Goal: Task Accomplishment & Management: Complete application form

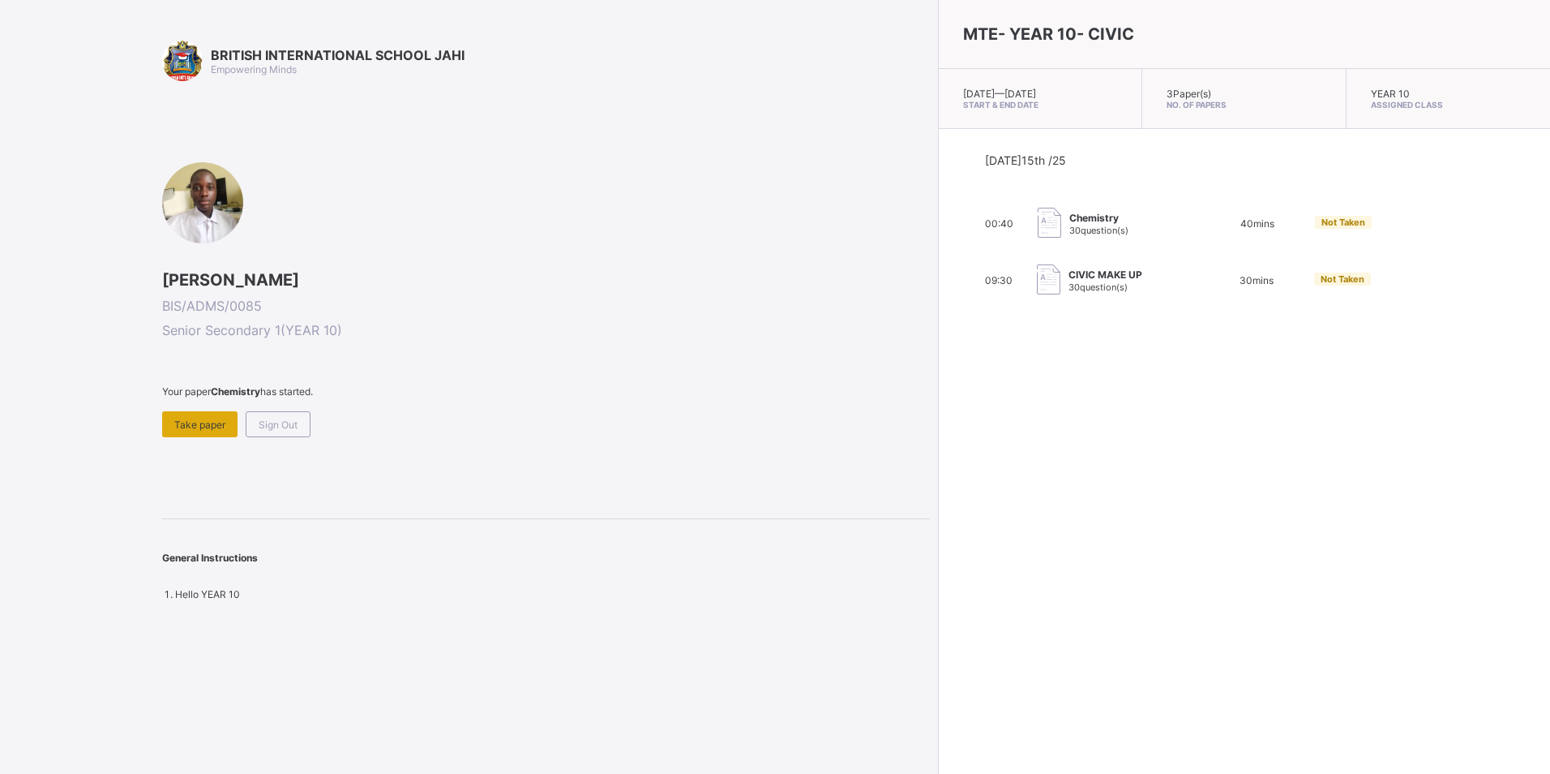
click at [199, 422] on span "Take paper" at bounding box center [199, 424] width 51 height 12
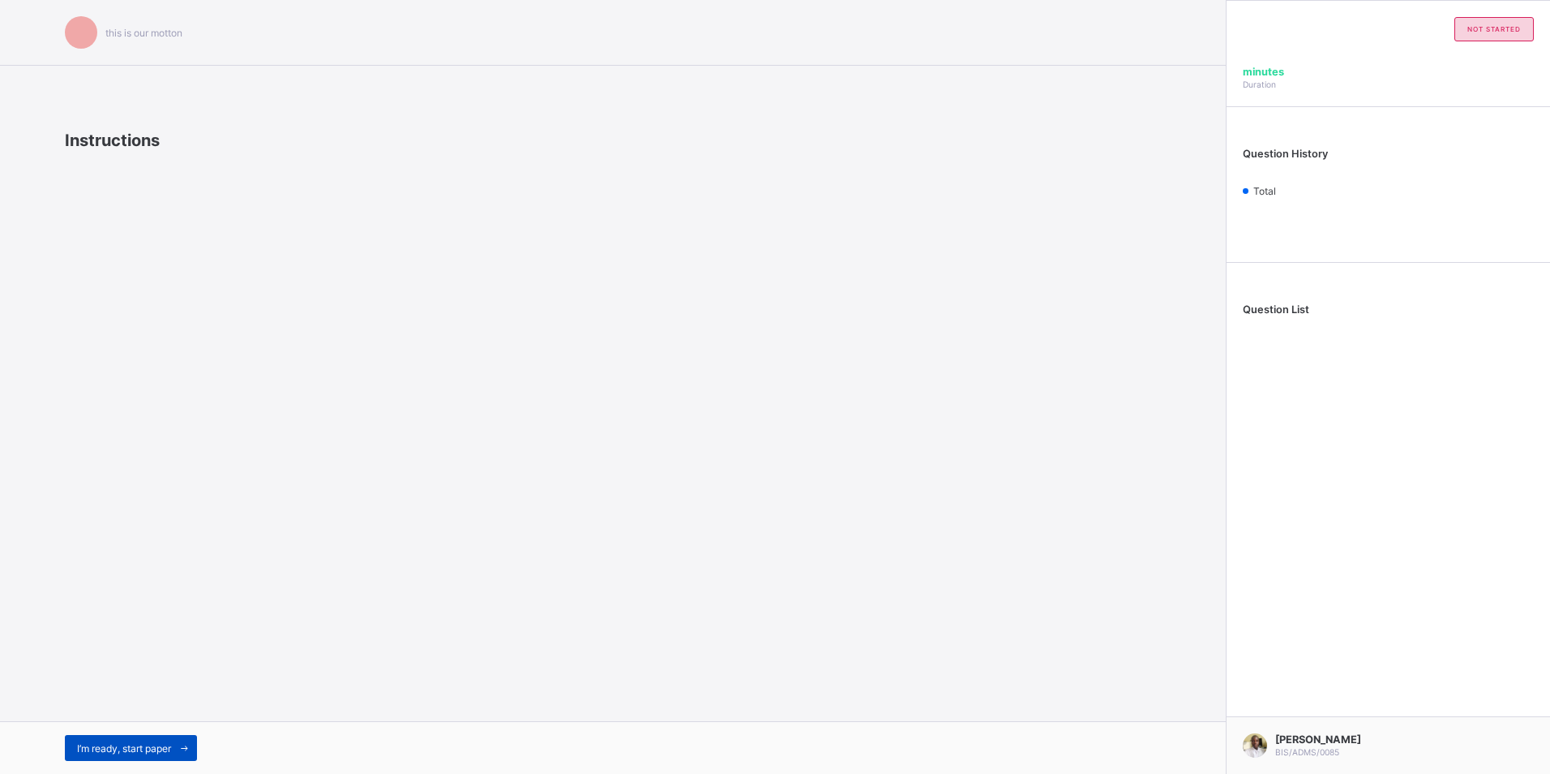
click at [139, 752] on span "I’m ready, start paper" at bounding box center [124, 748] width 94 height 12
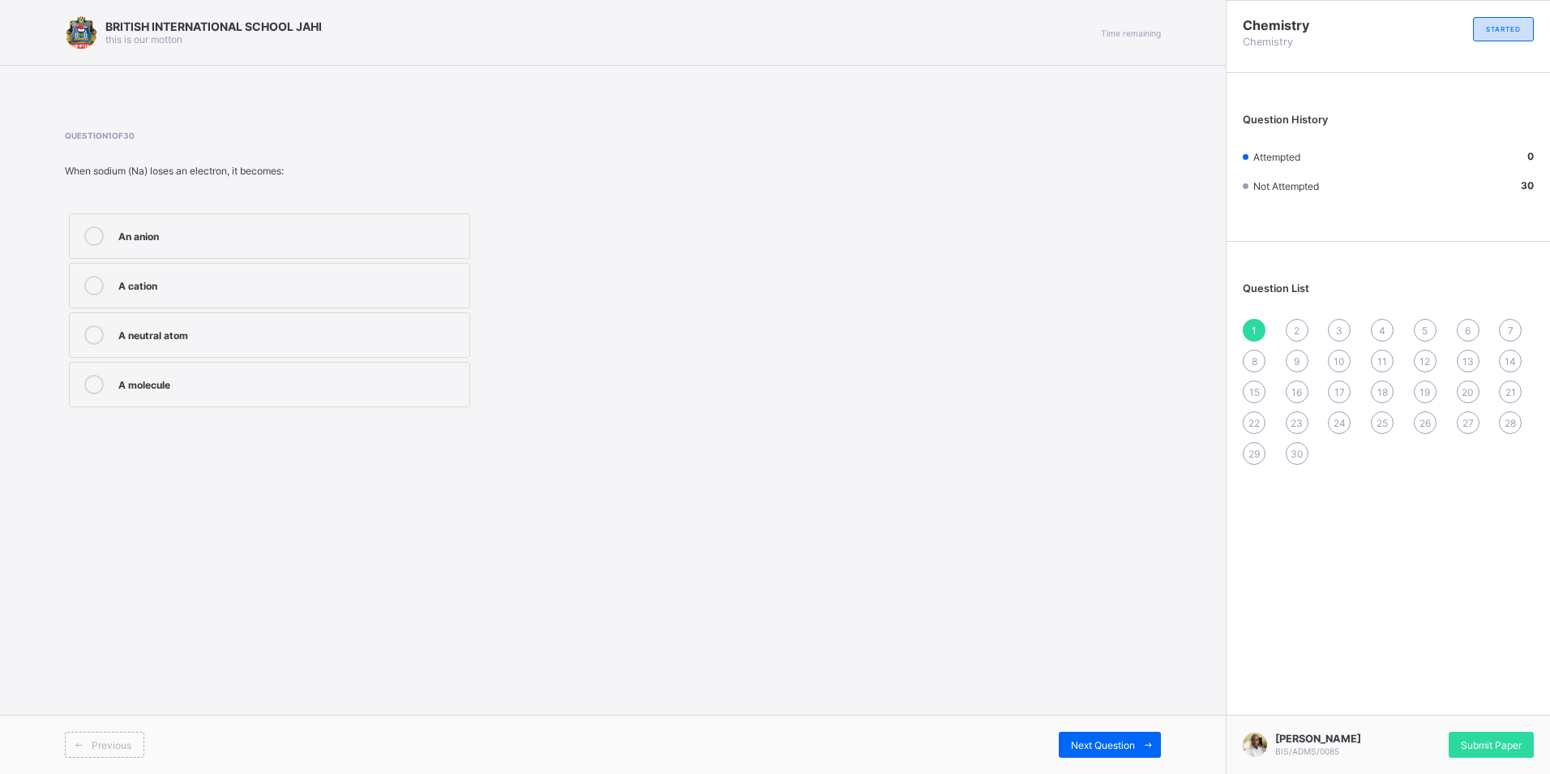
drag, startPoint x: 439, startPoint y: 239, endPoint x: 907, endPoint y: 154, distance: 475.5
click at [907, 154] on div "Question 1 of 30 When sodium (Na) loses an electron, it becomes: An anion A cat…" at bounding box center [613, 271] width 1096 height 281
click at [349, 229] on div "An anion" at bounding box center [289, 234] width 343 height 16
click at [1091, 739] on span "Next Question" at bounding box center [1103, 745] width 64 height 12
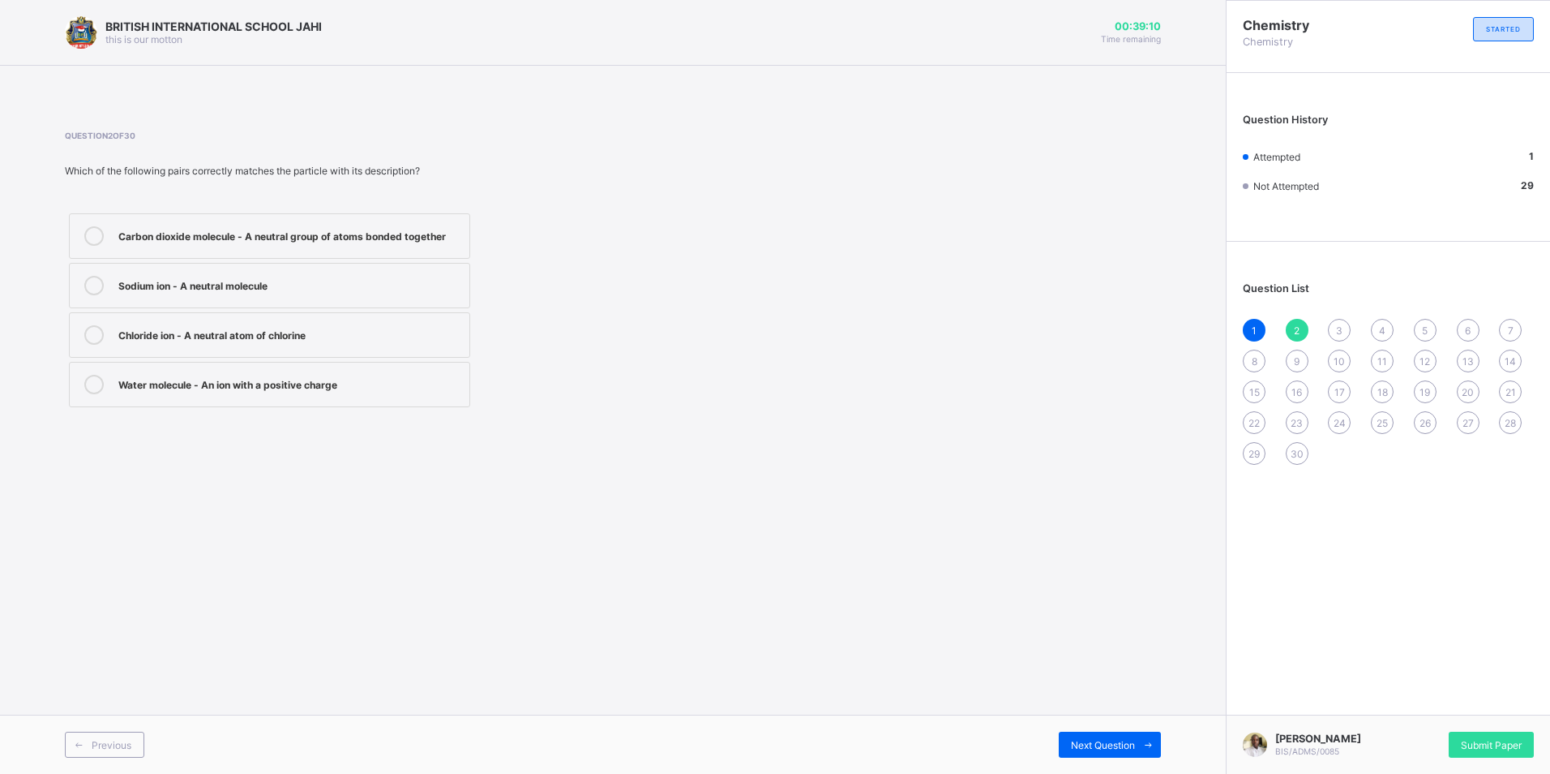
drag, startPoint x: 355, startPoint y: 264, endPoint x: 392, endPoint y: 274, distance: 37.8
click at [357, 265] on label "Sodium ion - A neutral molecule" at bounding box center [269, 285] width 401 height 45
click at [1091, 747] on span "Next Question" at bounding box center [1103, 745] width 64 height 12
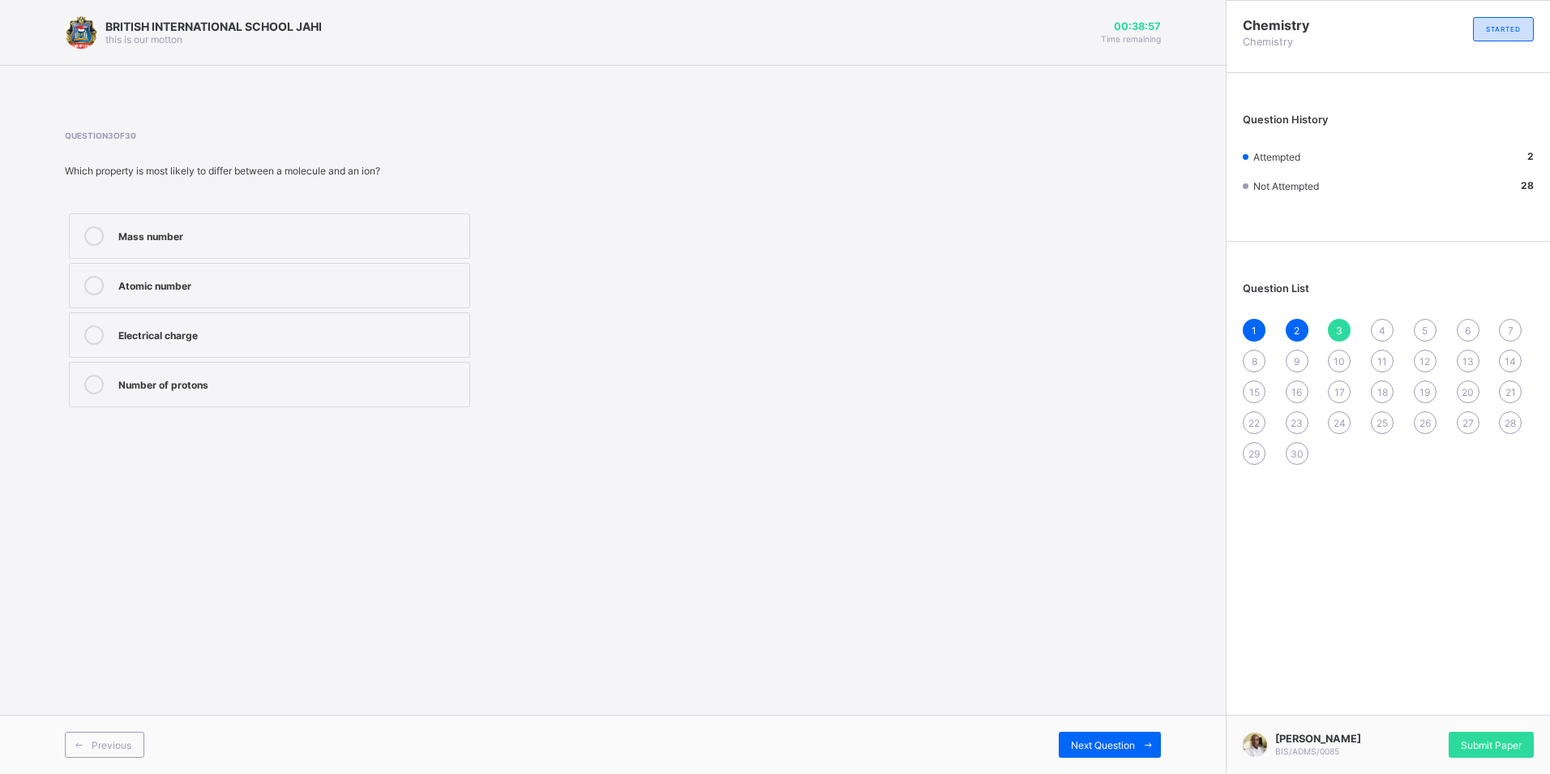
click at [463, 300] on label "Atomic number" at bounding box center [269, 285] width 401 height 45
click at [1141, 731] on span at bounding box center [1148, 744] width 26 height 26
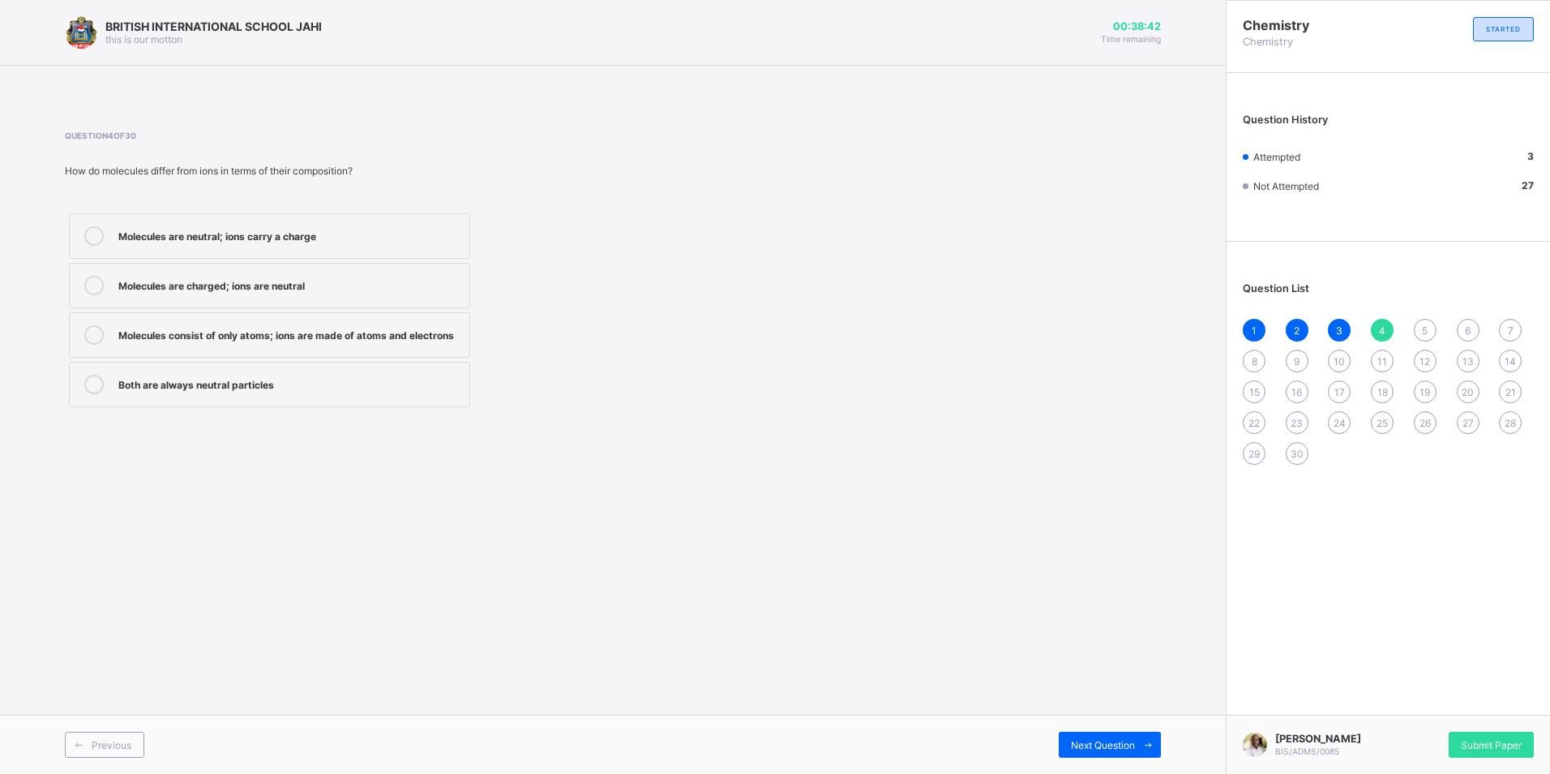
click at [427, 338] on div "Molecules consist of only atoms; ions are made of atoms and electrons" at bounding box center [289, 333] width 343 height 16
click at [1155, 740] on span at bounding box center [1148, 744] width 26 height 26
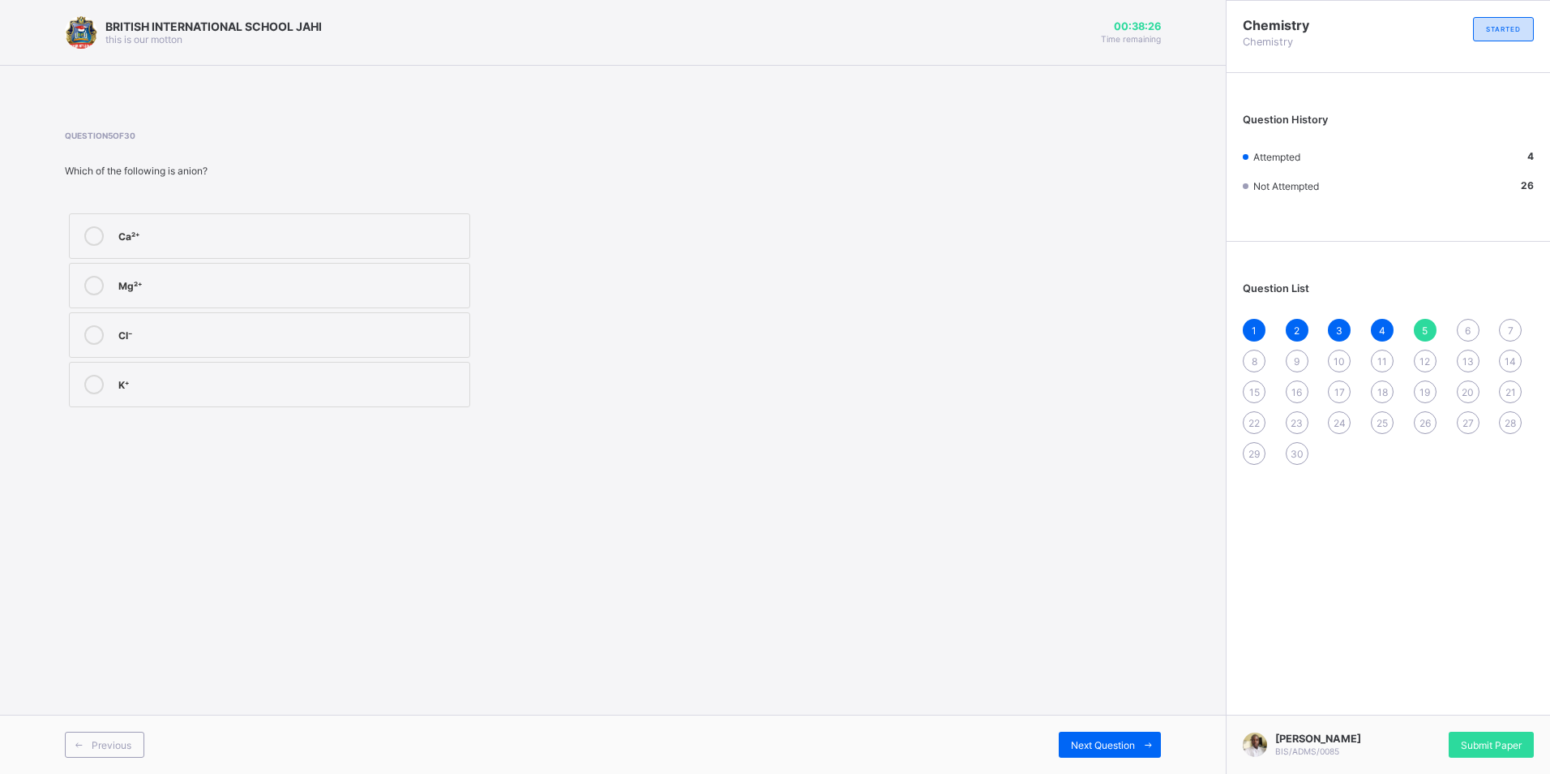
click at [262, 291] on div "Mg²⁺" at bounding box center [289, 284] width 343 height 16
click at [1069, 755] on div "Next Question" at bounding box center [1110, 744] width 102 height 26
drag, startPoint x: 352, startPoint y: 295, endPoint x: 408, endPoint y: 312, distance: 58.5
click at [354, 295] on label "Na⁺" at bounding box center [269, 285] width 401 height 45
click at [1145, 735] on span at bounding box center [1148, 744] width 26 height 26
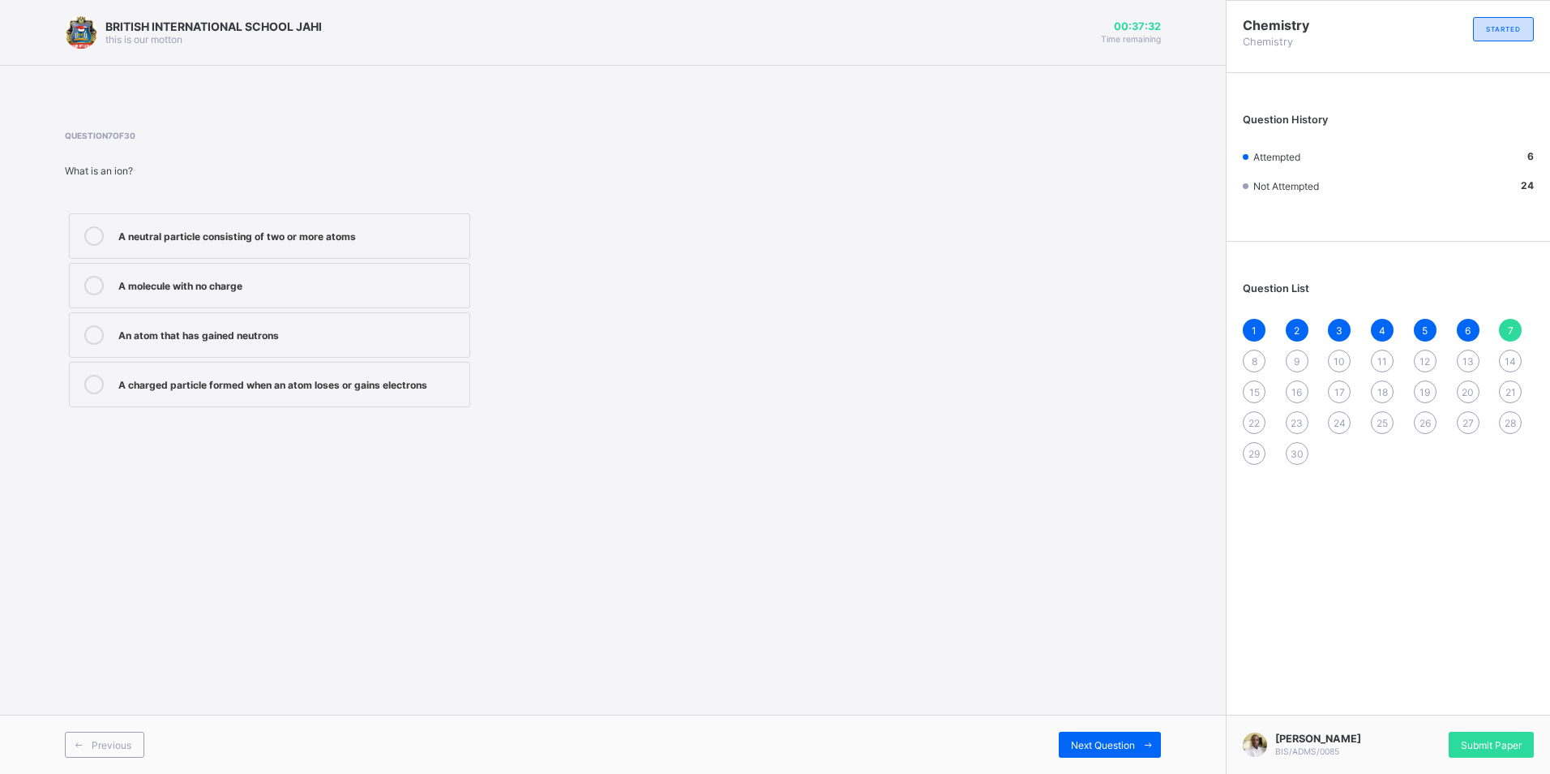
click at [421, 236] on div "A neutral particle consisting of two or more atoms" at bounding box center [289, 234] width 343 height 16
click at [1105, 748] on span "Next Question" at bounding box center [1103, 745] width 64 height 12
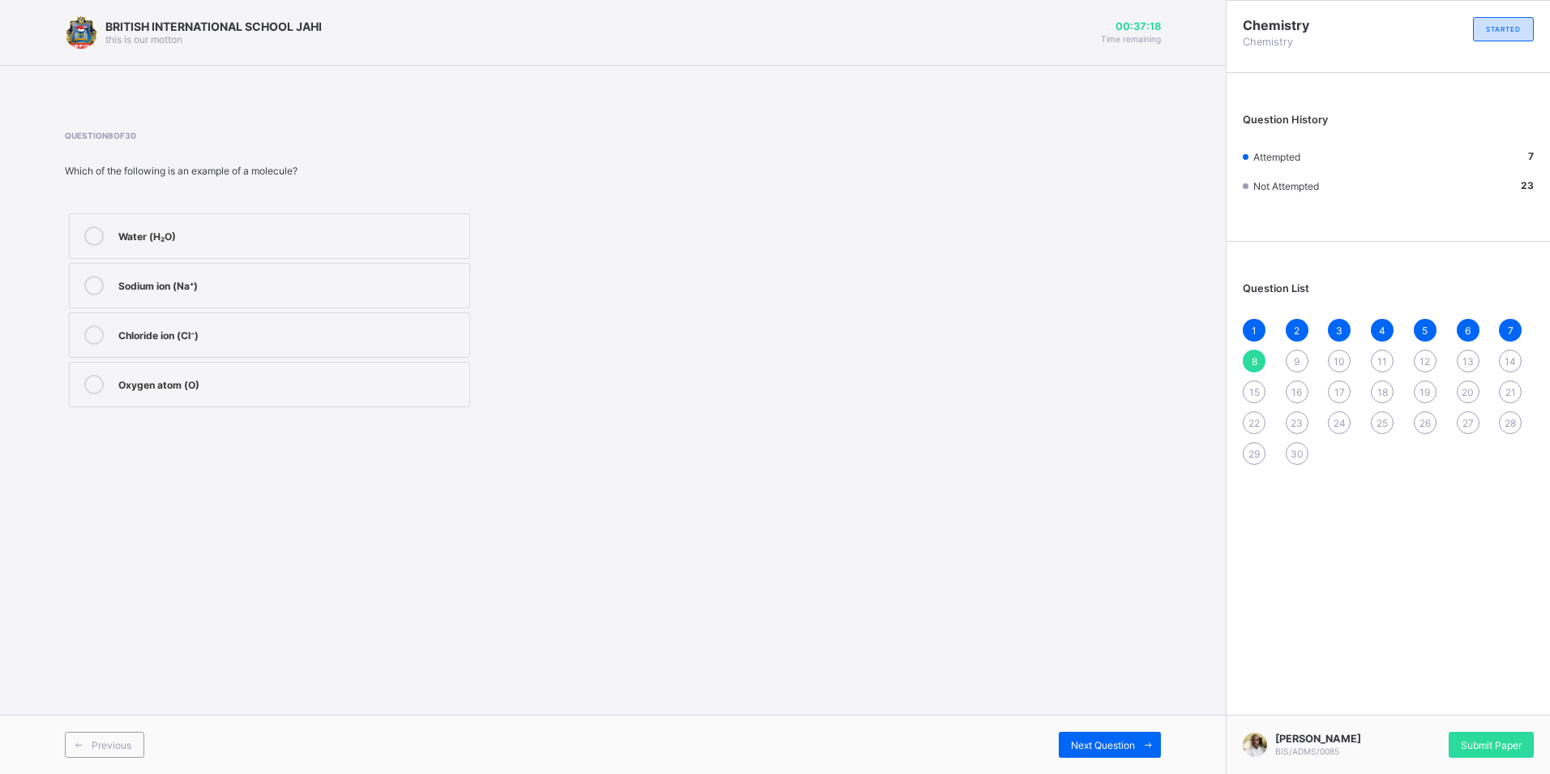
click at [307, 285] on div "Sodium ion (Na⁺)" at bounding box center [289, 284] width 343 height 16
click at [1108, 742] on span "Next Question" at bounding box center [1103, 745] width 64 height 12
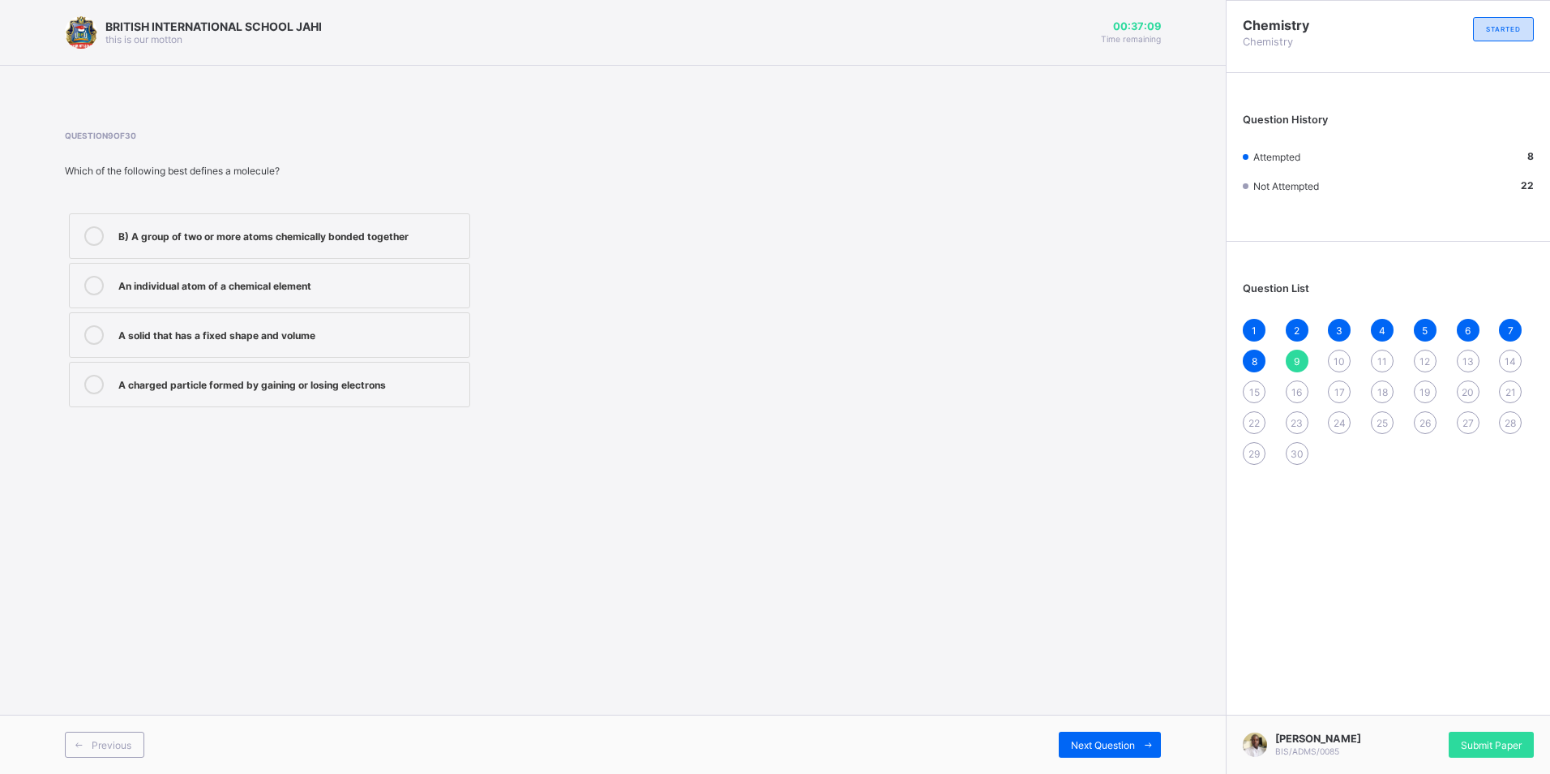
drag, startPoint x: 1108, startPoint y: 742, endPoint x: 997, endPoint y: 568, distance: 206.7
click at [997, 568] on div "BRITISH INTERNATIONAL SCHOOL JAHI this is our motton 00:37:09 Time remaining Qu…" at bounding box center [613, 387] width 1226 height 774
click at [294, 321] on label "A solid that has a fixed shape and volume" at bounding box center [269, 334] width 401 height 45
drag, startPoint x: 1108, startPoint y: 752, endPoint x: 1107, endPoint y: 743, distance: 9.0
click at [1108, 752] on div "Next Question" at bounding box center [1110, 744] width 102 height 26
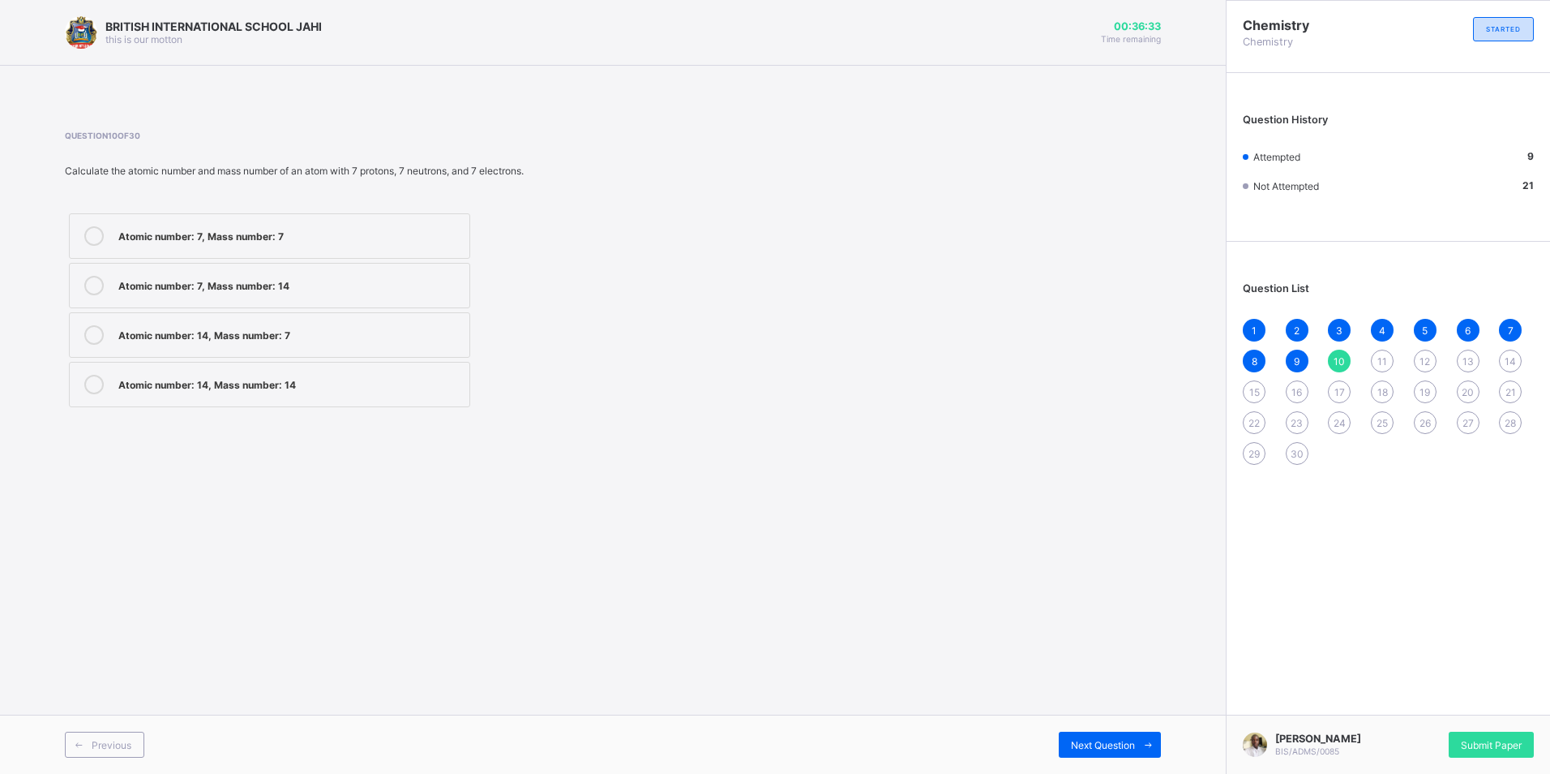
click at [409, 235] on div "Atomic number: 7, Mass number: 7" at bounding box center [289, 234] width 343 height 16
click at [444, 285] on div "Atomic number: 7, Mass number: 14" at bounding box center [289, 284] width 343 height 16
click at [1095, 734] on div "Next Question" at bounding box center [1110, 744] width 102 height 26
click at [391, 293] on div "Both protons and electrons" at bounding box center [289, 285] width 343 height 19
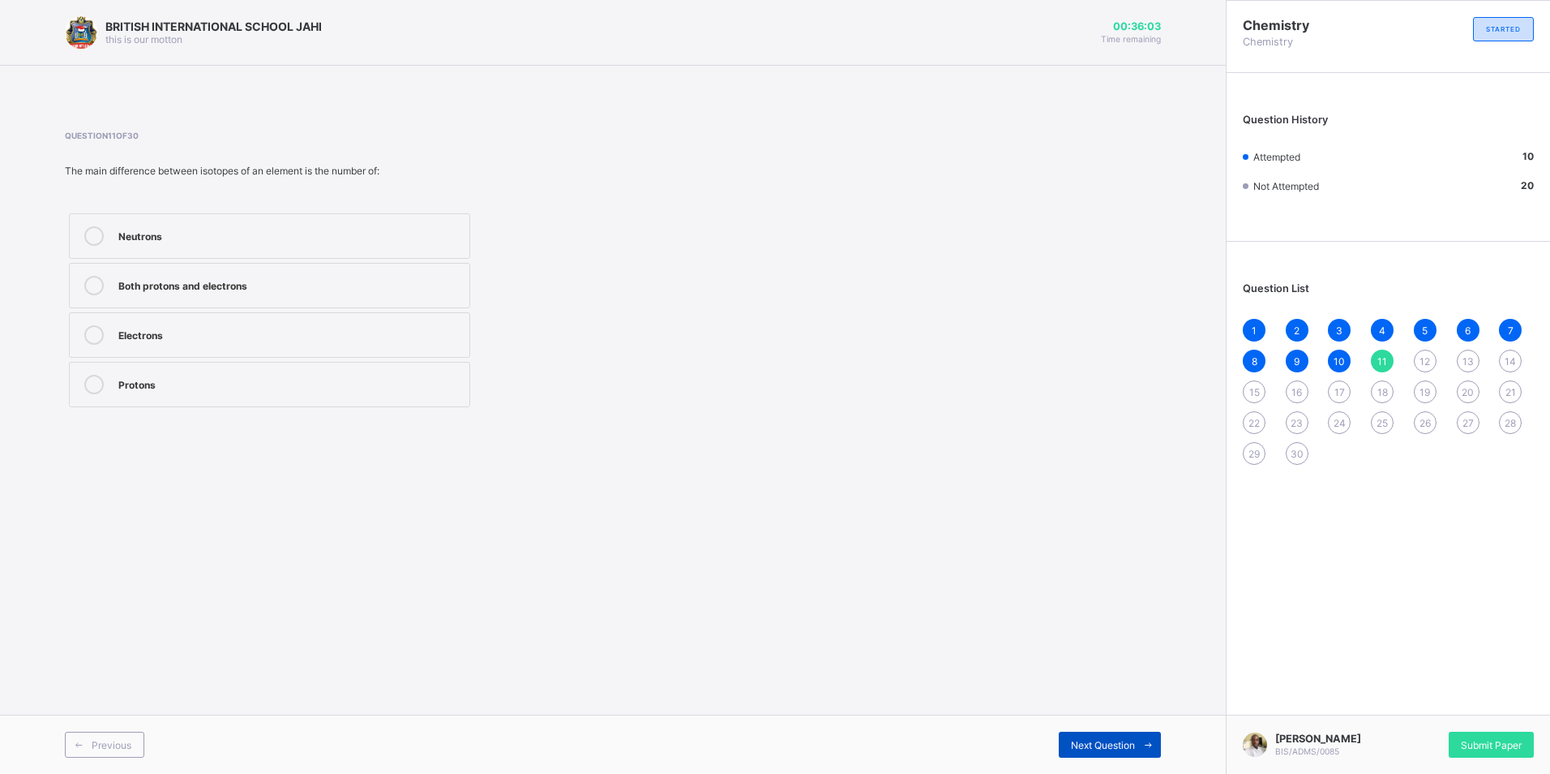
click at [1068, 740] on div "Next Question" at bounding box center [1110, 744] width 102 height 26
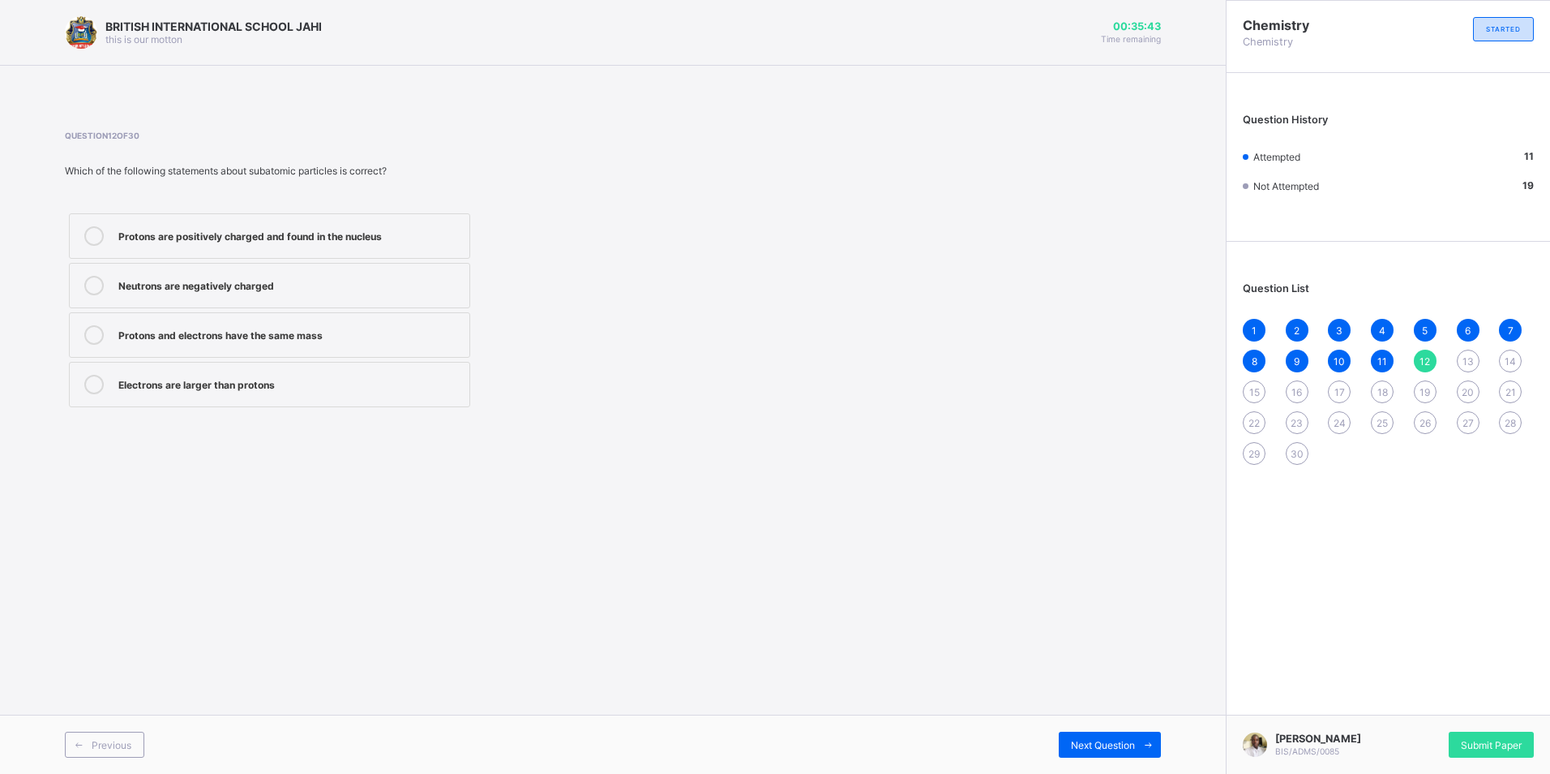
click at [438, 344] on div "Protons and electrons have the same mass" at bounding box center [289, 334] width 343 height 19
click at [1133, 748] on span "Next Question" at bounding box center [1103, 745] width 64 height 12
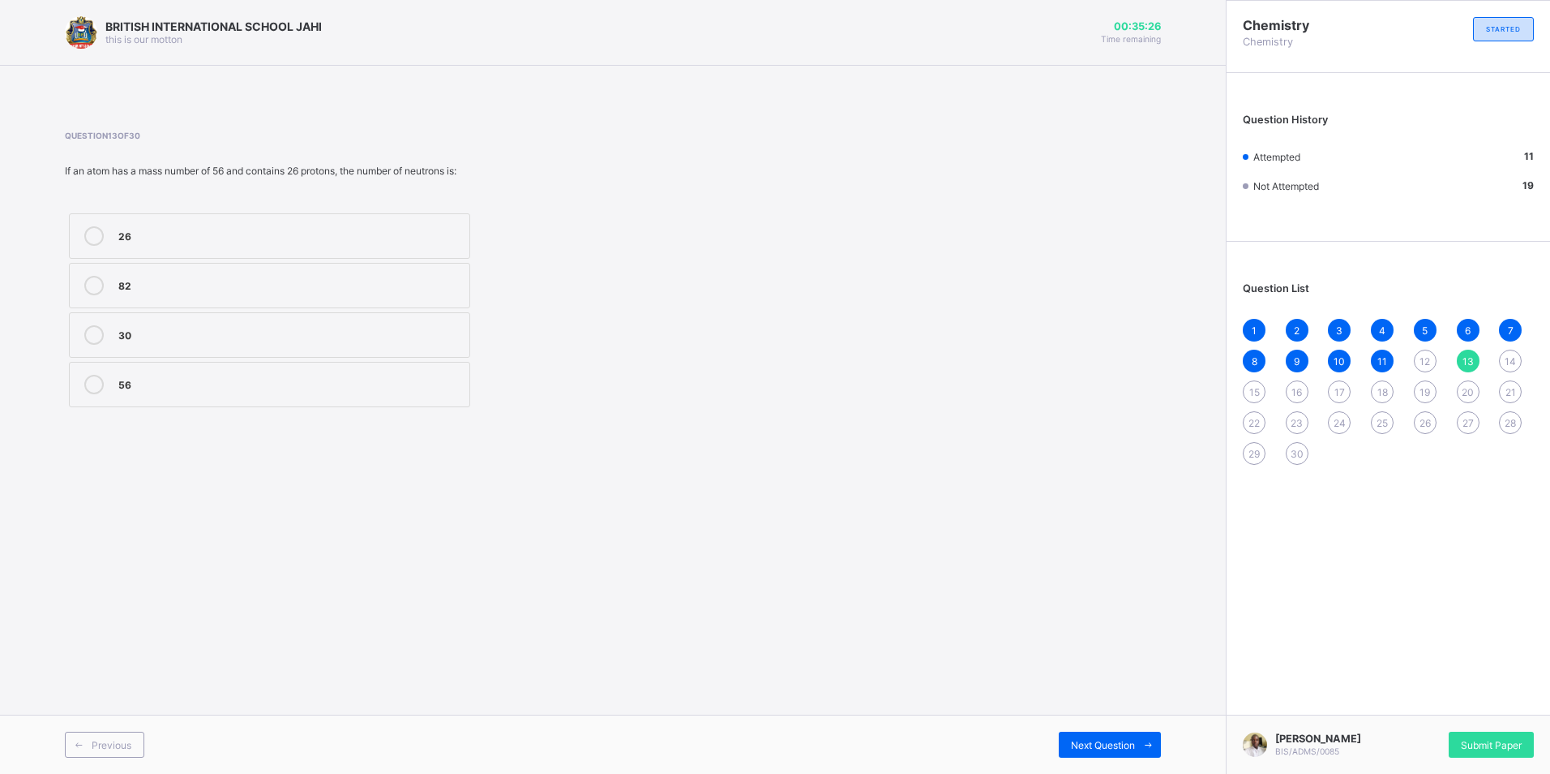
click at [368, 343] on div "30" at bounding box center [289, 334] width 343 height 19
drag, startPoint x: 1075, startPoint y: 751, endPoint x: 1074, endPoint y: 738, distance: 13.0
click at [1077, 751] on div "Next Question" at bounding box center [1110, 744] width 102 height 26
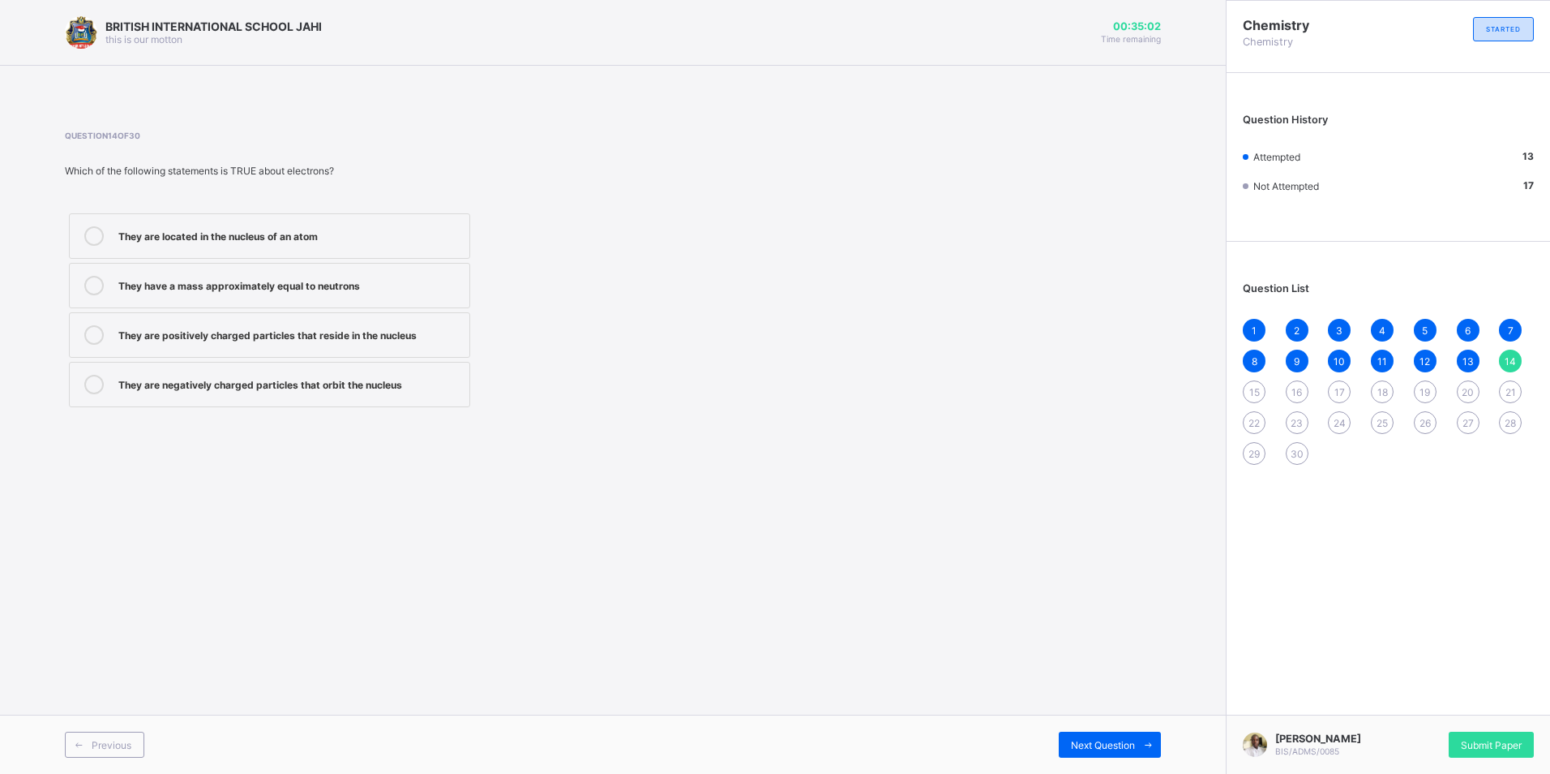
click at [370, 400] on label "They are negatively charged particles that orbit the nucleus" at bounding box center [269, 384] width 401 height 45
click at [1149, 754] on span at bounding box center [1148, 744] width 26 height 26
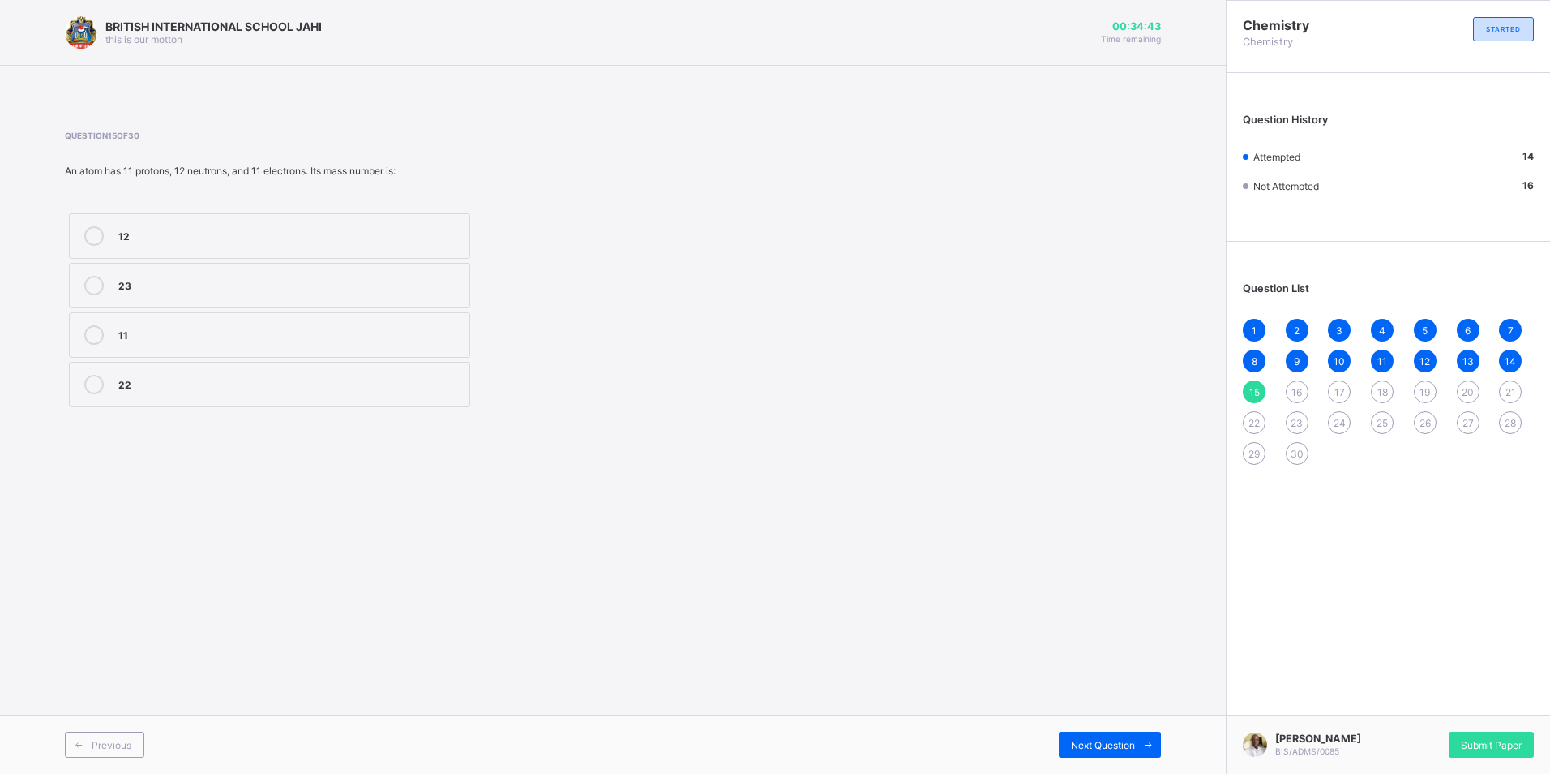
click at [225, 278] on div "23" at bounding box center [289, 284] width 343 height 16
click at [229, 245] on div "12" at bounding box center [289, 235] width 343 height 19
click at [319, 366] on label "22" at bounding box center [269, 384] width 401 height 45
click at [1066, 752] on div "Next Question" at bounding box center [1110, 744] width 102 height 26
click at [423, 236] on div "Protons and neutrons combined" at bounding box center [289, 234] width 343 height 16
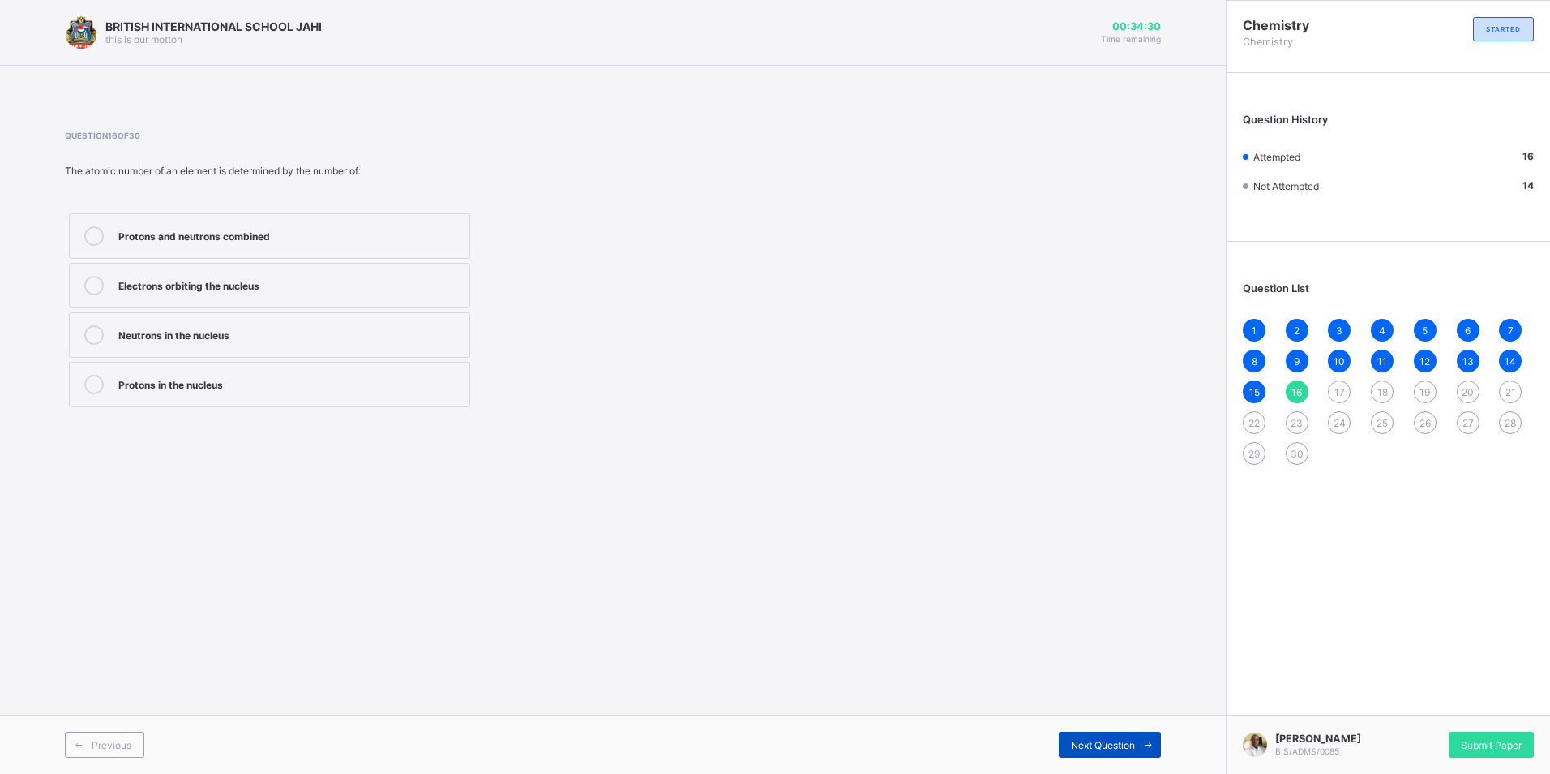
click at [1112, 741] on span "Next Question" at bounding box center [1103, 745] width 64 height 12
drag, startPoint x: 1121, startPoint y: 727, endPoint x: 1138, endPoint y: 667, distance: 61.8
drag, startPoint x: 1138, startPoint y: 667, endPoint x: 1034, endPoint y: 572, distance: 141.2
click at [1034, 572] on div "BRITISH INTERNATIONAL SCHOOL JAHI this is our motton 00:34:24 Time remaining Qu…" at bounding box center [613, 387] width 1226 height 774
drag, startPoint x: 1412, startPoint y: 616, endPoint x: 975, endPoint y: 496, distance: 454.0
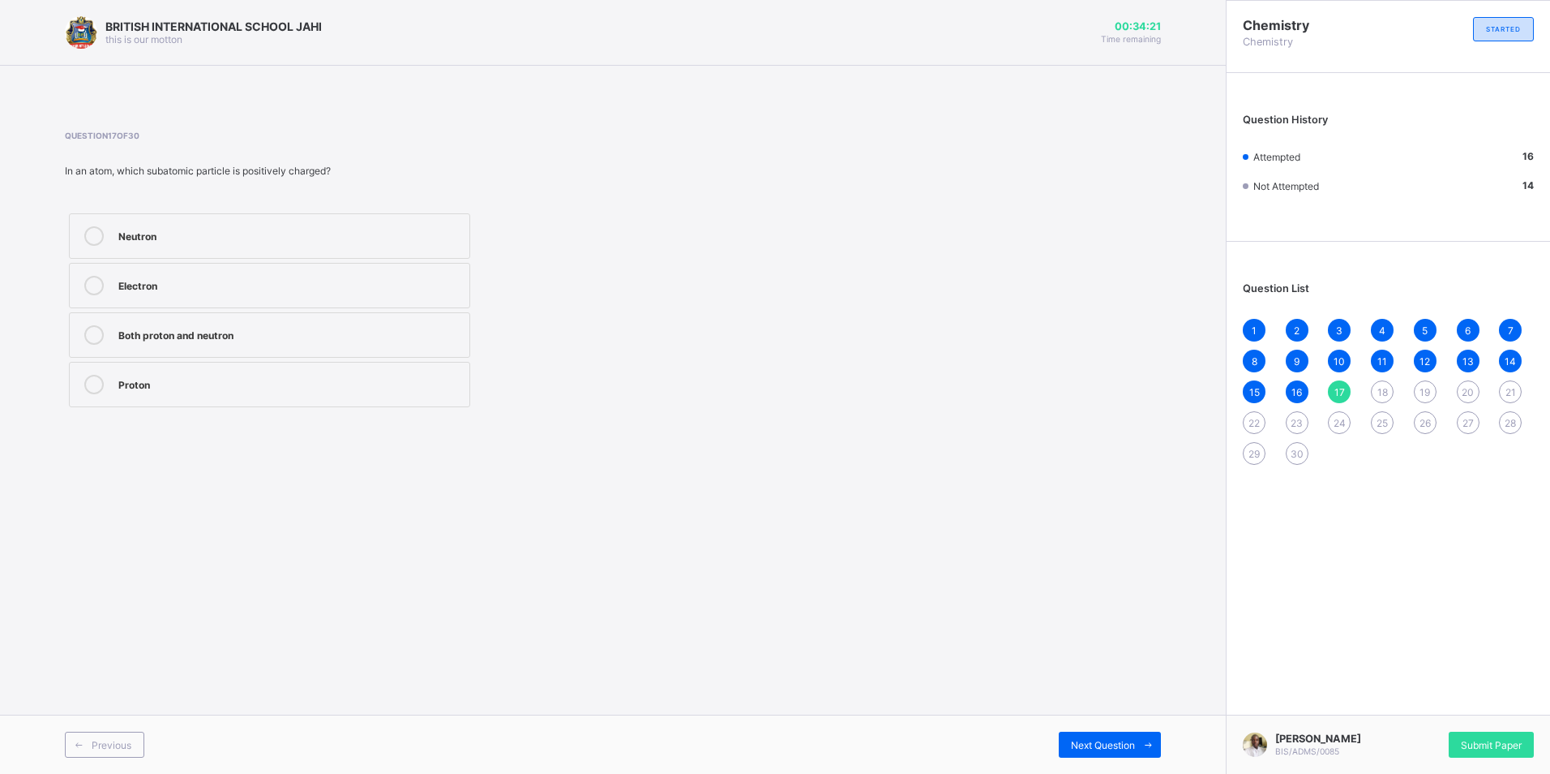
click at [975, 496] on div "BRITISH INTERNATIONAL SCHOOL JAHI this is our motton 00:34:21 Time remaining Qu…" at bounding box center [613, 387] width 1226 height 774
click at [222, 285] on div "Electron" at bounding box center [289, 284] width 343 height 16
drag, startPoint x: 1022, startPoint y: 651, endPoint x: 1296, endPoint y: 697, distance: 277.1
click at [1030, 649] on div "BRITISH INTERNATIONAL SCHOOL JAHI this is our motton 00:33:50 Time remaining Qu…" at bounding box center [613, 387] width 1226 height 774
click at [860, 392] on div "Question 17 of 30 In an atom, which subatomic particle is positively charged? N…" at bounding box center [613, 271] width 1096 height 281
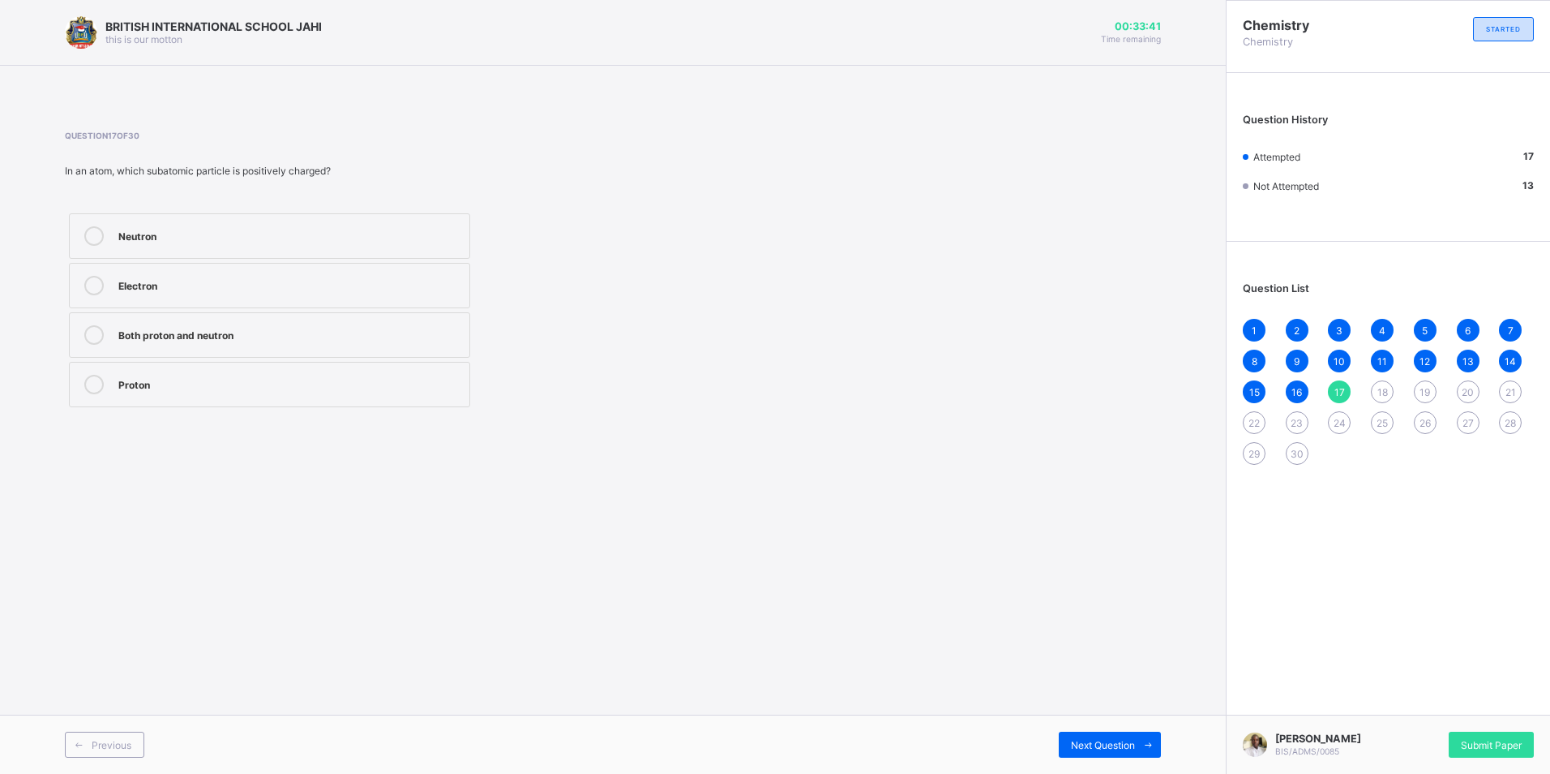
click at [246, 340] on div "Both proton and neutron" at bounding box center [289, 333] width 343 height 16
click at [1154, 757] on span at bounding box center [1148, 744] width 26 height 26
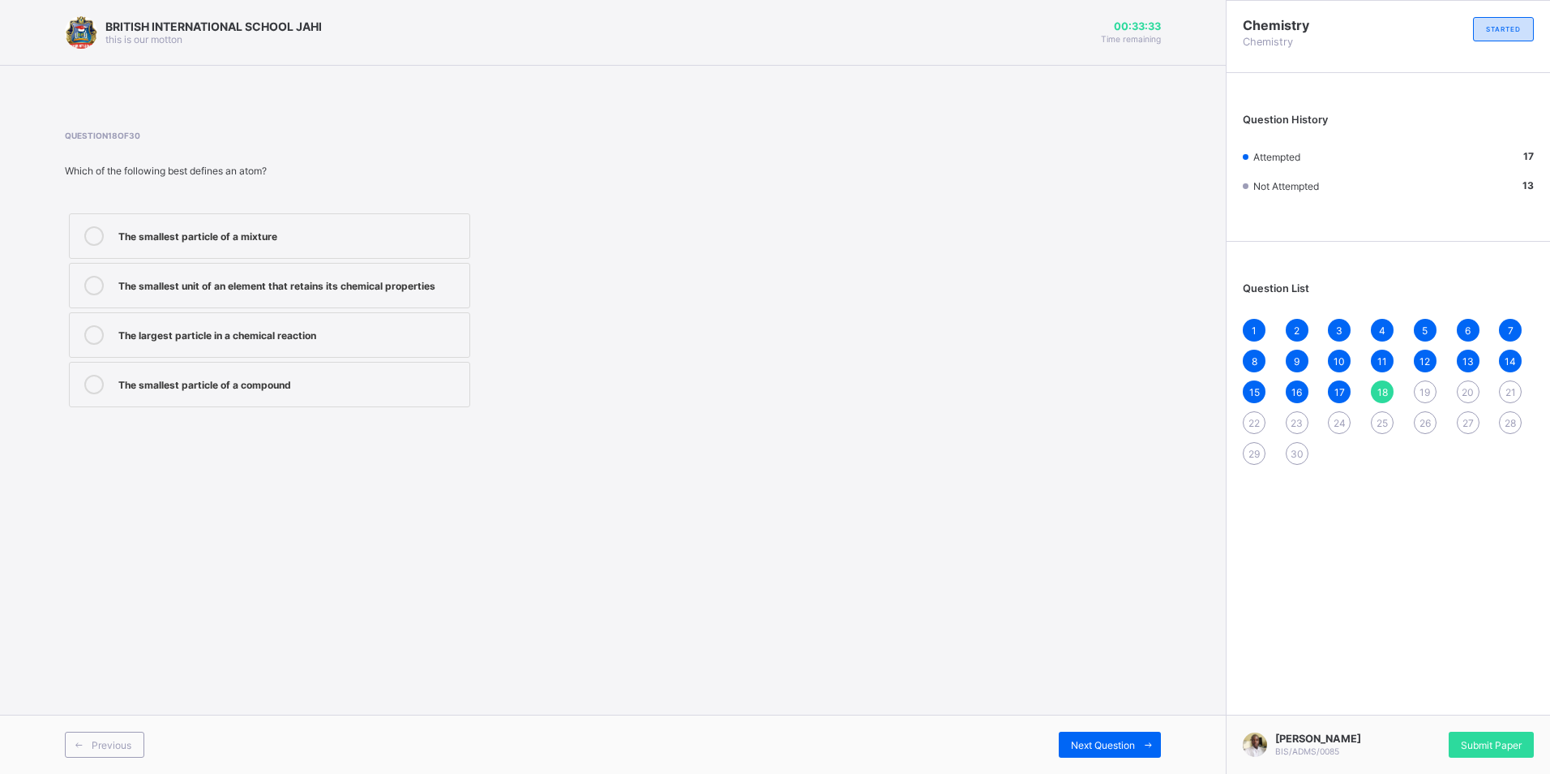
click at [199, 243] on div "The smallest particle of a mixture" at bounding box center [289, 235] width 343 height 19
click at [1100, 739] on span "Next Question" at bounding box center [1103, 745] width 64 height 12
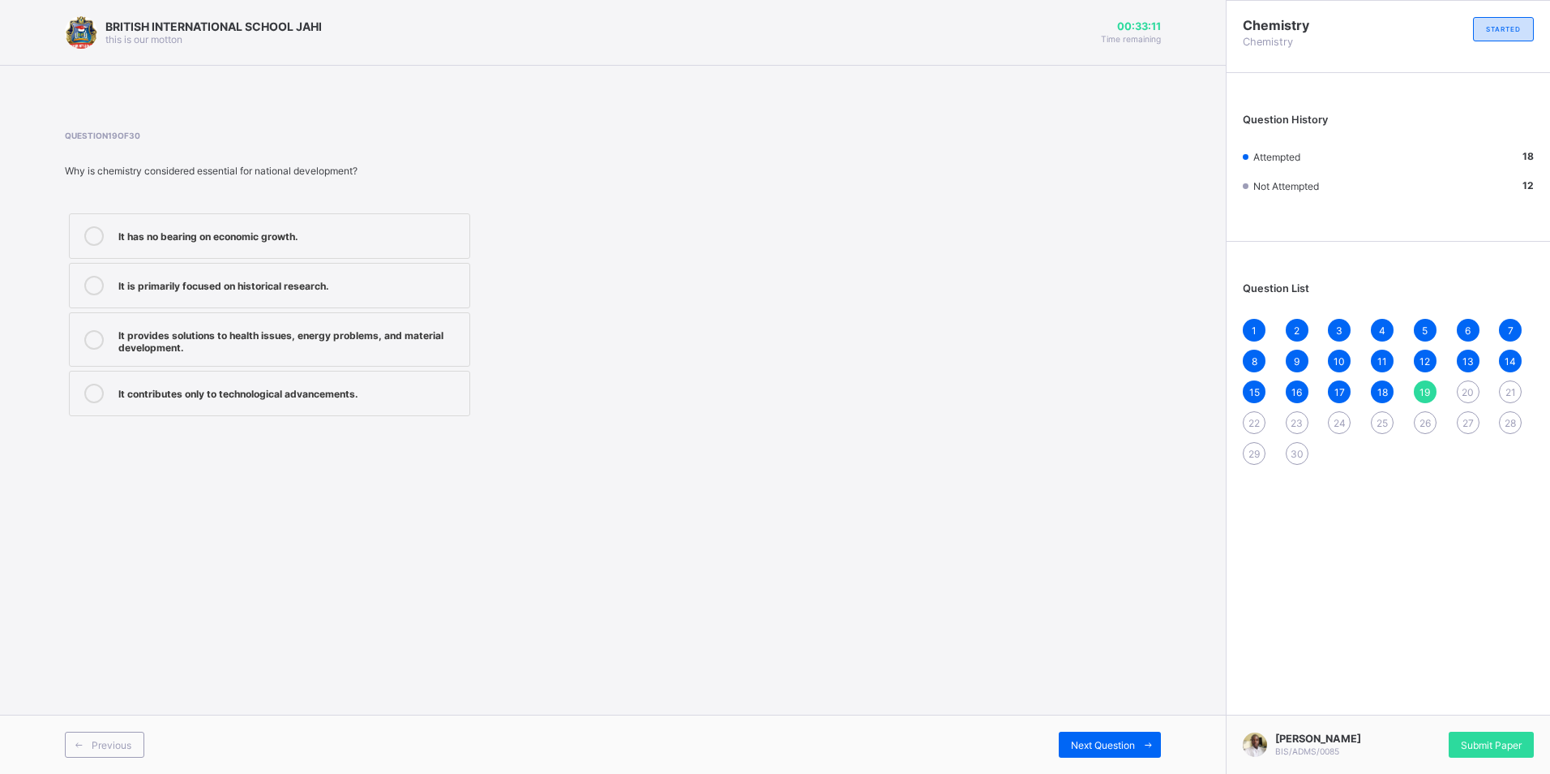
click at [1116, 537] on div "BRITISH INTERNATIONAL SCHOOL JAHI this is our motton 00:33:11 Time remaining Qu…" at bounding box center [613, 387] width 1226 height 774
click at [458, 346] on div "It provides solutions to health issues, energy problems, and material developme…" at bounding box center [289, 339] width 343 height 28
click at [1100, 745] on span "Next Question" at bounding box center [1103, 745] width 64 height 12
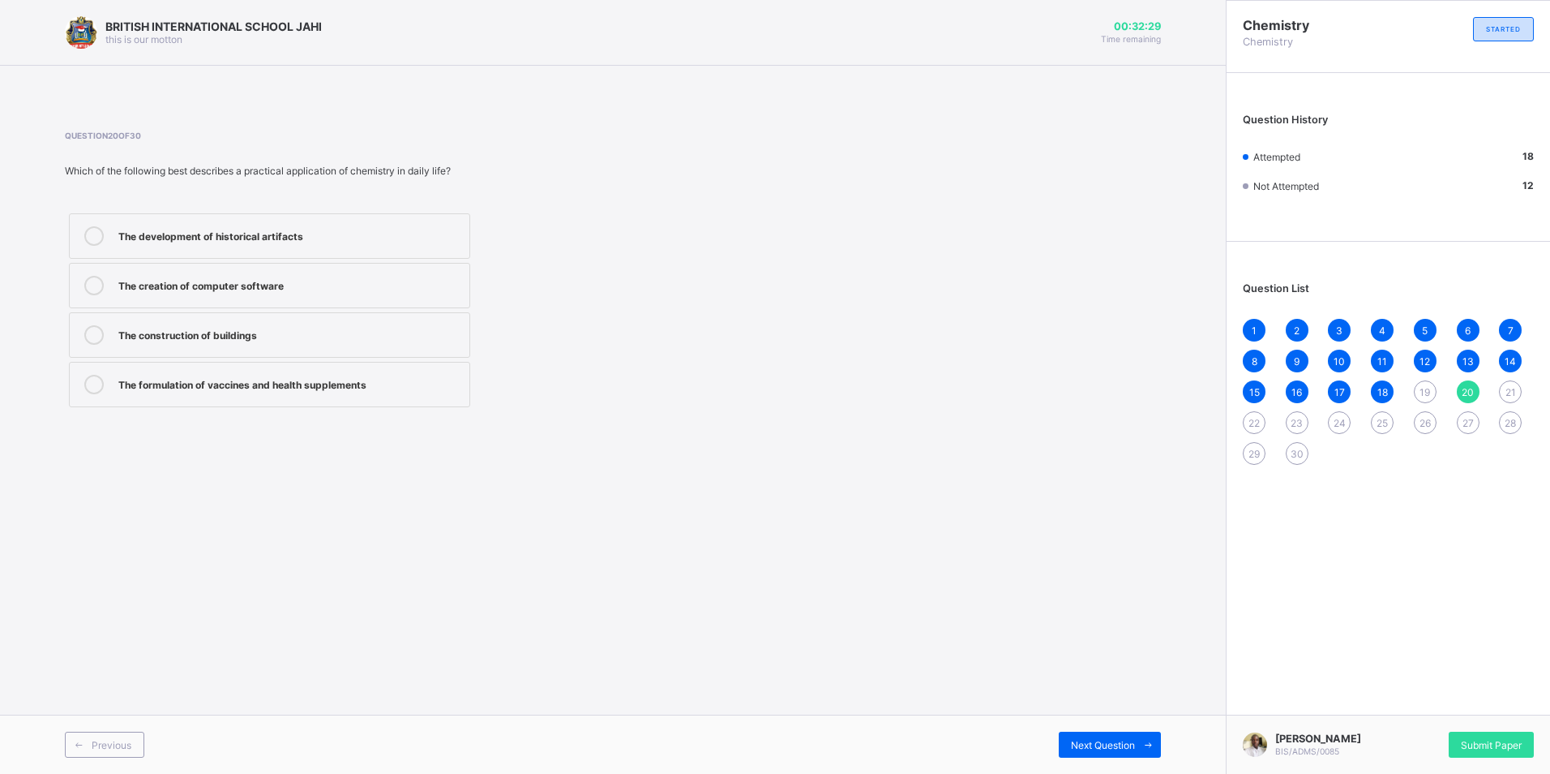
click at [468, 268] on label "The creation of computer software" at bounding box center [269, 285] width 401 height 45
click at [1156, 739] on span at bounding box center [1148, 744] width 26 height 26
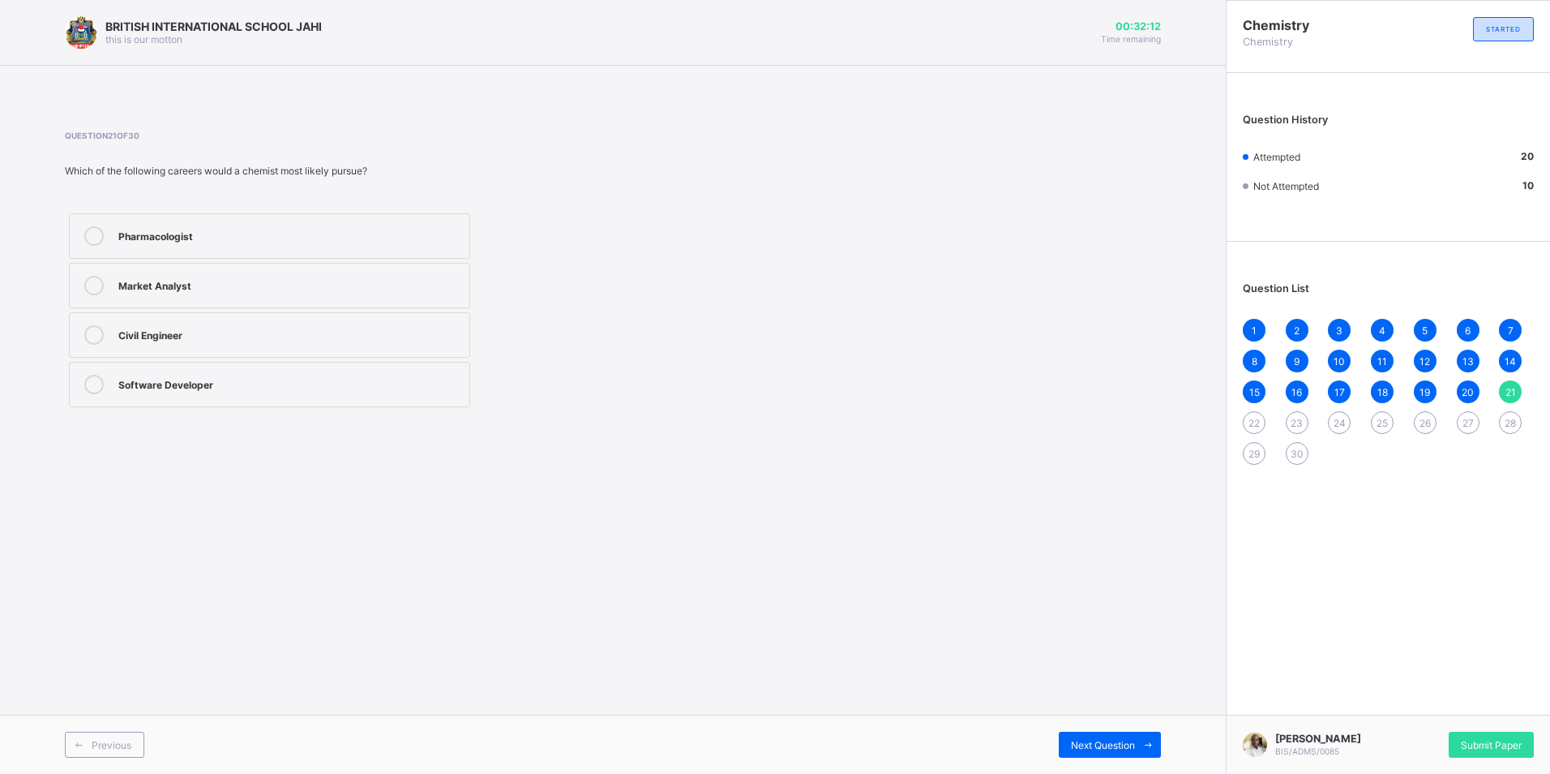
click at [383, 235] on div "Pharmacologist" at bounding box center [289, 234] width 343 height 16
click at [1065, 740] on div "Next Question" at bounding box center [1110, 744] width 102 height 26
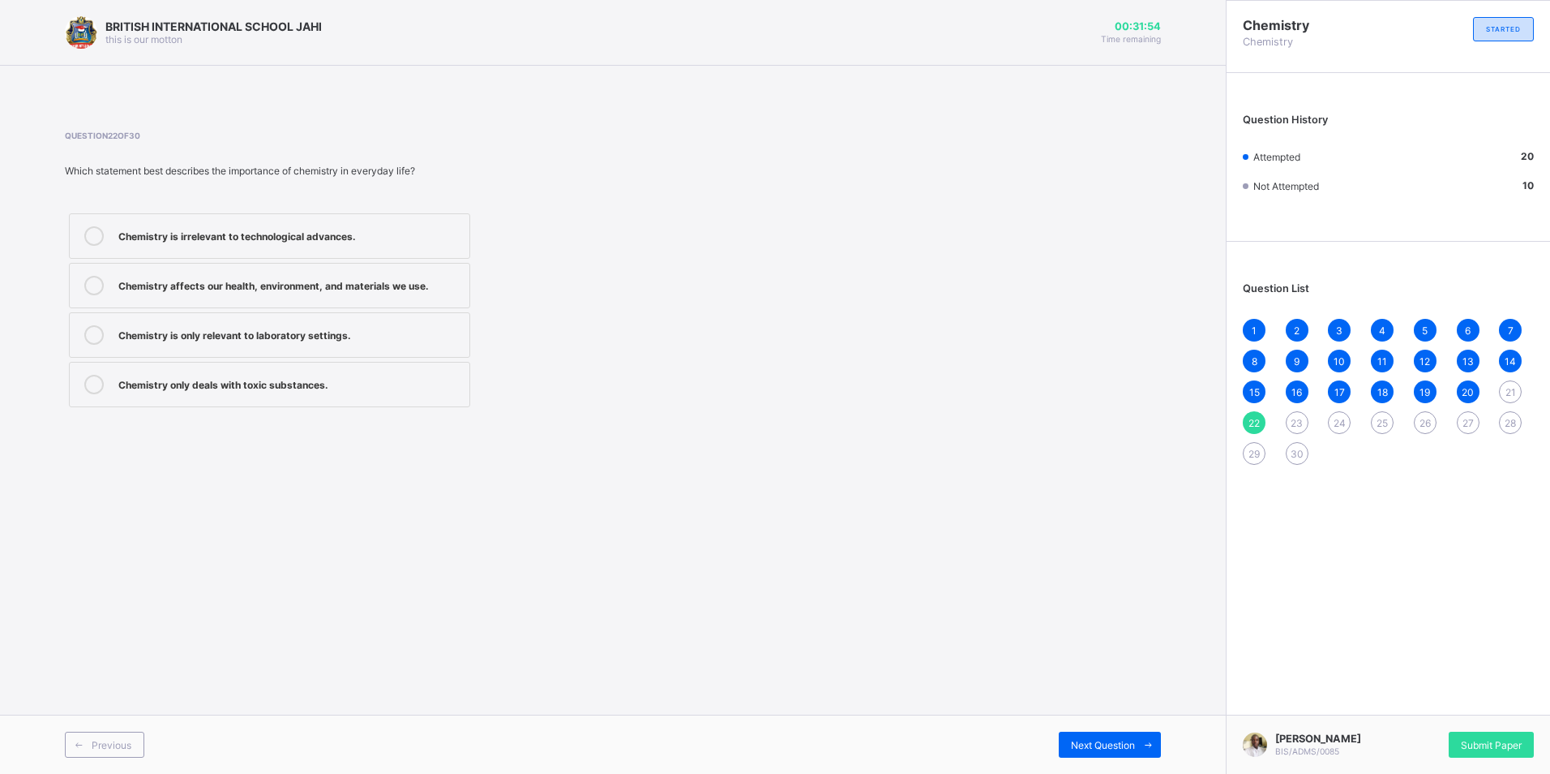
click at [432, 234] on div "Chemistry is irrelevant to technological advances." at bounding box center [289, 234] width 343 height 16
click at [1138, 752] on span at bounding box center [1148, 744] width 26 height 26
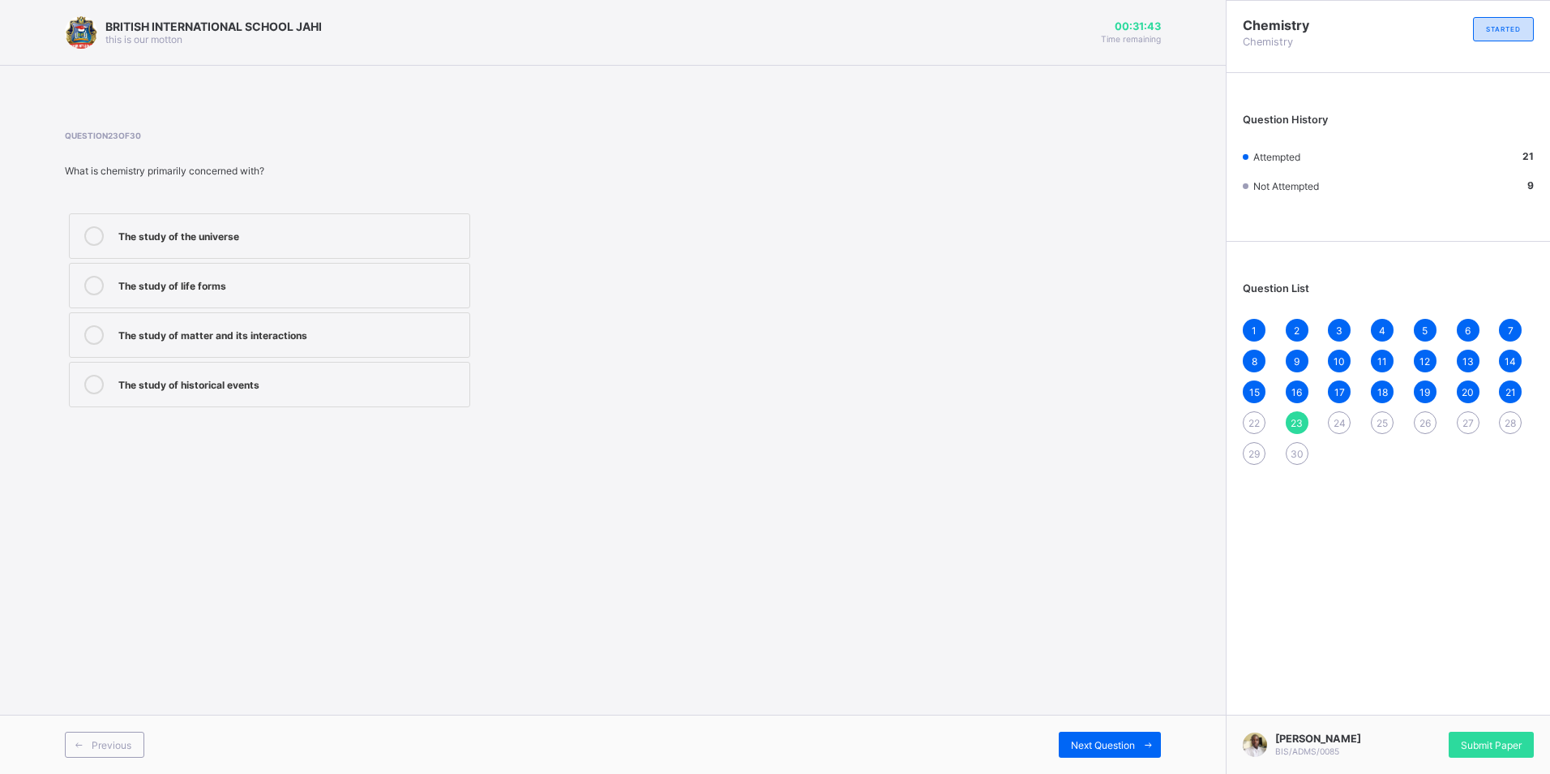
click at [293, 299] on label "The study of life forms" at bounding box center [269, 285] width 401 height 45
click at [1142, 741] on icon at bounding box center [1148, 744] width 12 height 11
click at [379, 275] on label "Chemistry" at bounding box center [269, 285] width 401 height 45
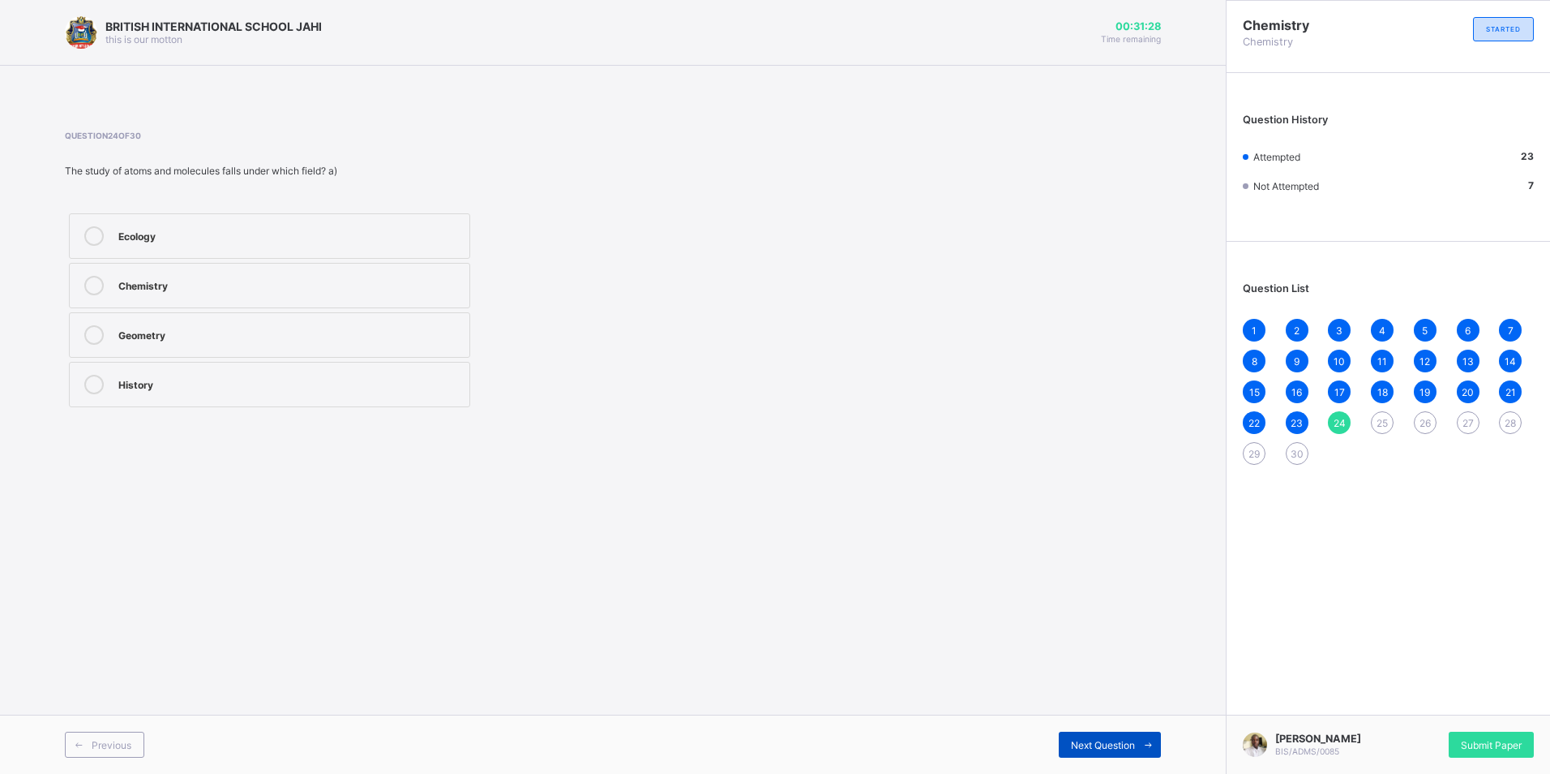
click at [1142, 749] on icon at bounding box center [1148, 744] width 12 height 11
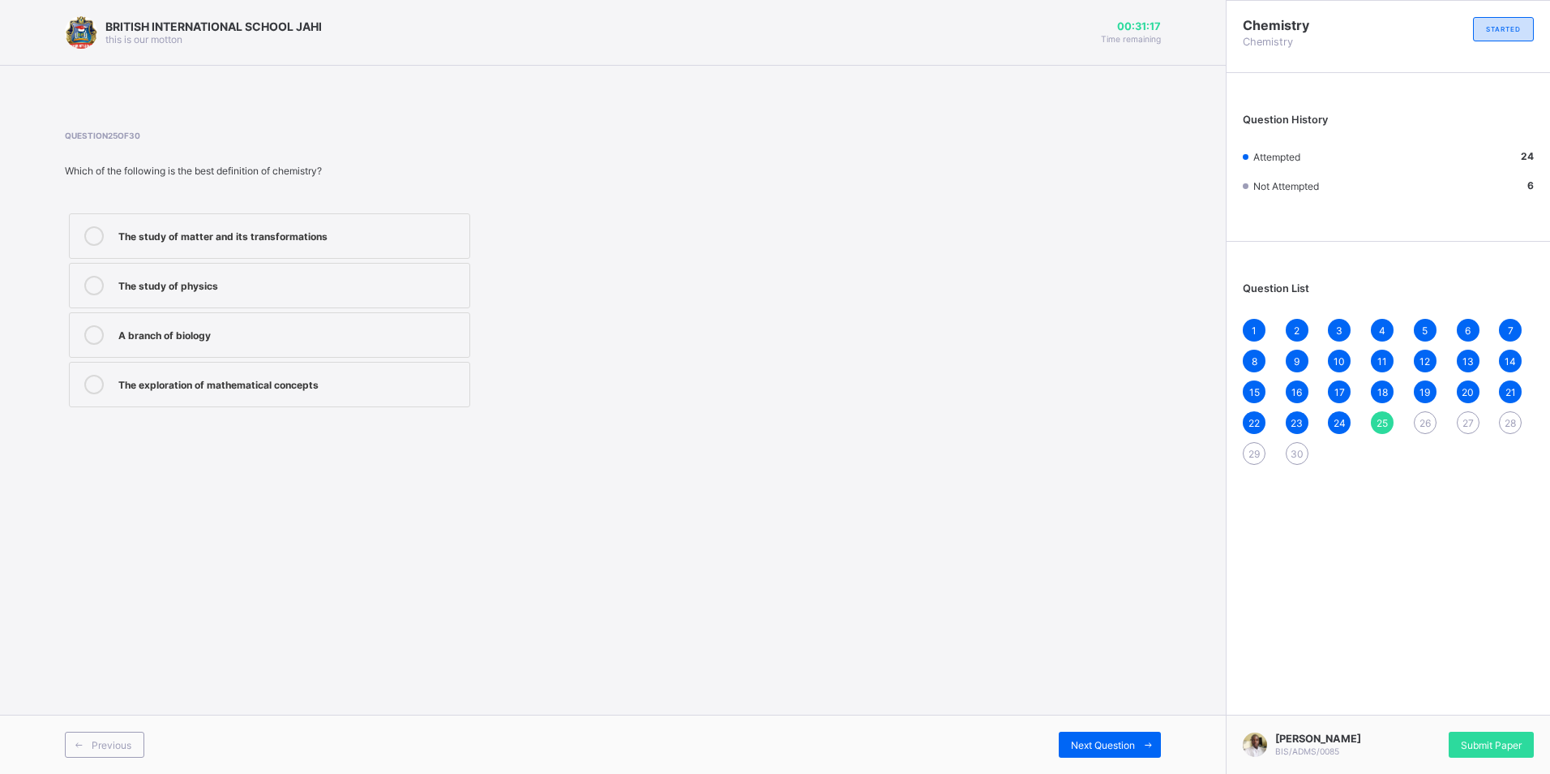
click at [352, 242] on div "The study of matter and its transformations" at bounding box center [289, 235] width 343 height 19
click at [1091, 744] on span "Next Question" at bounding box center [1103, 745] width 64 height 12
click at [341, 298] on label "Water (H₂O)" at bounding box center [269, 285] width 401 height 45
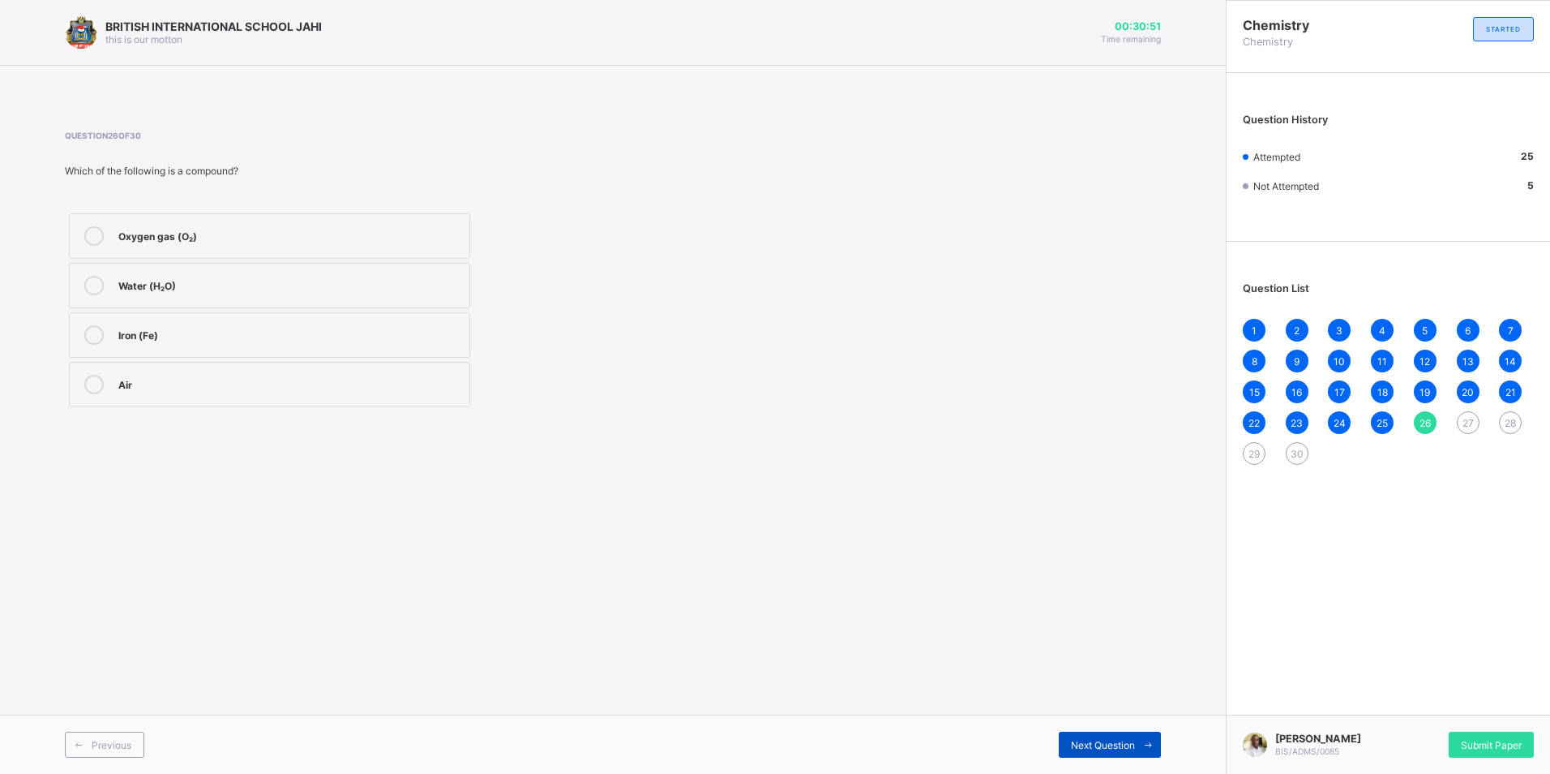
click at [1071, 746] on div "Next Question" at bounding box center [1110, 744] width 102 height 26
click at [273, 345] on label "Physical change" at bounding box center [269, 334] width 401 height 45
click at [1129, 748] on span "Next Question" at bounding box center [1103, 745] width 64 height 12
click at [310, 287] on div "Melting of wax" at bounding box center [289, 284] width 343 height 16
click at [1120, 752] on div "Next Question" at bounding box center [1110, 744] width 102 height 26
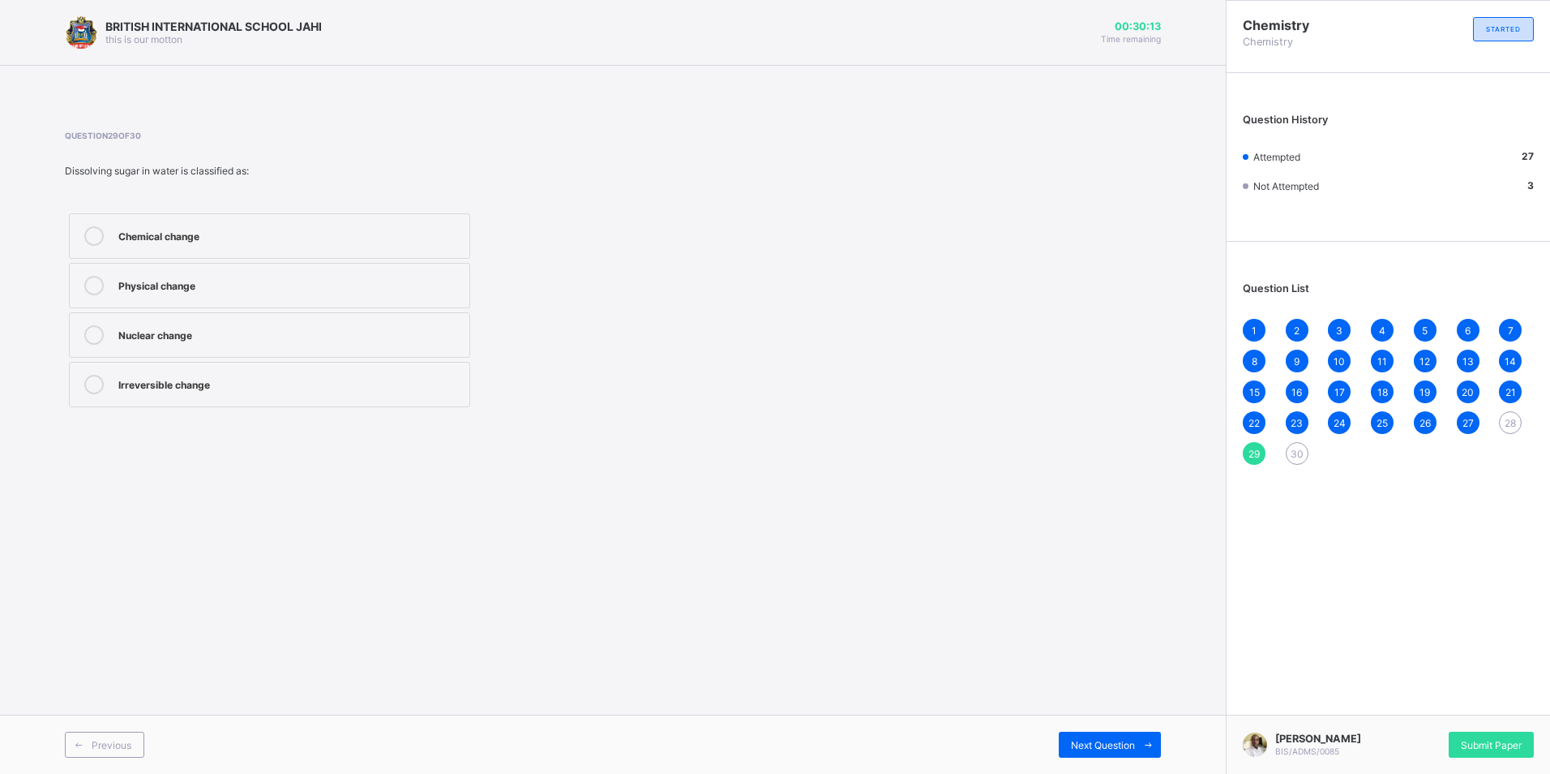
click at [334, 279] on div "Physical change" at bounding box center [289, 284] width 343 height 16
click at [1143, 752] on span at bounding box center [1148, 744] width 26 height 26
click at [136, 746] on div "Previous" at bounding box center [104, 744] width 79 height 26
click at [287, 235] on div "Chemical change" at bounding box center [289, 234] width 343 height 16
click at [1147, 757] on span at bounding box center [1148, 744] width 26 height 26
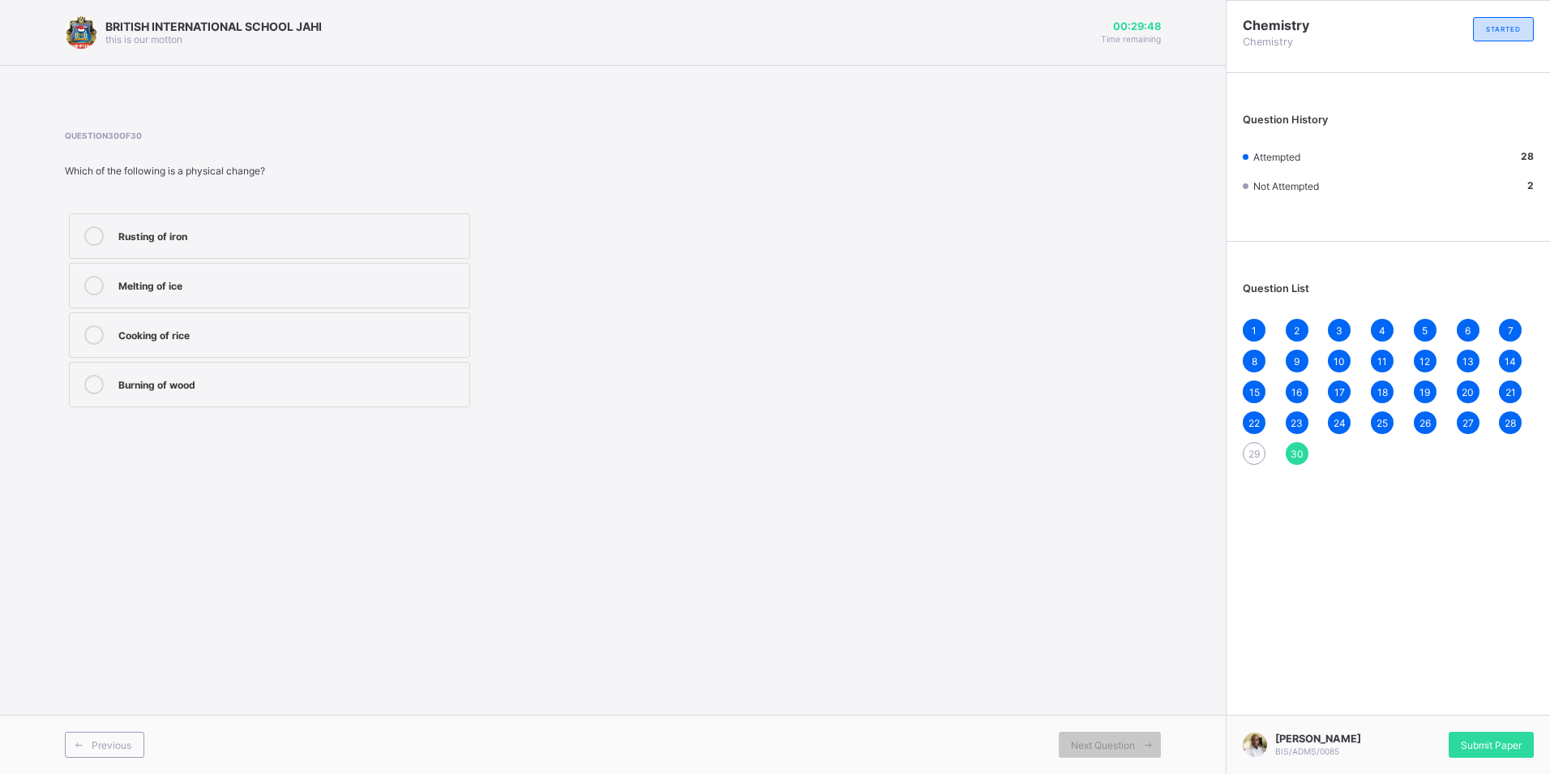
click at [341, 336] on div "Cooking of rice" at bounding box center [289, 333] width 343 height 16
click at [1249, 450] on span "29" at bounding box center [1254, 454] width 11 height 12
click at [341, 244] on div "Chemical change" at bounding box center [289, 235] width 343 height 19
click at [1298, 457] on span "30" at bounding box center [1297, 454] width 13 height 12
click at [357, 351] on label "Cooking of rice" at bounding box center [269, 334] width 401 height 45
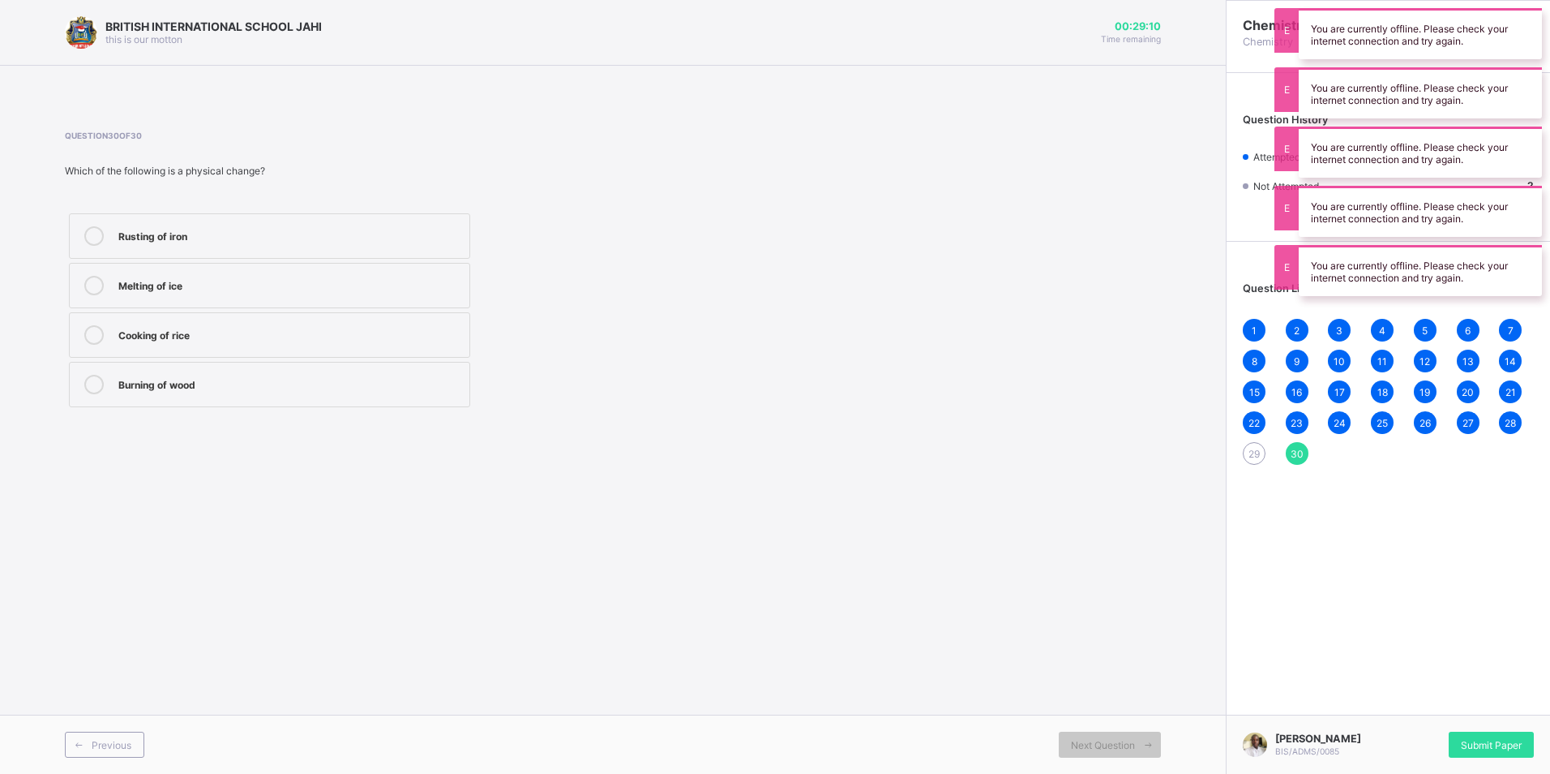
click at [729, 477] on div "BRITISH INTERNATIONAL SCHOOL JAHI this is our motton 00:29:10 Time remaining Qu…" at bounding box center [613, 387] width 1226 height 774
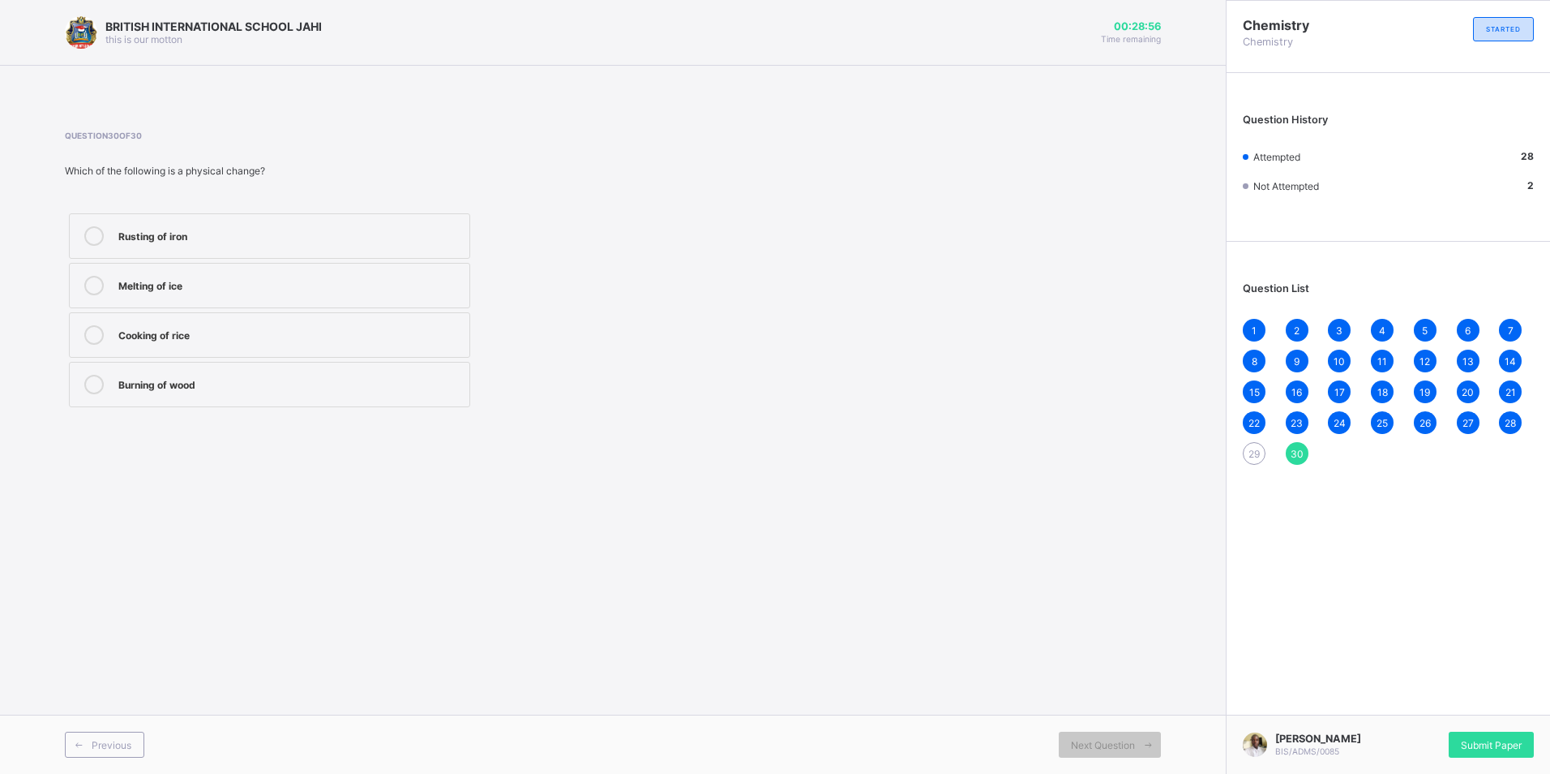
click at [1248, 446] on div "29" at bounding box center [1254, 453] width 23 height 23
click at [259, 229] on div "Chemical change" at bounding box center [289, 234] width 343 height 16
click at [1305, 451] on div "30" at bounding box center [1297, 453] width 23 height 23
click at [794, 526] on div "BRITISH INTERNATIONAL SCHOOL JAHI this is our motton 00:25:16 Time remaining Qu…" at bounding box center [613, 387] width 1226 height 774
click at [383, 343] on div "Cooking of rice" at bounding box center [289, 334] width 343 height 19
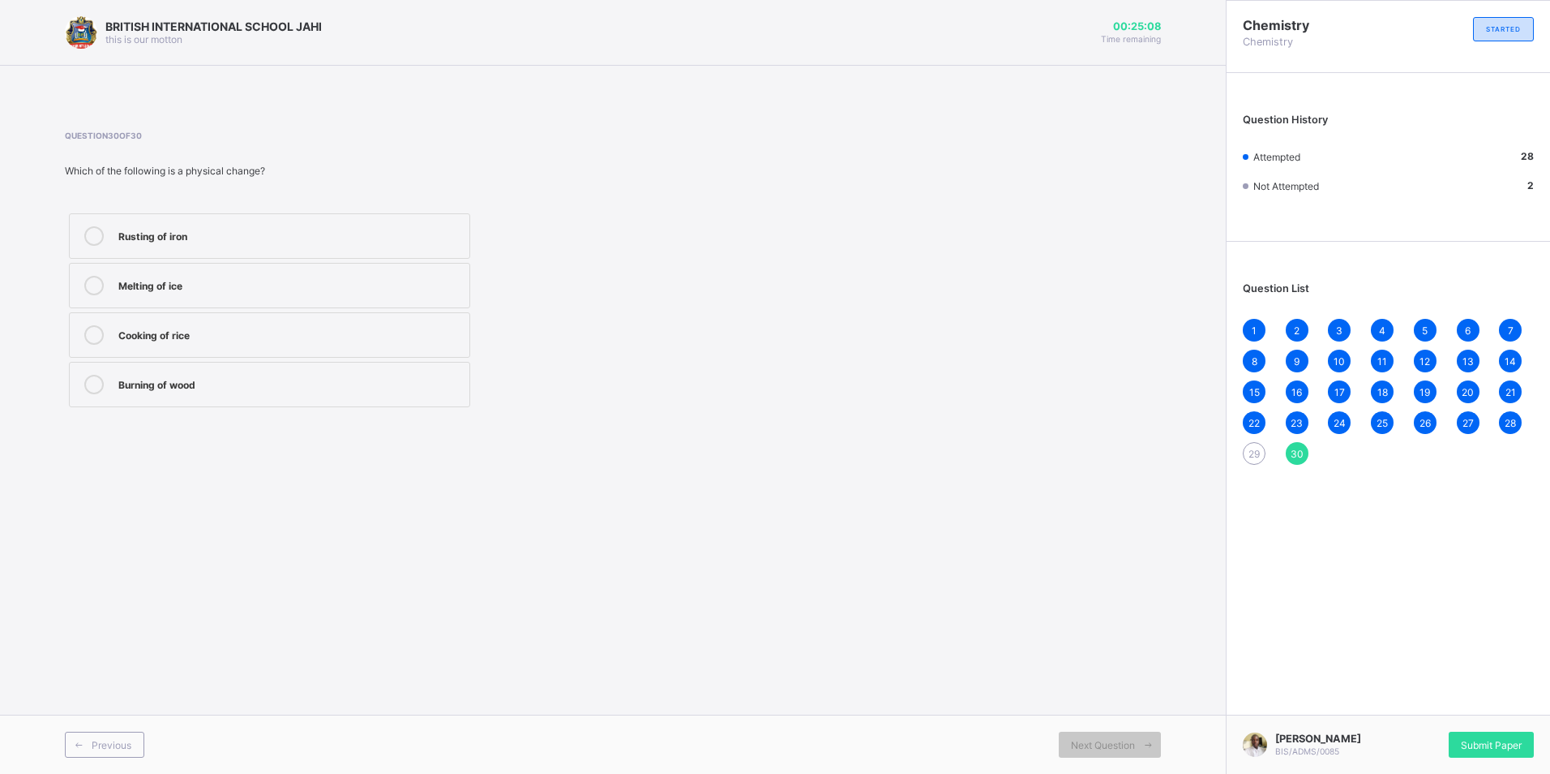
click at [1246, 452] on div "29" at bounding box center [1254, 453] width 23 height 23
click at [1263, 334] on div "1" at bounding box center [1254, 330] width 23 height 23
drag, startPoint x: 1257, startPoint y: 388, endPoint x: 1260, endPoint y: 397, distance: 9.5
click at [1259, 396] on span "15" at bounding box center [1254, 392] width 11 height 12
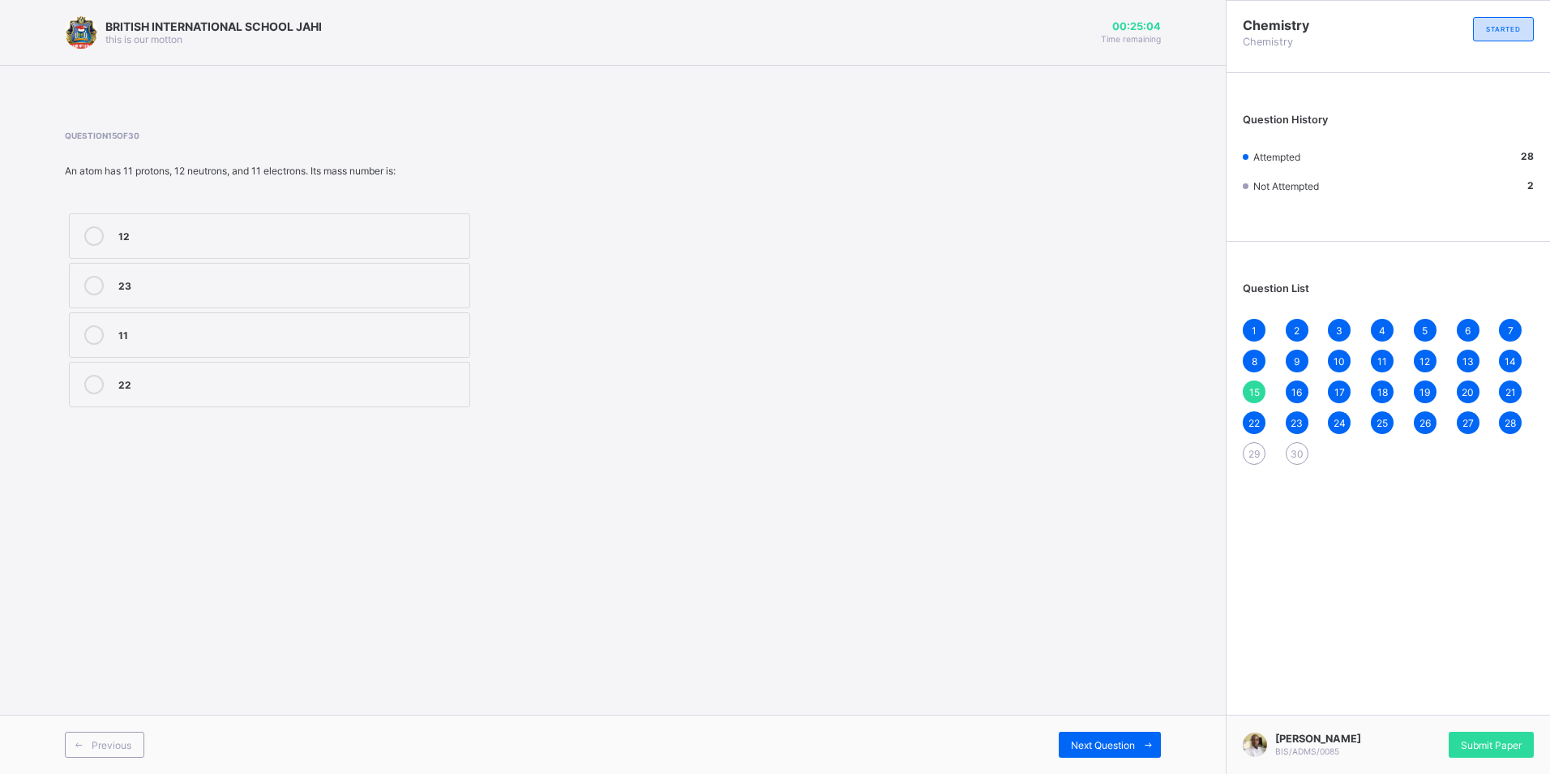
click at [909, 640] on div "BRITISH INTERNATIONAL SCHOOL JAHI this is our motton 00:25:04 Time remaining Qu…" at bounding box center [613, 387] width 1226 height 774
click at [1249, 463] on div "29" at bounding box center [1254, 453] width 23 height 23
click at [401, 248] on label "Chemical change" at bounding box center [269, 235] width 401 height 45
drag, startPoint x: 284, startPoint y: 216, endPoint x: 287, endPoint y: 227, distance: 11.8
click at [287, 227] on label "Chemical change" at bounding box center [269, 235] width 401 height 45
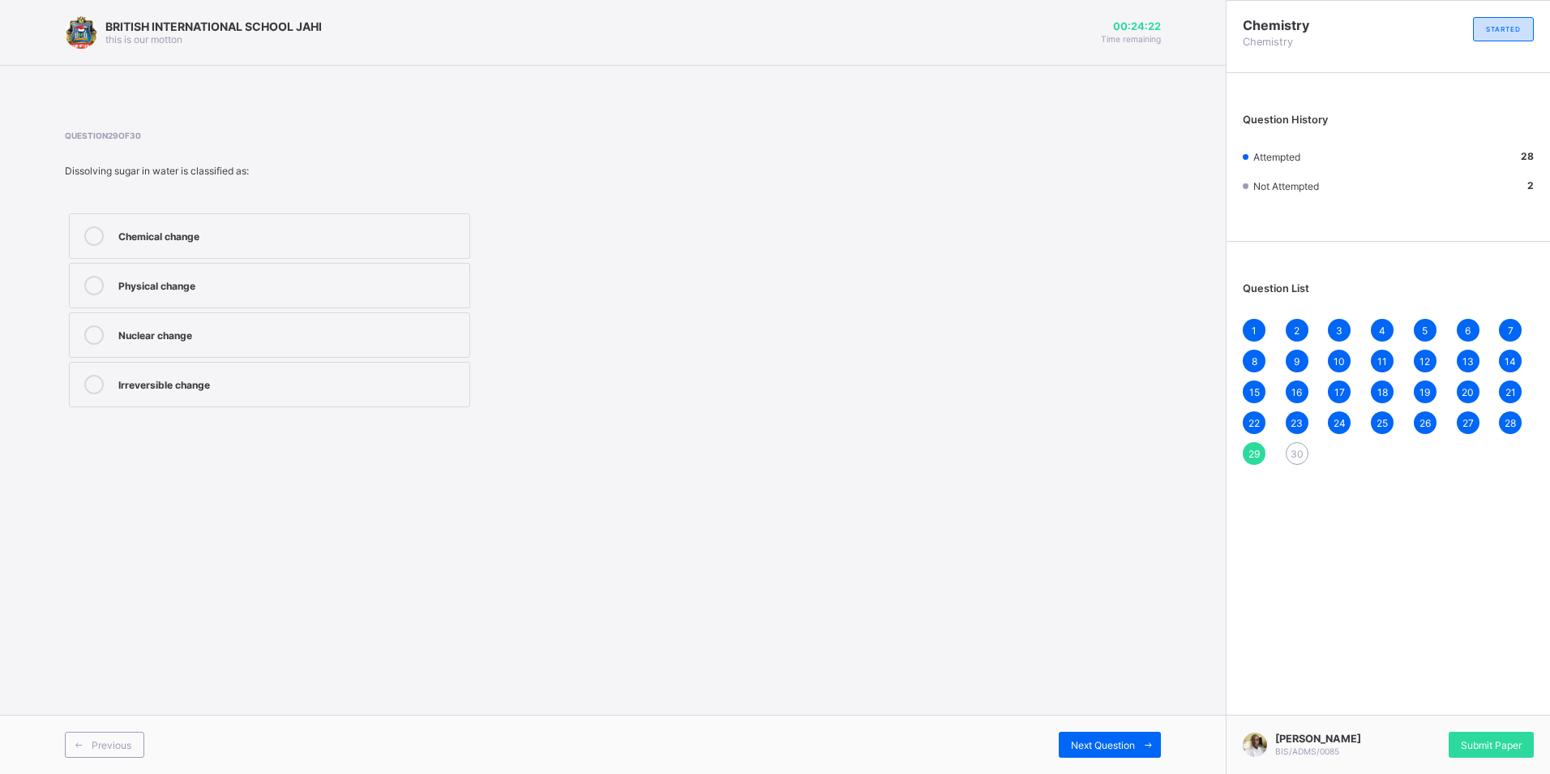
click at [287, 230] on div "Chemical change" at bounding box center [289, 234] width 343 height 16
click at [300, 247] on label "Chemical change" at bounding box center [269, 235] width 401 height 45
click at [300, 244] on div "Chemical change" at bounding box center [289, 235] width 343 height 19
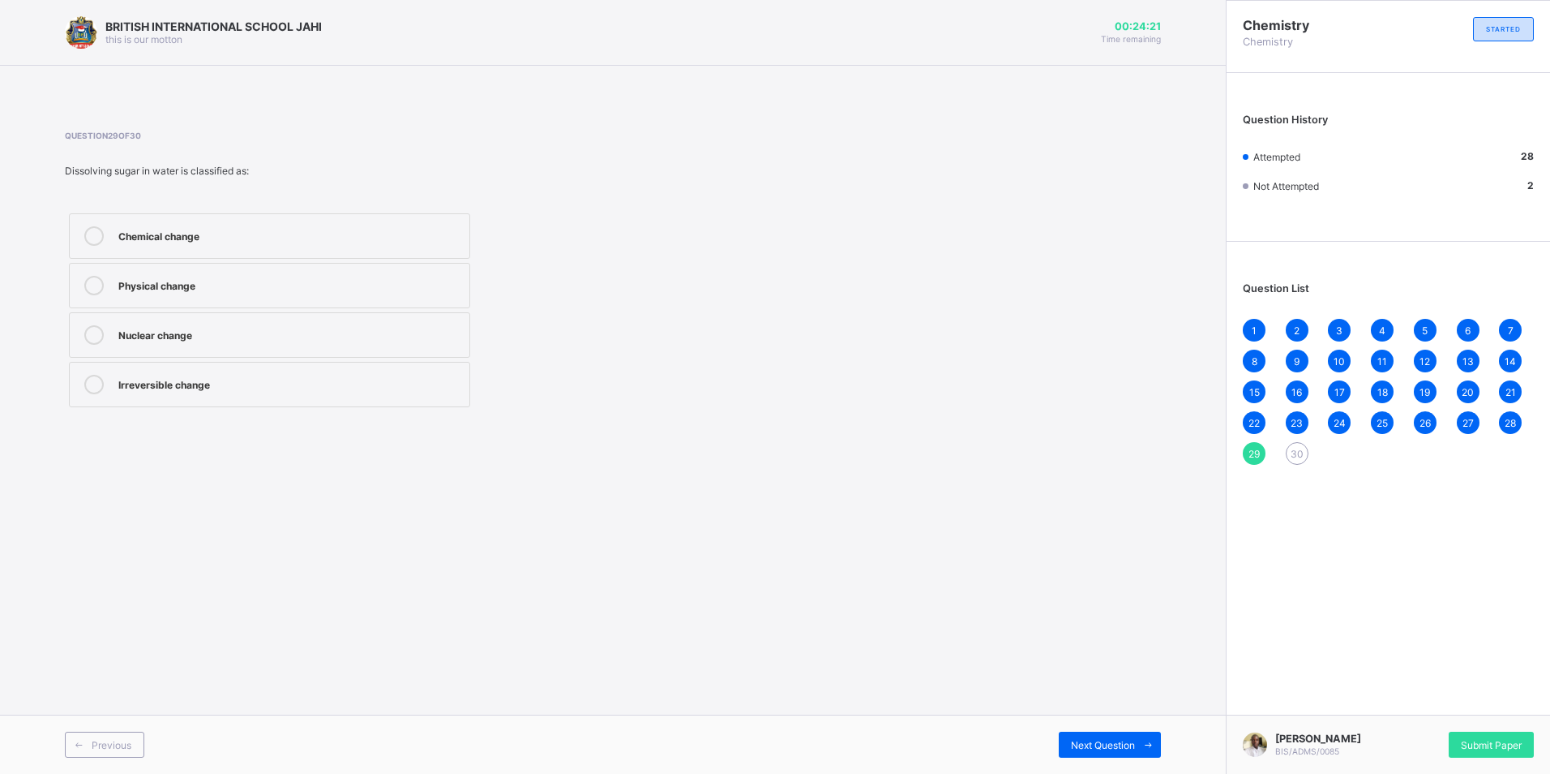
click at [300, 249] on label "Chemical change" at bounding box center [269, 235] width 401 height 45
click at [306, 256] on label "Chemical change" at bounding box center [269, 235] width 401 height 45
click at [1295, 462] on div "30" at bounding box center [1297, 453] width 23 height 23
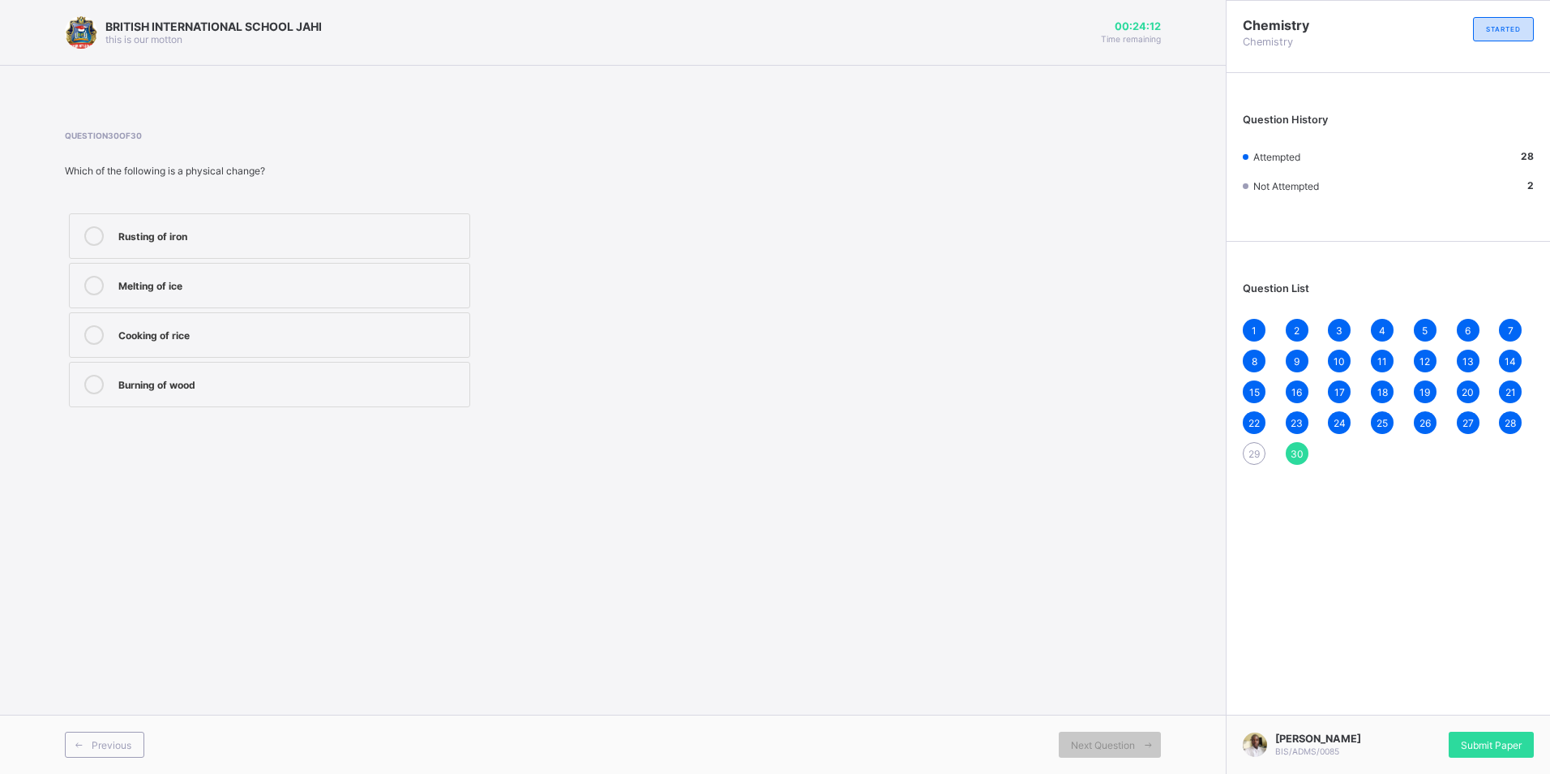
click at [195, 341] on div "Cooking of rice" at bounding box center [289, 334] width 343 height 19
click at [183, 394] on label "Burning of wood" at bounding box center [269, 384] width 401 height 45
click at [444, 273] on label "Melting of ice" at bounding box center [269, 285] width 401 height 45
click at [1256, 452] on div "29" at bounding box center [1254, 453] width 23 height 23
drag, startPoint x: 1256, startPoint y: 452, endPoint x: 1207, endPoint y: 492, distance: 63.3
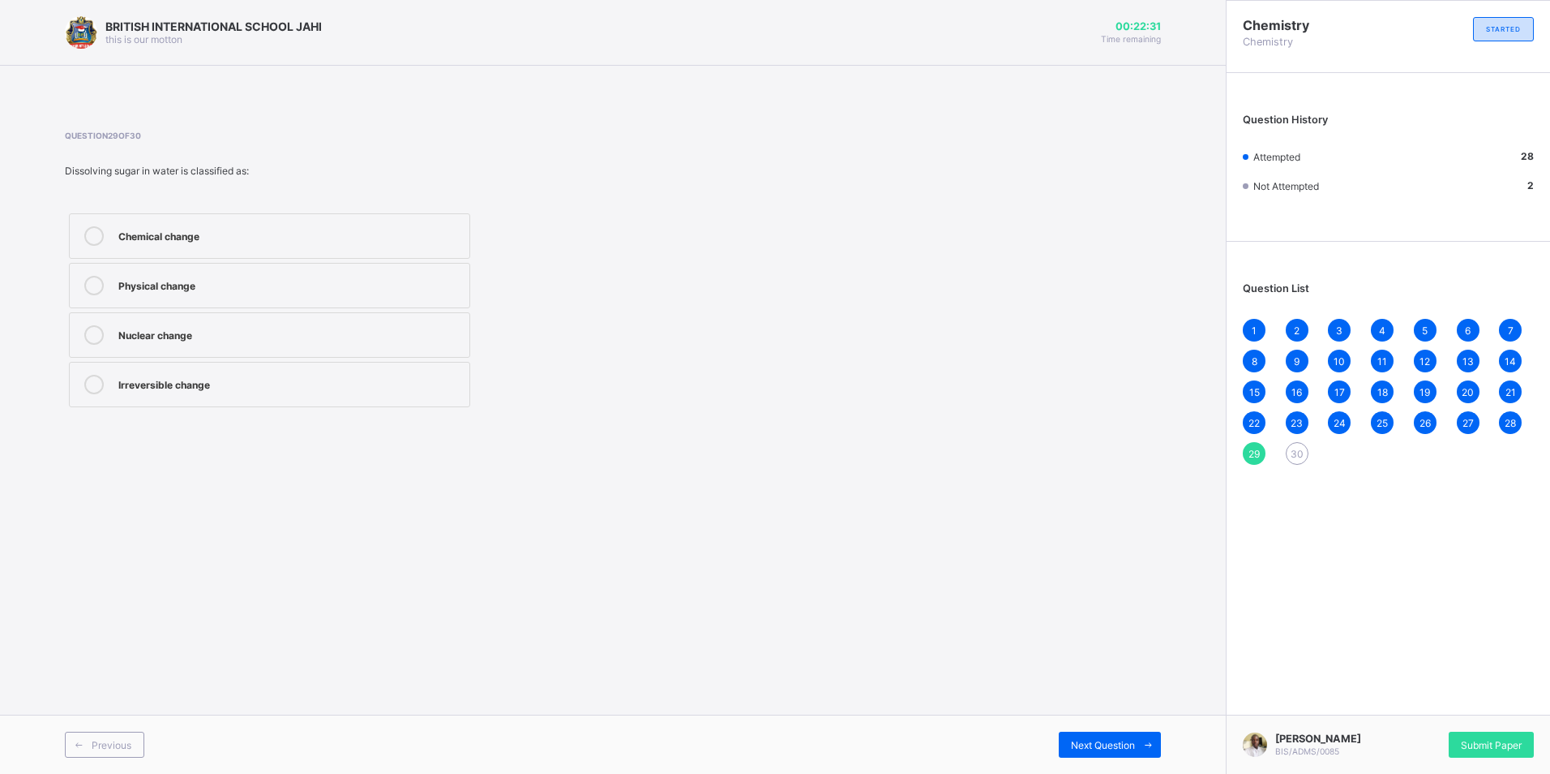
click at [1207, 496] on div "BRITISH INTERNATIONAL SCHOOL JAHI this is our motton 00:22:31 Time remaining Qu…" at bounding box center [613, 387] width 1226 height 774
click at [351, 233] on div "Chemical change" at bounding box center [289, 234] width 343 height 16
click at [1294, 453] on span "30" at bounding box center [1297, 454] width 13 height 12
click at [1251, 455] on span "29" at bounding box center [1254, 454] width 11 height 12
click at [337, 249] on label "Chemical change" at bounding box center [269, 235] width 401 height 45
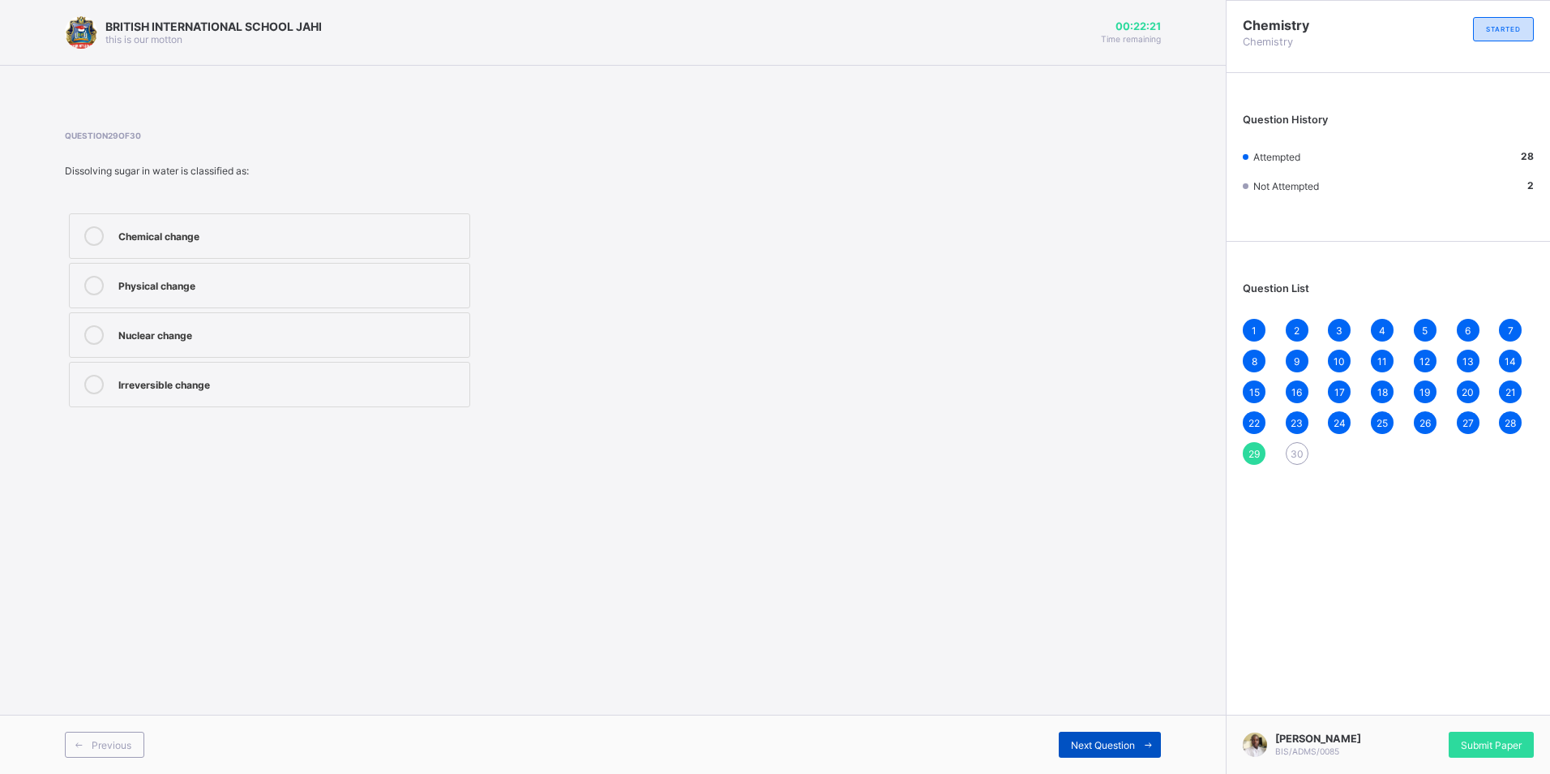
click at [1133, 740] on span "Next Question" at bounding box center [1103, 745] width 64 height 12
click at [1467, 741] on span "Submit Paper" at bounding box center [1491, 745] width 61 height 12
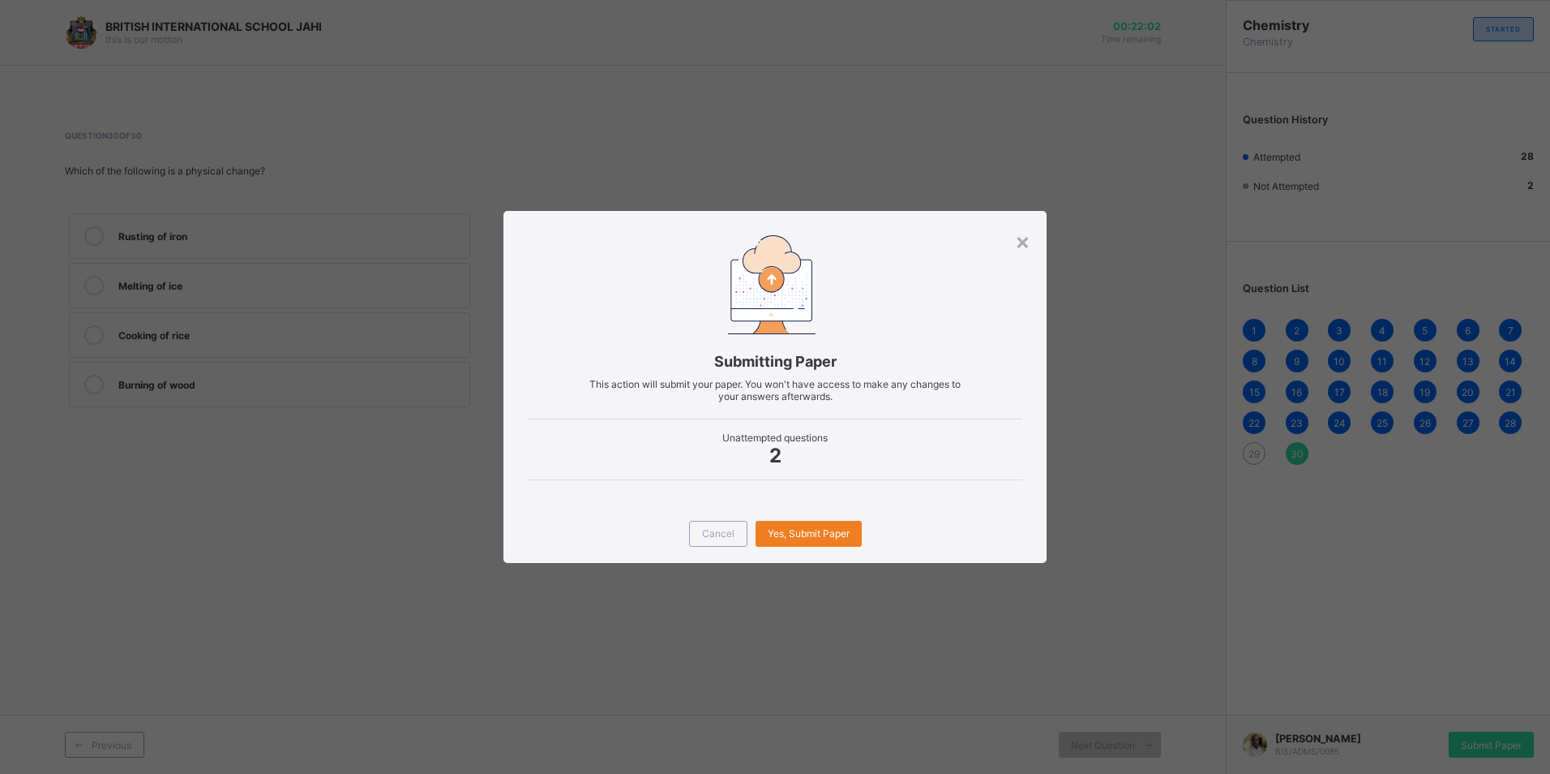
drag, startPoint x: 804, startPoint y: 544, endPoint x: 864, endPoint y: 512, distance: 68.9
click at [817, 533] on div "Yes, Submit Paper" at bounding box center [809, 534] width 106 height 26
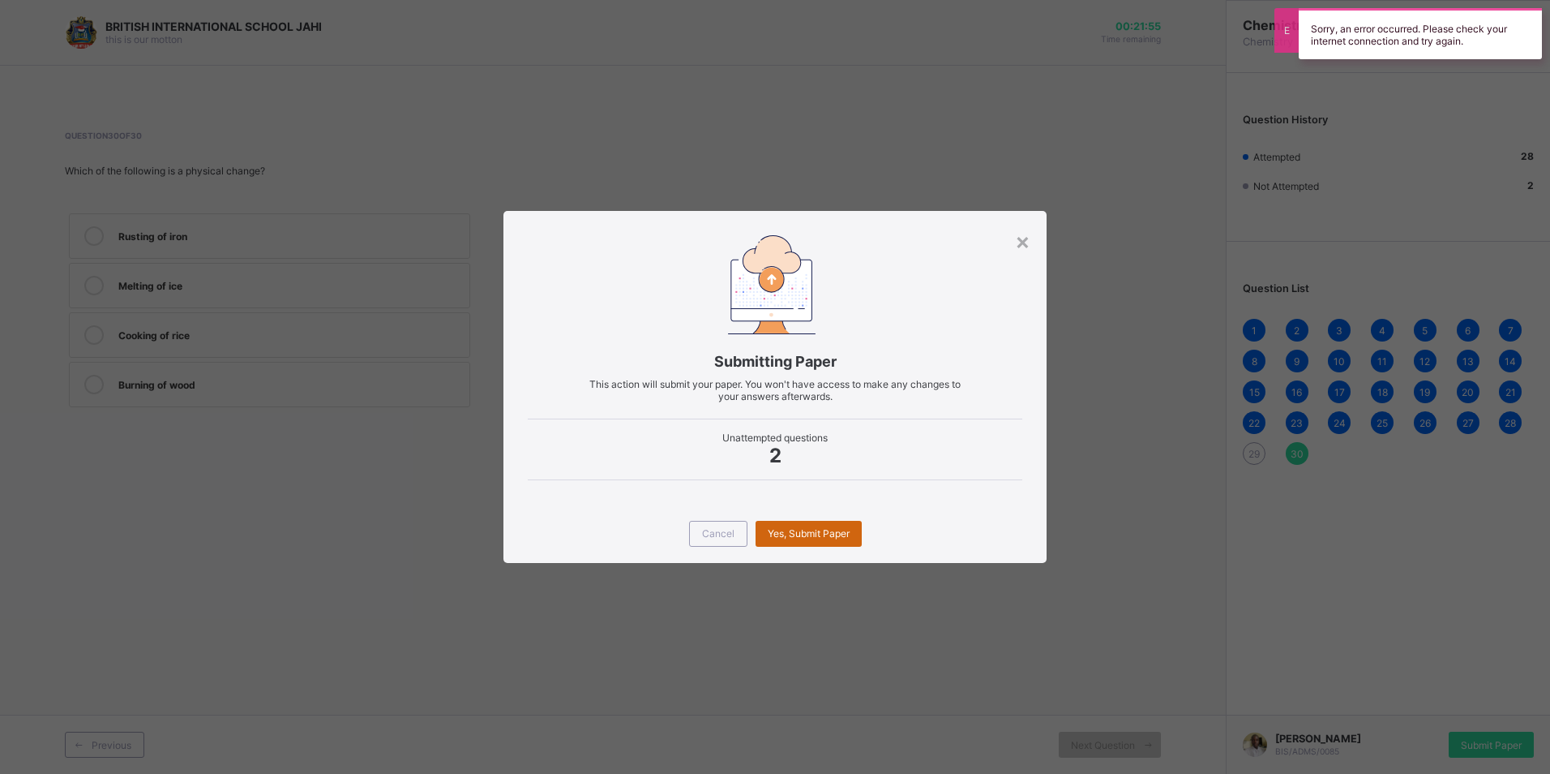
click at [817, 538] on span "Yes, Submit Paper" at bounding box center [809, 533] width 82 height 12
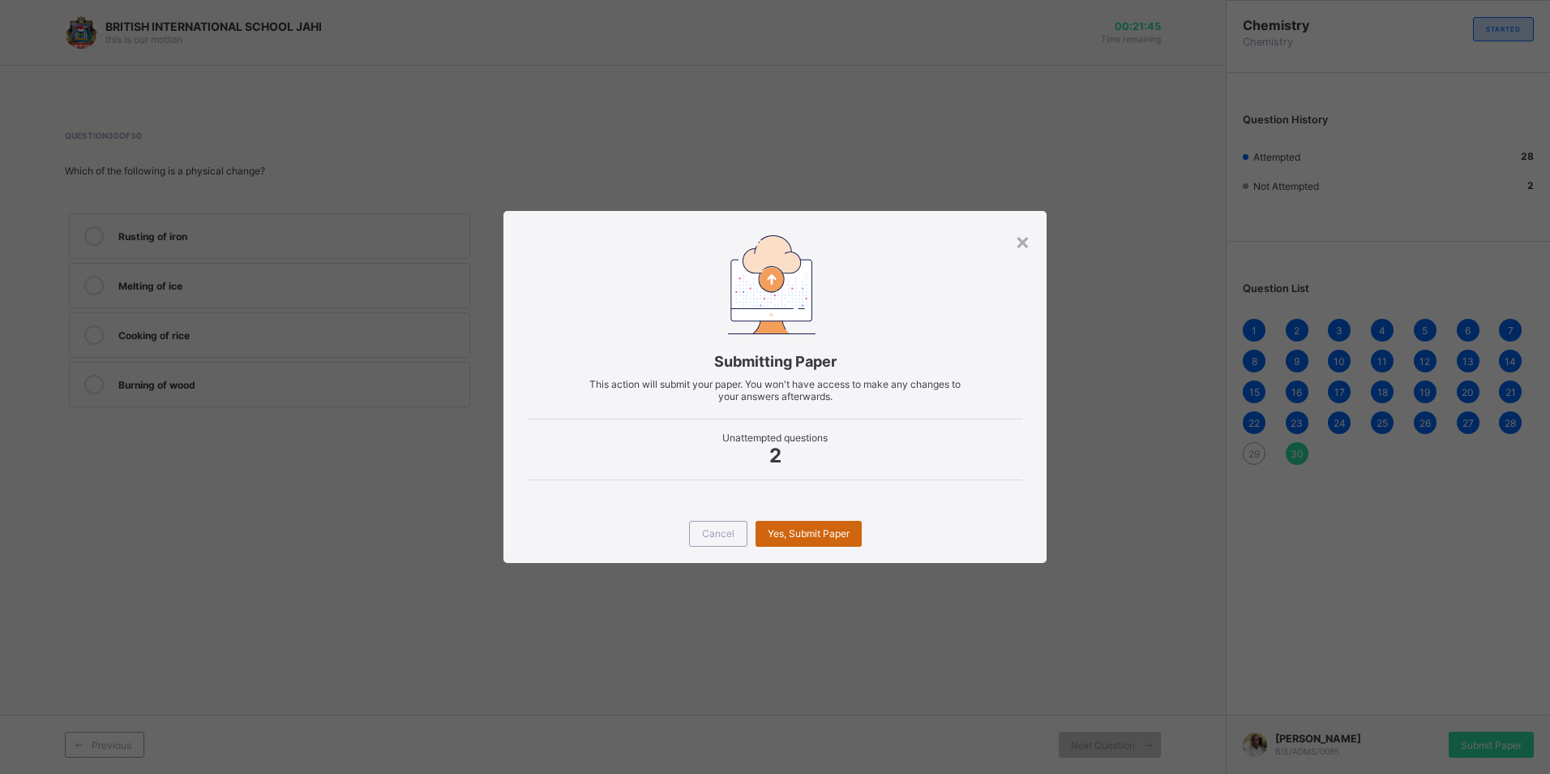
click at [792, 543] on div "Yes, Submit Paper" at bounding box center [809, 534] width 106 height 26
click at [807, 534] on span "Yes, Submit Paper" at bounding box center [809, 533] width 82 height 12
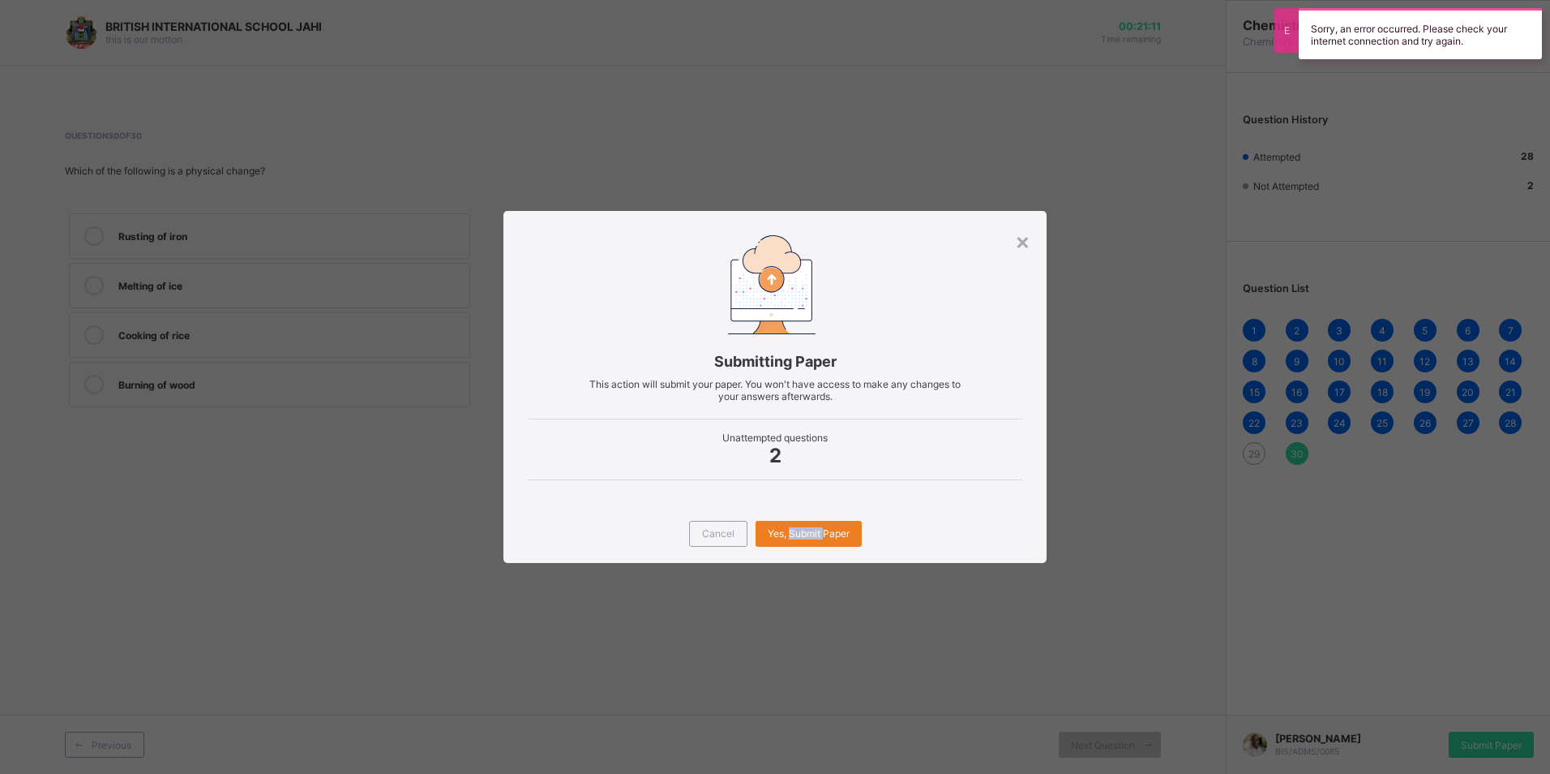
click at [915, 698] on div "× Submitting Paper This action will submit your paper. You won't have access to…" at bounding box center [775, 387] width 1550 height 774
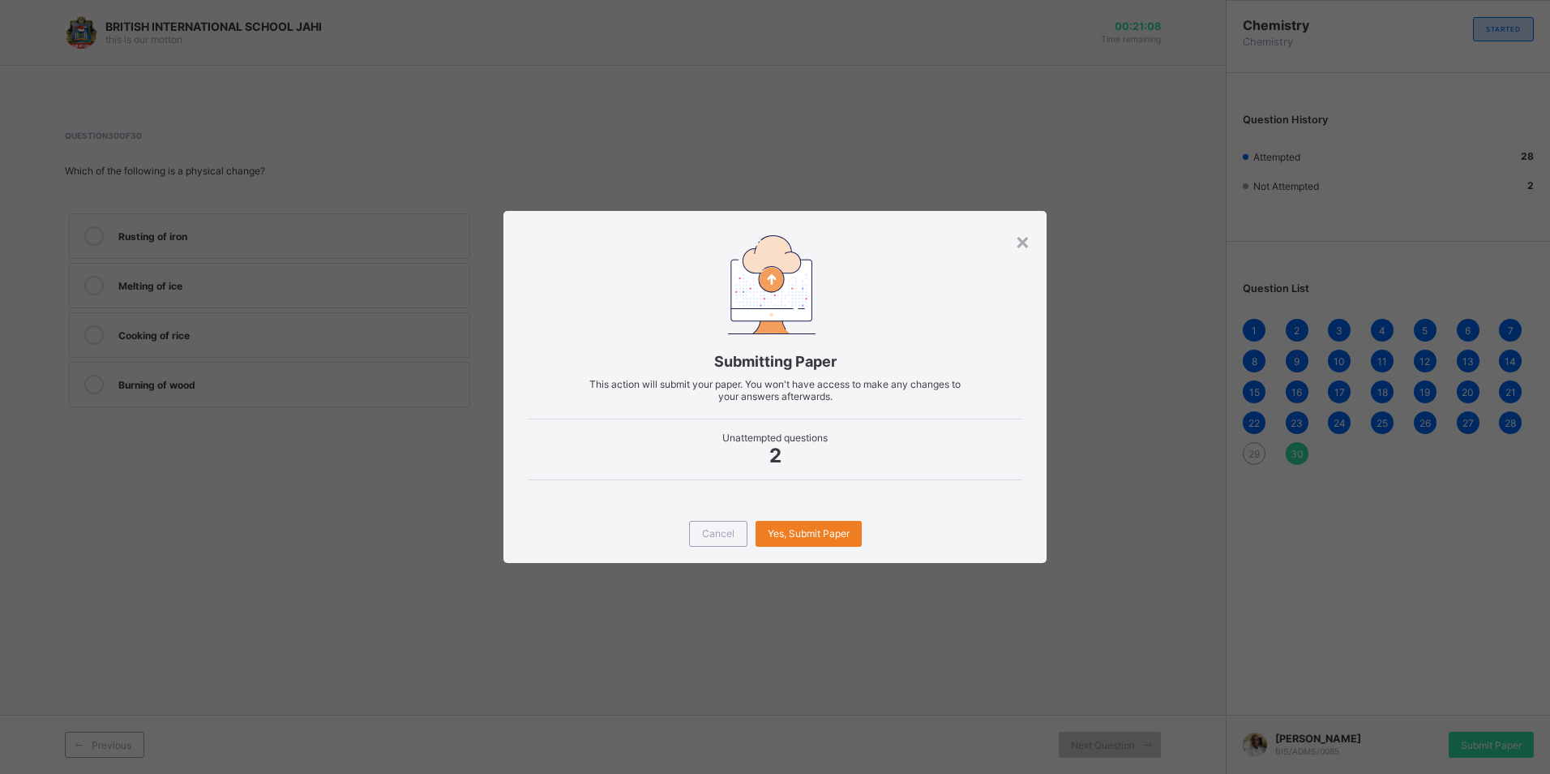
click at [846, 131] on div "× Submitting Paper This action will submit your paper. You won't have access to…" at bounding box center [775, 387] width 1550 height 774
click at [804, 534] on span "Yes, Submit Paper" at bounding box center [809, 533] width 82 height 12
click at [1044, 249] on div "Submitting Paper This action will submit your paper. You won't have access to m…" at bounding box center [775, 357] width 542 height 293
click at [1031, 246] on div "Submitting Paper This action will submit your paper. You won't have access to m…" at bounding box center [775, 357] width 542 height 293
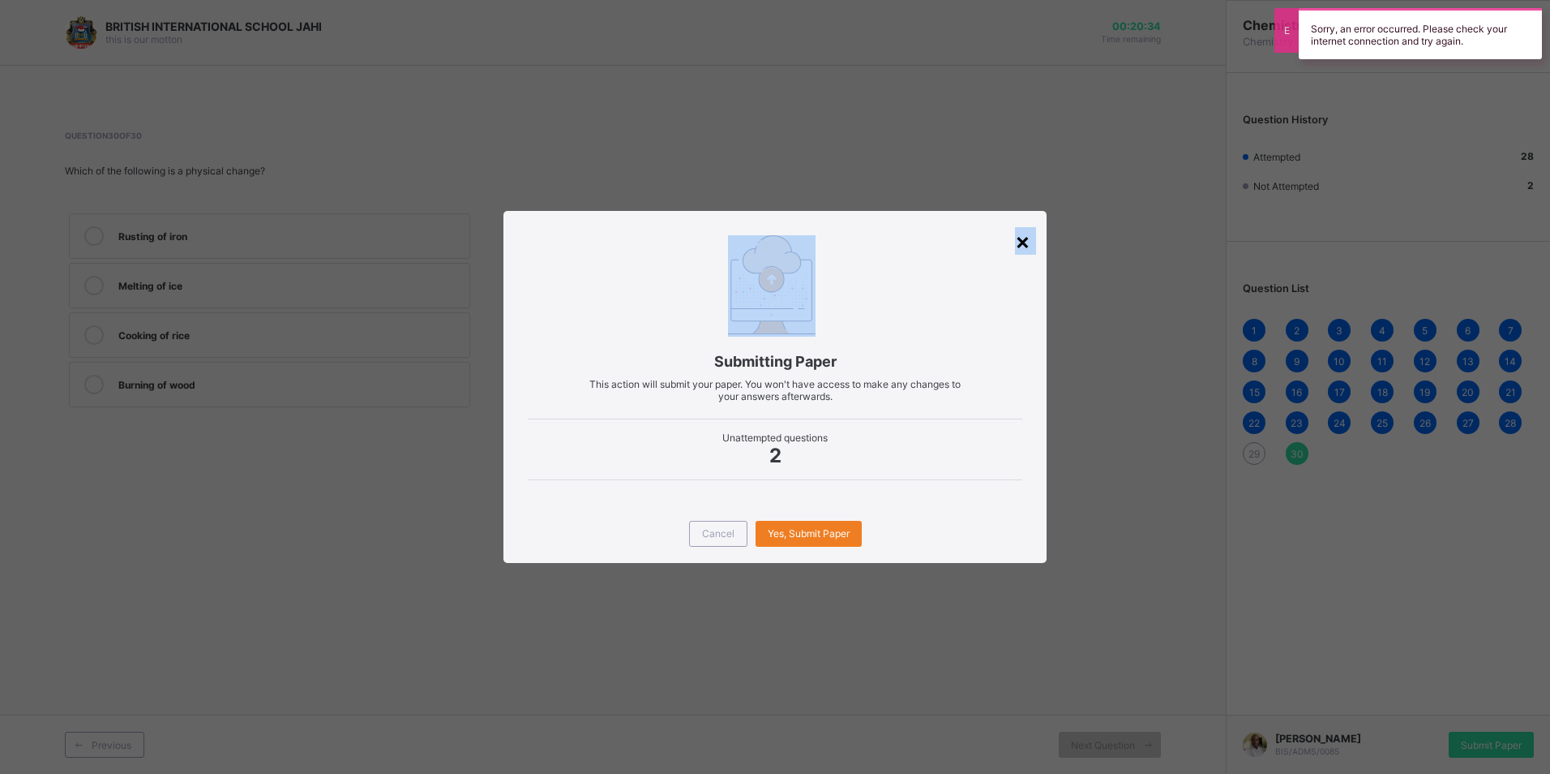
drag, startPoint x: 1023, startPoint y: 221, endPoint x: 1017, endPoint y: 231, distance: 12.4
click at [1017, 231] on div "× Submitting Paper This action will submit your paper. You won't have access to…" at bounding box center [775, 386] width 542 height 351
drag, startPoint x: 1017, startPoint y: 231, endPoint x: 1015, endPoint y: 239, distance: 8.3
click at [1015, 239] on div "×" at bounding box center [1022, 241] width 15 height 28
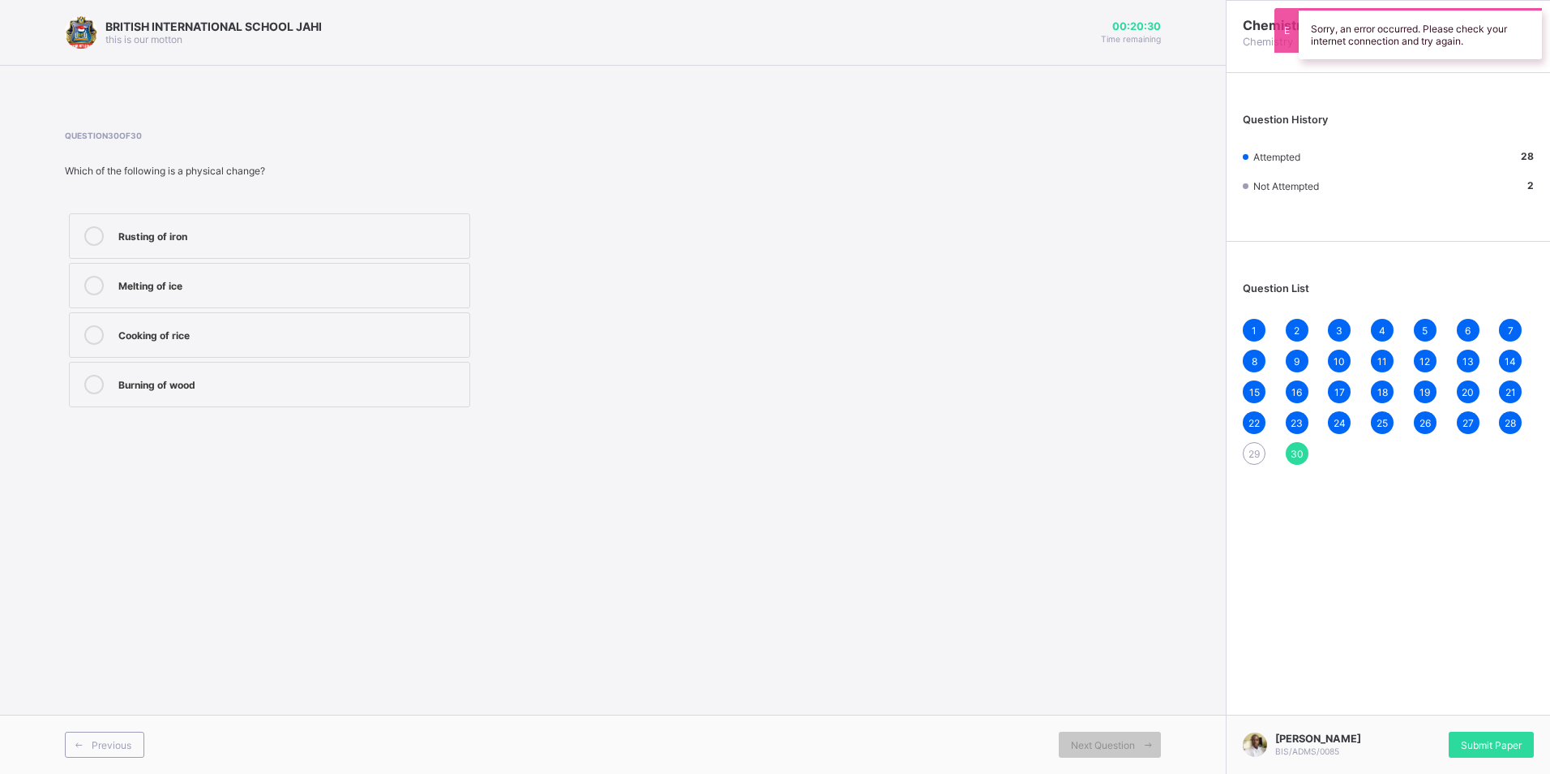
drag, startPoint x: 306, startPoint y: 221, endPoint x: 289, endPoint y: 211, distance: 20.3
click at [289, 211] on div "Rusting of iron Melting of ice Cooking of rice Burning of wood" at bounding box center [269, 310] width 409 height 202
click at [342, 274] on label "Melting of ice" at bounding box center [269, 285] width 401 height 45
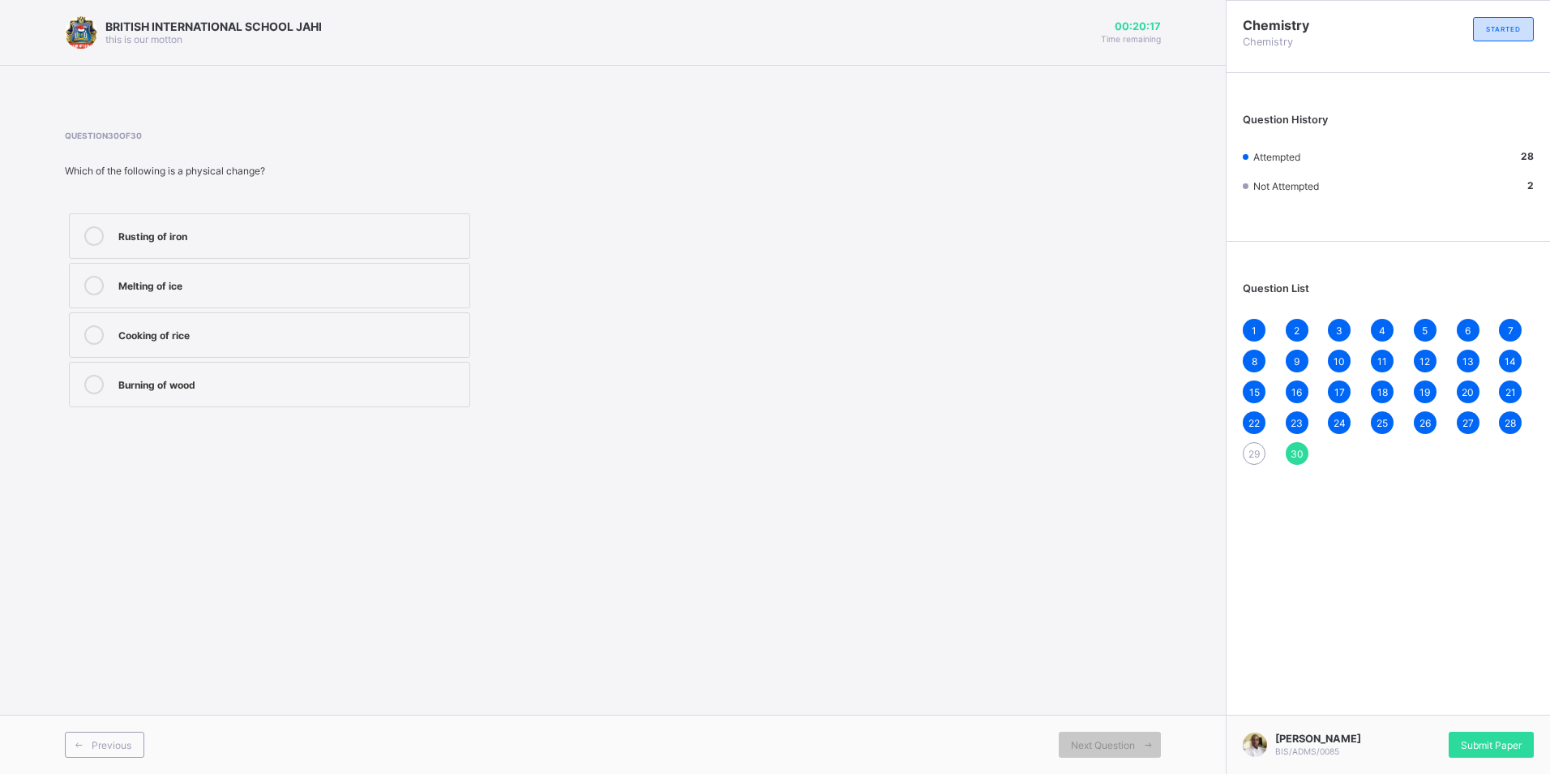
drag, startPoint x: 311, startPoint y: 277, endPoint x: 298, endPoint y: 275, distance: 12.4
click at [304, 277] on div "Melting of ice" at bounding box center [289, 284] width 343 height 16
click at [298, 274] on label "Melting of ice" at bounding box center [269, 285] width 401 height 45
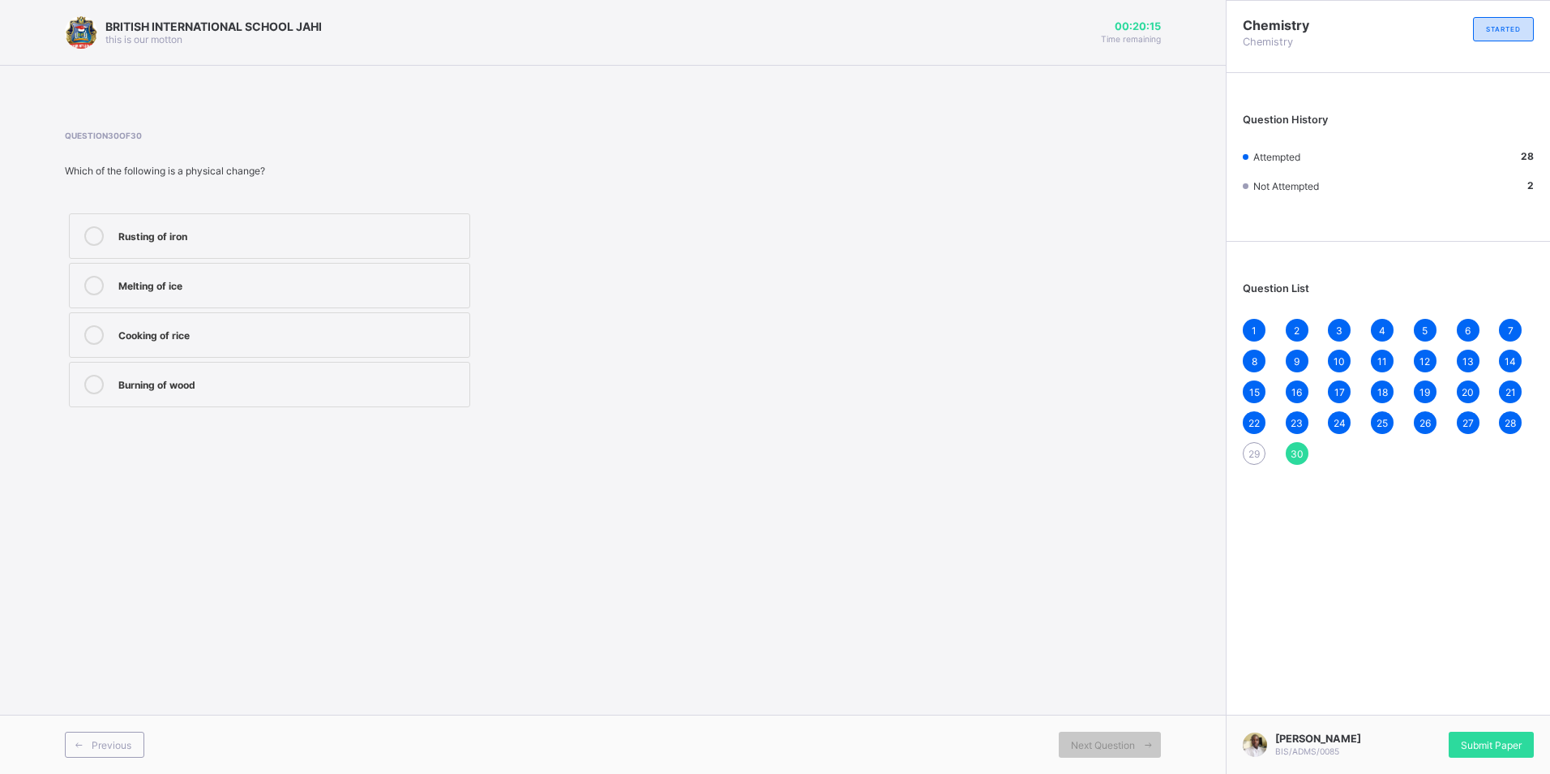
click at [1300, 455] on span "30" at bounding box center [1297, 454] width 13 height 12
click at [301, 290] on div "Melting of ice" at bounding box center [289, 284] width 343 height 16
drag, startPoint x: 301, startPoint y: 290, endPoint x: 632, endPoint y: 182, distance: 348.0
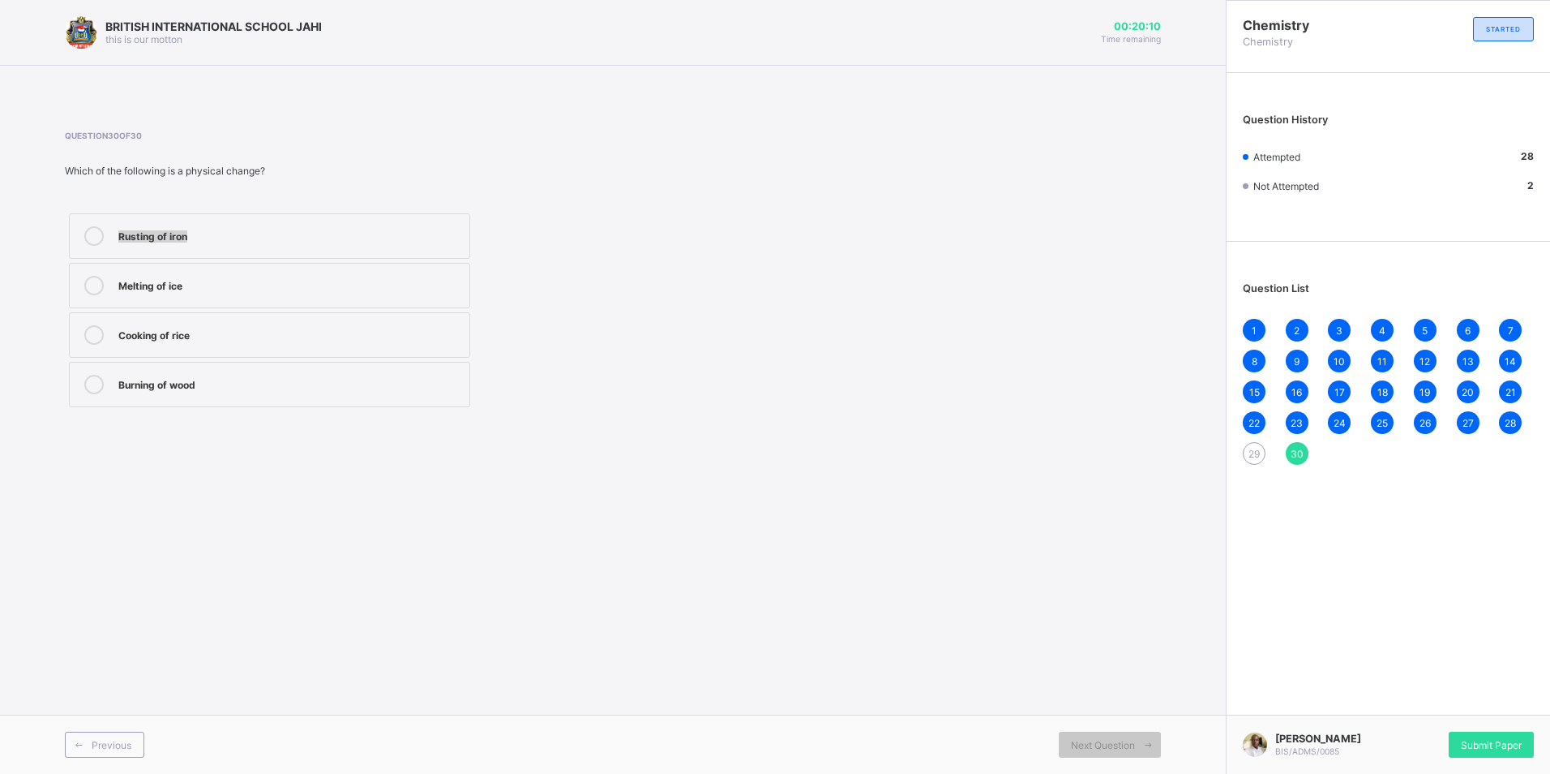
click at [632, 182] on div "Question 30 of 30 Which of the following is a physical change? Rusting of iron …" at bounding box center [406, 271] width 683 height 281
click at [303, 268] on label "Melting of ice" at bounding box center [269, 285] width 401 height 45
click at [1255, 456] on span "29" at bounding box center [1254, 454] width 11 height 12
click at [232, 294] on div "Physical change" at bounding box center [289, 285] width 343 height 19
click at [1299, 450] on span "30" at bounding box center [1297, 454] width 13 height 12
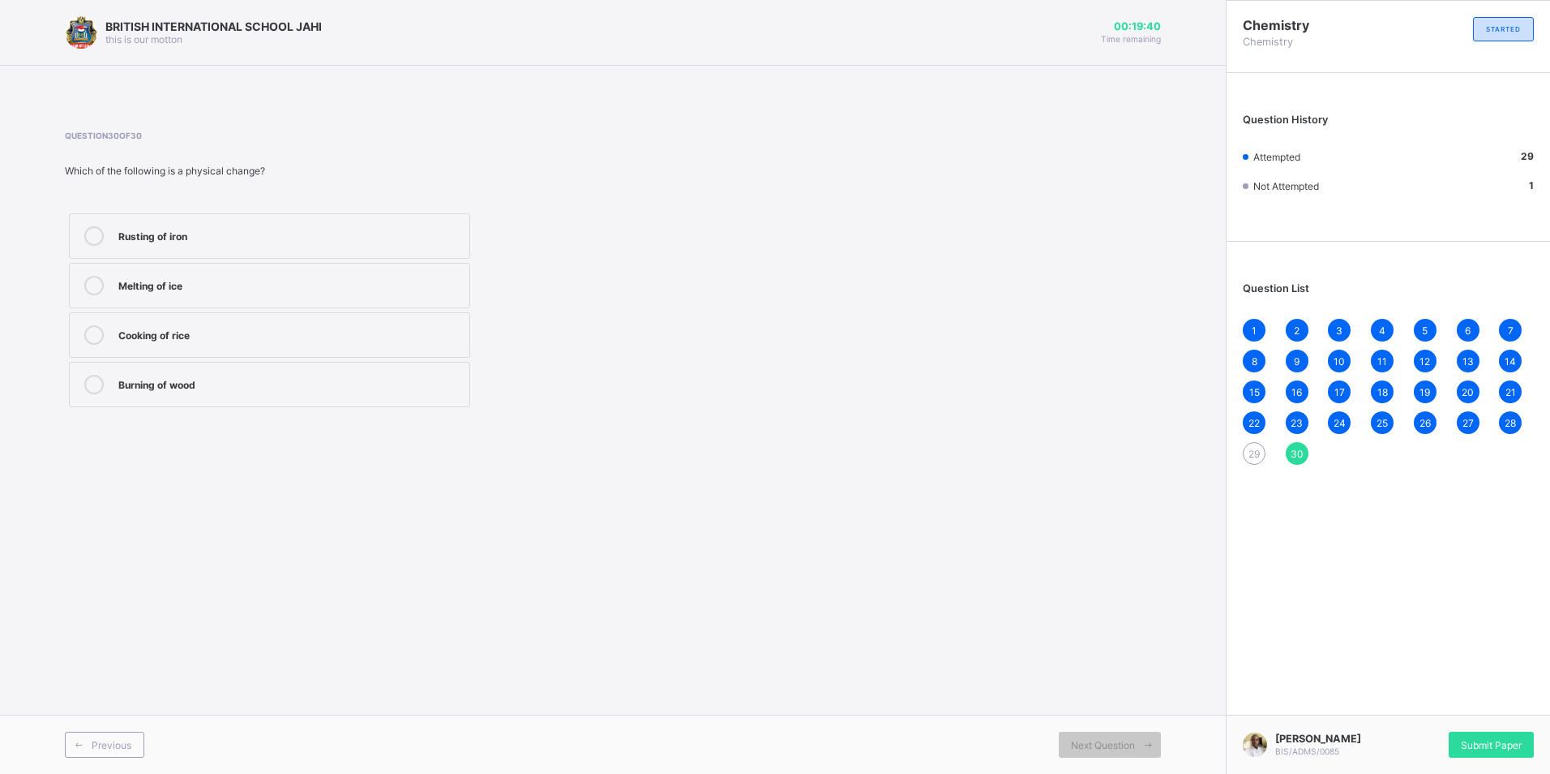
drag, startPoint x: 1299, startPoint y: 450, endPoint x: 1260, endPoint y: 461, distance: 40.3
click at [1260, 461] on div "29" at bounding box center [1254, 453] width 23 height 23
click at [174, 283] on div "Physical change" at bounding box center [289, 284] width 343 height 16
click at [1481, 739] on span "Submit Paper" at bounding box center [1491, 745] width 61 height 12
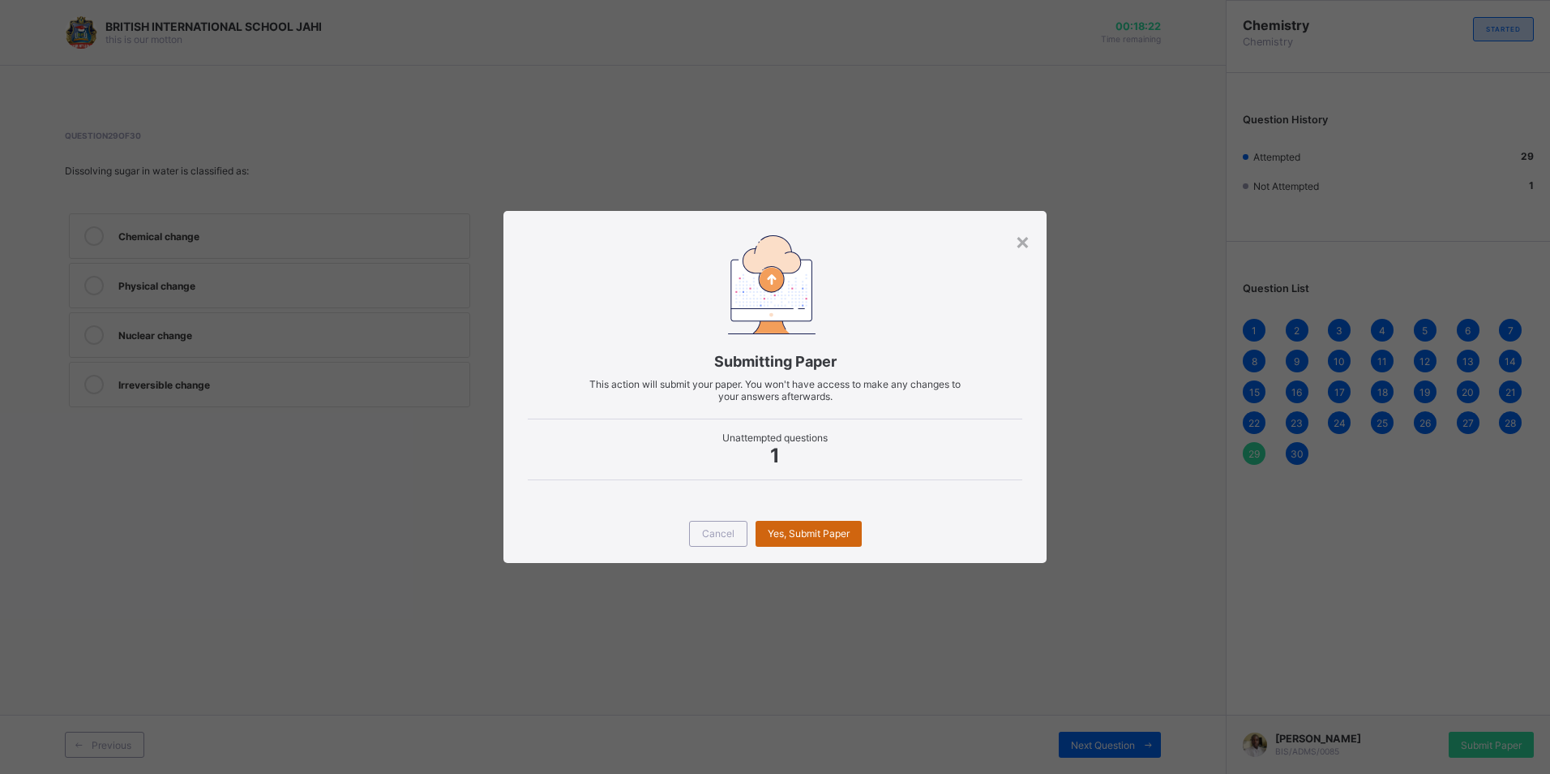
click at [828, 532] on span "Yes, Submit Paper" at bounding box center [809, 533] width 82 height 12
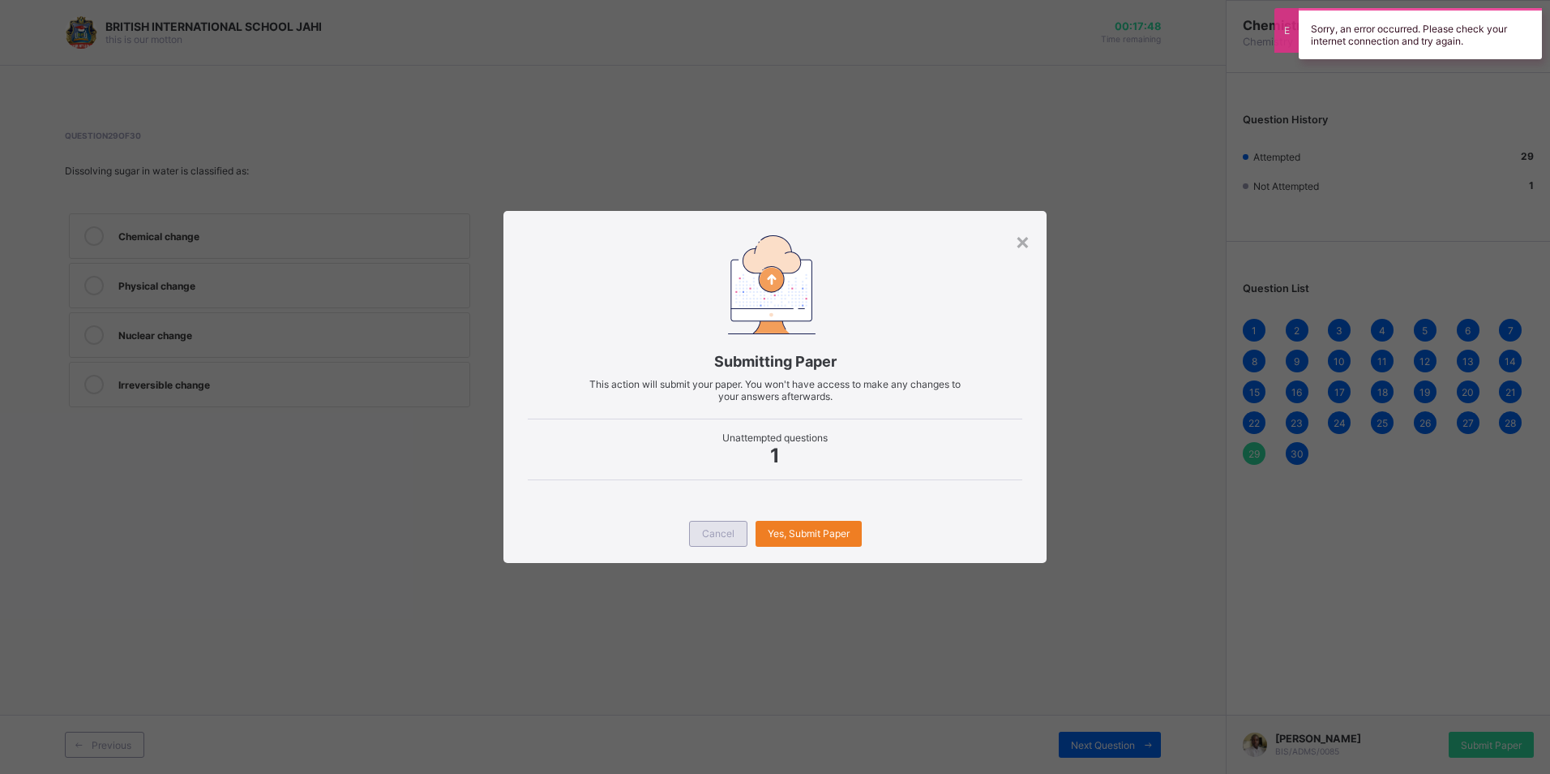
click at [706, 521] on div "Cancel" at bounding box center [718, 534] width 58 height 26
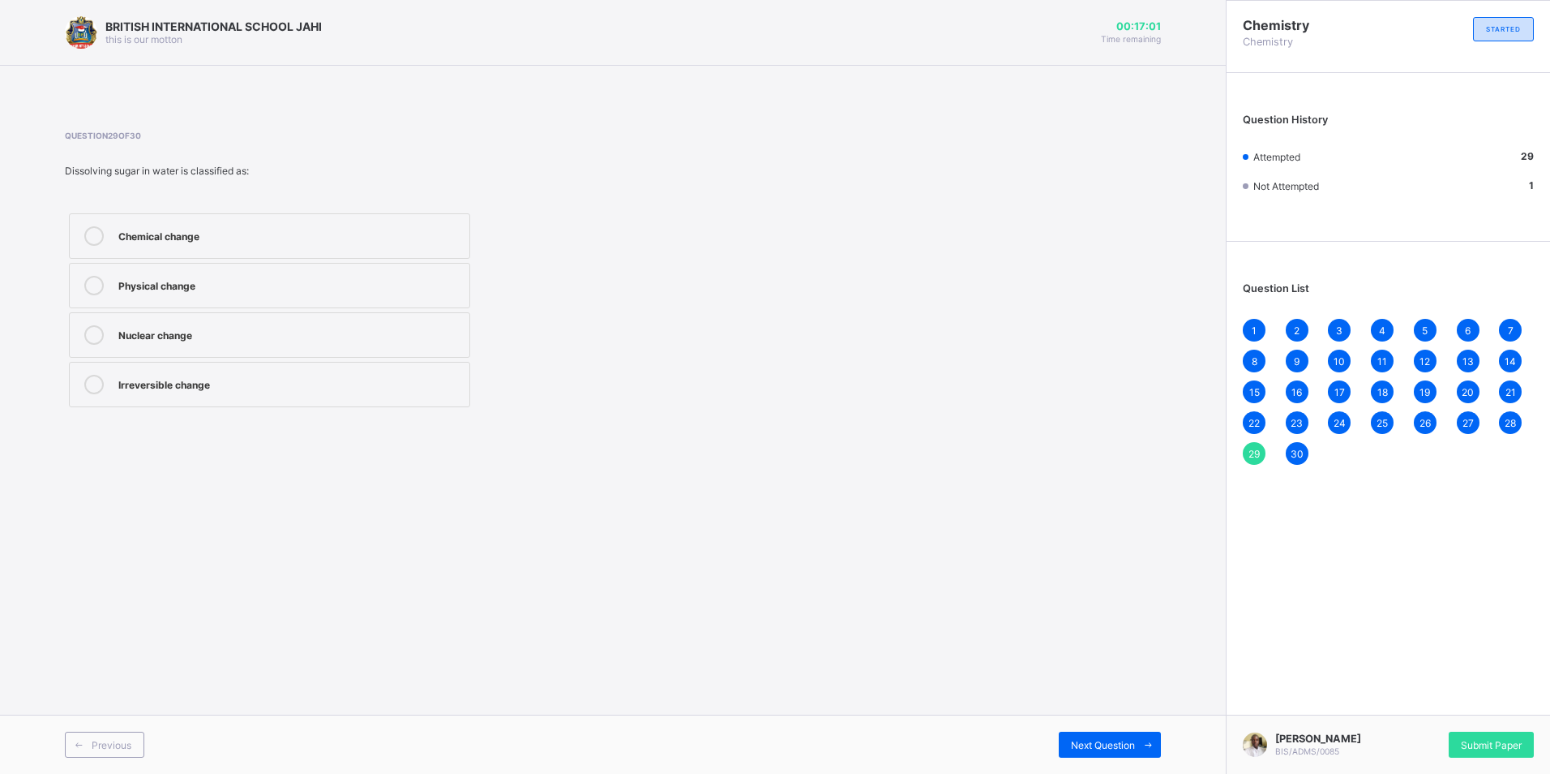
click at [1258, 334] on div "1" at bounding box center [1254, 330] width 23 height 23
click at [1133, 735] on div "Next Question" at bounding box center [1110, 744] width 102 height 26
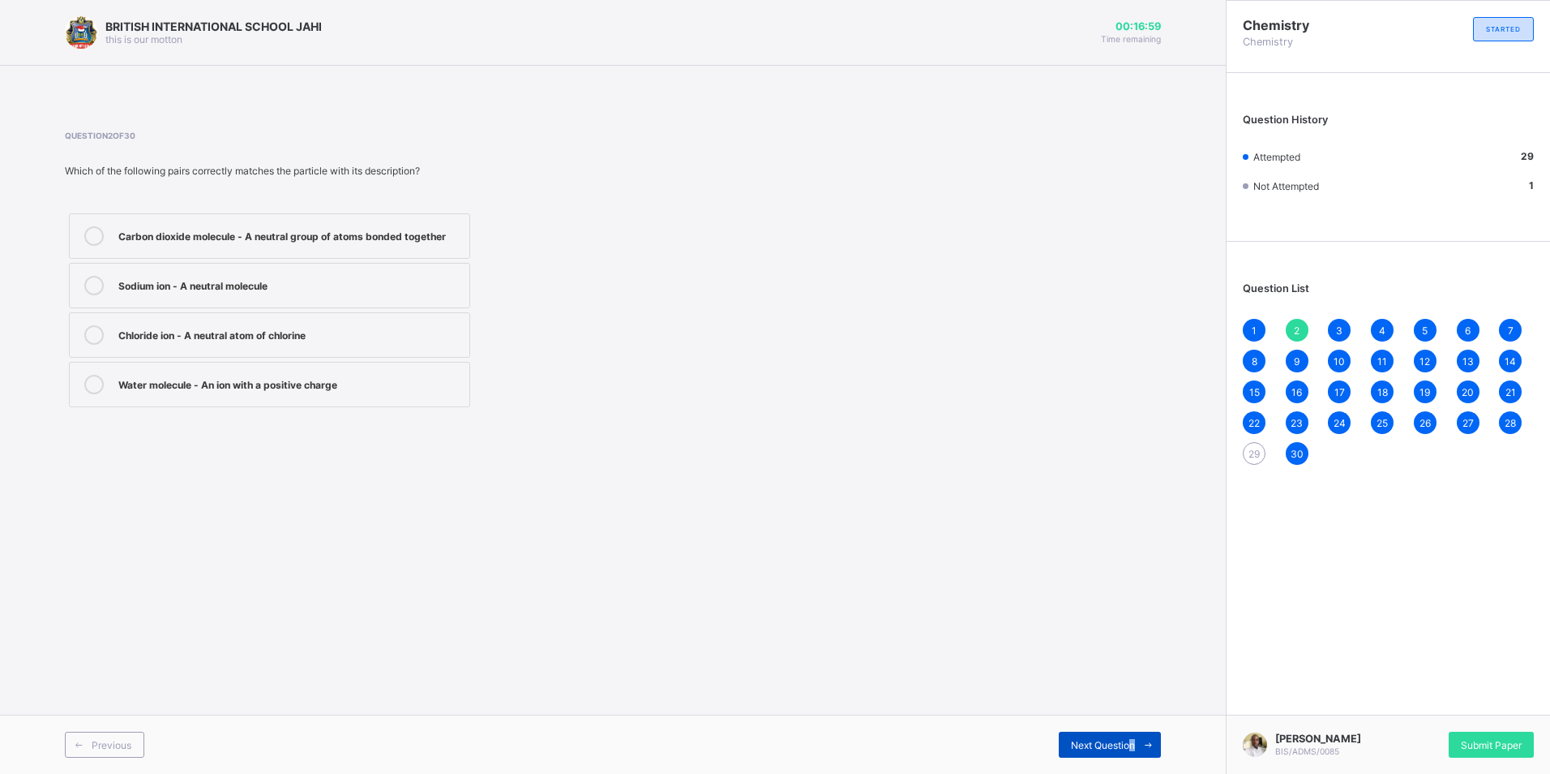
click at [1138, 735] on span at bounding box center [1148, 744] width 26 height 26
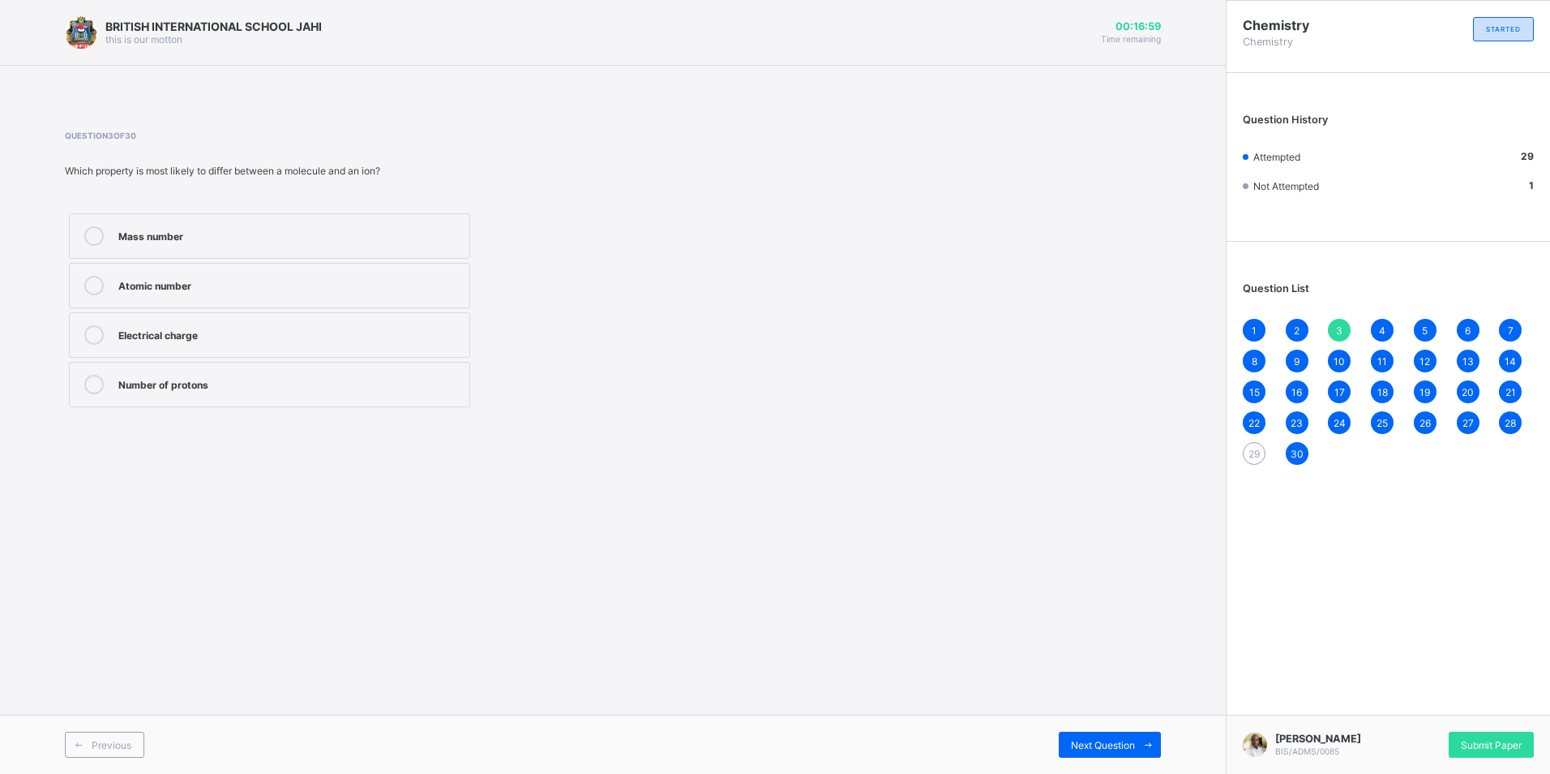
click at [1138, 731] on div "Previous Next Question" at bounding box center [613, 743] width 1226 height 59
click at [1138, 729] on div "Previous Next Question" at bounding box center [613, 743] width 1226 height 59
click at [1138, 727] on div "Previous Next Question" at bounding box center [613, 743] width 1226 height 59
click at [1138, 722] on div "Previous Next Question" at bounding box center [613, 743] width 1226 height 59
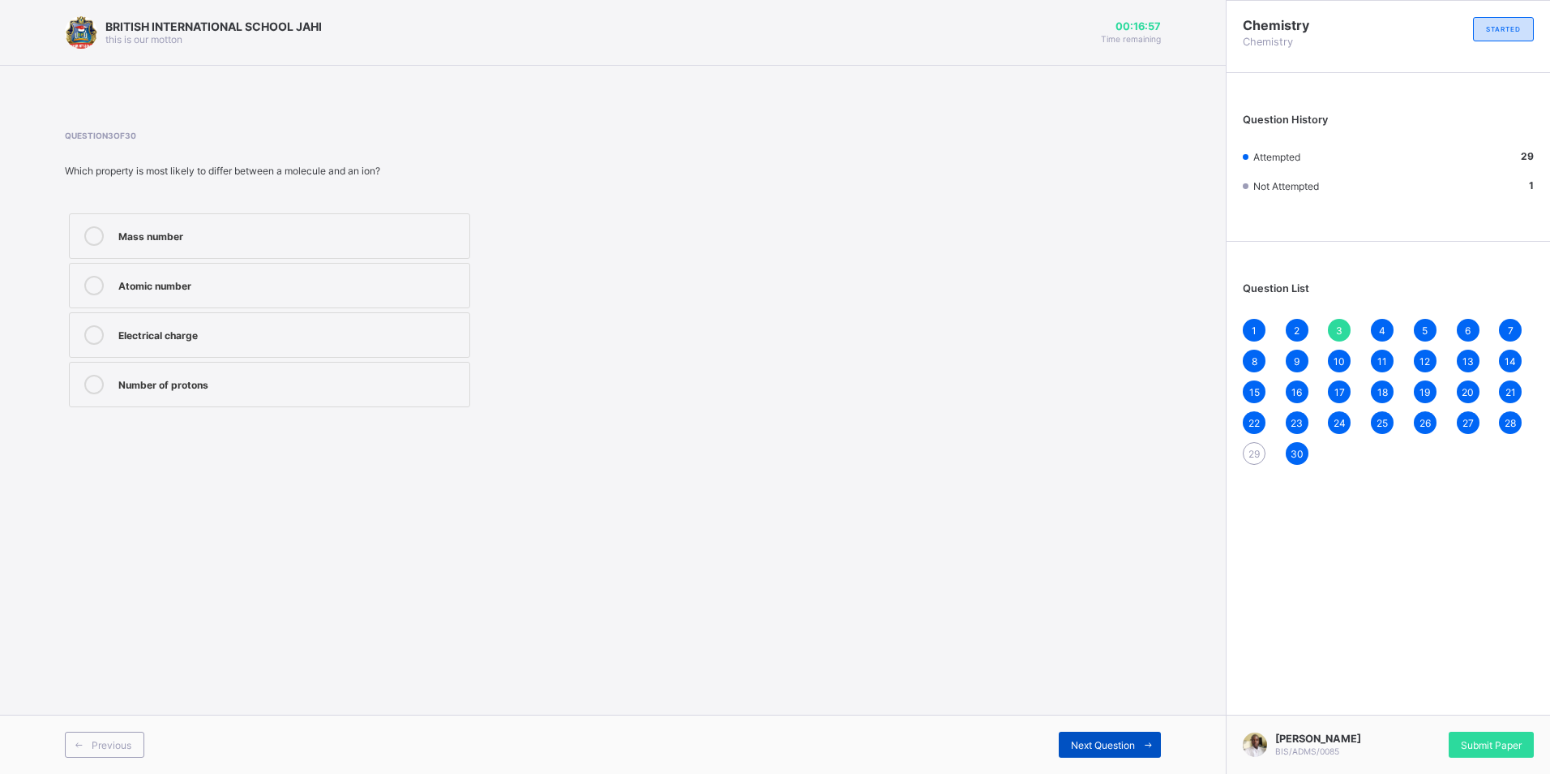
drag, startPoint x: 1138, startPoint y: 722, endPoint x: 1143, endPoint y: 743, distance: 20.8
click at [1143, 743] on icon at bounding box center [1148, 744] width 12 height 11
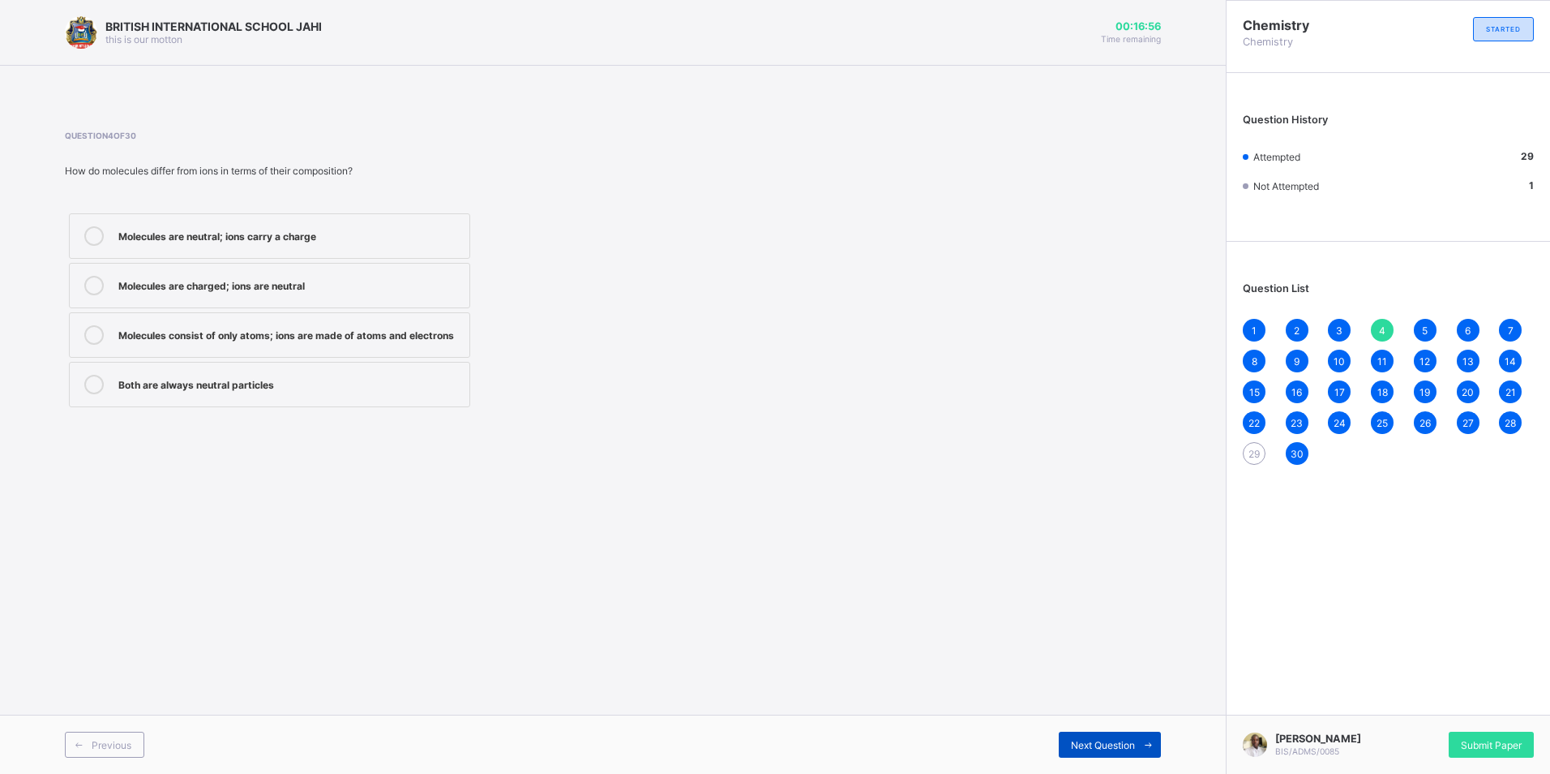
click at [1143, 743] on icon at bounding box center [1148, 744] width 12 height 11
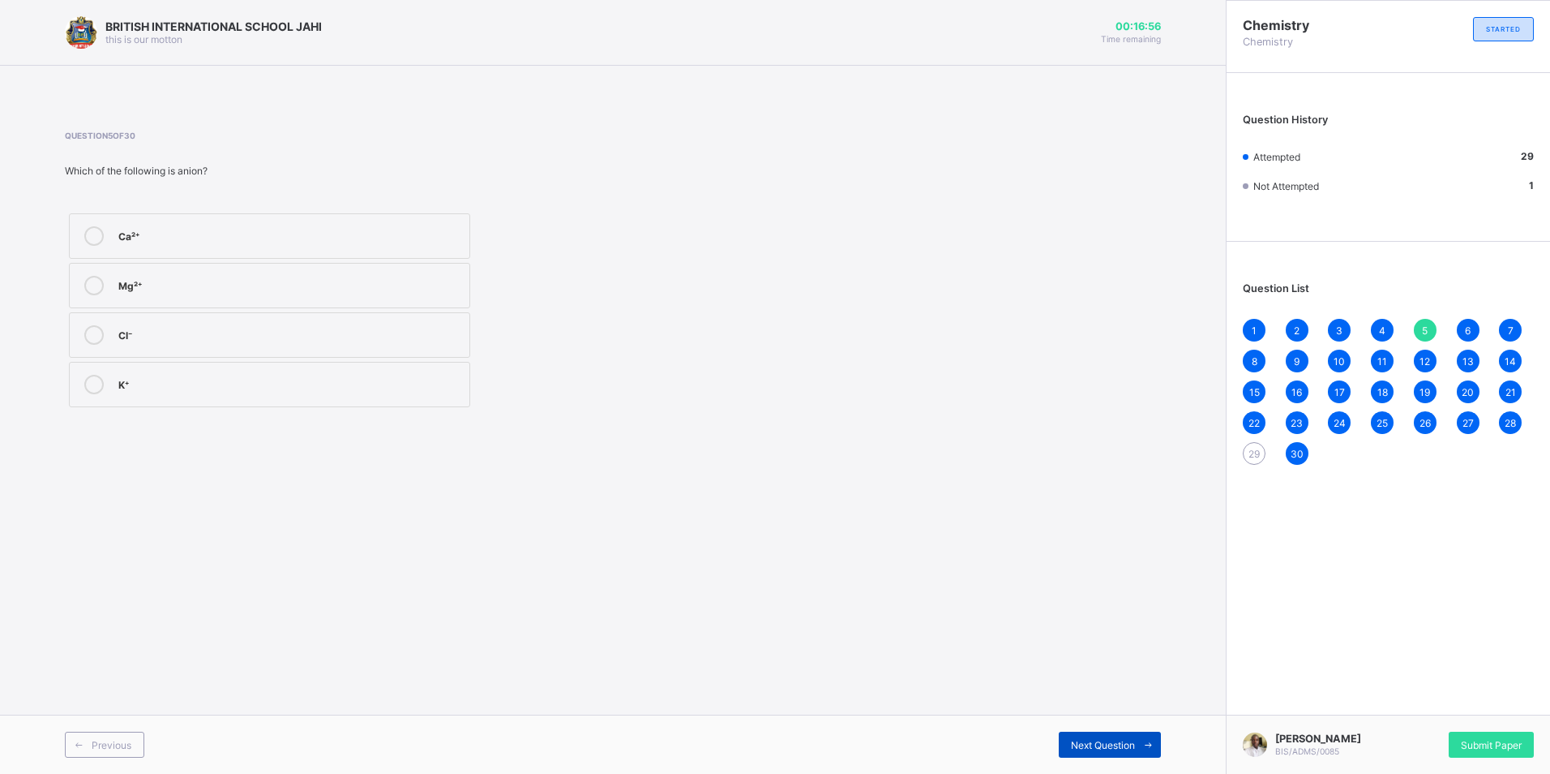
click at [1143, 742] on icon at bounding box center [1148, 744] width 12 height 11
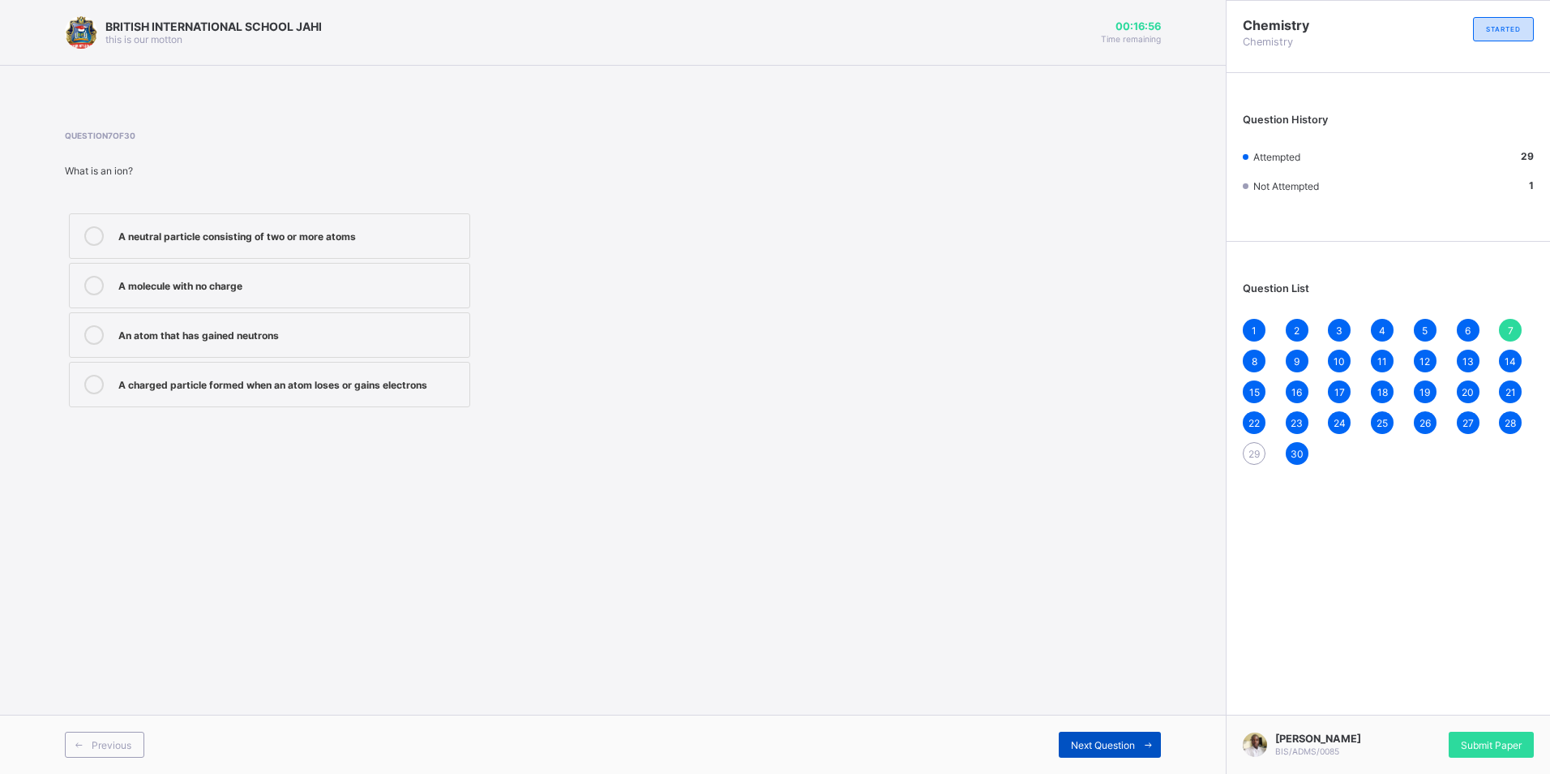
click at [1145, 739] on icon at bounding box center [1148, 744] width 12 height 11
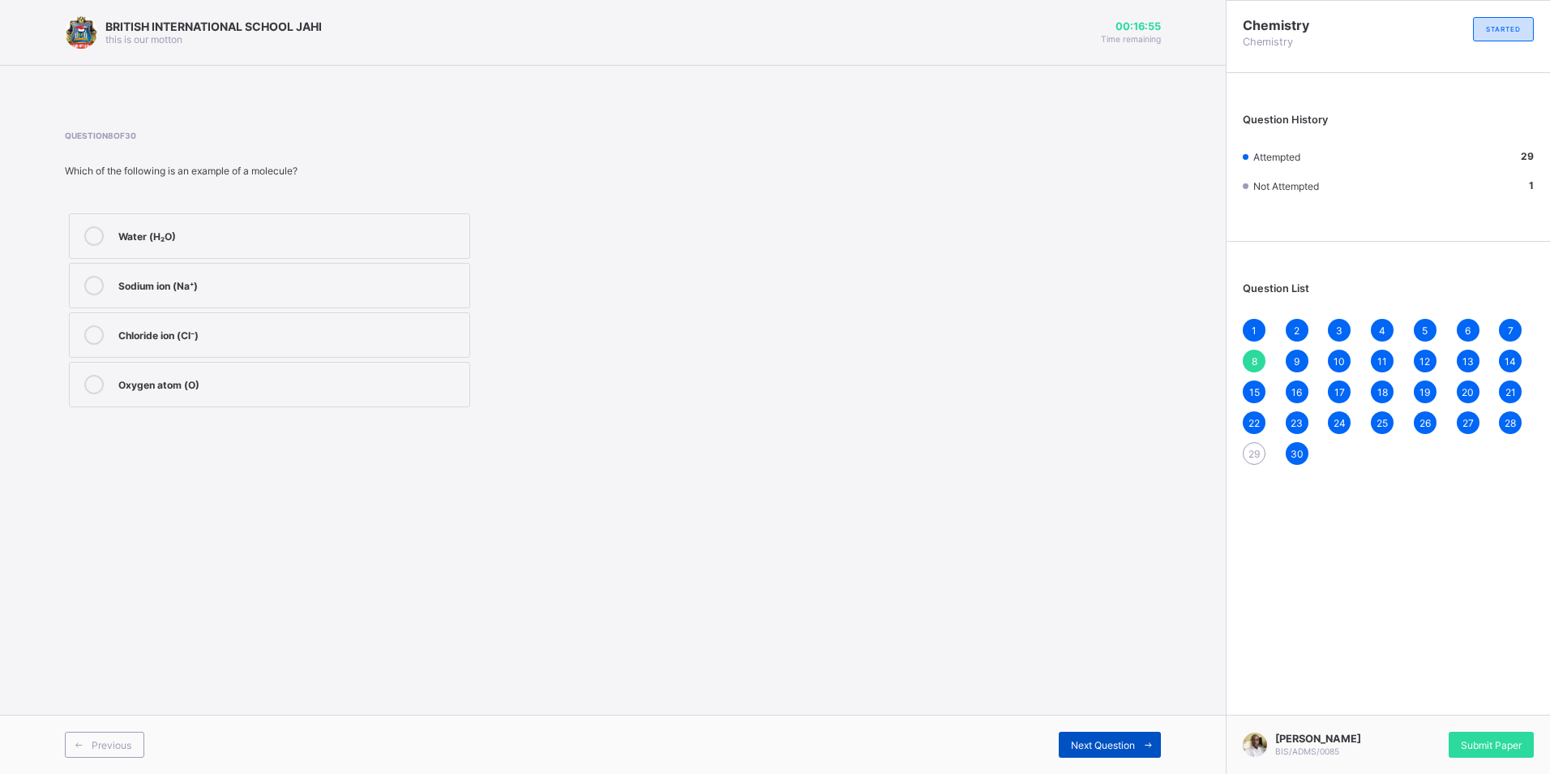
click at [1145, 739] on icon at bounding box center [1148, 744] width 12 height 11
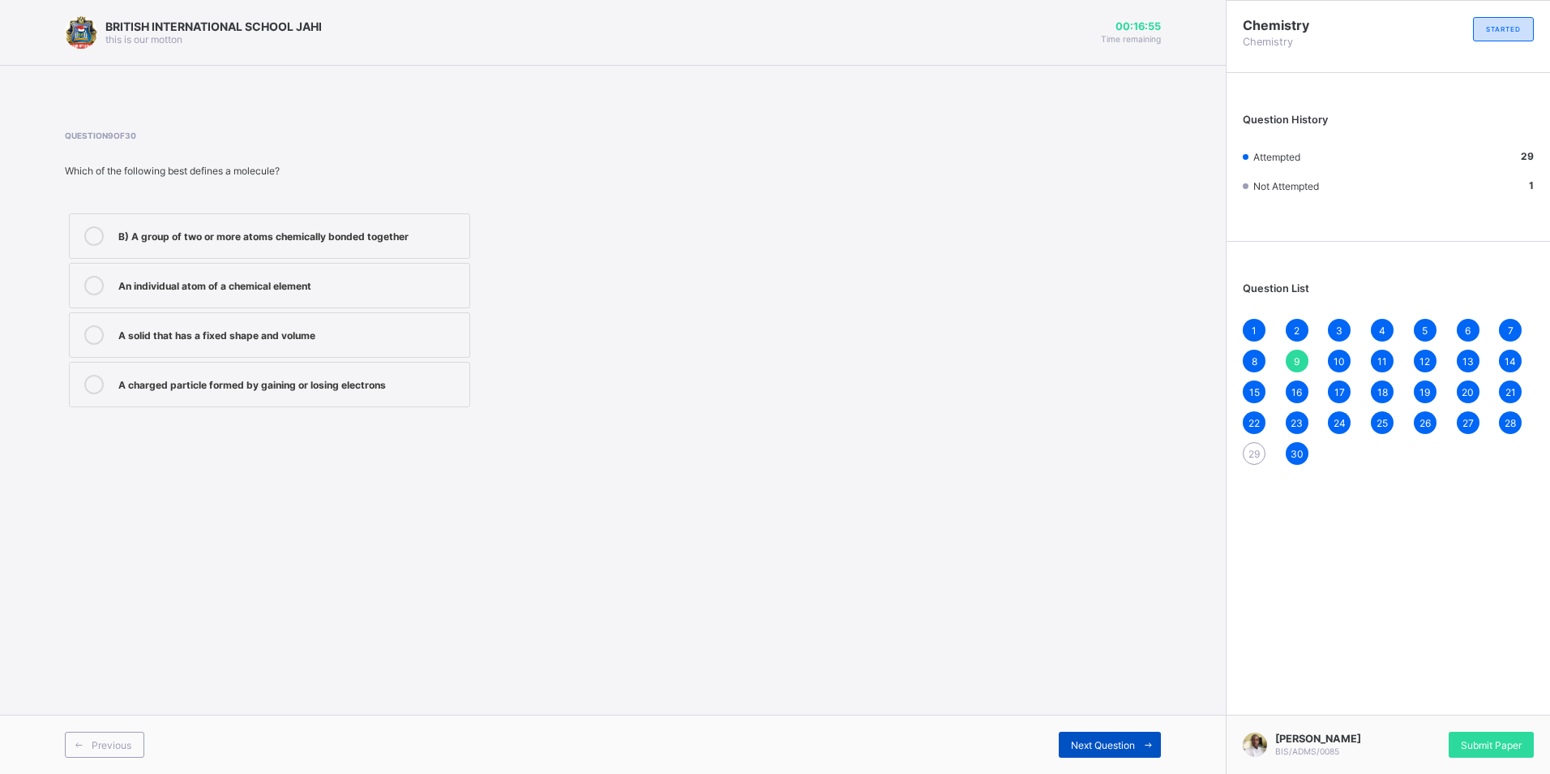
click at [1145, 739] on icon at bounding box center [1148, 744] width 12 height 11
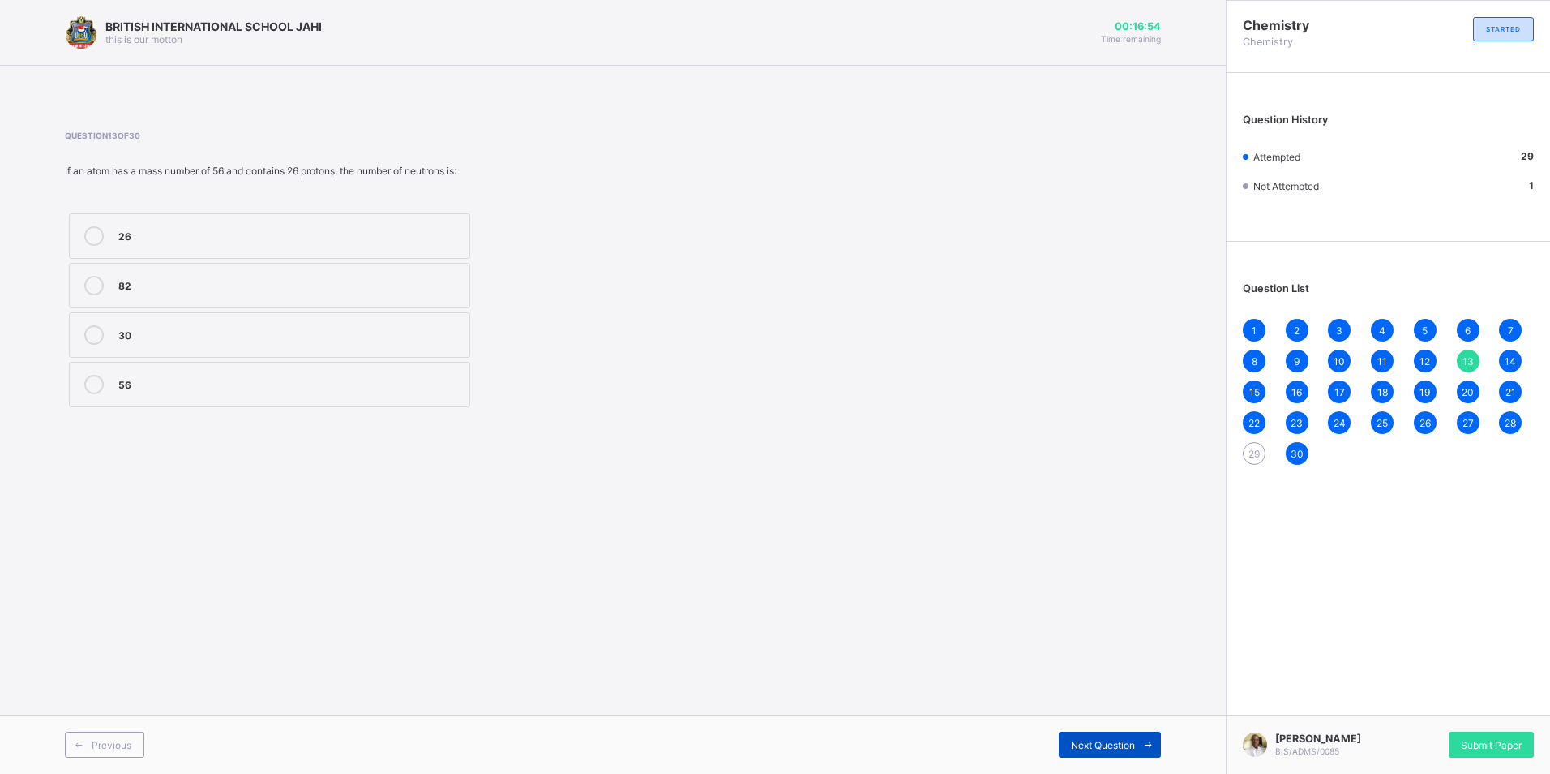
click at [1145, 739] on icon at bounding box center [1148, 744] width 12 height 11
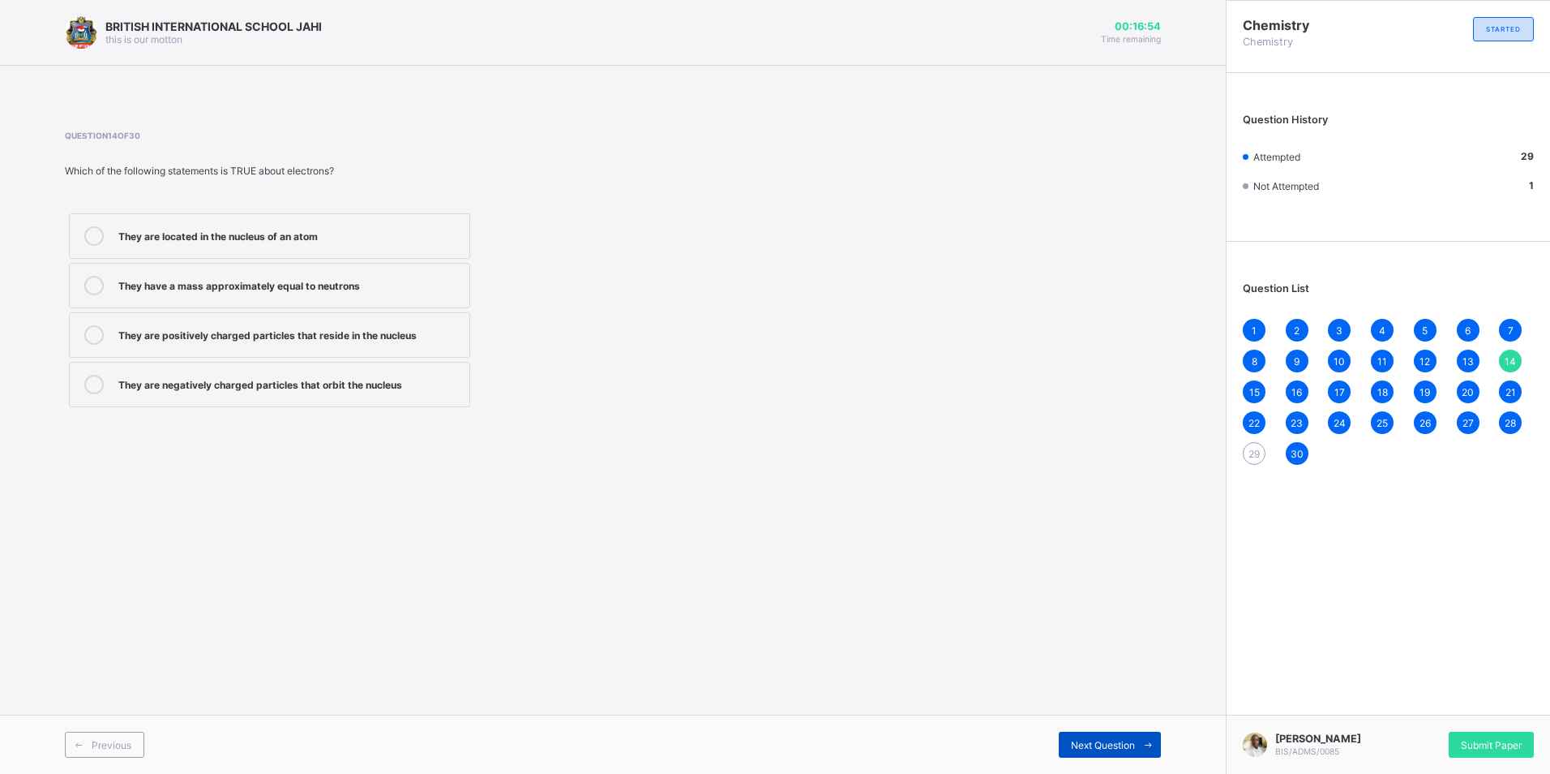
click at [1145, 739] on icon at bounding box center [1148, 744] width 12 height 11
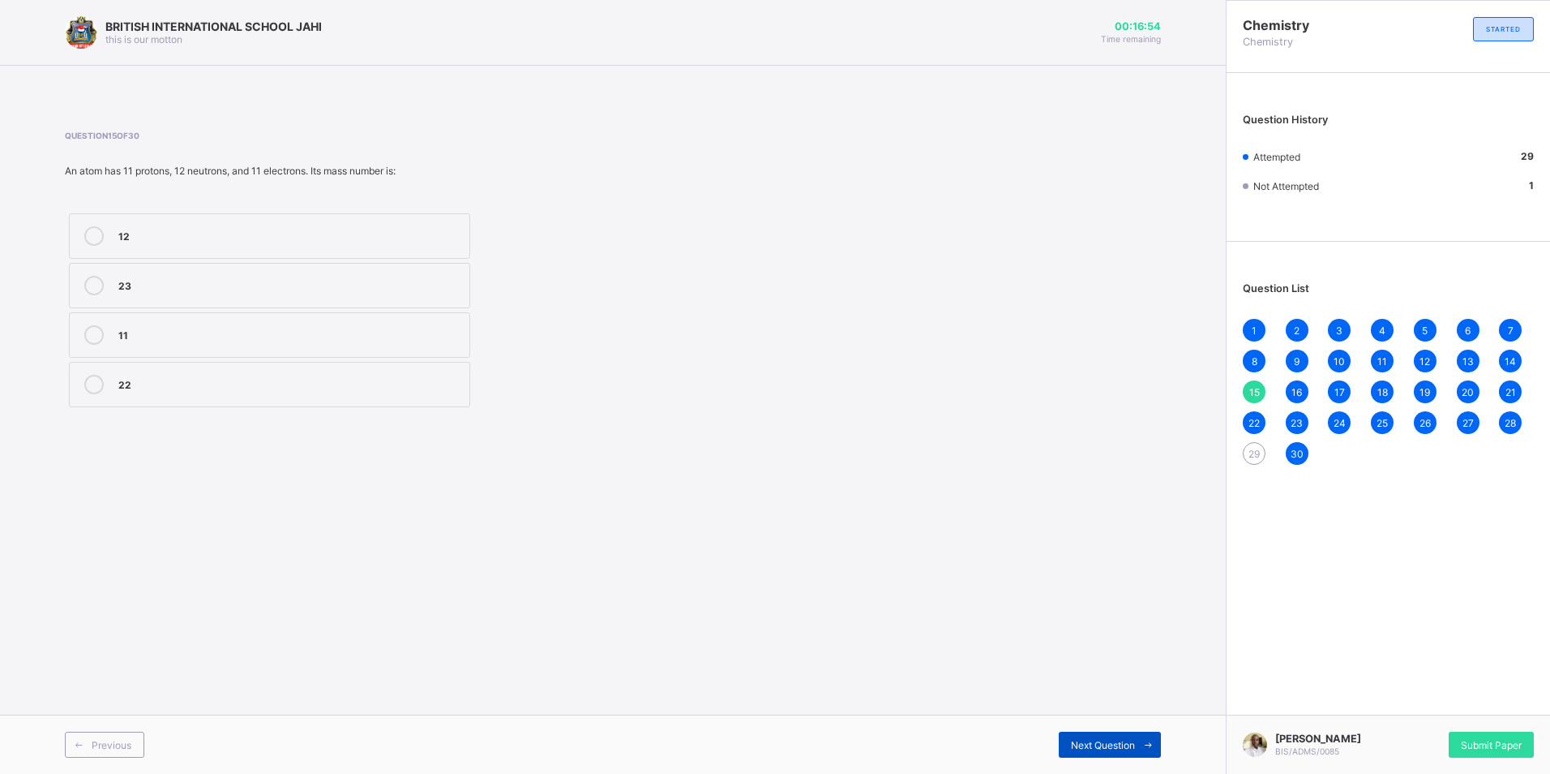
click at [1145, 739] on icon at bounding box center [1148, 744] width 12 height 11
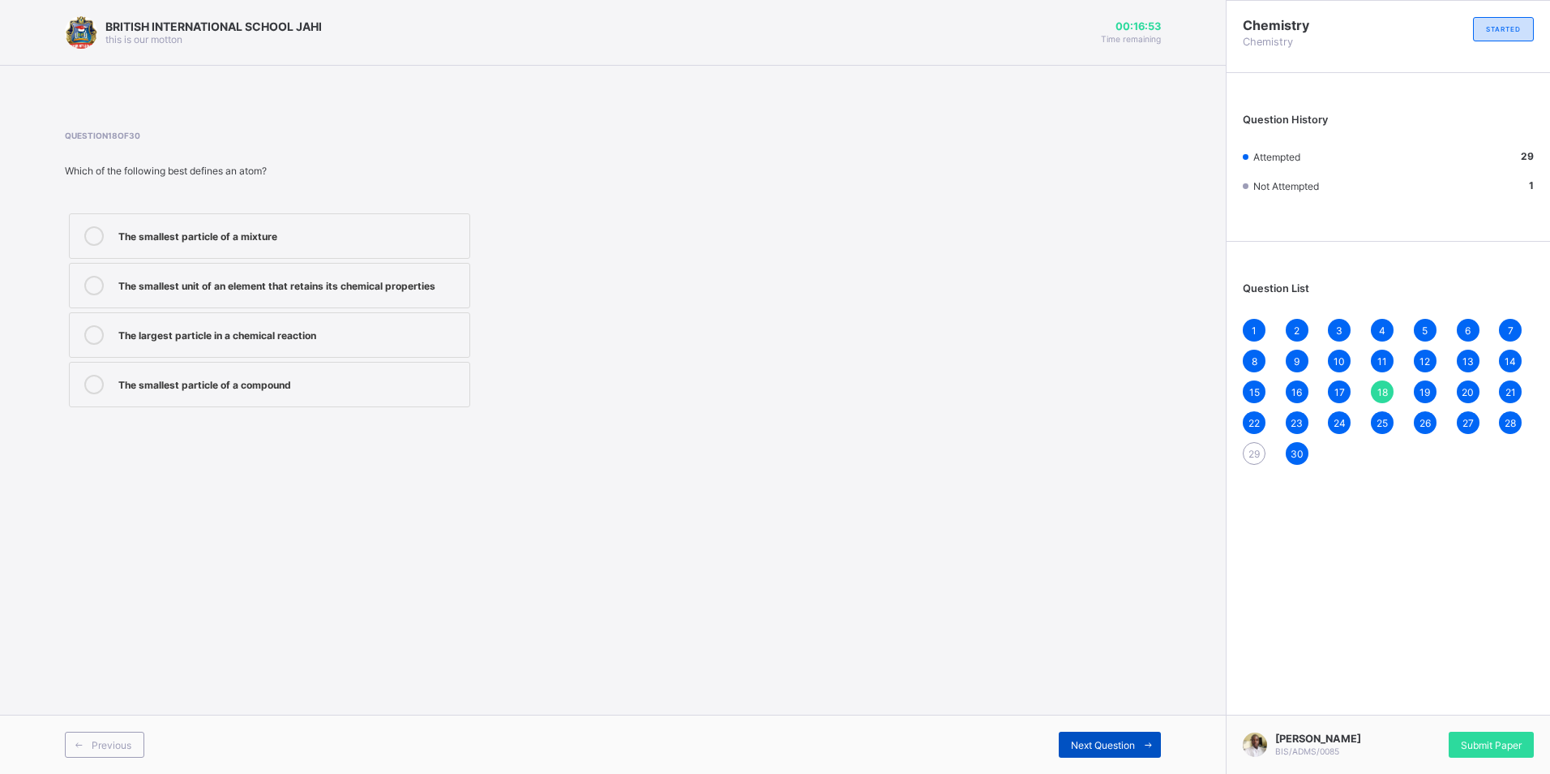
click at [1145, 739] on icon at bounding box center [1148, 744] width 12 height 11
click at [1147, 737] on span at bounding box center [1148, 744] width 26 height 26
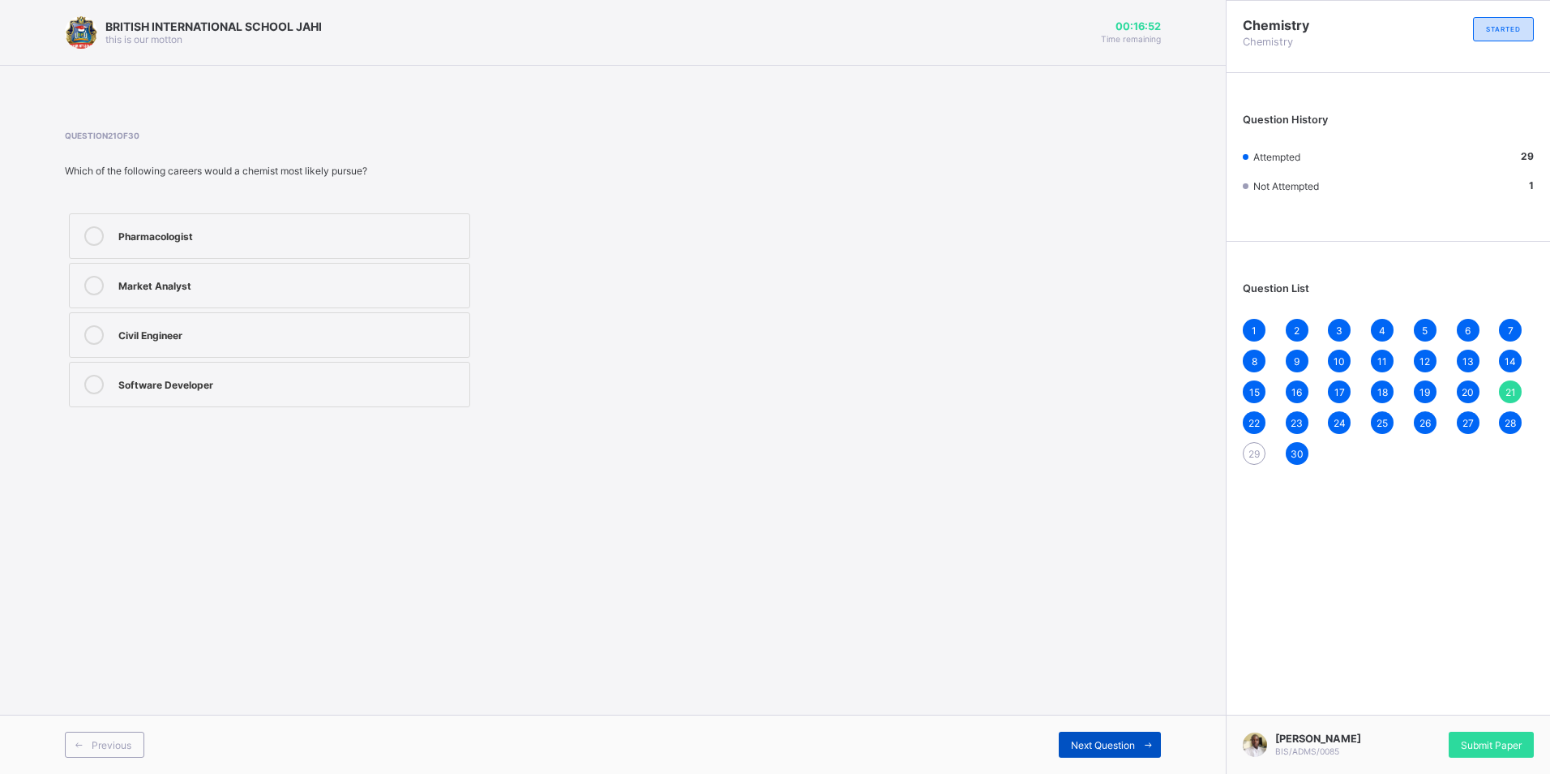
click at [1147, 737] on span at bounding box center [1148, 744] width 26 height 26
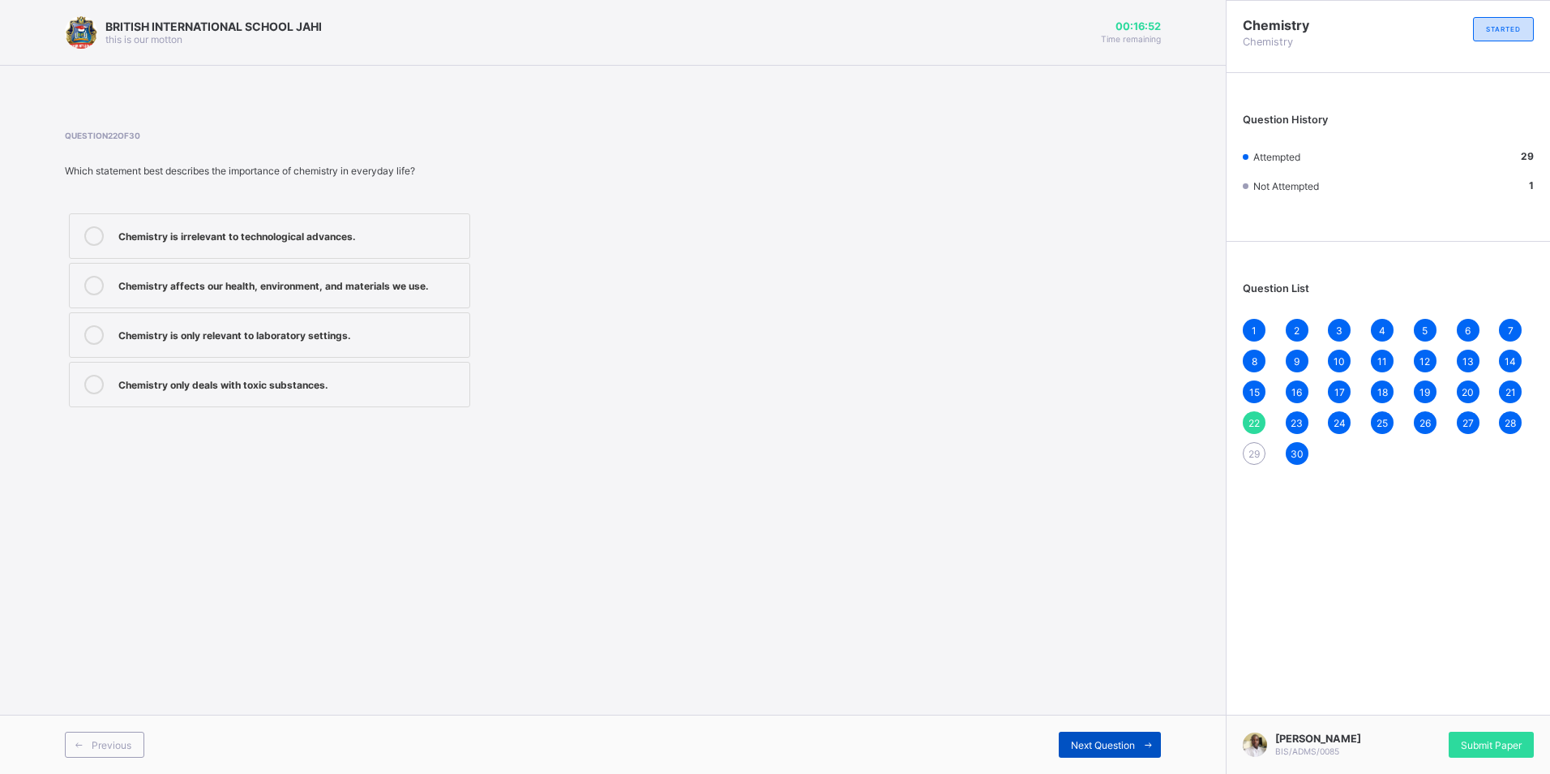
click at [1151, 737] on span at bounding box center [1148, 744] width 26 height 26
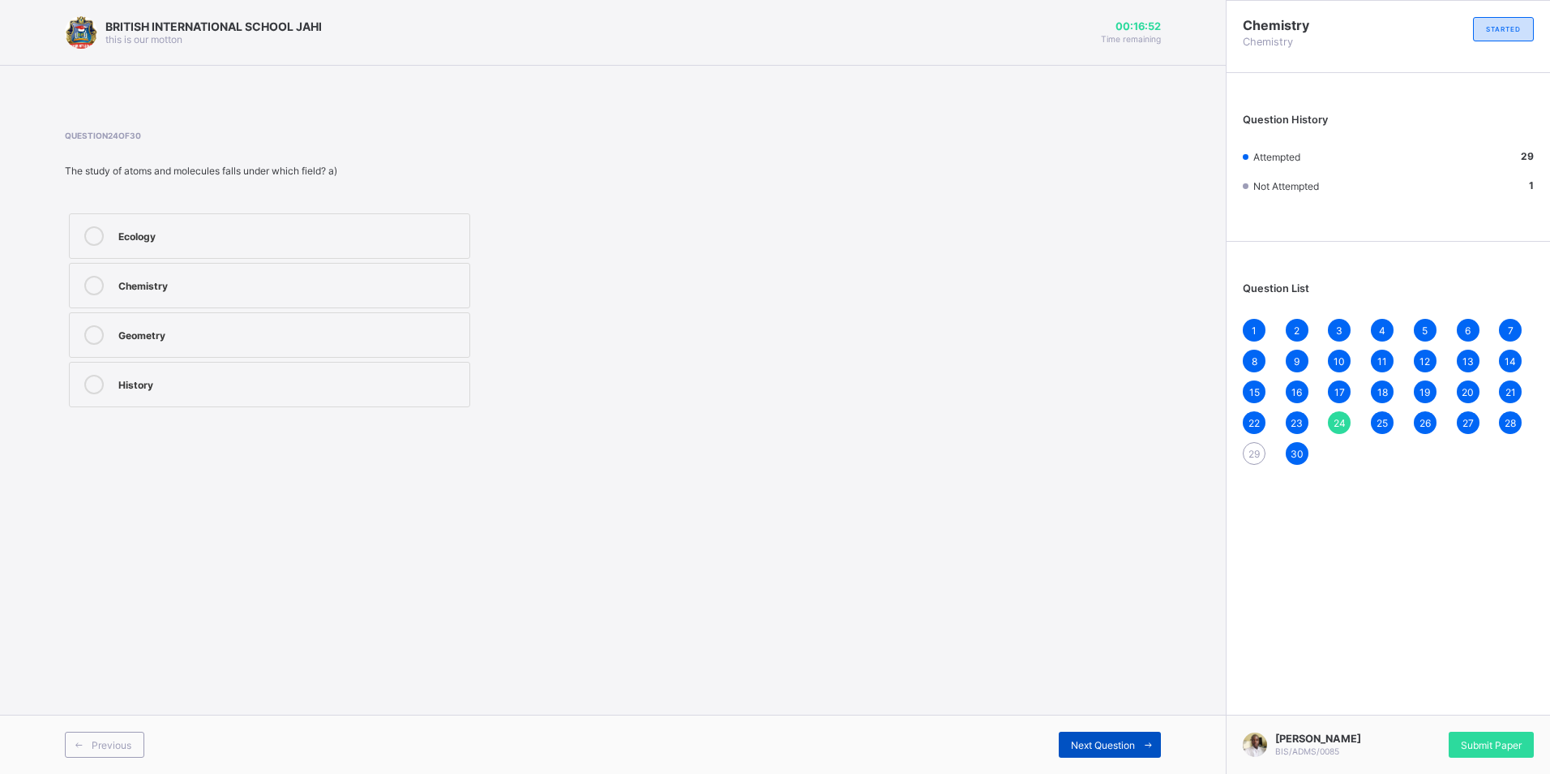
click at [1151, 737] on span at bounding box center [1148, 744] width 26 height 26
click at [1154, 737] on span at bounding box center [1148, 744] width 26 height 26
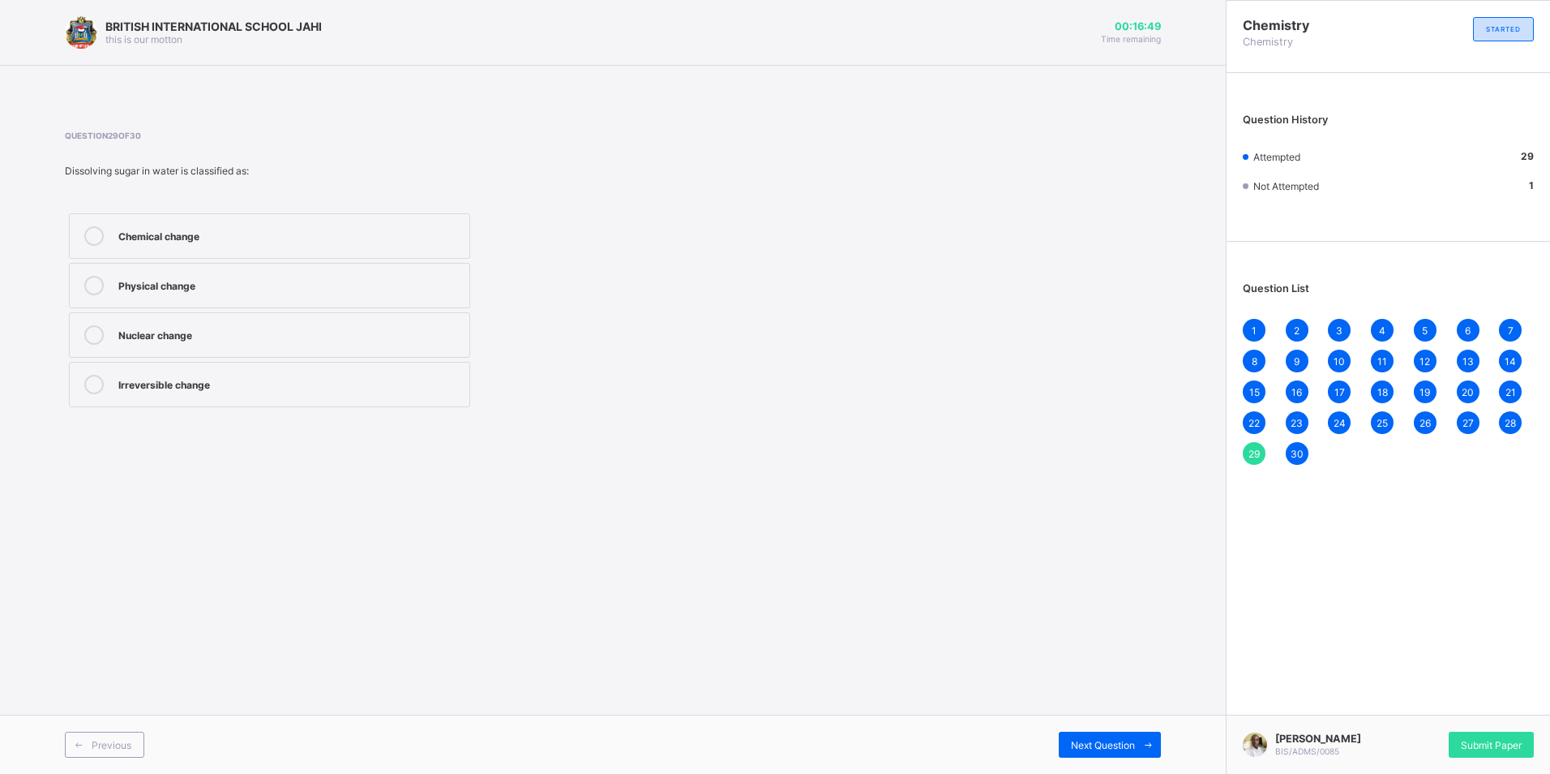
click at [218, 306] on label "Physical change" at bounding box center [269, 285] width 401 height 45
drag, startPoint x: 1164, startPoint y: 28, endPoint x: 1111, endPoint y: 26, distance: 52.8
click at [1111, 26] on div "BRITISH INTERNATIONAL SCHOOL JAHI this is our motton 00:16:28 Time remaining" at bounding box center [613, 33] width 1226 height 66
drag, startPoint x: 1184, startPoint y: 24, endPoint x: 1158, endPoint y: 27, distance: 26.1
click at [1158, 27] on div "BRITISH INTERNATIONAL SCHOOL JAHI this is our motton 00:16:25 Time remaining" at bounding box center [613, 33] width 1226 height 66
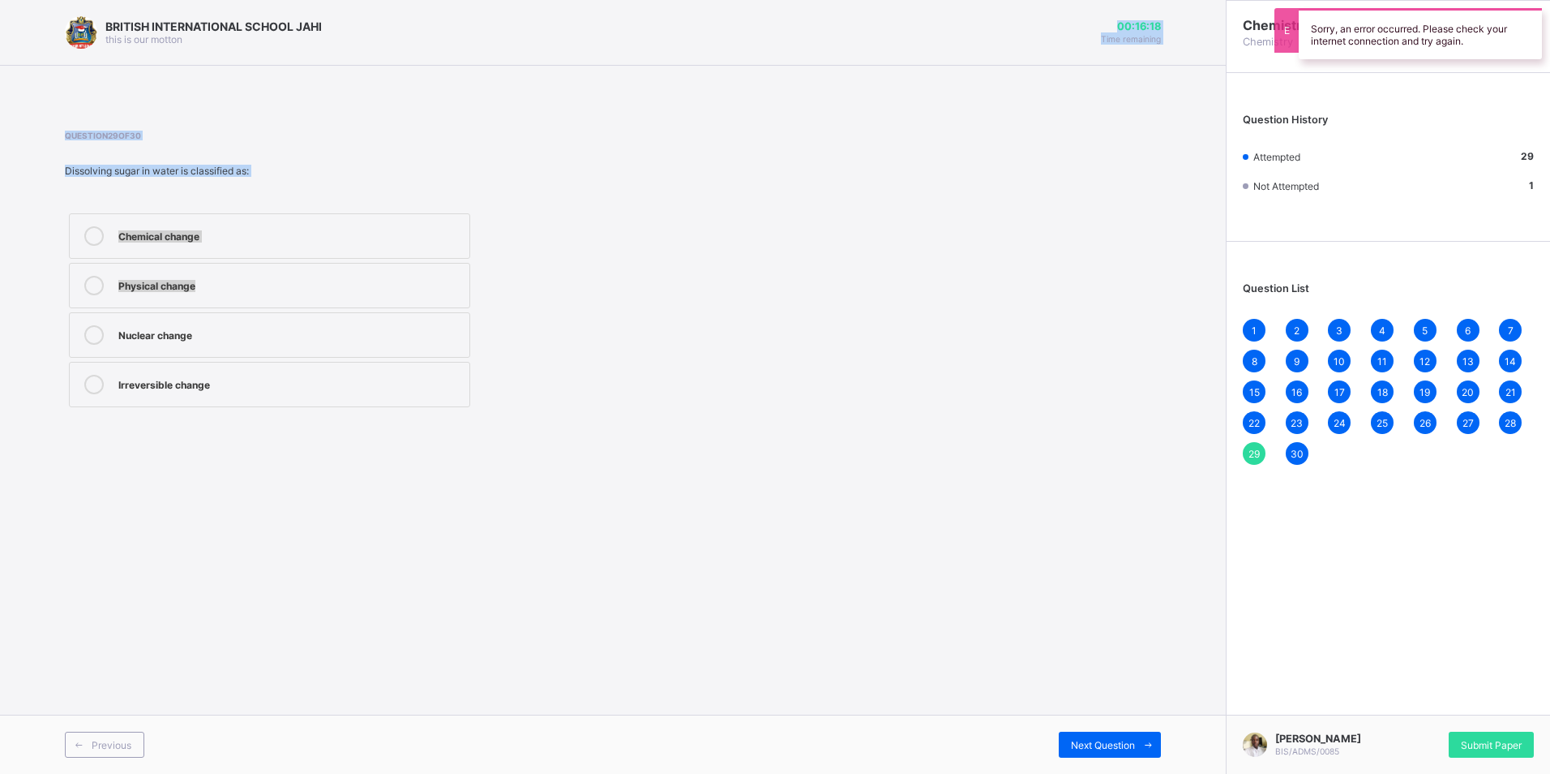
drag, startPoint x: 1175, startPoint y: 4, endPoint x: 1168, endPoint y: 299, distance: 295.2
click at [1168, 299] on div "BRITISH INTERNATIONAL SCHOOL JAHI this is our motton 00:16:18 Time remaining Qu…" at bounding box center [613, 387] width 1226 height 774
click at [1017, 234] on div "Question 29 of 30 Dissolving sugar in water is classified as: Chemical change P…" at bounding box center [613, 271] width 1096 height 281
click at [1241, 394] on div "Question List 1 2 3 4 5 6 7 8 9 10 11 12 13 14 15 16 17 18 19 20 21 22 23 24 25…" at bounding box center [1389, 365] width 324 height 231
click at [1250, 389] on span "15" at bounding box center [1254, 392] width 11 height 12
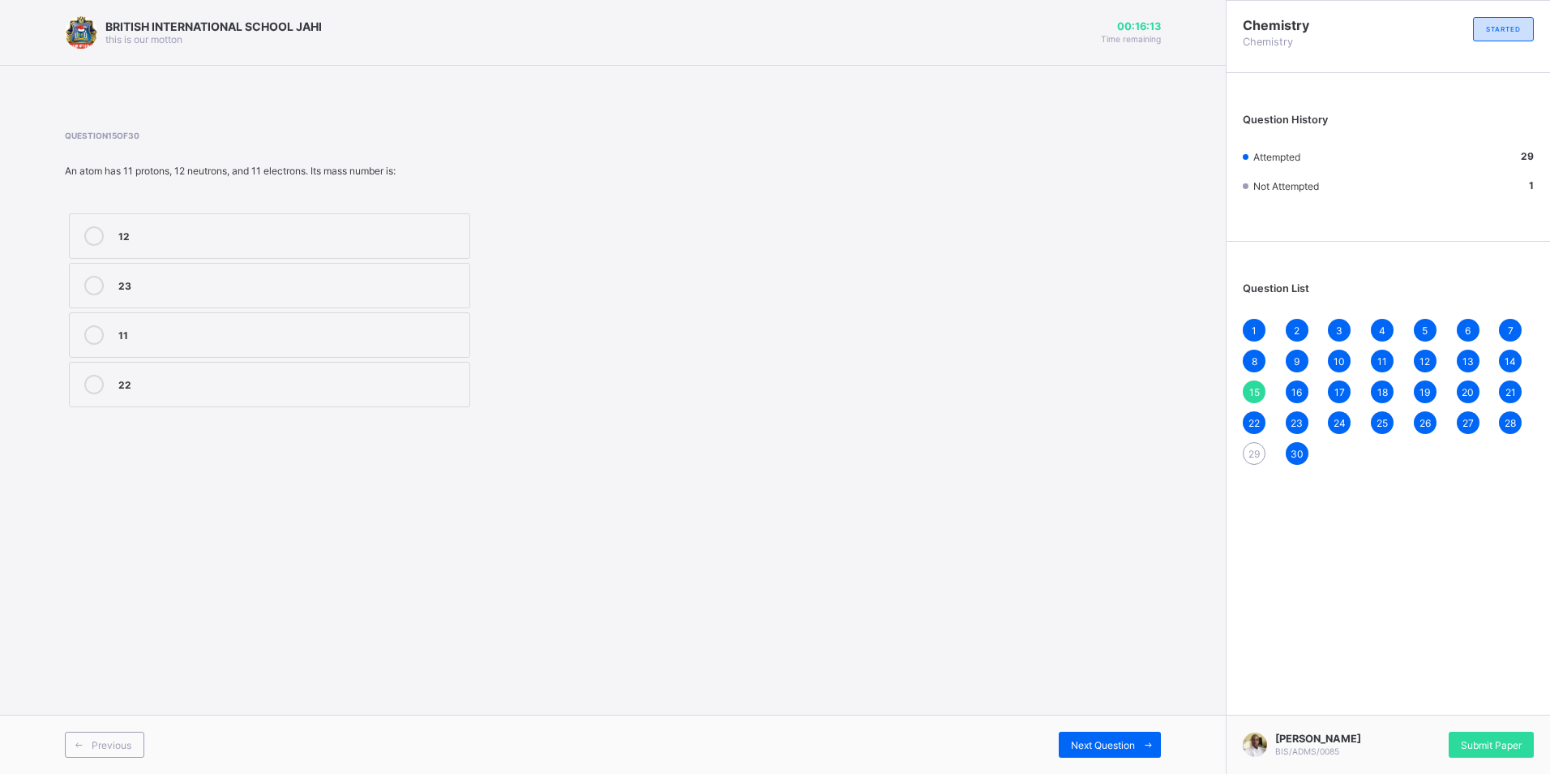
click at [1250, 456] on span "29" at bounding box center [1254, 454] width 11 height 12
click at [353, 285] on div "Physical change" at bounding box center [289, 284] width 343 height 16
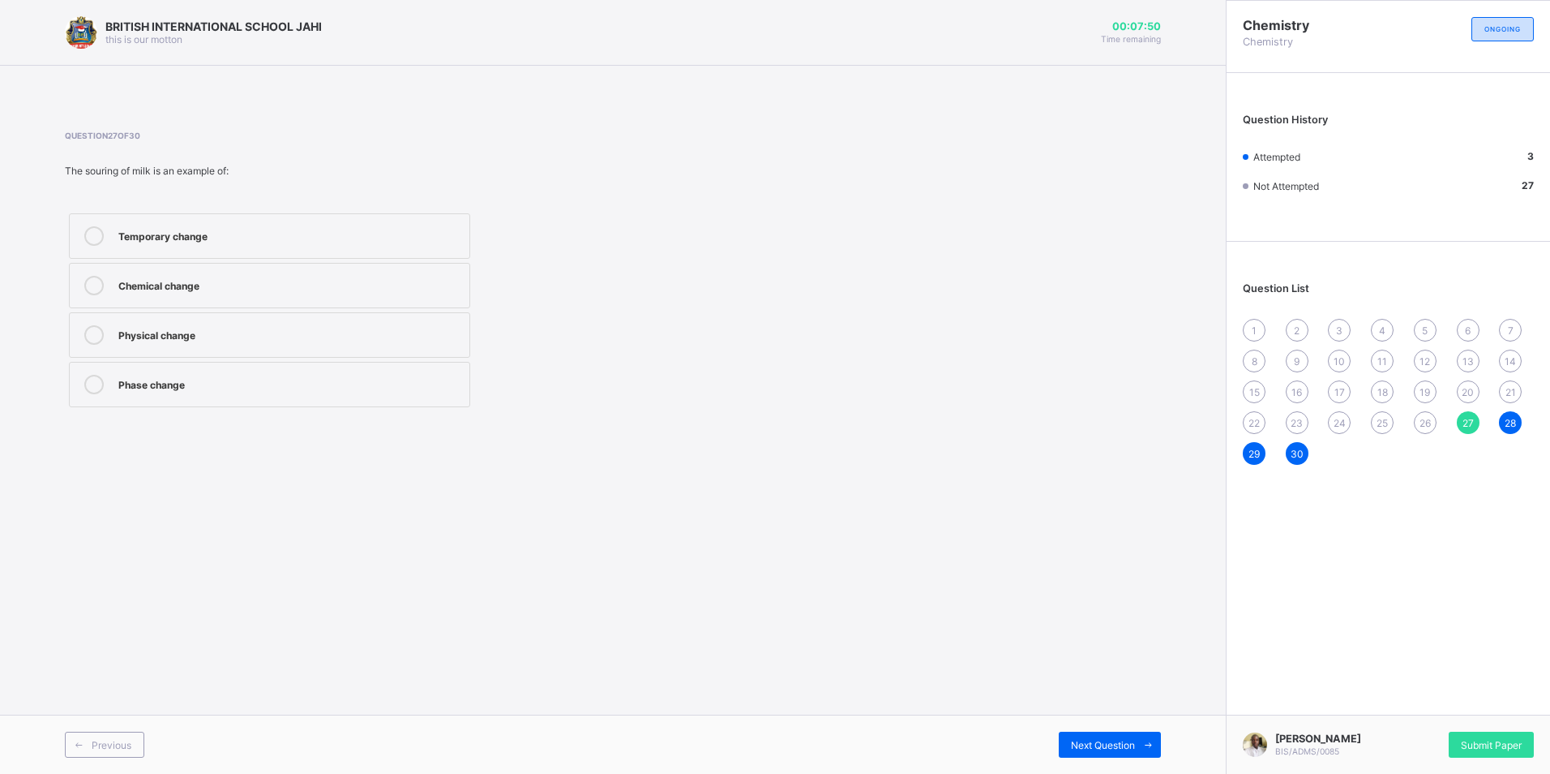
click at [349, 341] on div "Physical change" at bounding box center [289, 334] width 343 height 19
drag, startPoint x: 1422, startPoint y: 419, endPoint x: 1433, endPoint y: 414, distance: 11.6
click at [1425, 419] on span "26" at bounding box center [1425, 423] width 11 height 12
click at [1423, 508] on div "Chemistry Chemistry ONGOING Question History Attempted 3 Not Attempted 27 Quest…" at bounding box center [1388, 387] width 324 height 774
click at [236, 289] on div "Water (H₂O)" at bounding box center [289, 284] width 343 height 16
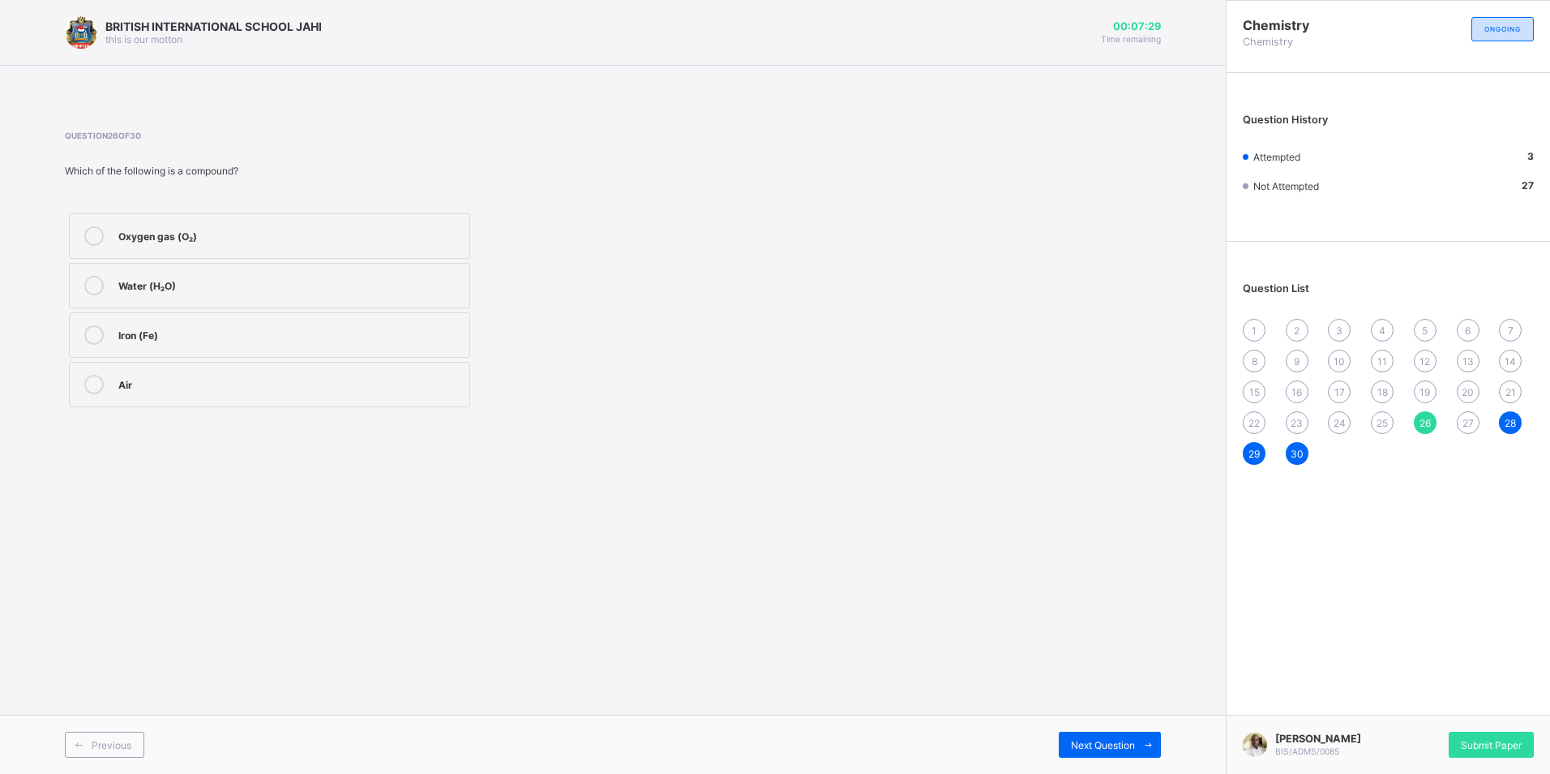
click at [1262, 330] on div "1" at bounding box center [1254, 330] width 23 height 23
click at [357, 381] on div "A molecule" at bounding box center [289, 383] width 343 height 16
click at [1151, 734] on span at bounding box center [1148, 744] width 26 height 26
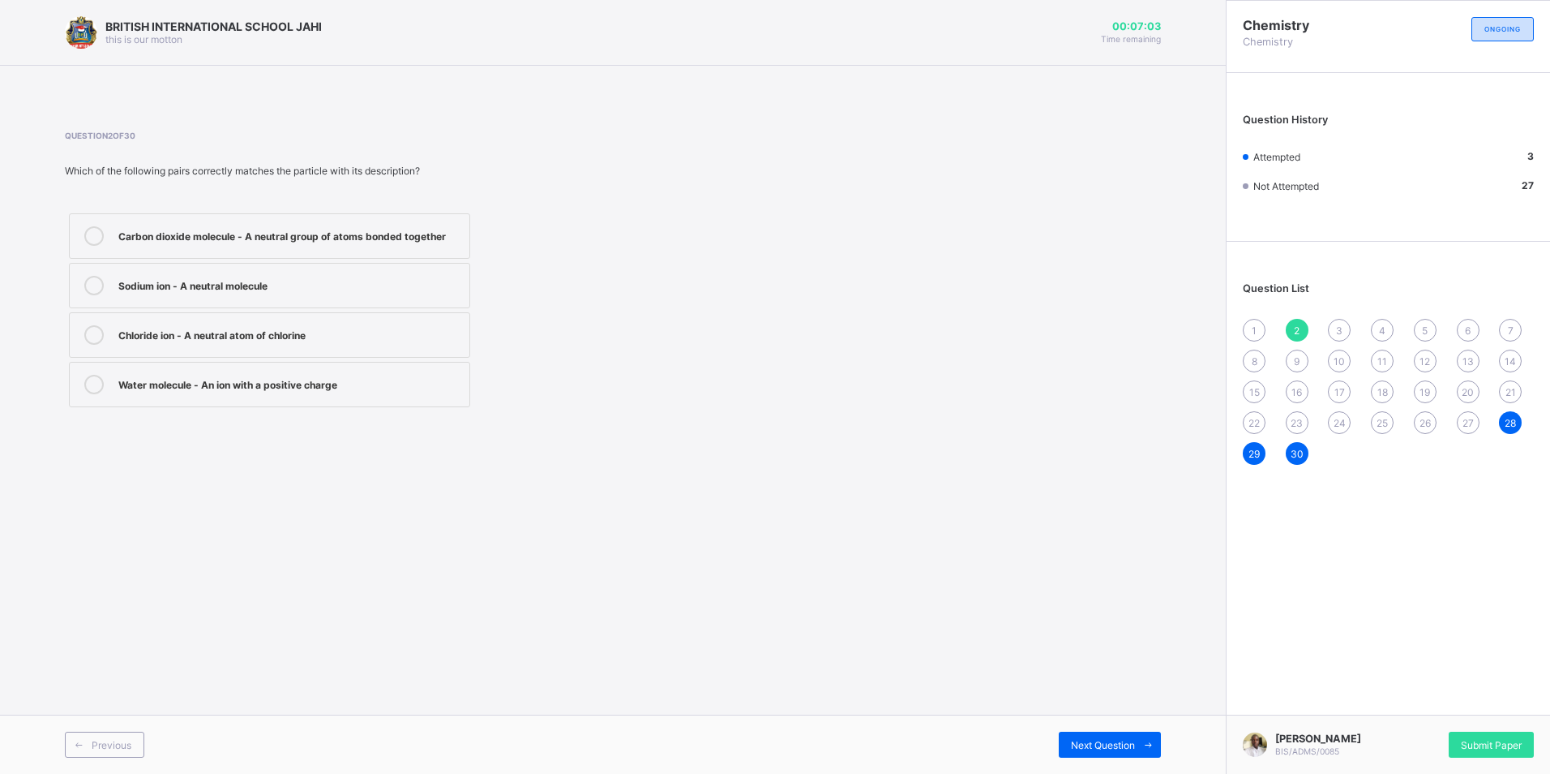
click at [1257, 329] on div "1" at bounding box center [1254, 330] width 23 height 23
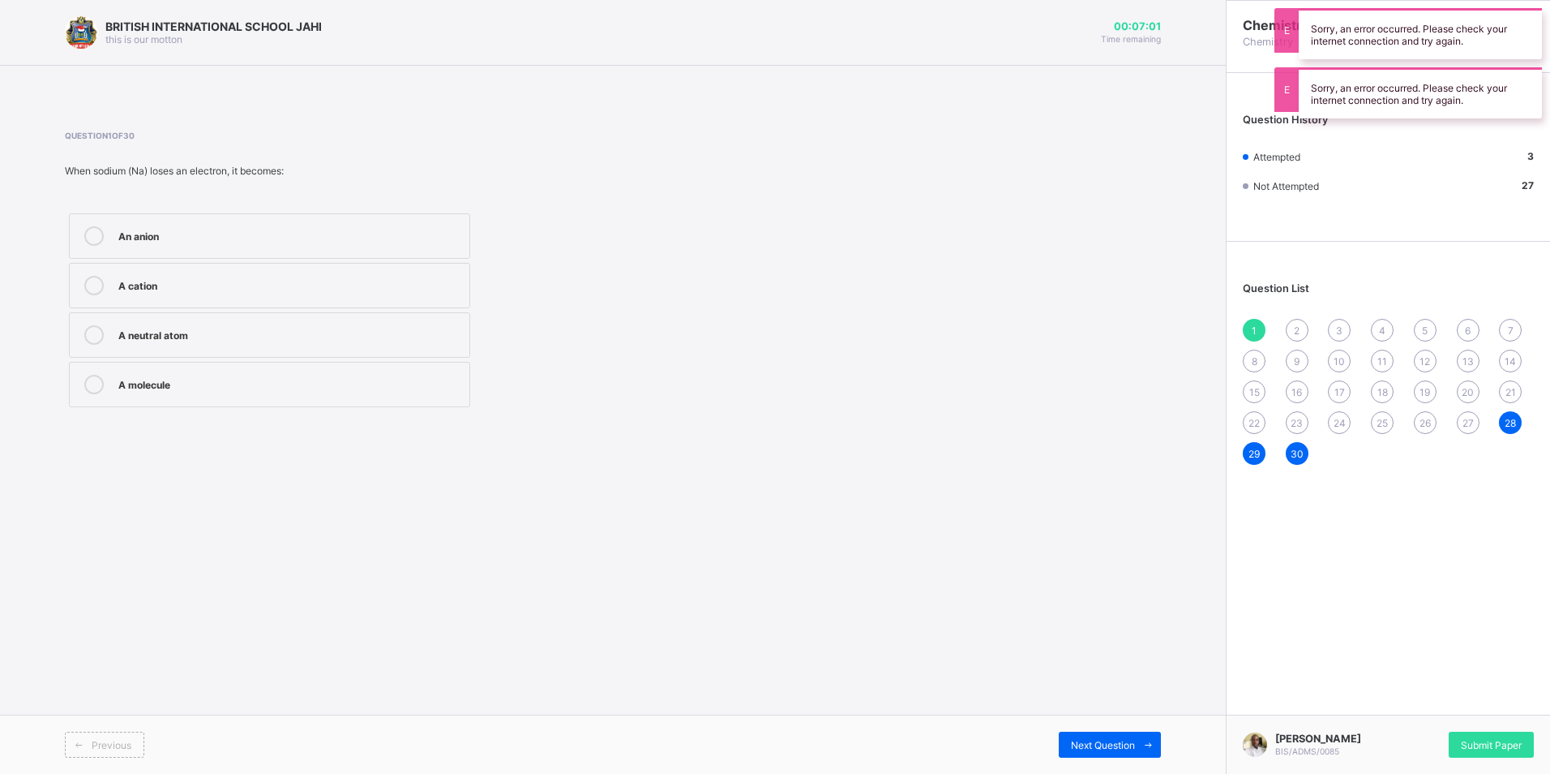
click at [285, 374] on label "A molecule" at bounding box center [269, 384] width 401 height 45
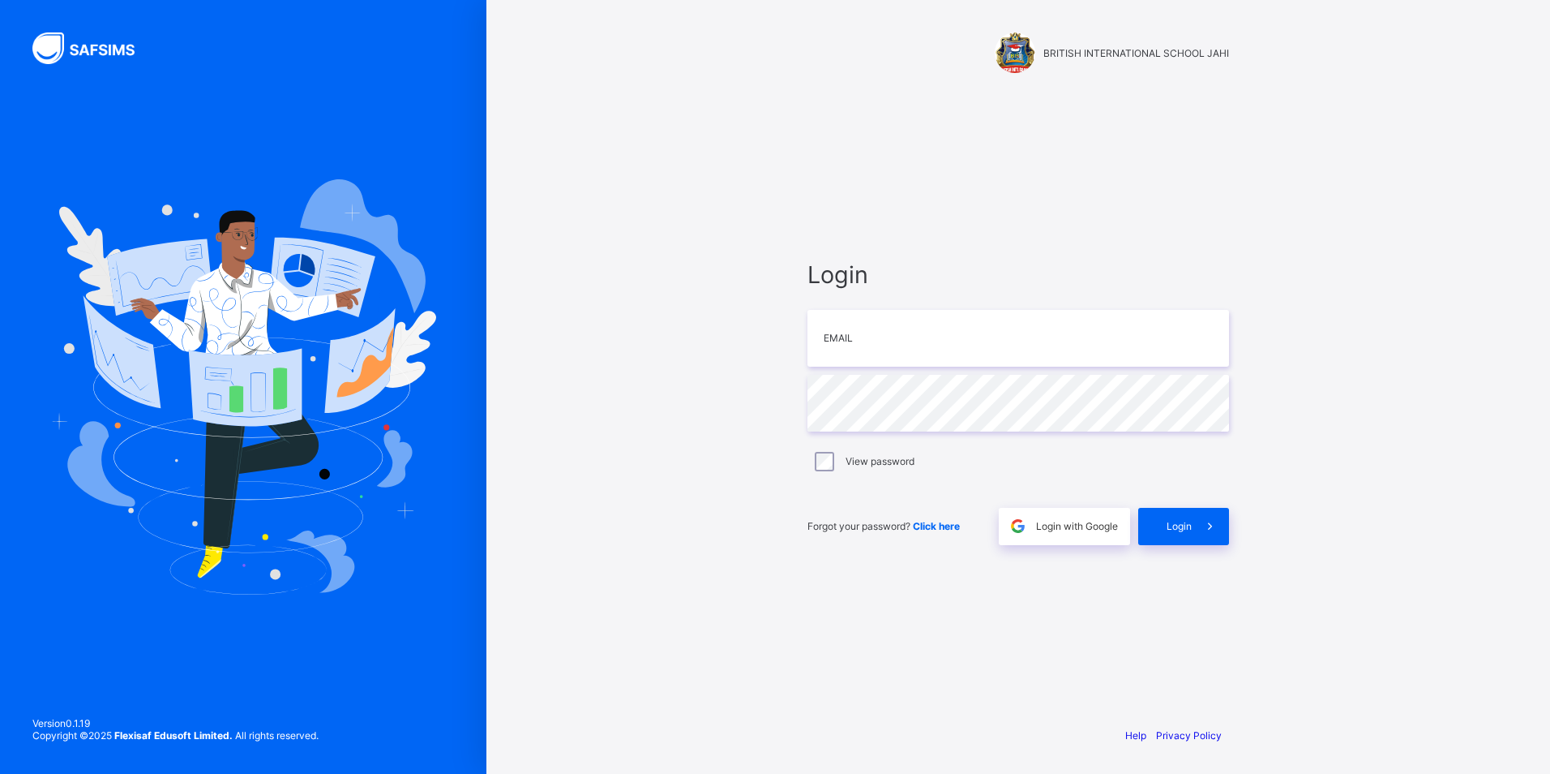
click at [1457, 354] on div "BRITISH INTERNATIONAL SCHOOL JAHI Login Email Password View password Forgot you…" at bounding box center [1018, 387] width 1064 height 774
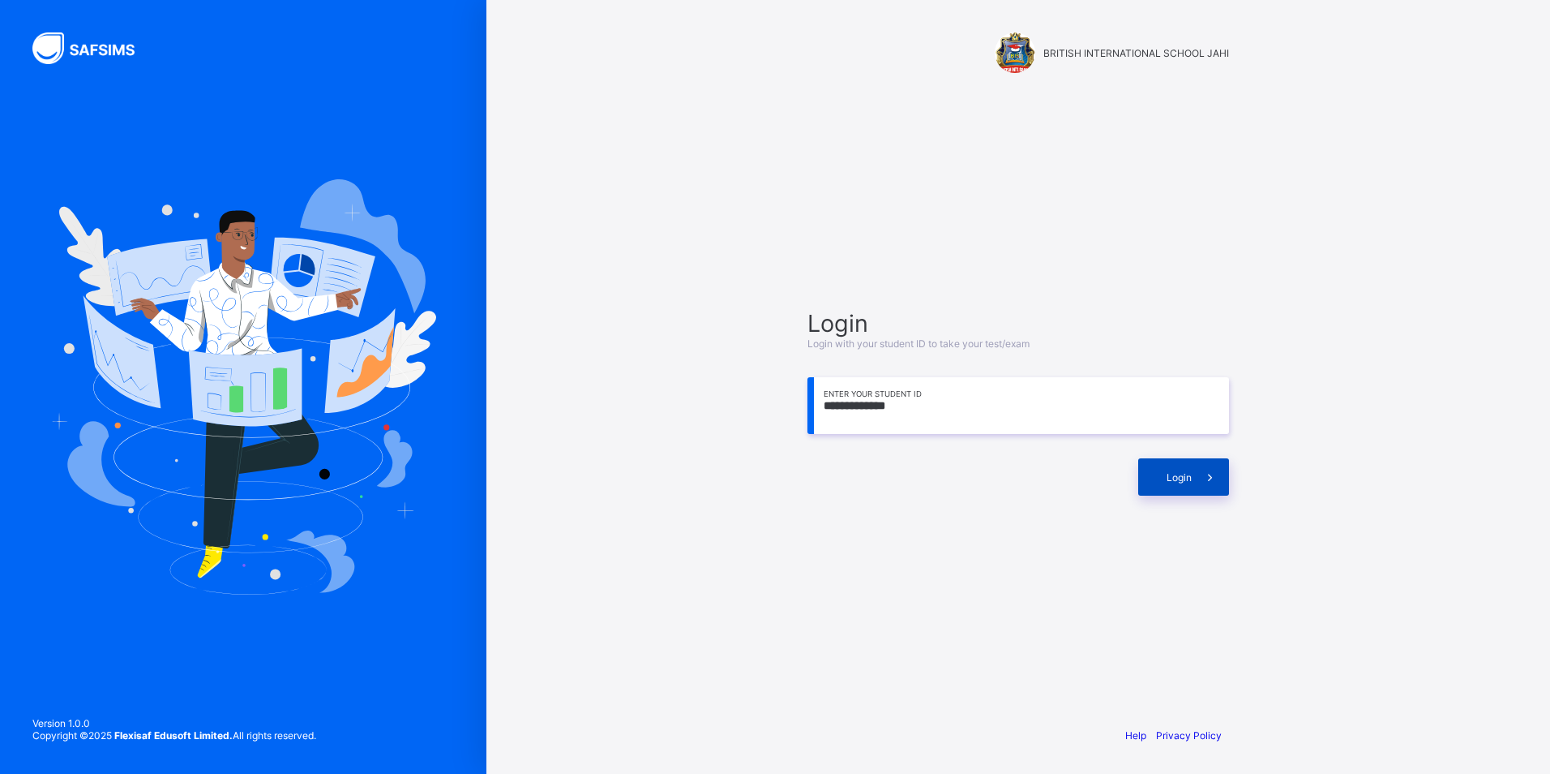
type input "**********"
click at [1176, 466] on div "Login" at bounding box center [1183, 476] width 91 height 37
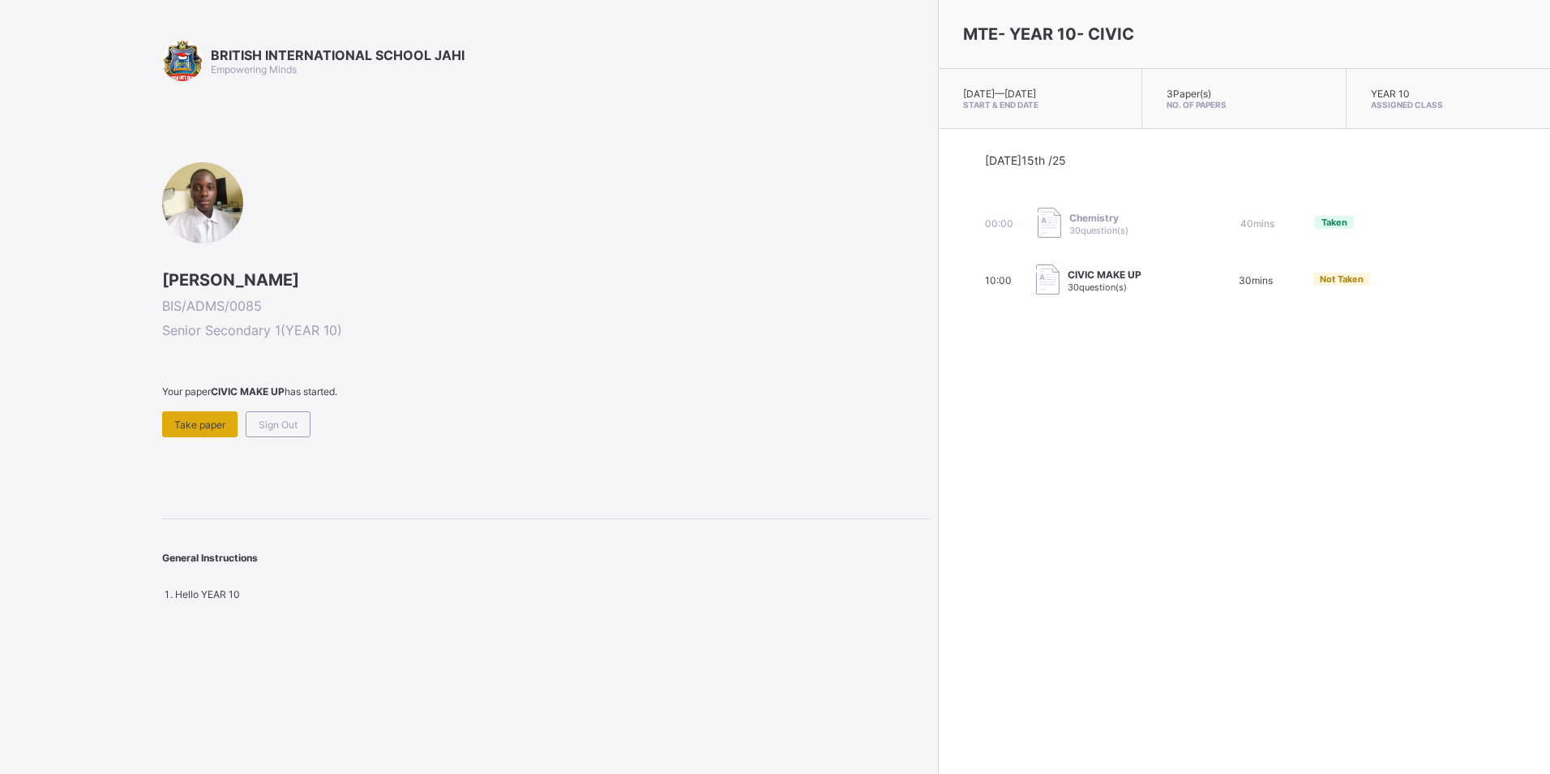
click at [198, 422] on span "Take paper" at bounding box center [199, 424] width 51 height 12
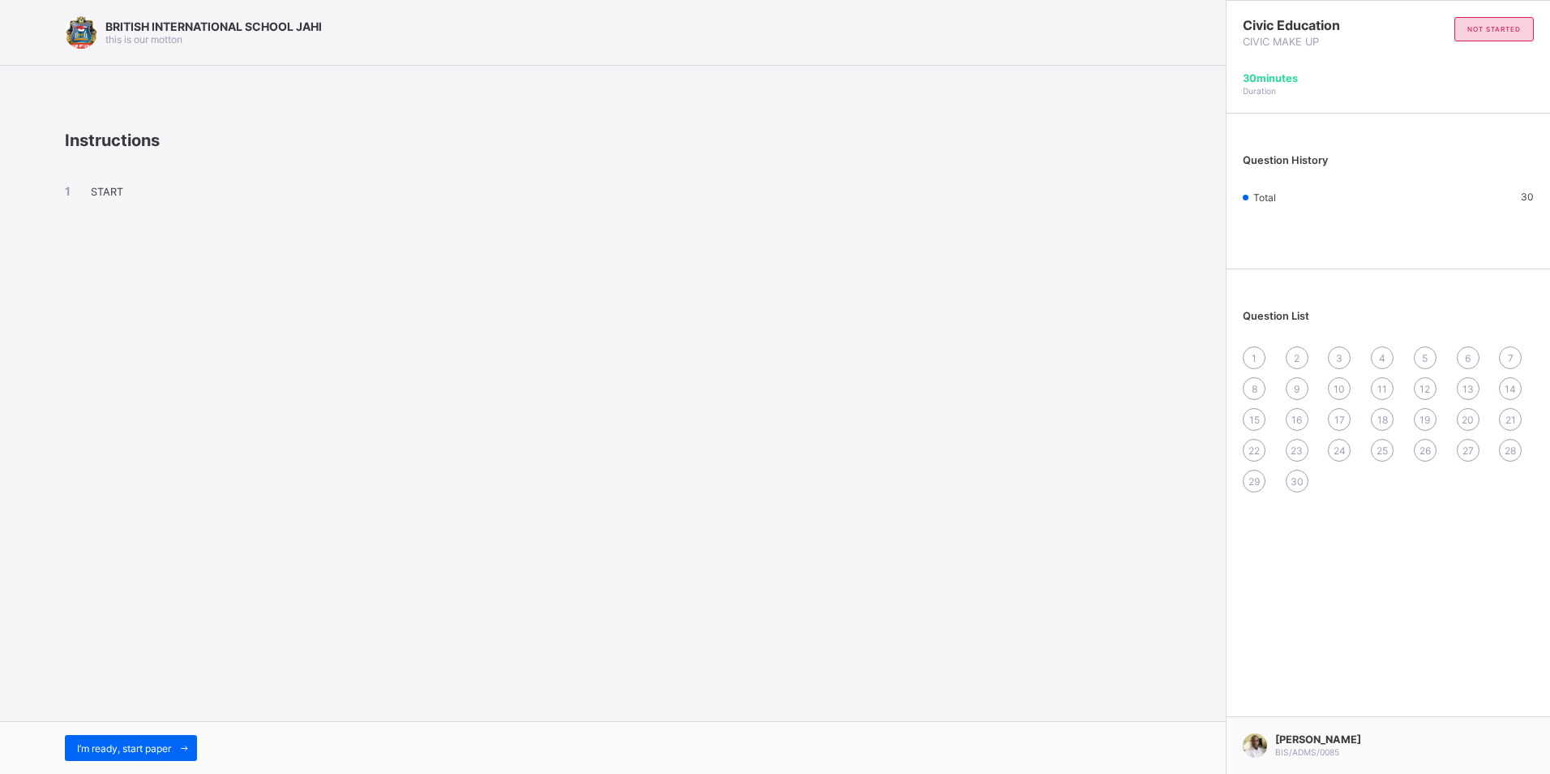
drag, startPoint x: 156, startPoint y: 742, endPoint x: 162, endPoint y: 735, distance: 9.2
click at [156, 742] on span "I’m ready, start paper" at bounding box center [124, 748] width 94 height 12
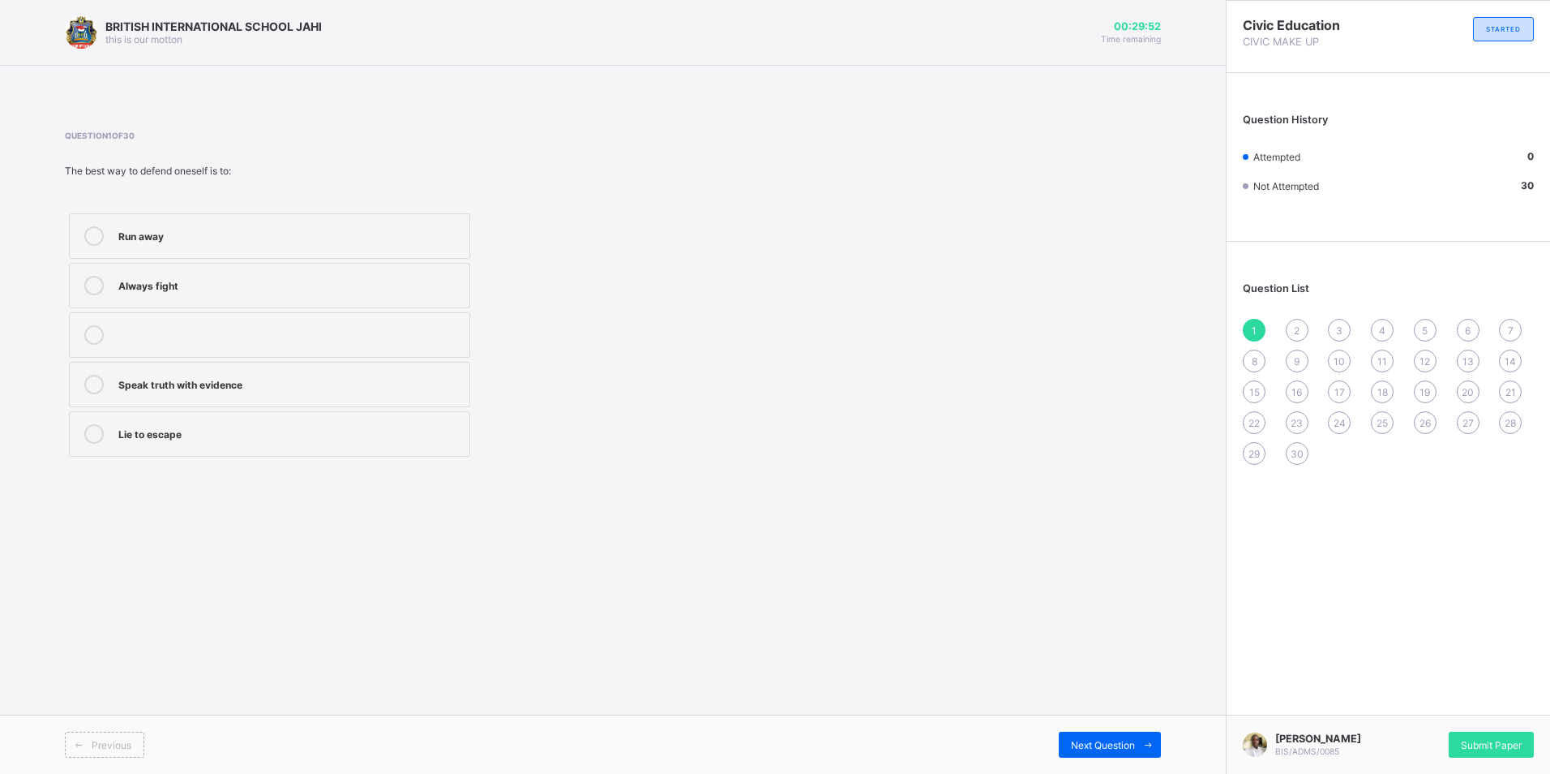
click at [323, 391] on div "Speak truth with evidence" at bounding box center [289, 384] width 343 height 19
click at [1065, 734] on div "Next Question" at bounding box center [1110, 744] width 102 height 26
click at [123, 222] on label "Staying calm" at bounding box center [269, 235] width 401 height 45
click at [1095, 740] on span "Next Question" at bounding box center [1103, 745] width 64 height 12
click at [388, 233] on div "It proves innocence" at bounding box center [289, 234] width 343 height 16
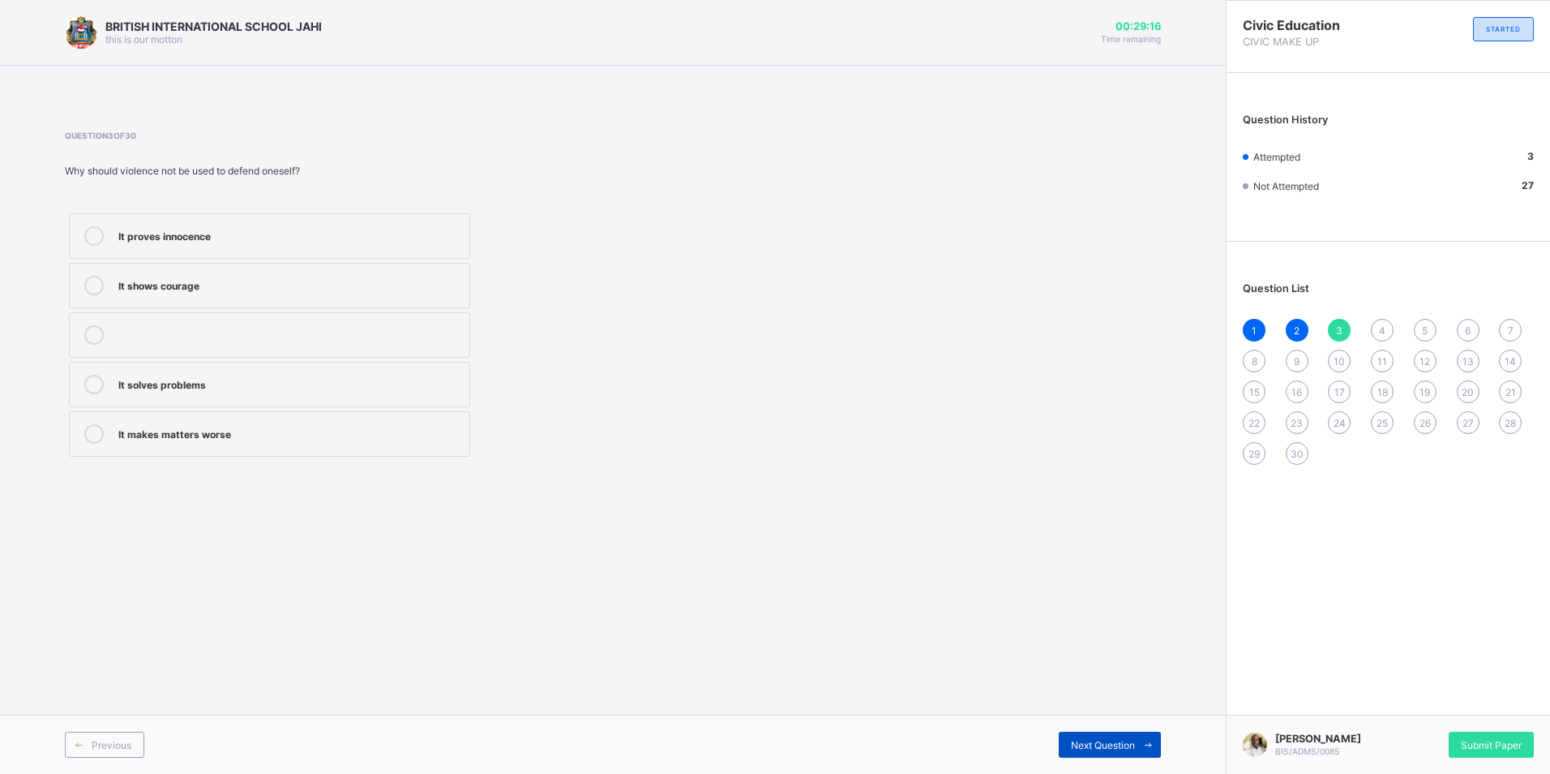
click at [1145, 738] on span at bounding box center [1148, 744] width 26 height 26
click at [332, 426] on div "Criminals" at bounding box center [289, 432] width 343 height 16
click at [1150, 748] on icon at bounding box center [1148, 744] width 12 height 11
click at [285, 382] on div "Prove innocence" at bounding box center [289, 383] width 343 height 16
click at [1110, 750] on span "Next Question" at bounding box center [1103, 745] width 64 height 12
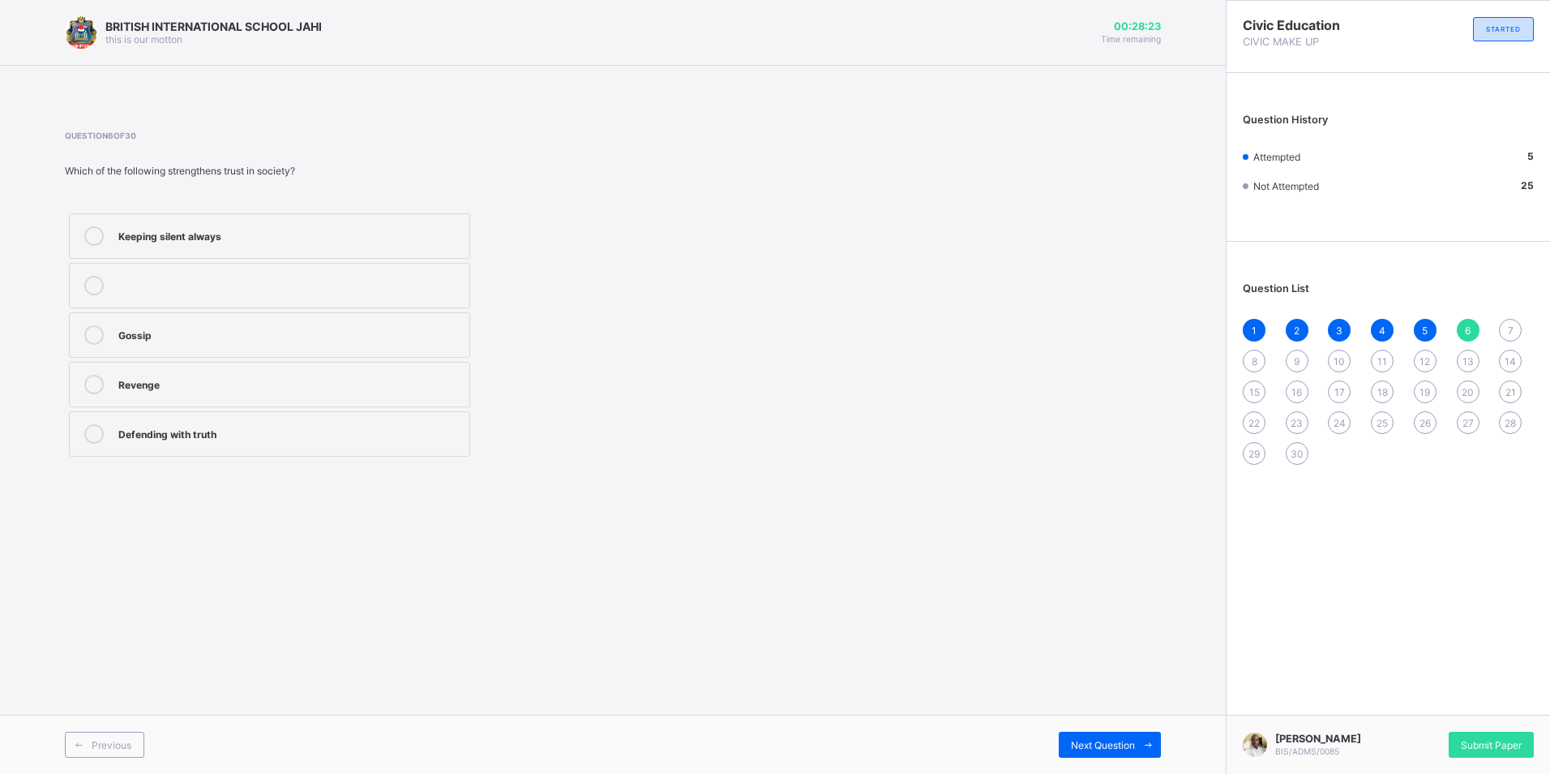
click at [401, 437] on div "Defending with truth" at bounding box center [289, 432] width 343 height 16
click at [1103, 734] on div "Next Question" at bounding box center [1110, 744] width 102 height 26
click at [445, 426] on div "Speaking the truth" at bounding box center [289, 432] width 343 height 16
click at [1087, 740] on span "Next Question" at bounding box center [1103, 745] width 64 height 12
click at [418, 390] on div "Calmly speaking up" at bounding box center [289, 383] width 343 height 16
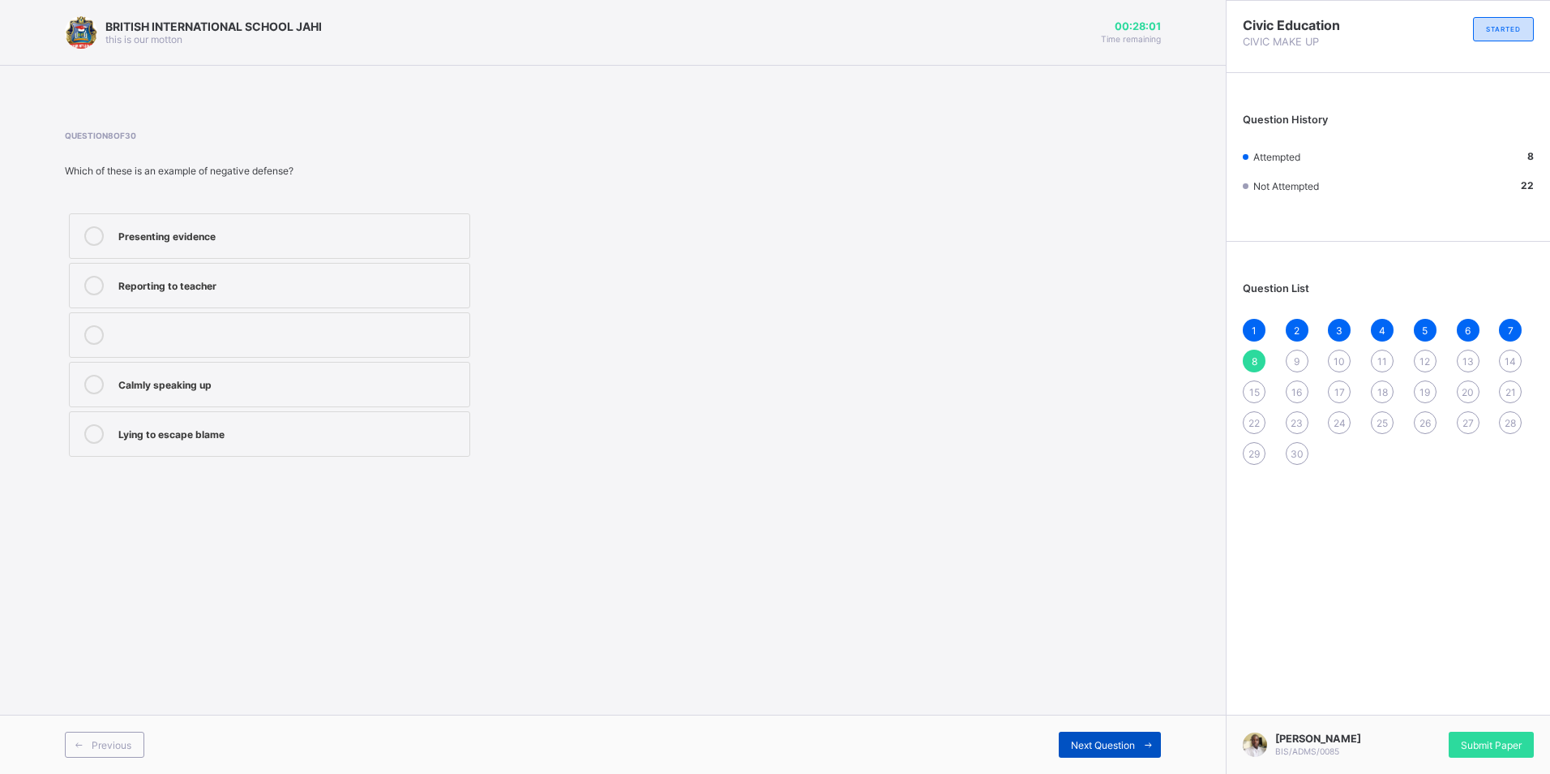
click at [1110, 749] on span "Next Question" at bounding box center [1103, 745] width 64 height 12
click at [350, 328] on div "Courage and truth" at bounding box center [289, 333] width 343 height 16
click at [1121, 735] on div "Next Question" at bounding box center [1110, 744] width 102 height 26
click at [429, 326] on div at bounding box center [289, 327] width 343 height 4
click at [1129, 739] on span "Next Question" at bounding box center [1103, 745] width 64 height 12
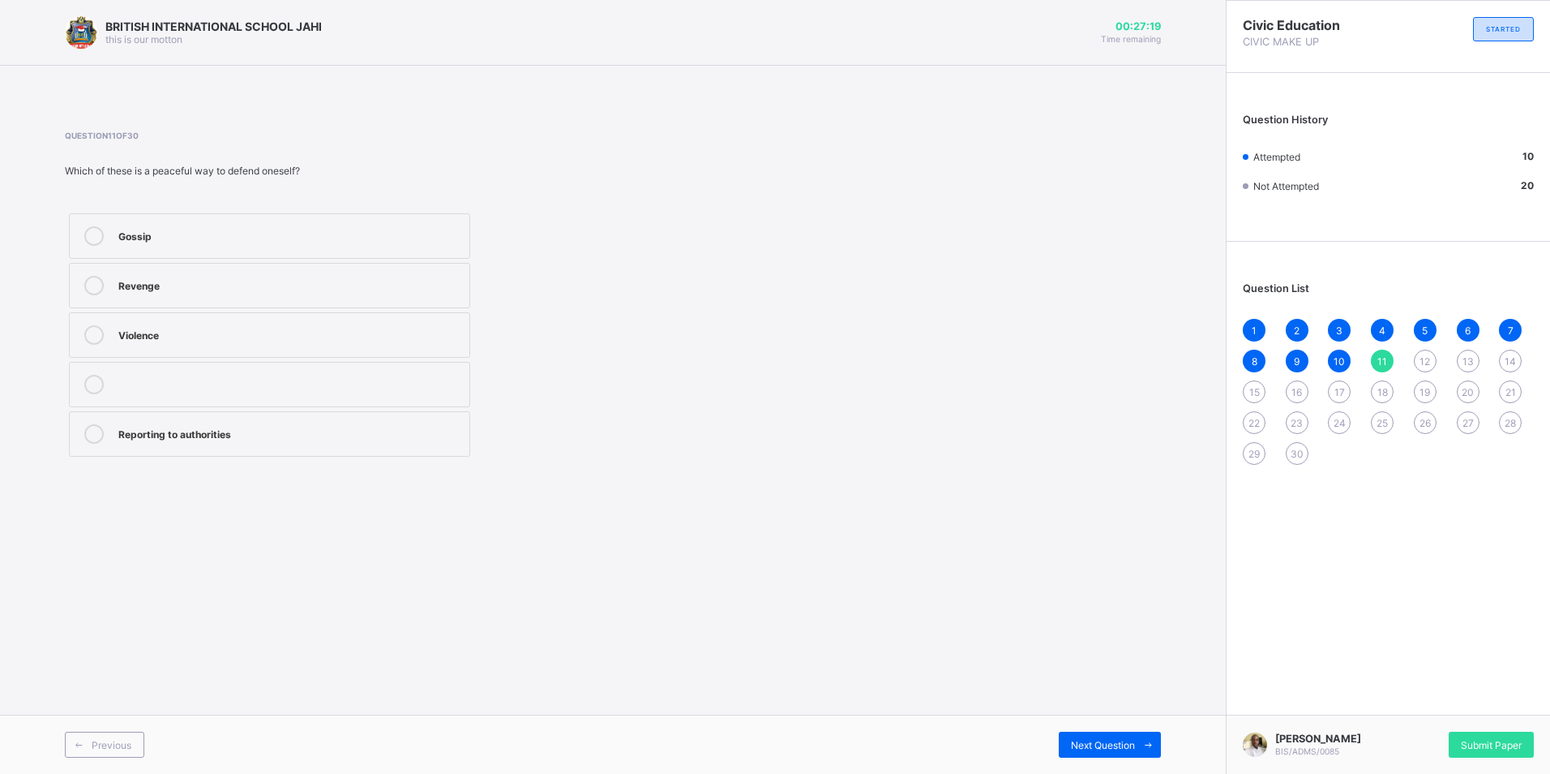
click at [358, 441] on div "Reporting to authorities" at bounding box center [289, 433] width 343 height 19
click at [1060, 735] on div "Next Question" at bounding box center [1110, 744] width 102 height 26
click at [278, 216] on label "Explaining with evidence" at bounding box center [269, 235] width 401 height 45
click at [1091, 739] on span "Next Question" at bounding box center [1103, 745] width 64 height 12
click at [363, 400] on label "It builds confidence" at bounding box center [269, 384] width 401 height 45
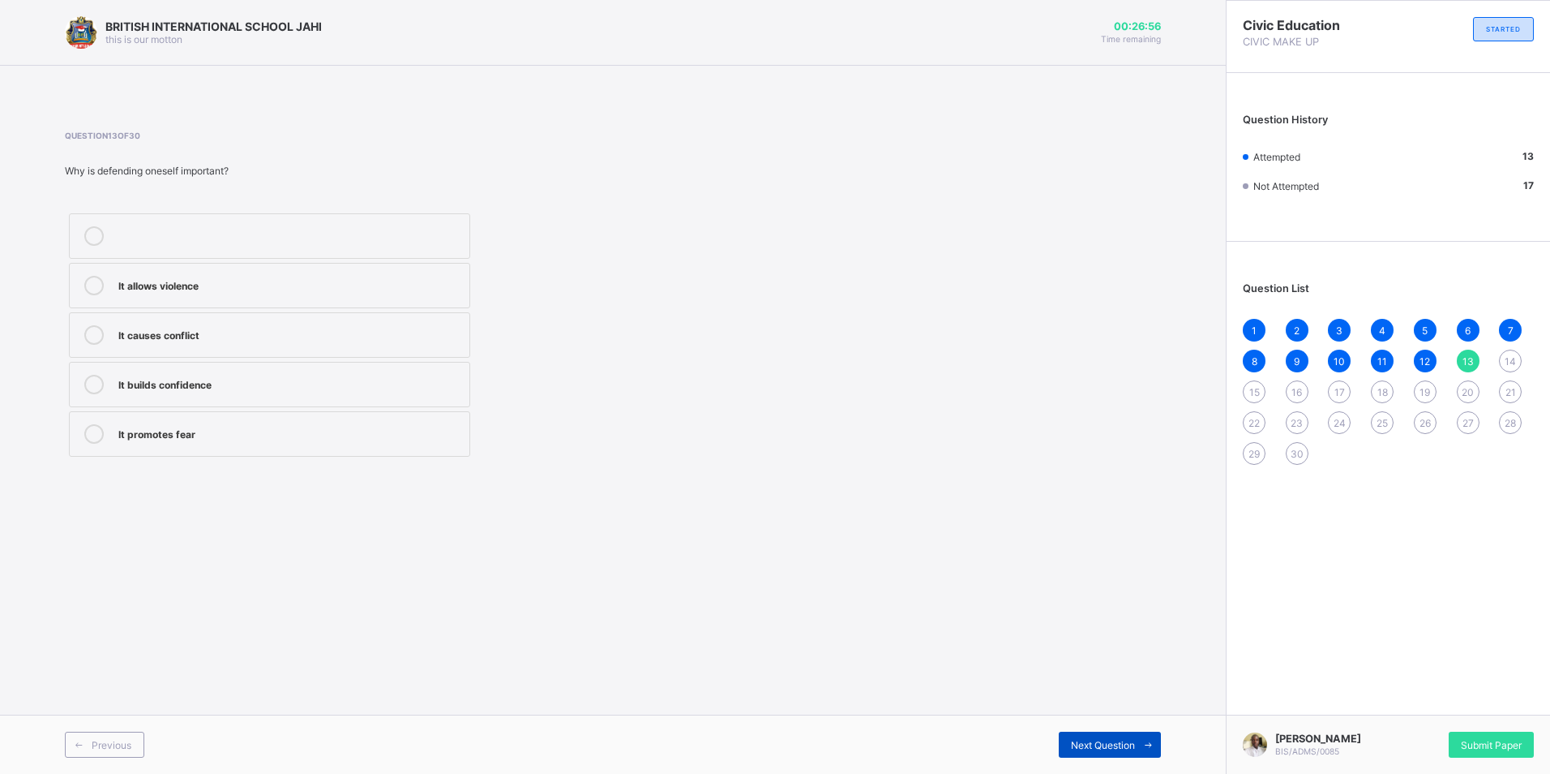
click at [1150, 747] on icon at bounding box center [1148, 744] width 12 height 11
click at [384, 383] on div "Attacking others" at bounding box center [289, 383] width 343 height 16
click at [1133, 751] on div "Next Question" at bounding box center [1110, 744] width 102 height 26
click at [441, 393] on div "Protecting your rights peacefully" at bounding box center [289, 384] width 343 height 19
click at [1093, 748] on span "Next Question" at bounding box center [1103, 745] width 64 height 12
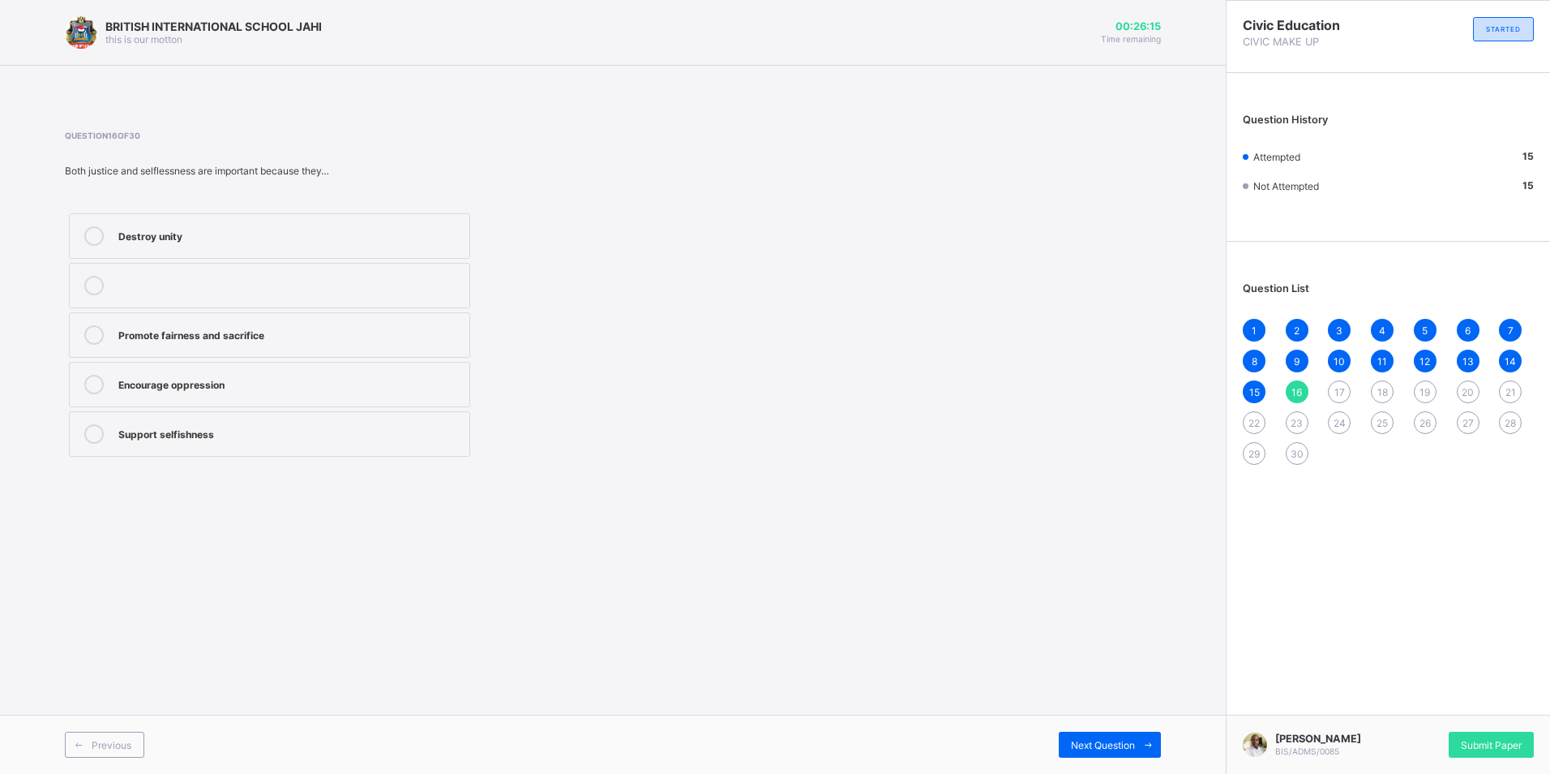
click at [371, 439] on div "Support selfishness" at bounding box center [289, 432] width 343 height 16
drag, startPoint x: 238, startPoint y: 384, endPoint x: 615, endPoint y: 521, distance: 400.9
click at [242, 389] on div "Encourage oppression" at bounding box center [289, 383] width 343 height 16
click at [1143, 750] on span at bounding box center [1148, 744] width 26 height 26
drag, startPoint x: 377, startPoint y: 298, endPoint x: 375, endPoint y: 308, distance: 10.7
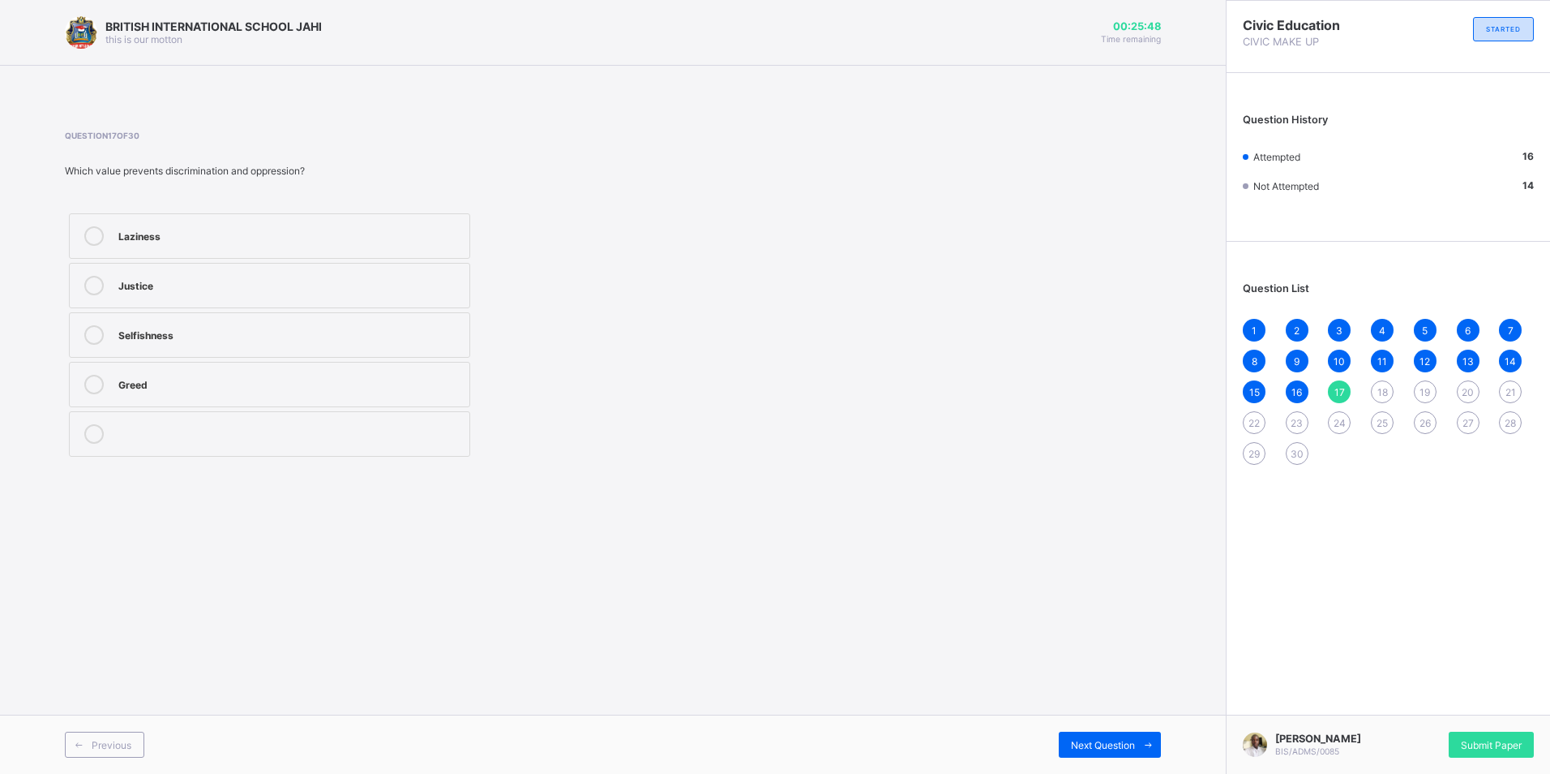
click at [377, 302] on label "Justice" at bounding box center [269, 285] width 401 height 45
click at [1144, 745] on icon at bounding box center [1148, 744] width 12 height 11
click at [290, 239] on div "Selflessness" at bounding box center [289, 234] width 343 height 16
click at [1144, 723] on div "Previous Next Question" at bounding box center [613, 743] width 1226 height 59
click at [1140, 745] on span at bounding box center [1148, 744] width 26 height 26
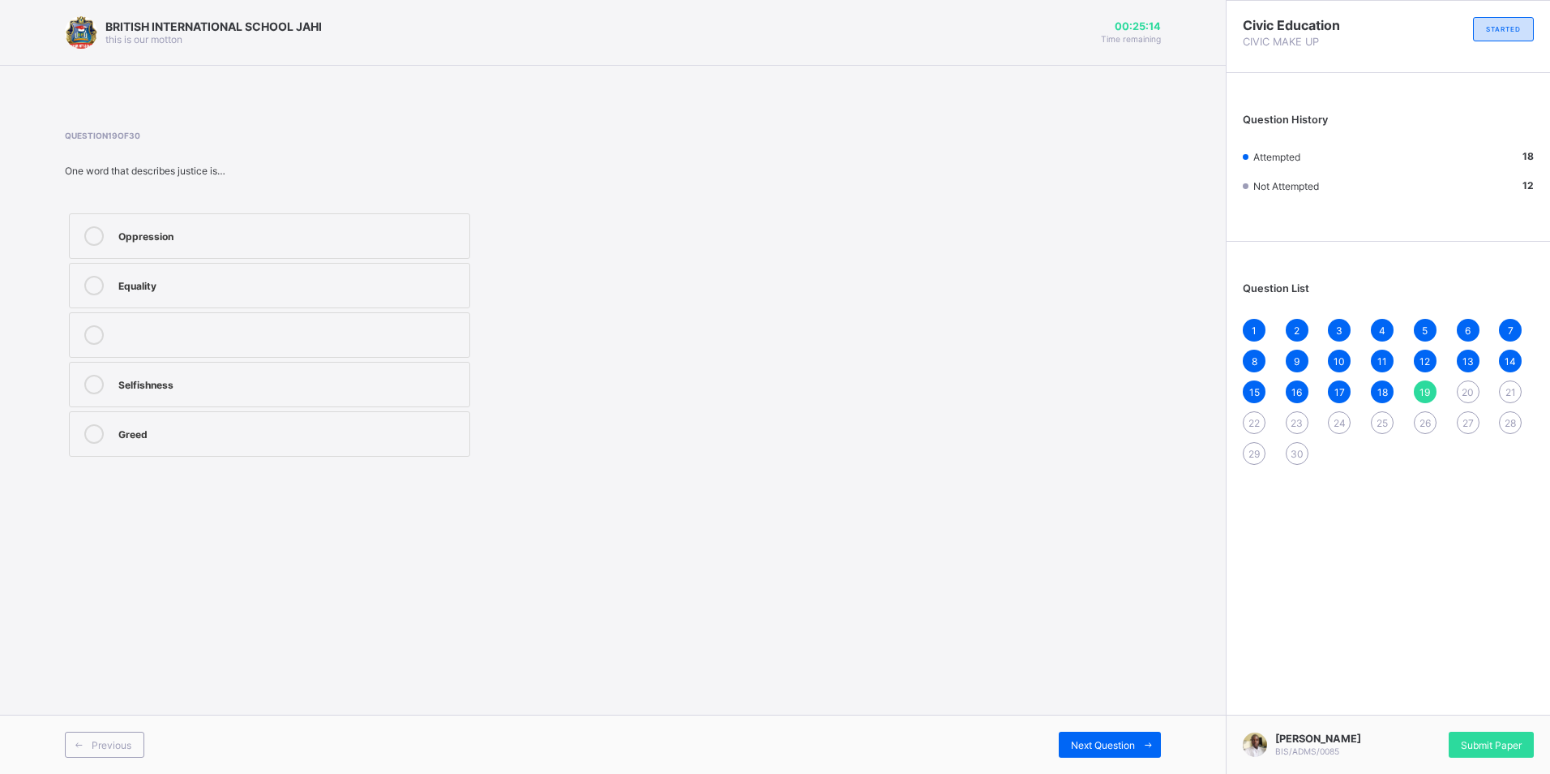
drag, startPoint x: 298, startPoint y: 277, endPoint x: 636, endPoint y: 359, distance: 347.9
click at [372, 286] on div "Equality" at bounding box center [289, 284] width 343 height 16
click at [1125, 739] on span "Next Question" at bounding box center [1103, 745] width 64 height 12
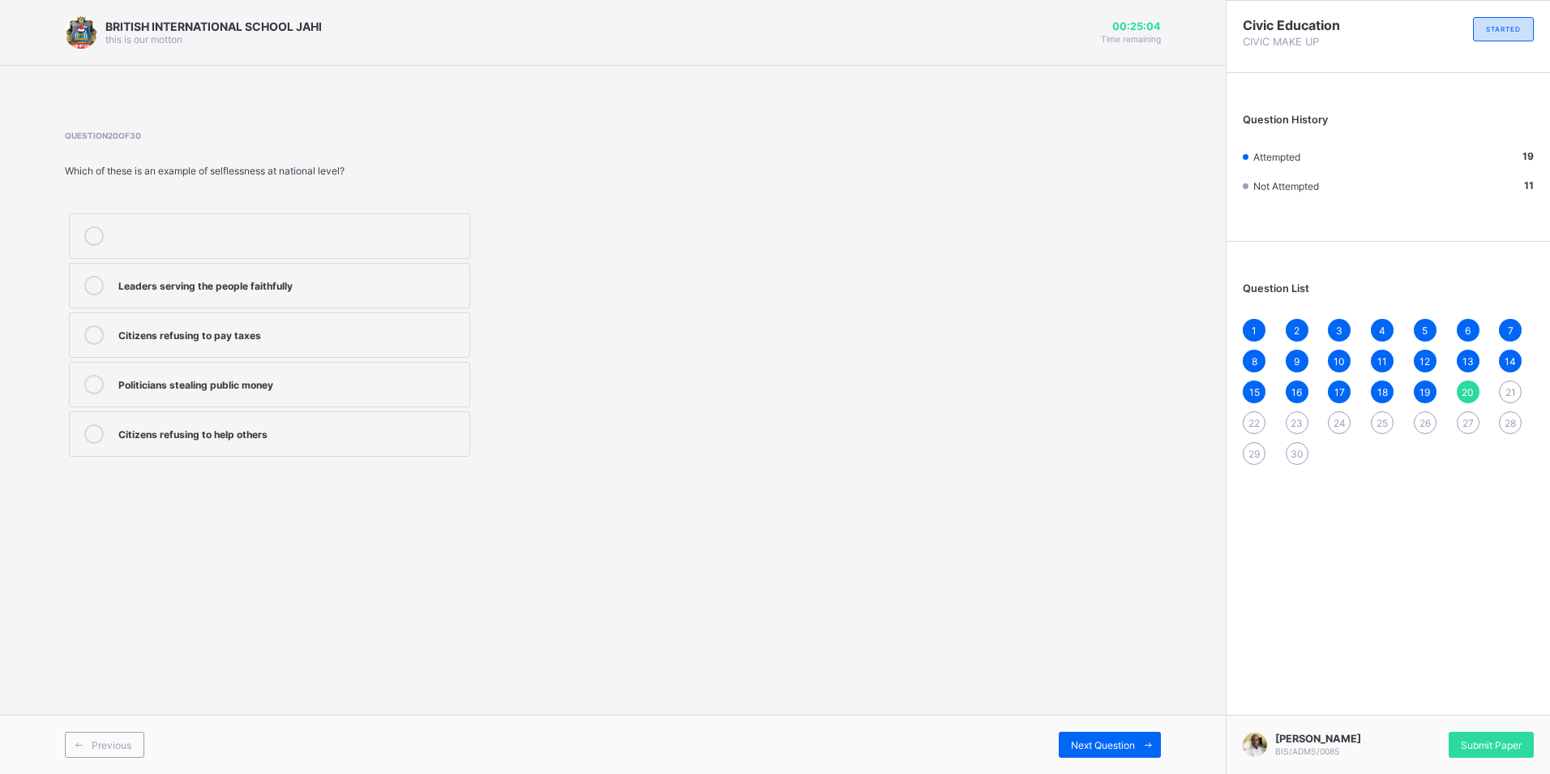
click at [320, 359] on div "Leaders serving the people faithfully Citizens refusing to pay taxes Politician…" at bounding box center [269, 334] width 409 height 251
drag, startPoint x: 324, startPoint y: 343, endPoint x: 416, endPoint y: 363, distance: 94.6
click at [326, 339] on div "Citizens refusing to pay taxes" at bounding box center [289, 334] width 343 height 19
click at [1158, 754] on span at bounding box center [1148, 744] width 26 height 26
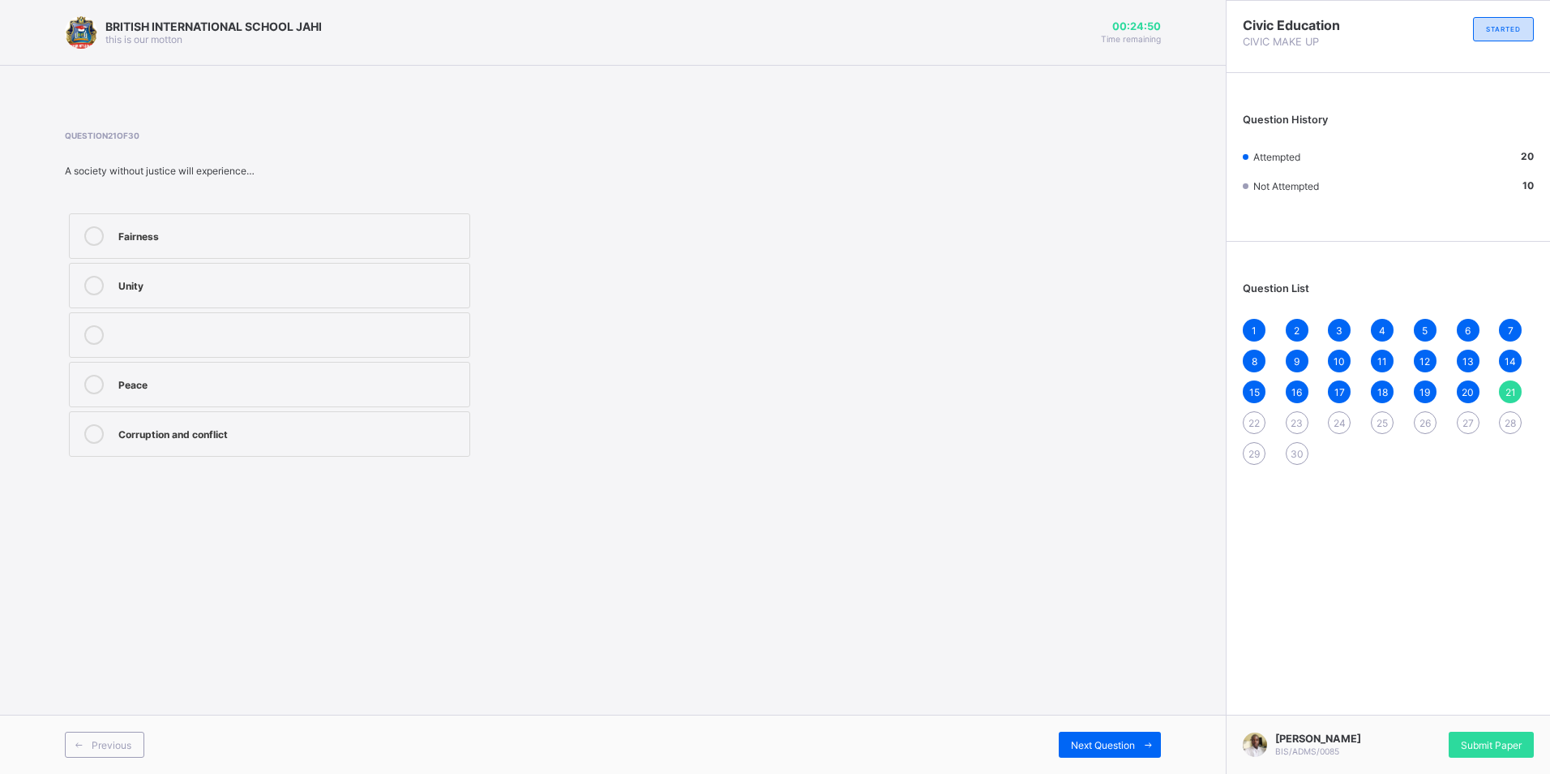
click at [265, 244] on div "Fairness" at bounding box center [289, 235] width 343 height 19
click at [1075, 742] on span "Next Question" at bounding box center [1103, 745] width 64 height 12
click at [390, 388] on div "Greed" at bounding box center [289, 383] width 343 height 16
click at [1154, 735] on span at bounding box center [1148, 744] width 26 height 26
click at [422, 330] on div "Sacrifice for others" at bounding box center [289, 333] width 343 height 16
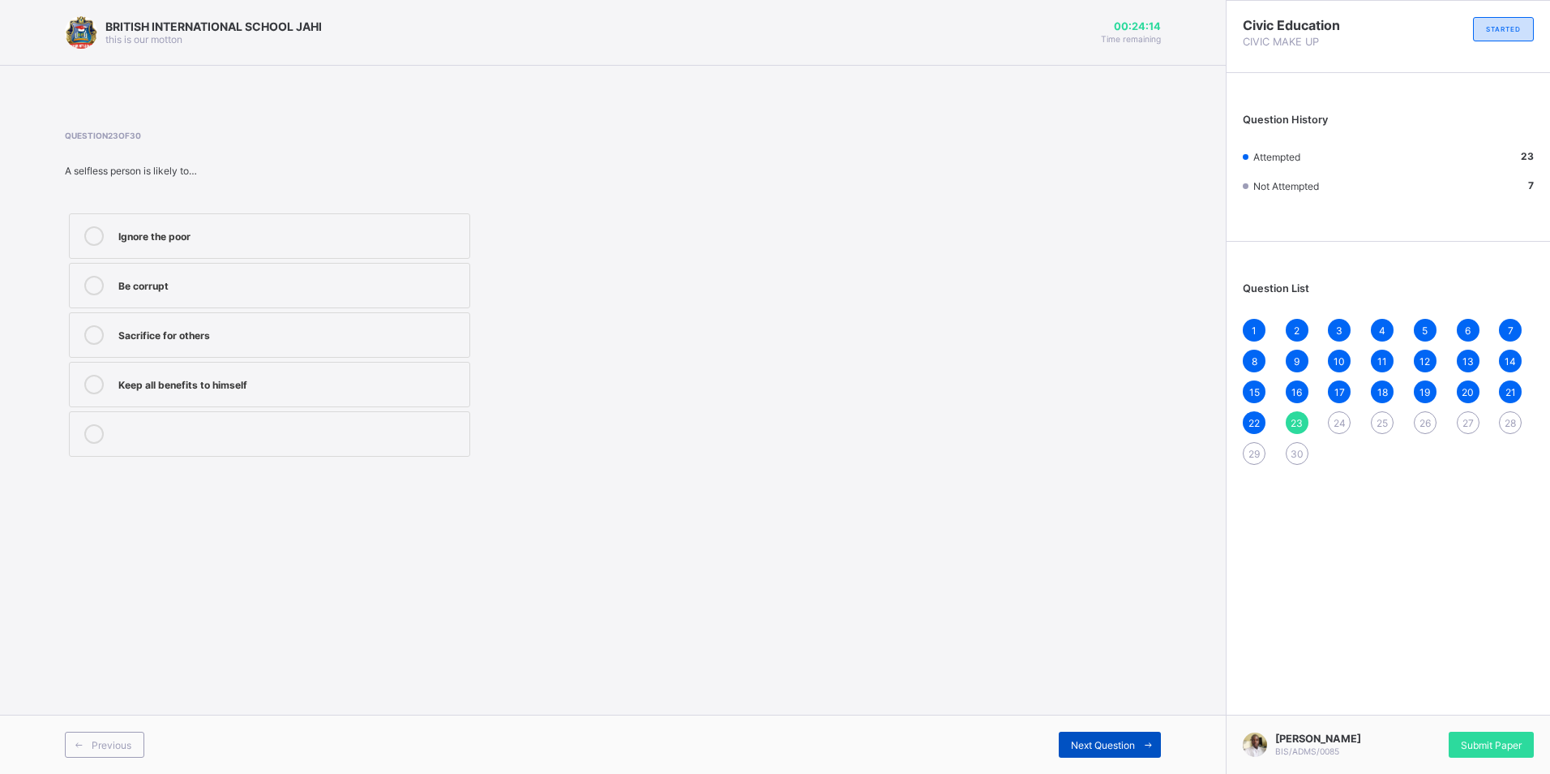
click at [1135, 744] on span at bounding box center [1148, 744] width 26 height 26
click at [270, 222] on label "It brings peace" at bounding box center [269, 235] width 401 height 45
click at [1135, 745] on span at bounding box center [1148, 744] width 26 height 26
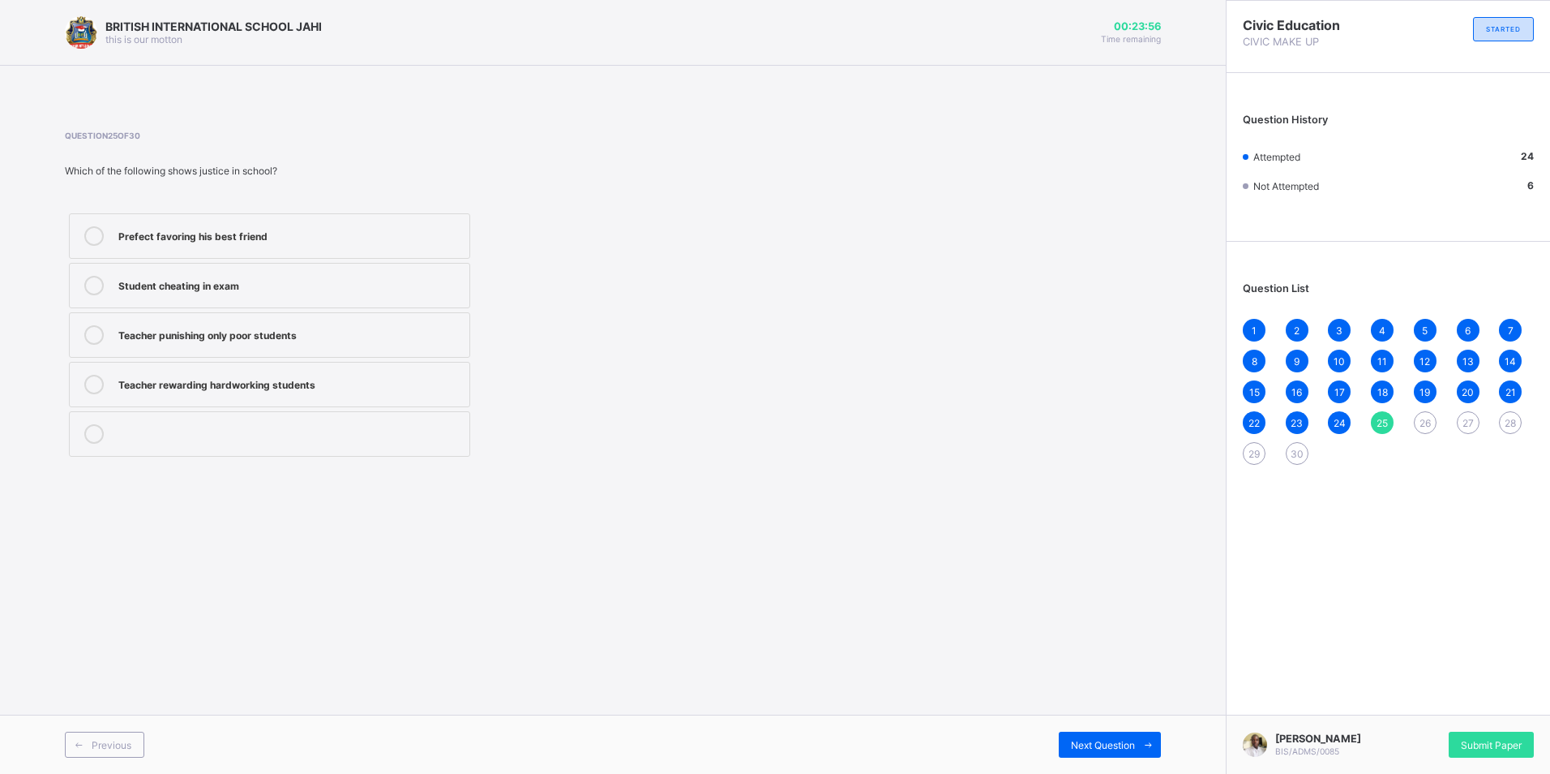
click at [443, 370] on label "Teacher rewarding hardworking students" at bounding box center [269, 384] width 401 height 45
click at [1131, 748] on span "Next Question" at bounding box center [1103, 745] width 64 height 12
click at [1155, 749] on span at bounding box center [1148, 744] width 26 height 26
drag, startPoint x: 186, startPoint y: 178, endPoint x: 478, endPoint y: 84, distance: 305.9
click at [474, 79] on span at bounding box center [613, 86] width 1226 height 41
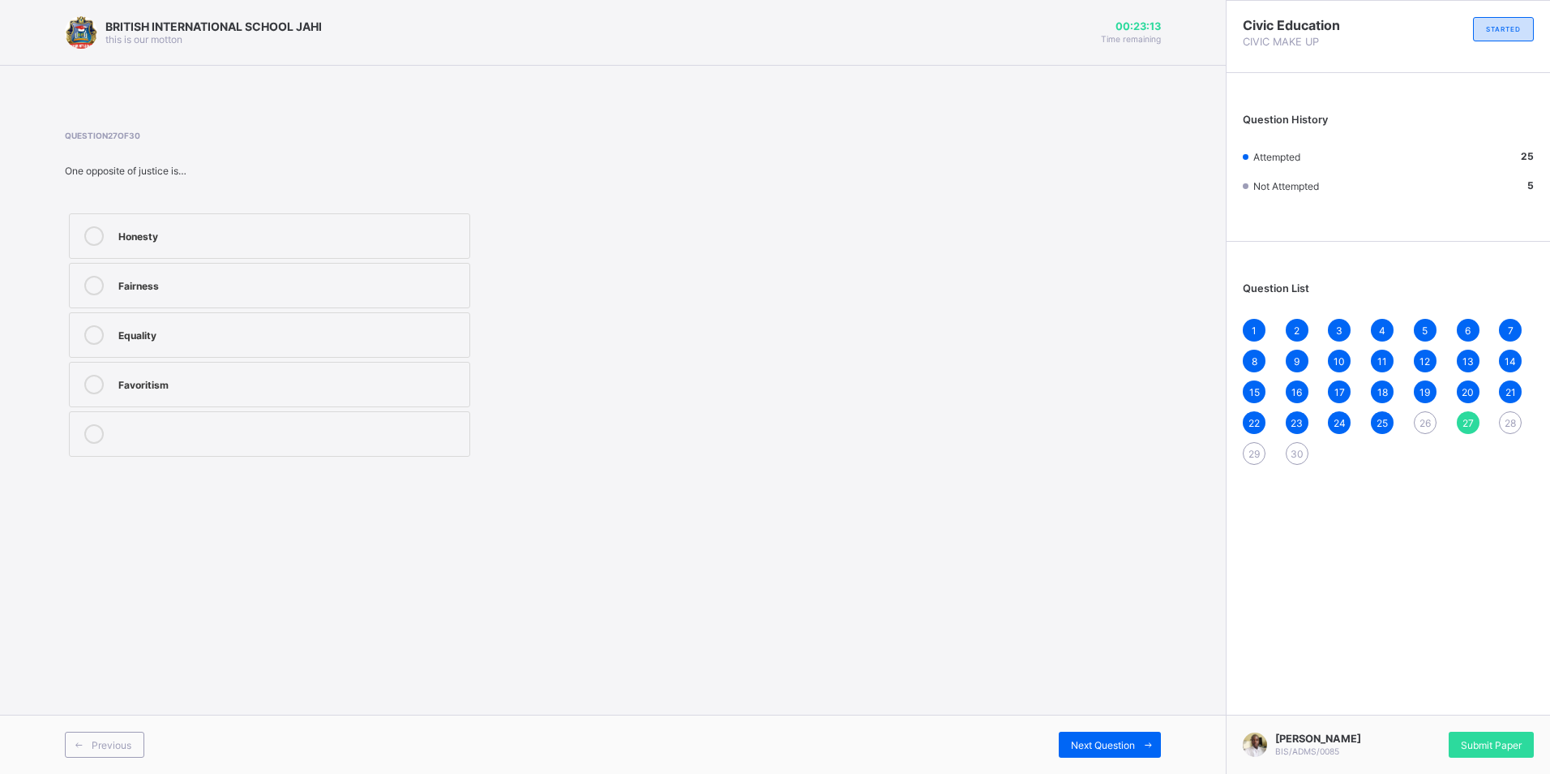
click at [392, 289] on div "Fairness" at bounding box center [289, 284] width 343 height 16
click at [1142, 739] on icon at bounding box center [1148, 744] width 12 height 11
drag, startPoint x: 351, startPoint y: 459, endPoint x: 368, endPoint y: 439, distance: 25.9
click at [363, 443] on div "Laziness Favoritism Dishonesty Selflessness" at bounding box center [269, 334] width 409 height 251
drag, startPoint x: 371, startPoint y: 439, endPoint x: 414, endPoint y: 443, distance: 44.0
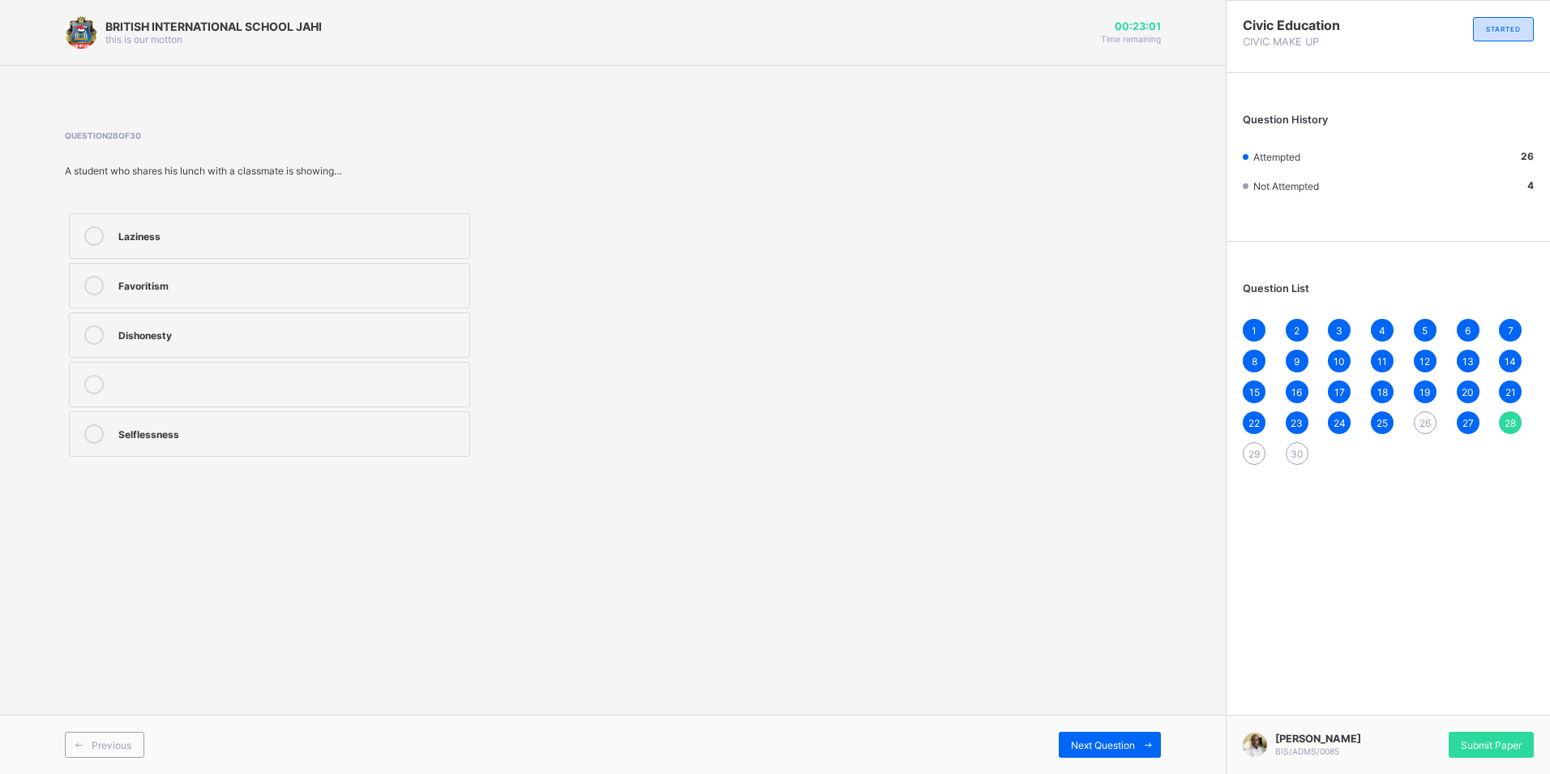
click at [377, 439] on div "Selflessness" at bounding box center [289, 432] width 343 height 16
click at [1129, 754] on div "Next Question" at bounding box center [1110, 744] width 102 height 26
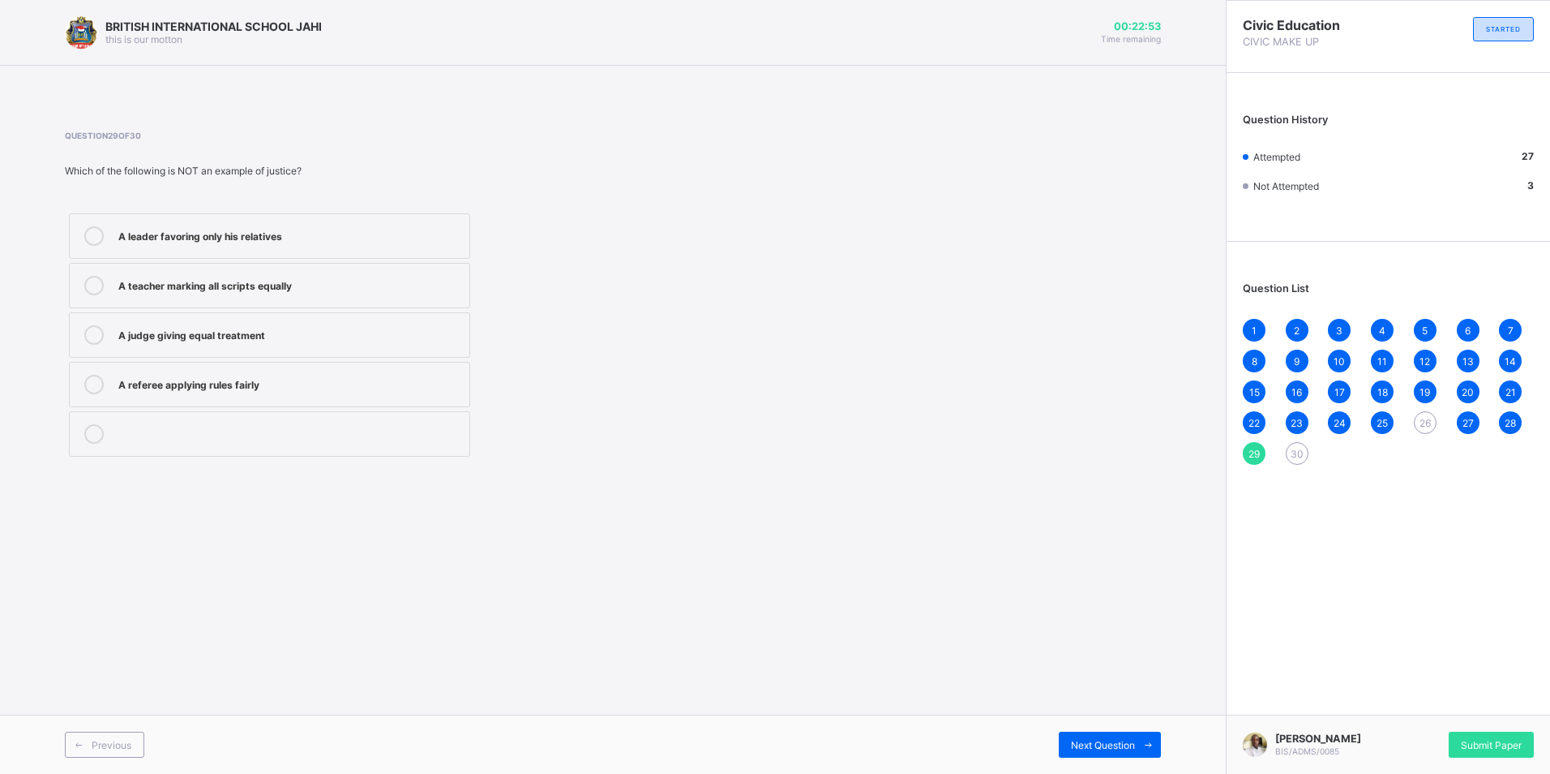
drag, startPoint x: 476, startPoint y: 285, endPoint x: 522, endPoint y: 315, distance: 54.7
click at [477, 290] on div "A leader favoring only his relatives A teacher marking all scripts equally A ju…" at bounding box center [406, 334] width 683 height 251
drag, startPoint x: 364, startPoint y: 231, endPoint x: 367, endPoint y: 241, distance: 10.3
click at [365, 236] on div "A leader favoring only his relatives" at bounding box center [289, 234] width 343 height 16
click at [1074, 746] on span "Next Question" at bounding box center [1103, 745] width 64 height 12
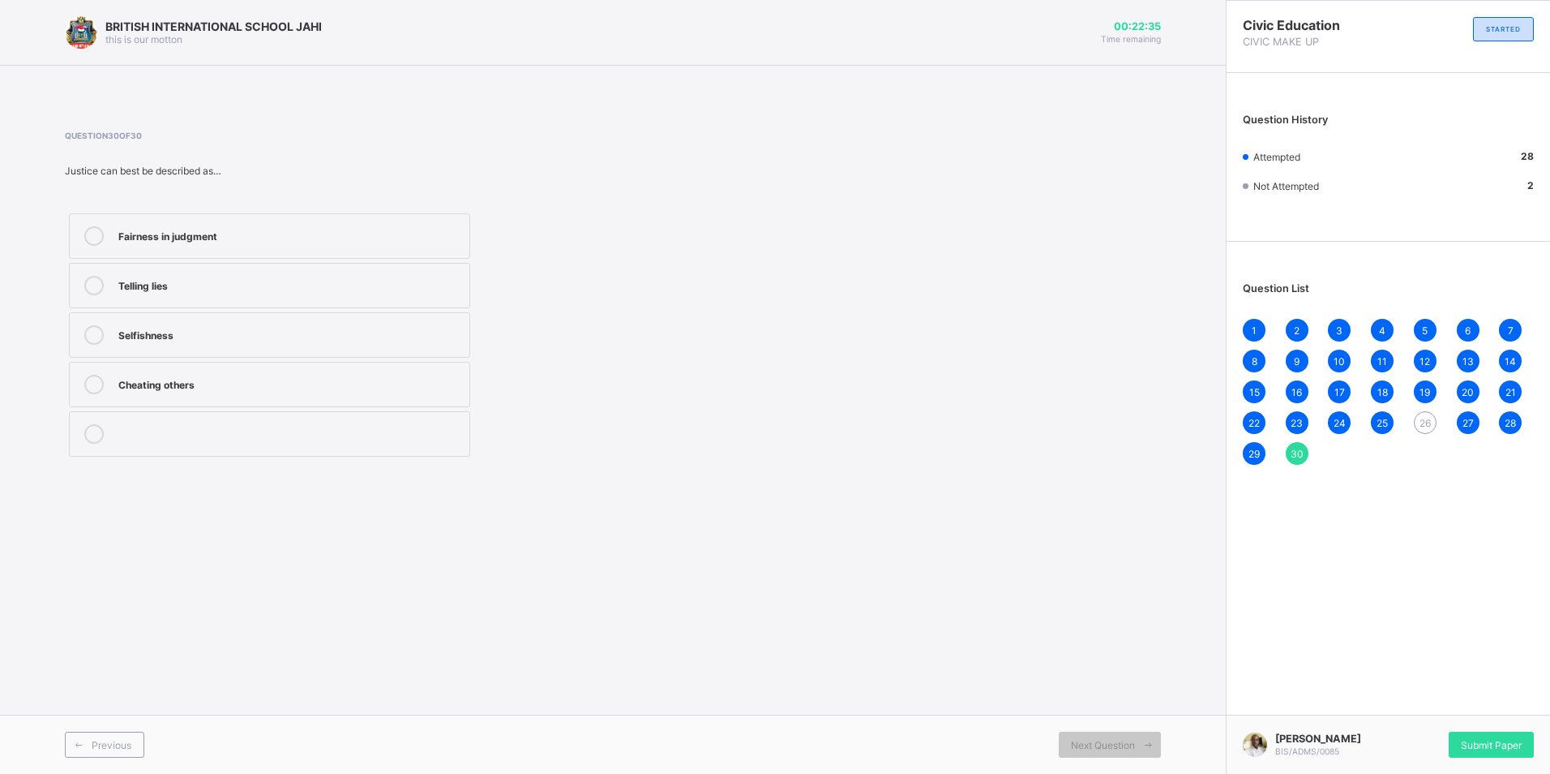
drag, startPoint x: 383, startPoint y: 271, endPoint x: 463, endPoint y: 154, distance: 141.7
click at [463, 154] on span at bounding box center [406, 152] width 683 height 24
click at [424, 381] on div "Cheating others" at bounding box center [289, 383] width 343 height 16
click at [385, 425] on div at bounding box center [289, 426] width 343 height 4
click at [1420, 426] on span "26" at bounding box center [1425, 423] width 11 height 12
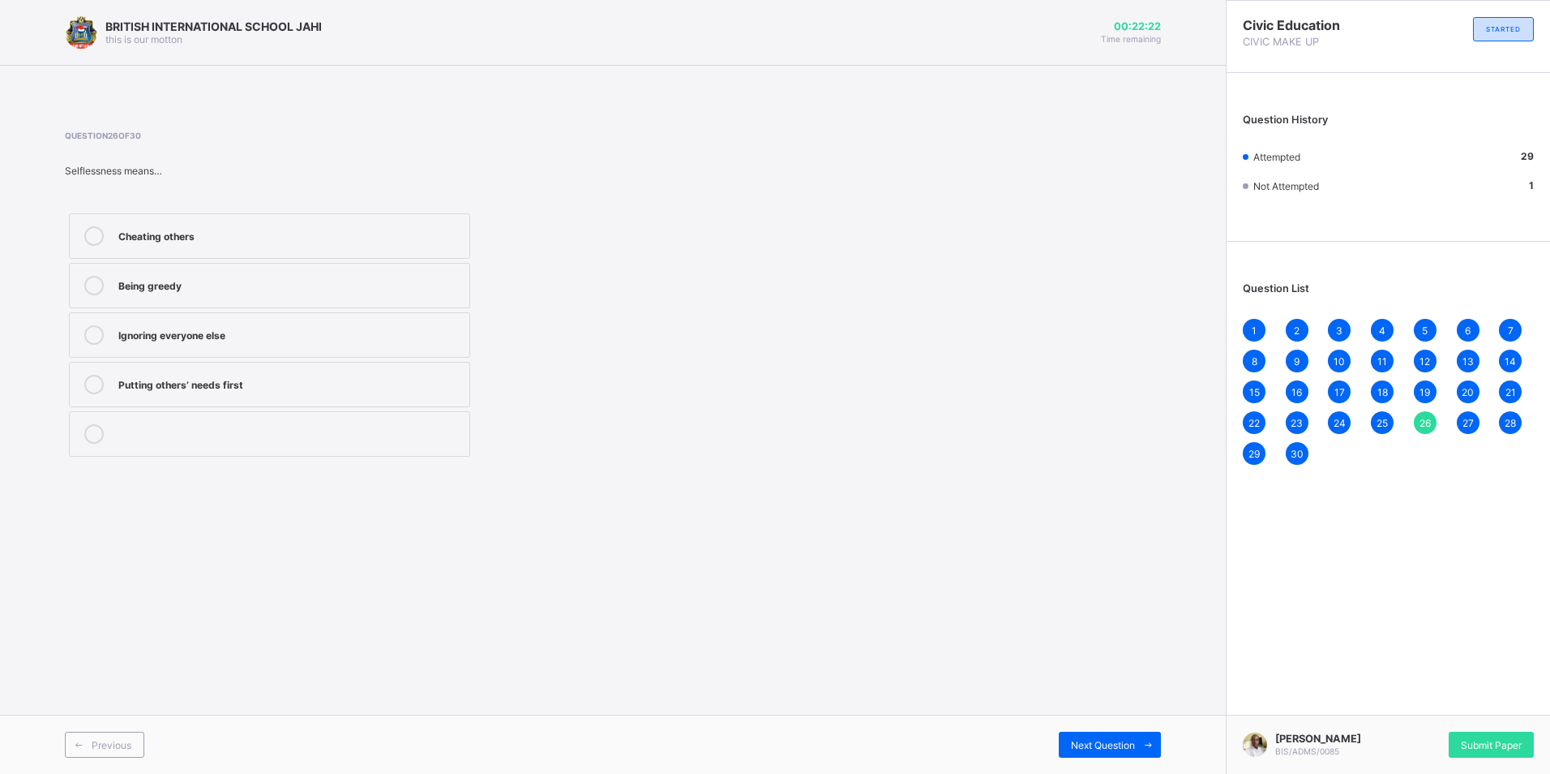
click at [369, 426] on div at bounding box center [289, 426] width 343 height 4
click at [1296, 461] on div "30" at bounding box center [1297, 453] width 23 height 23
click at [1485, 748] on div "Submit Paper" at bounding box center [1491, 744] width 85 height 26
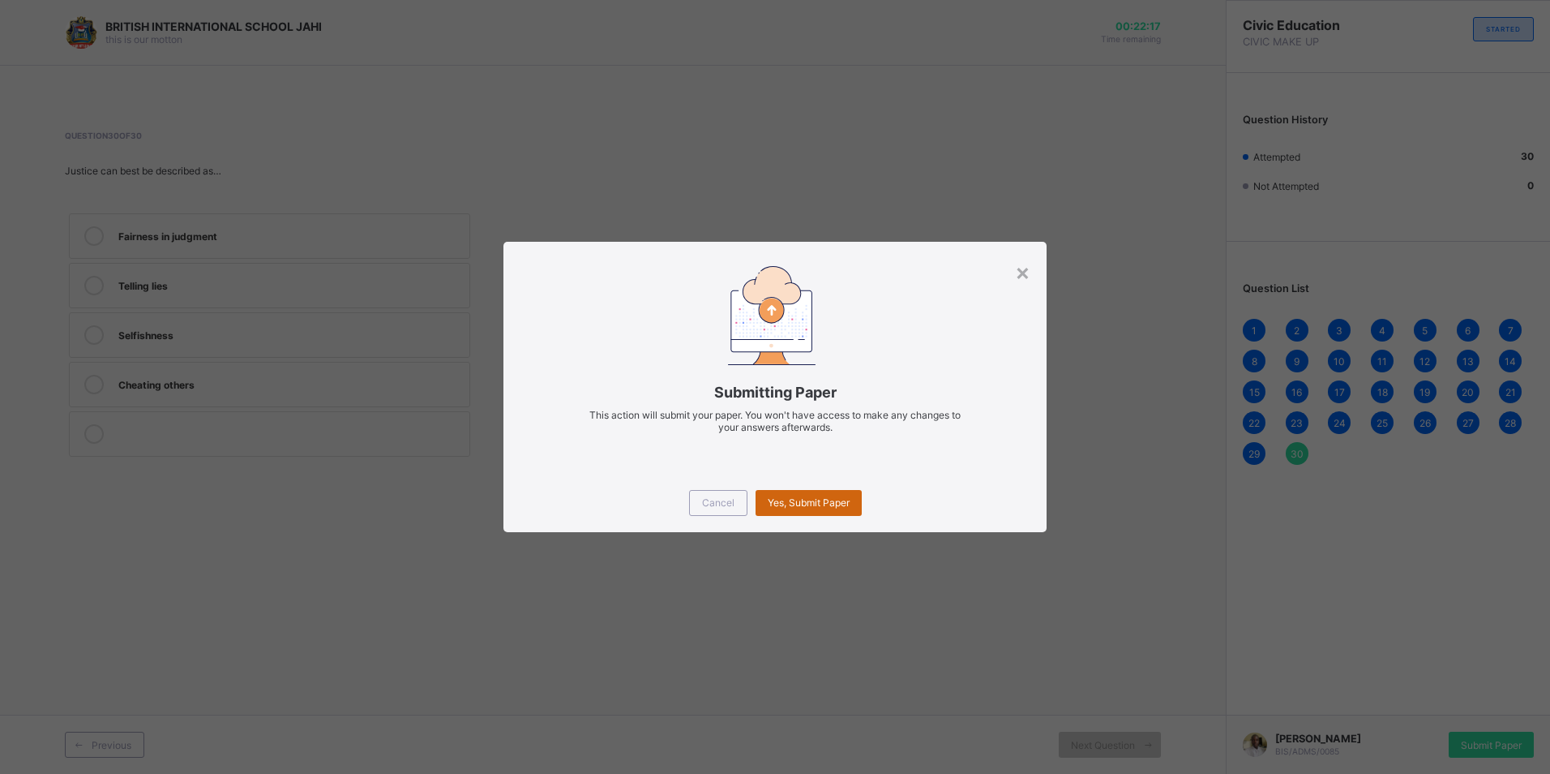
click at [762, 494] on div "Yes, Submit Paper" at bounding box center [809, 503] width 106 height 26
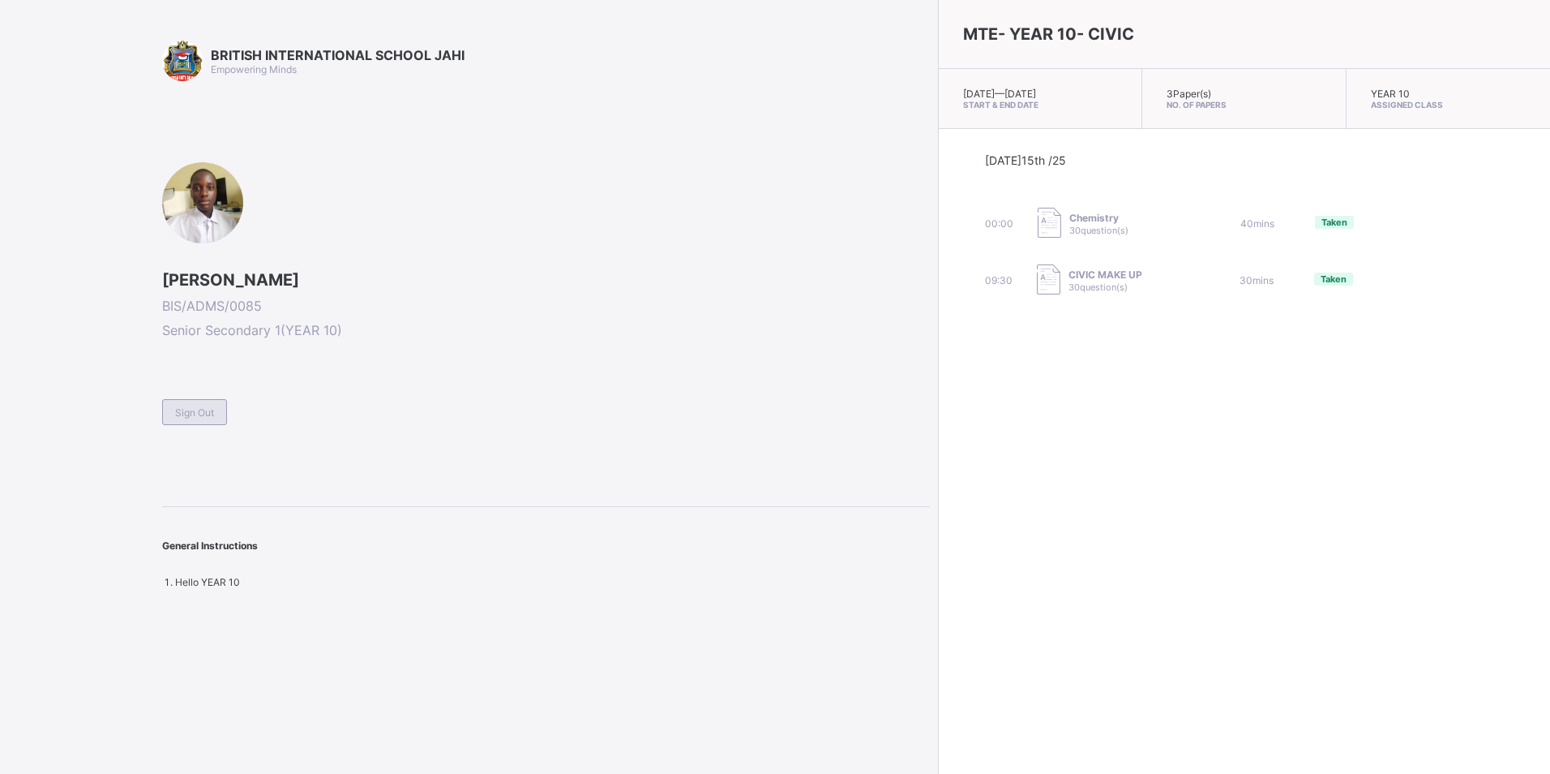
click at [193, 412] on span "Sign Out" at bounding box center [194, 412] width 39 height 12
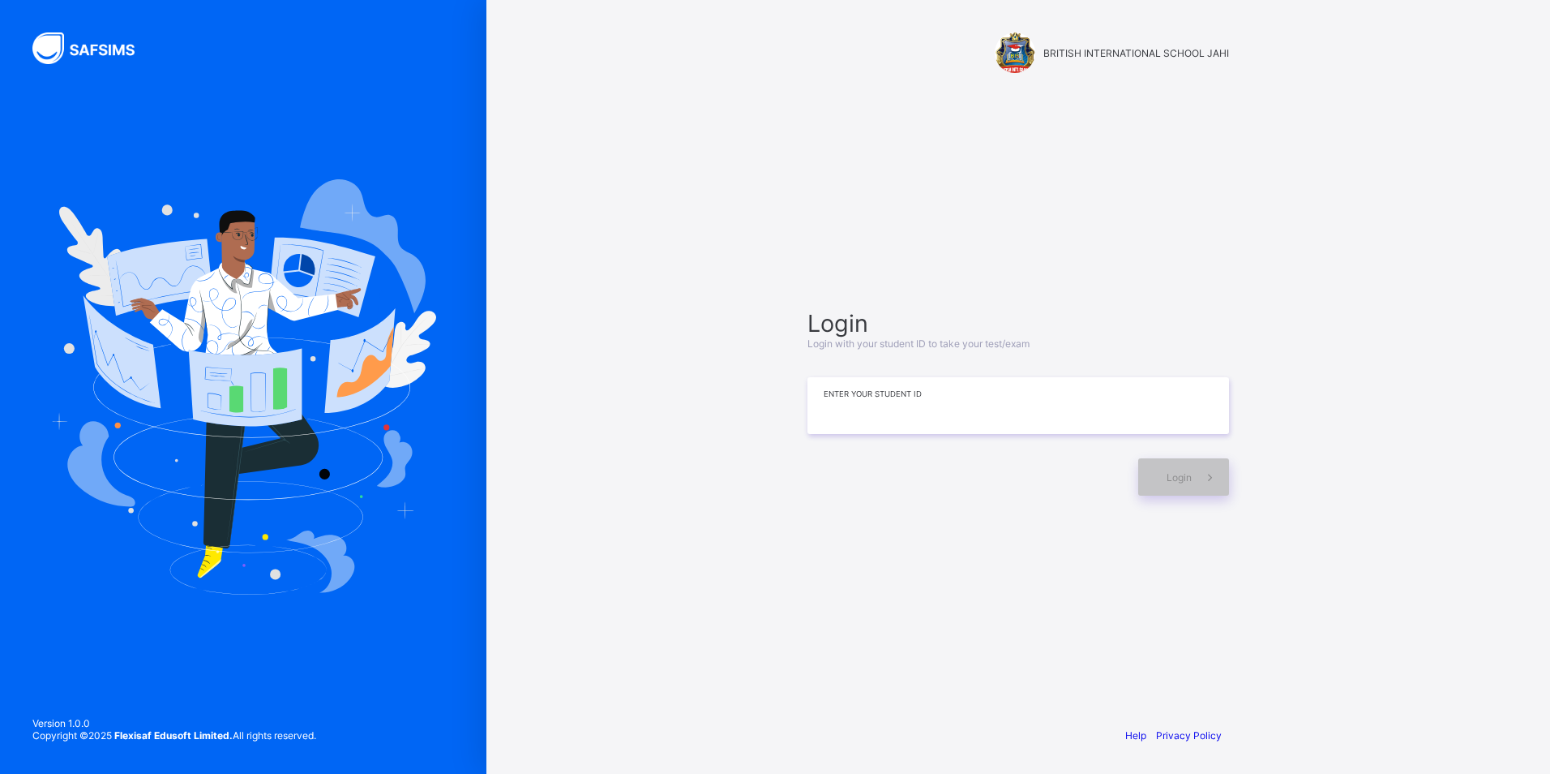
click at [939, 424] on input at bounding box center [1019, 405] width 422 height 57
type input "**********"
click at [1191, 465] on div "Login" at bounding box center [1183, 476] width 91 height 37
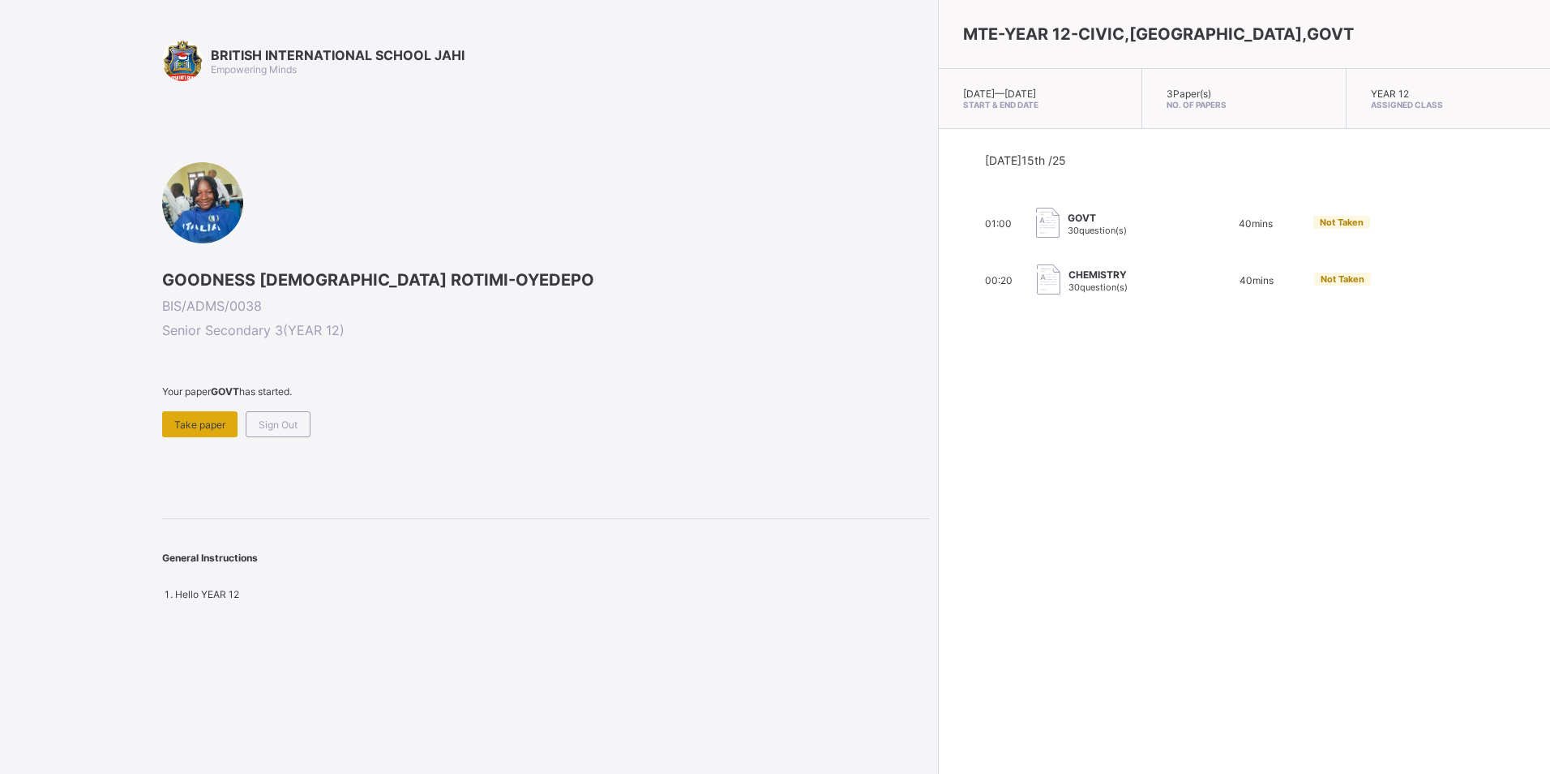
click at [193, 424] on span "Take paper" at bounding box center [199, 424] width 51 height 12
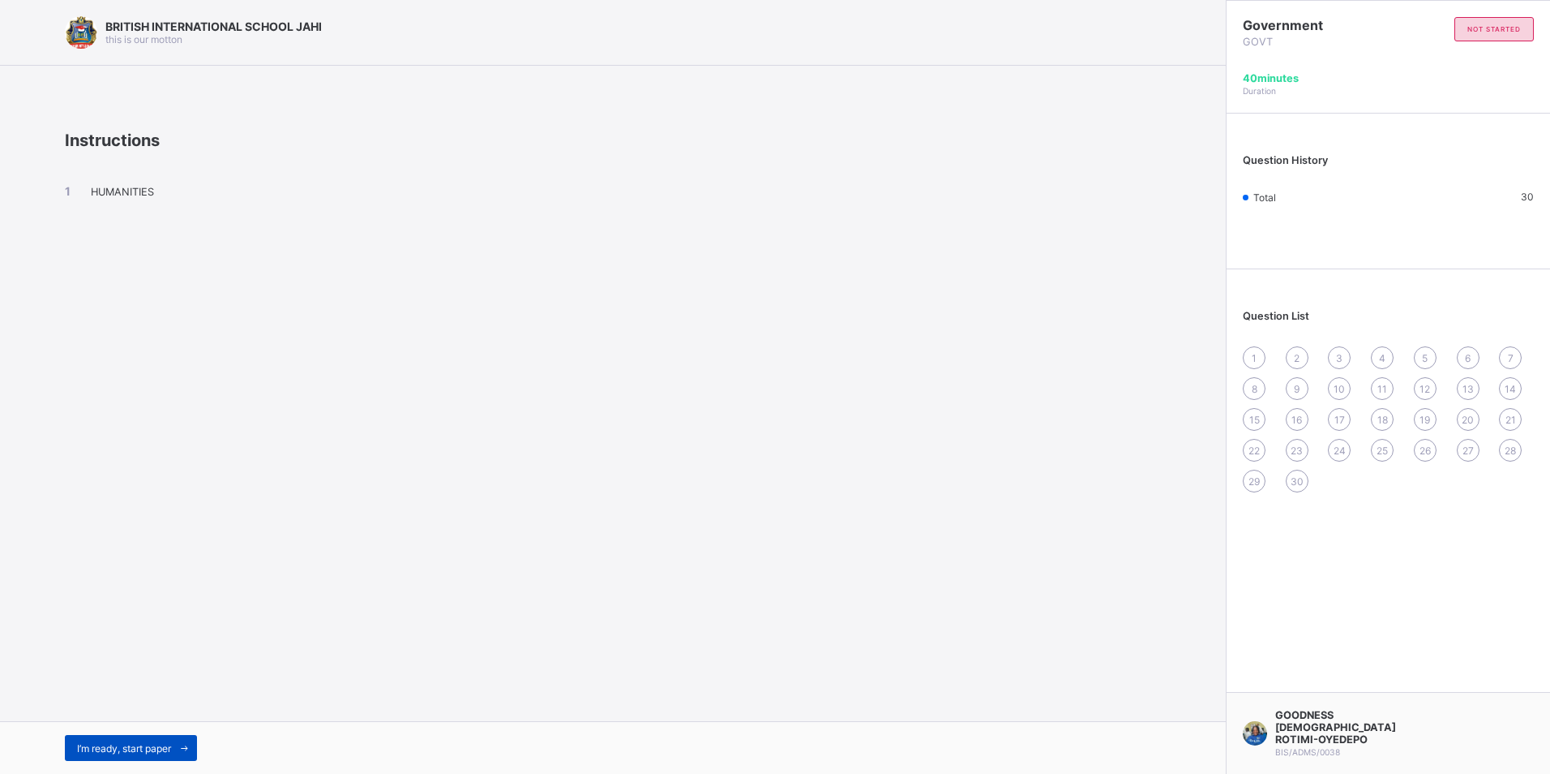
click at [130, 737] on div "I’m ready, start paper" at bounding box center [131, 748] width 132 height 26
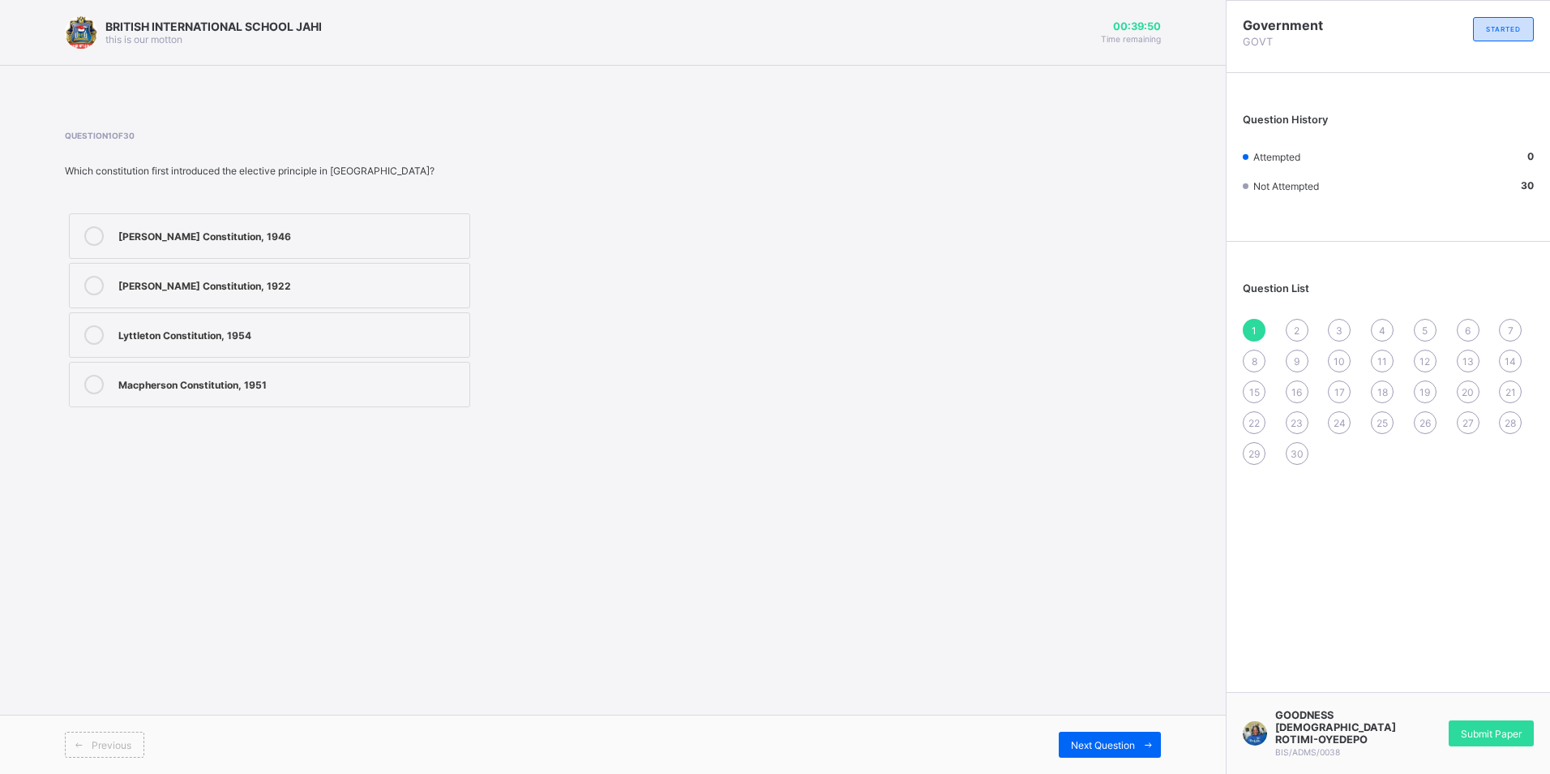
click at [264, 225] on label "Richards Constitution, 1946" at bounding box center [269, 235] width 401 height 45
click at [1249, 360] on div "8" at bounding box center [1254, 360] width 23 height 23
click at [300, 271] on label "North and South" at bounding box center [269, 285] width 401 height 45
click at [1249, 388] on span "15" at bounding box center [1254, 392] width 11 height 12
click at [305, 333] on div "Merged North and South" at bounding box center [289, 333] width 343 height 16
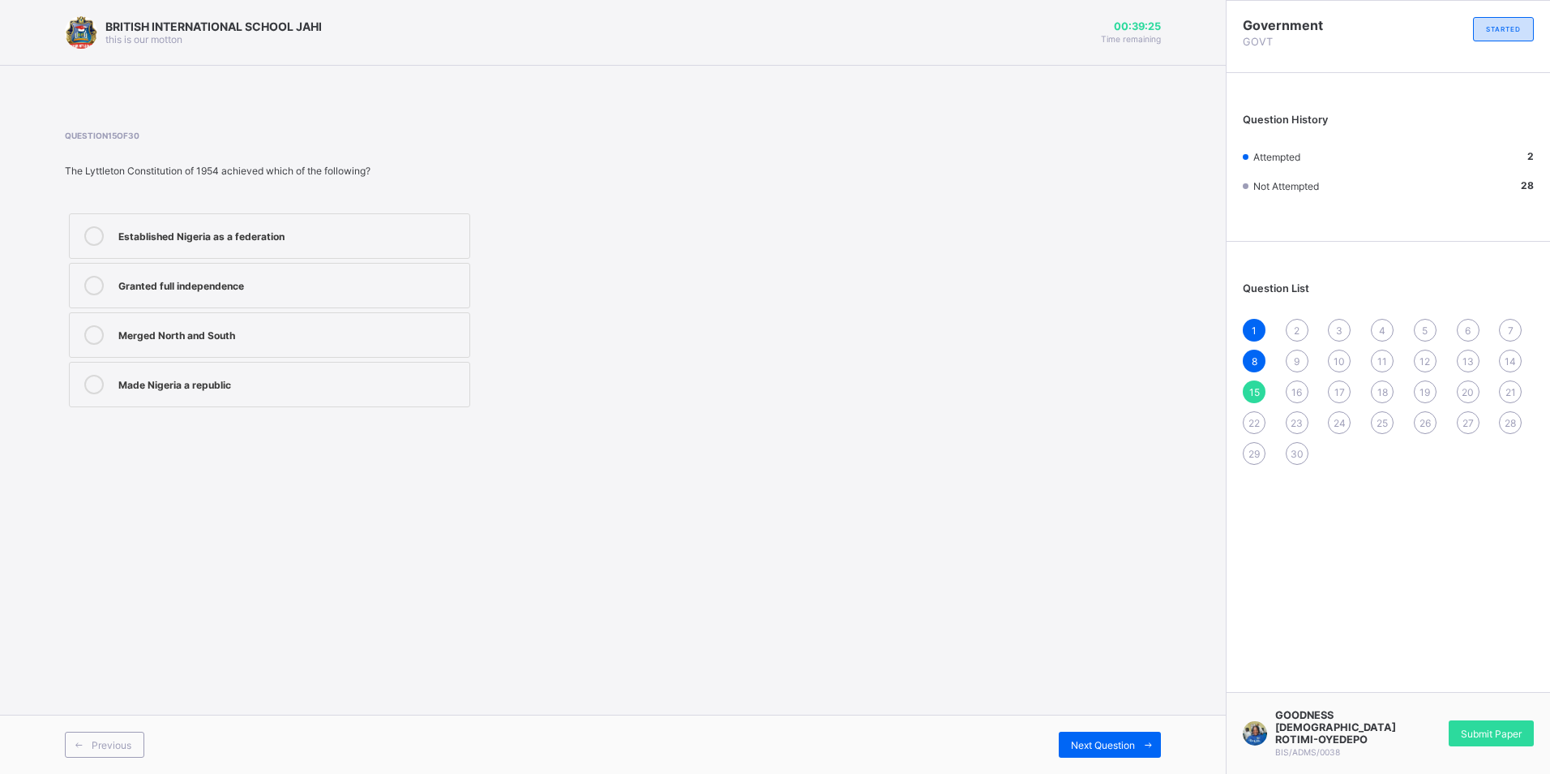
click at [1262, 422] on div "22" at bounding box center [1254, 422] width 23 height 23
drag, startPoint x: 251, startPoint y: 390, endPoint x: 408, endPoint y: 385, distance: 157.4
click at [311, 385] on div "the third tier of government" at bounding box center [289, 383] width 343 height 16
click at [1259, 454] on span "29" at bounding box center [1254, 454] width 11 height 12
click at [286, 288] on label "1954" at bounding box center [269, 285] width 401 height 45
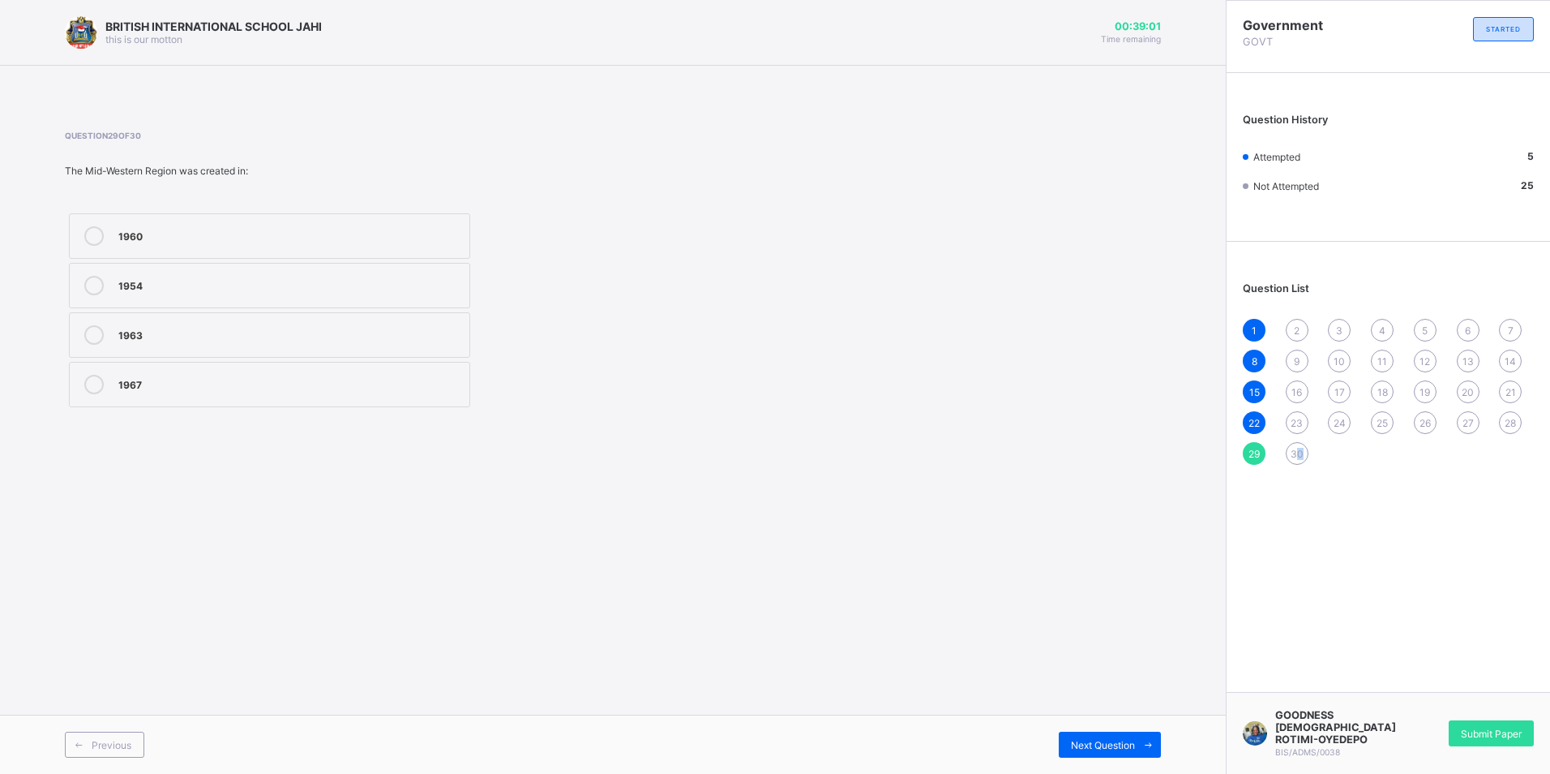
click at [1298, 456] on span "30" at bounding box center [1297, 454] width 13 height 12
click at [259, 225] on label "President" at bounding box center [269, 235] width 401 height 45
drag, startPoint x: 341, startPoint y: 385, endPoint x: 407, endPoint y: 365, distance: 68.7
click at [345, 385] on div "Prime Minister" at bounding box center [289, 383] width 343 height 16
click at [394, 249] on label "President" at bounding box center [269, 235] width 401 height 45
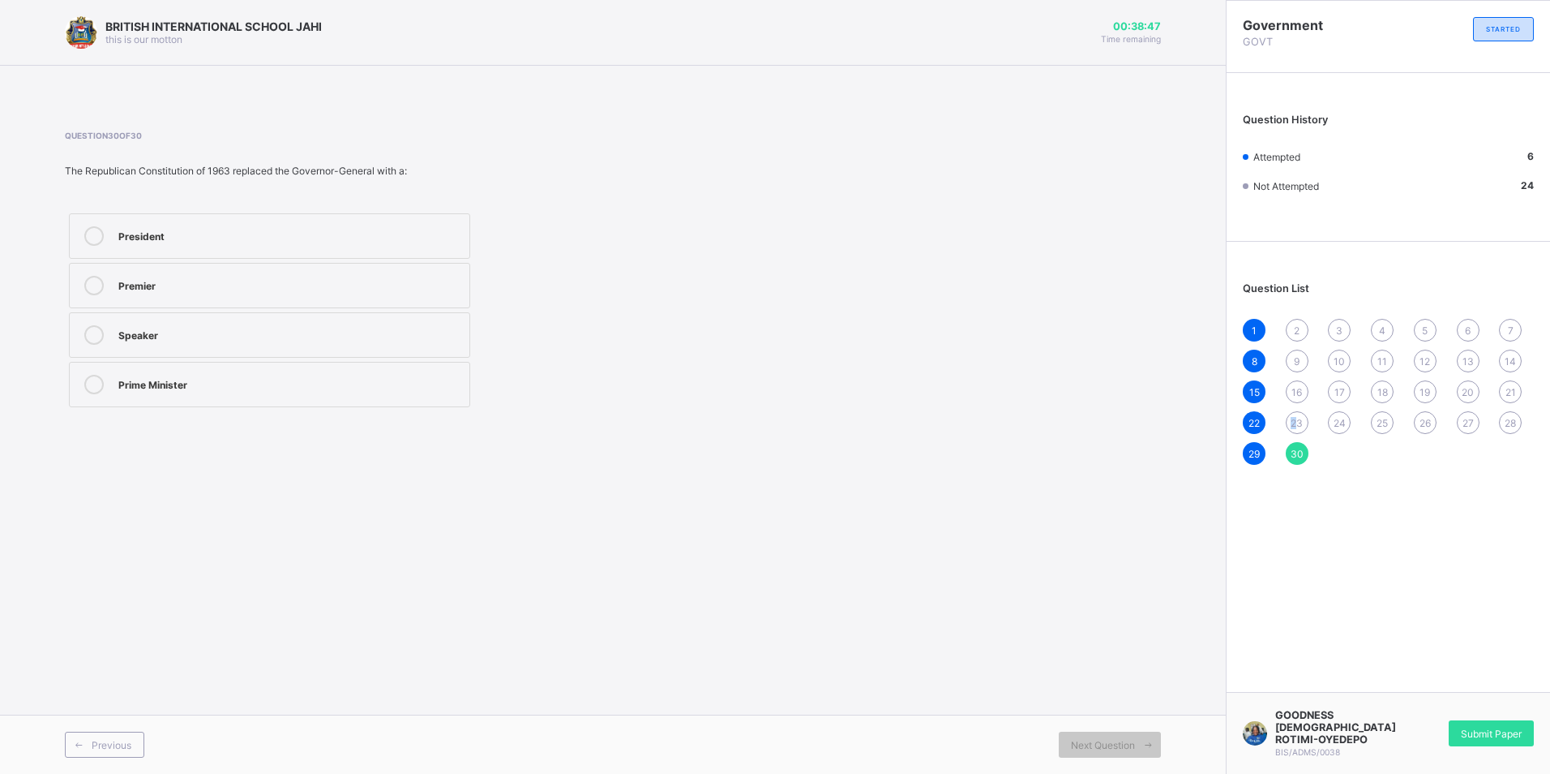
click at [1291, 422] on div "23" at bounding box center [1297, 422] width 23 height 23
click at [405, 323] on label "1960–1963" at bounding box center [269, 334] width 401 height 45
click at [1296, 388] on span "16" at bounding box center [1297, 392] width 11 height 12
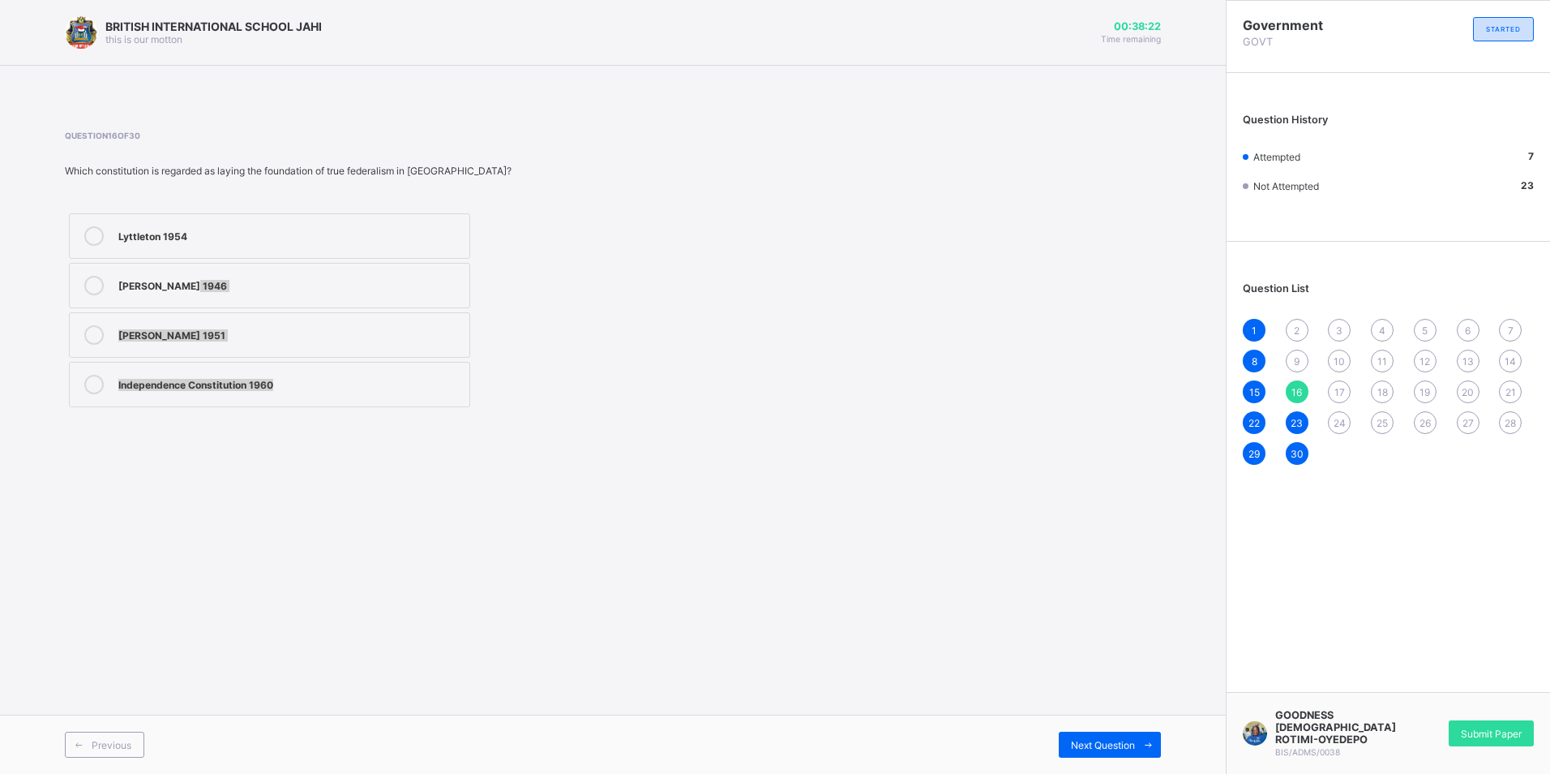
click at [275, 379] on div "Lyttleton 1954 Richards 1946 Macpherson 1951 Independence Constitution 1960" at bounding box center [269, 310] width 409 height 202
click at [436, 379] on div "Independence Constitution 1960" at bounding box center [289, 383] width 343 height 16
click at [1289, 349] on div "1 2 3 4 5 6 7 8 9 10 11 12 13 14 15 16 17 18 19 20 21 22 23 24 25 26 27 28 29 30" at bounding box center [1388, 392] width 291 height 146
click at [1297, 359] on span "9" at bounding box center [1297, 361] width 6 height 12
click at [1292, 397] on span "16" at bounding box center [1297, 392] width 11 height 12
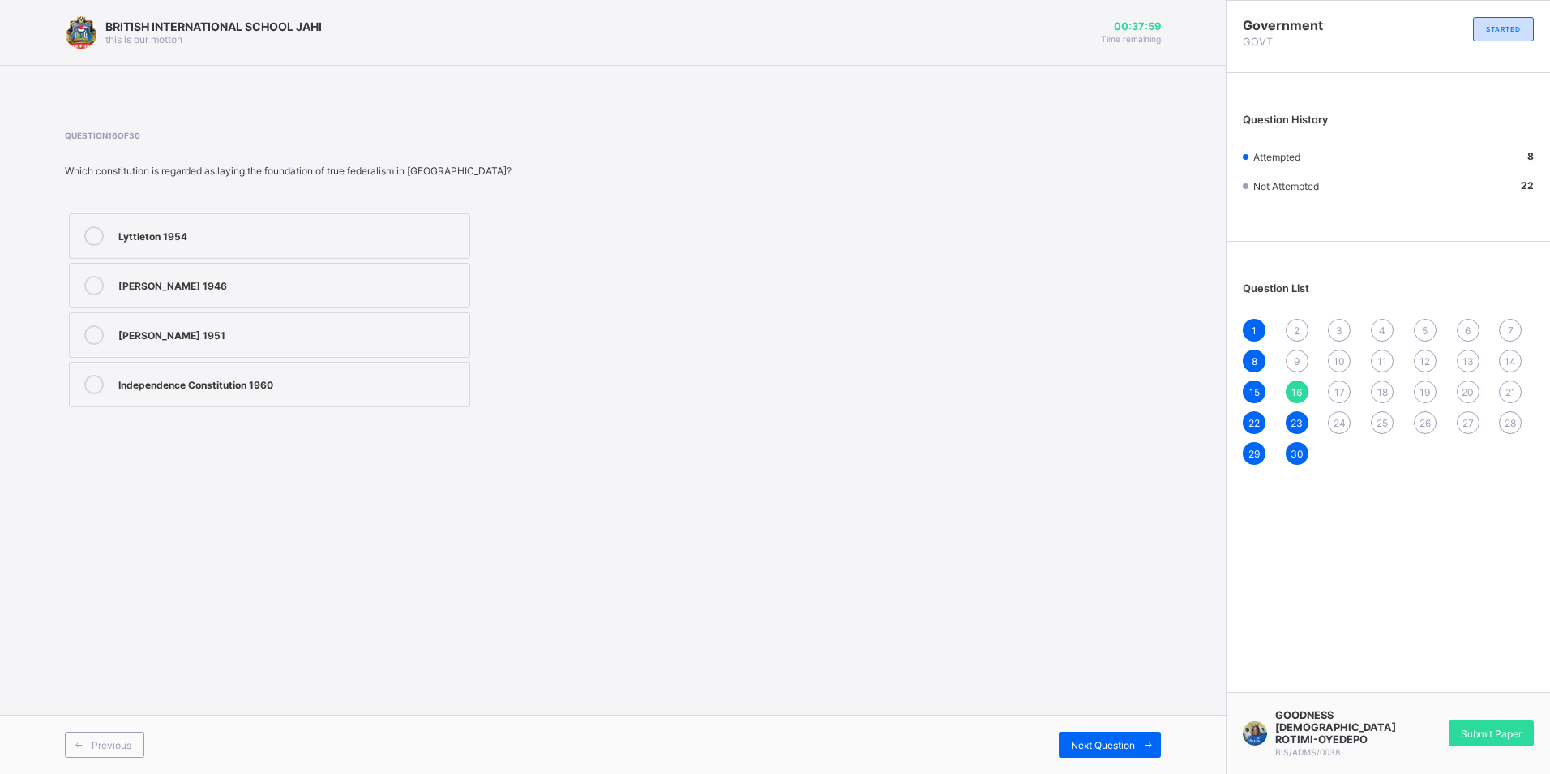
drag, startPoint x: 275, startPoint y: 379, endPoint x: 290, endPoint y: 381, distance: 15.6
click at [276, 379] on div "Independence Constitution 1960" at bounding box center [289, 383] width 343 height 16
click at [1290, 362] on div "9" at bounding box center [1297, 360] width 23 height 23
drag, startPoint x: 329, startPoint y: 266, endPoint x: 353, endPoint y: 287, distance: 31.6
click at [353, 287] on div "London 1953 Ibadan 1950 Lagos 1946 London 1954" at bounding box center [269, 310] width 409 height 202
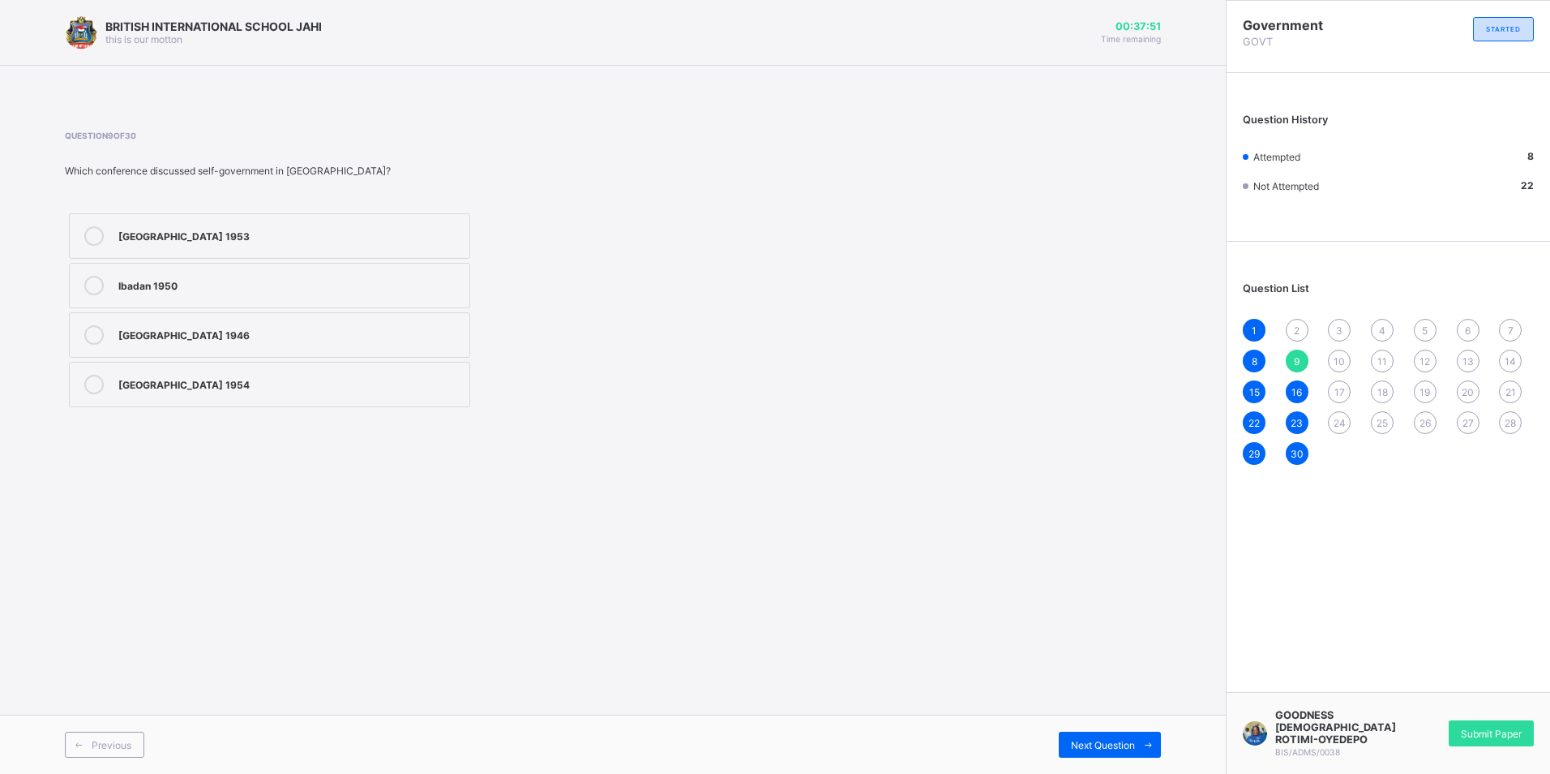
click at [356, 291] on div "Ibadan 1950" at bounding box center [289, 284] width 343 height 16
click at [120, 311] on div "London 1953 Ibadan 1950 Lagos 1946 London 1954" at bounding box center [269, 310] width 409 height 202
drag, startPoint x: 120, startPoint y: 311, endPoint x: 276, endPoint y: 341, distance: 159.2
click at [276, 341] on div "Lagos 1946" at bounding box center [289, 333] width 343 height 16
click at [1308, 325] on div "2" at bounding box center [1297, 330] width 23 height 23
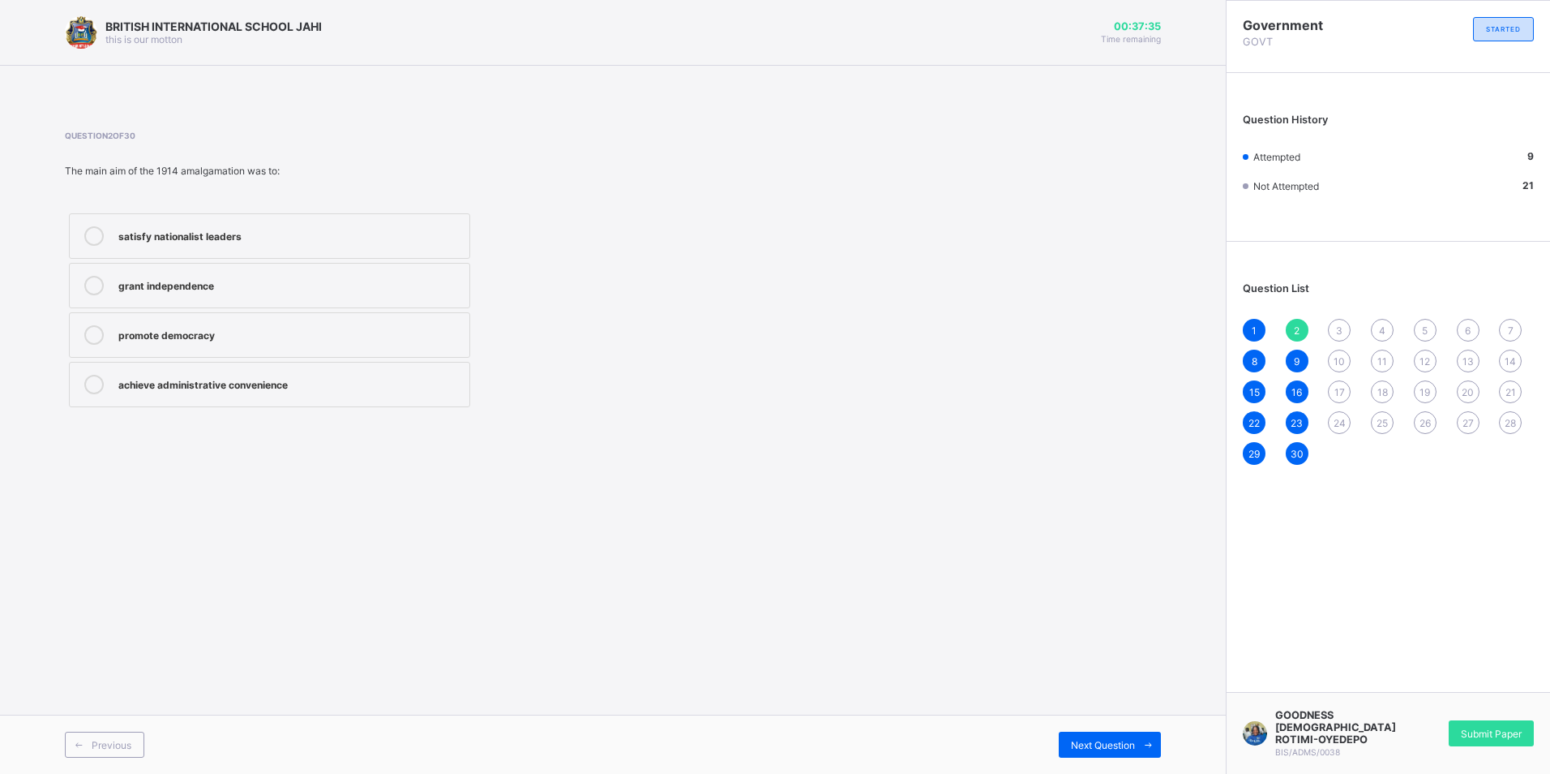
click at [357, 396] on label "achieve administrative convenience" at bounding box center [269, 384] width 401 height 45
click at [1335, 418] on span "24" at bounding box center [1340, 423] width 12 height 12
click at [403, 236] on div "weaken the regions and prevent secession" at bounding box center [289, 234] width 343 height 16
click at [1341, 392] on span "17" at bounding box center [1340, 392] width 11 height 12
click at [208, 294] on div "it was widely consulted at village, district, and provincial levels" at bounding box center [289, 285] width 343 height 19
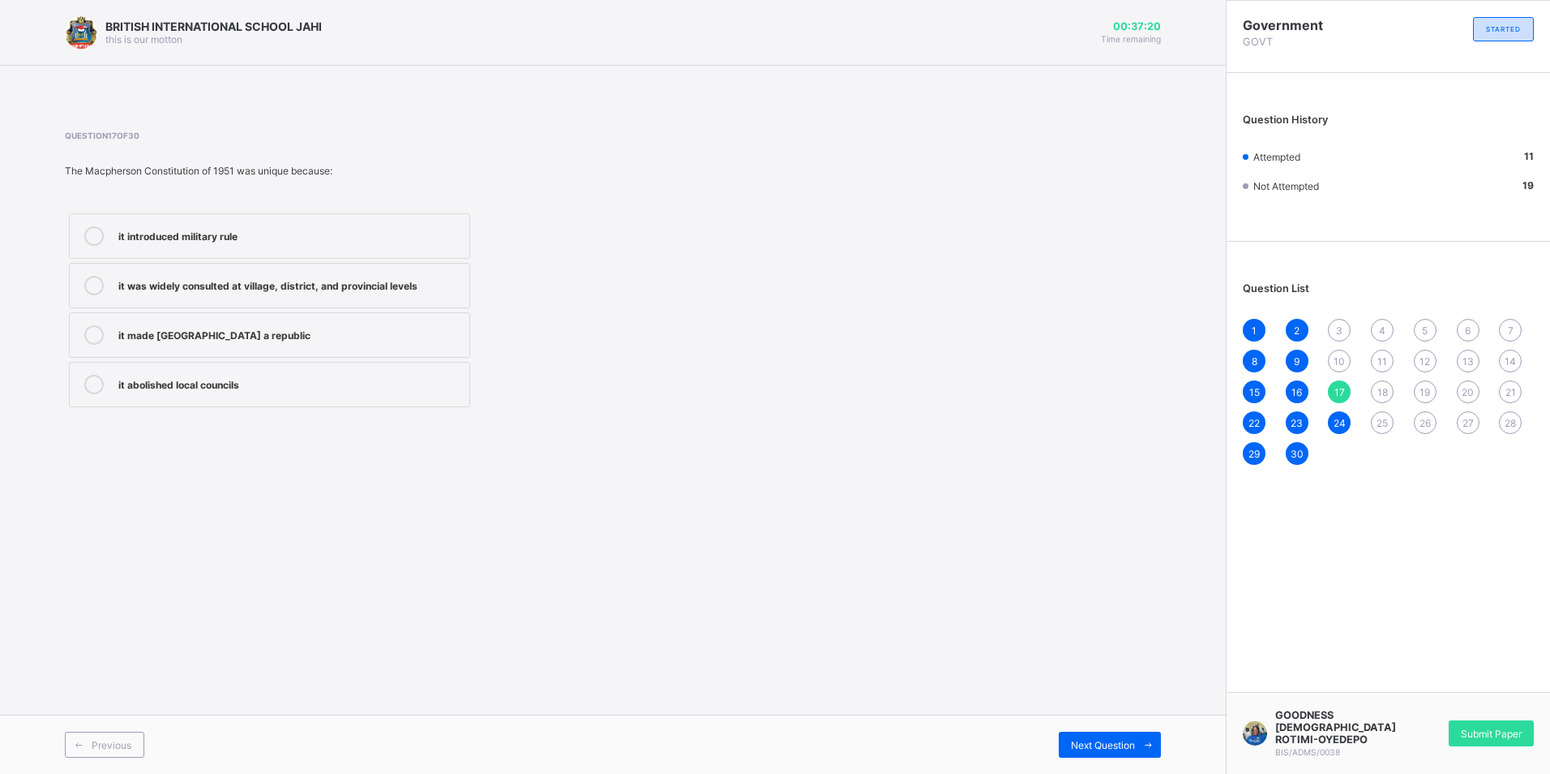
click at [1377, 414] on div "25" at bounding box center [1382, 422] width 23 height 23
click at [259, 303] on label "General Yakubu Gowon" at bounding box center [269, 285] width 401 height 45
click at [1425, 390] on span "19" at bounding box center [1425, 392] width 11 height 12
click at [1369, 389] on div "1 2 3 4 5 6 7 8 9 10 11 12 13 14 15 16 17 18 19 20 21 22 23 24 25 26 27 28 29 30" at bounding box center [1388, 392] width 291 height 146
click at [1376, 389] on div "18" at bounding box center [1382, 391] width 23 height 23
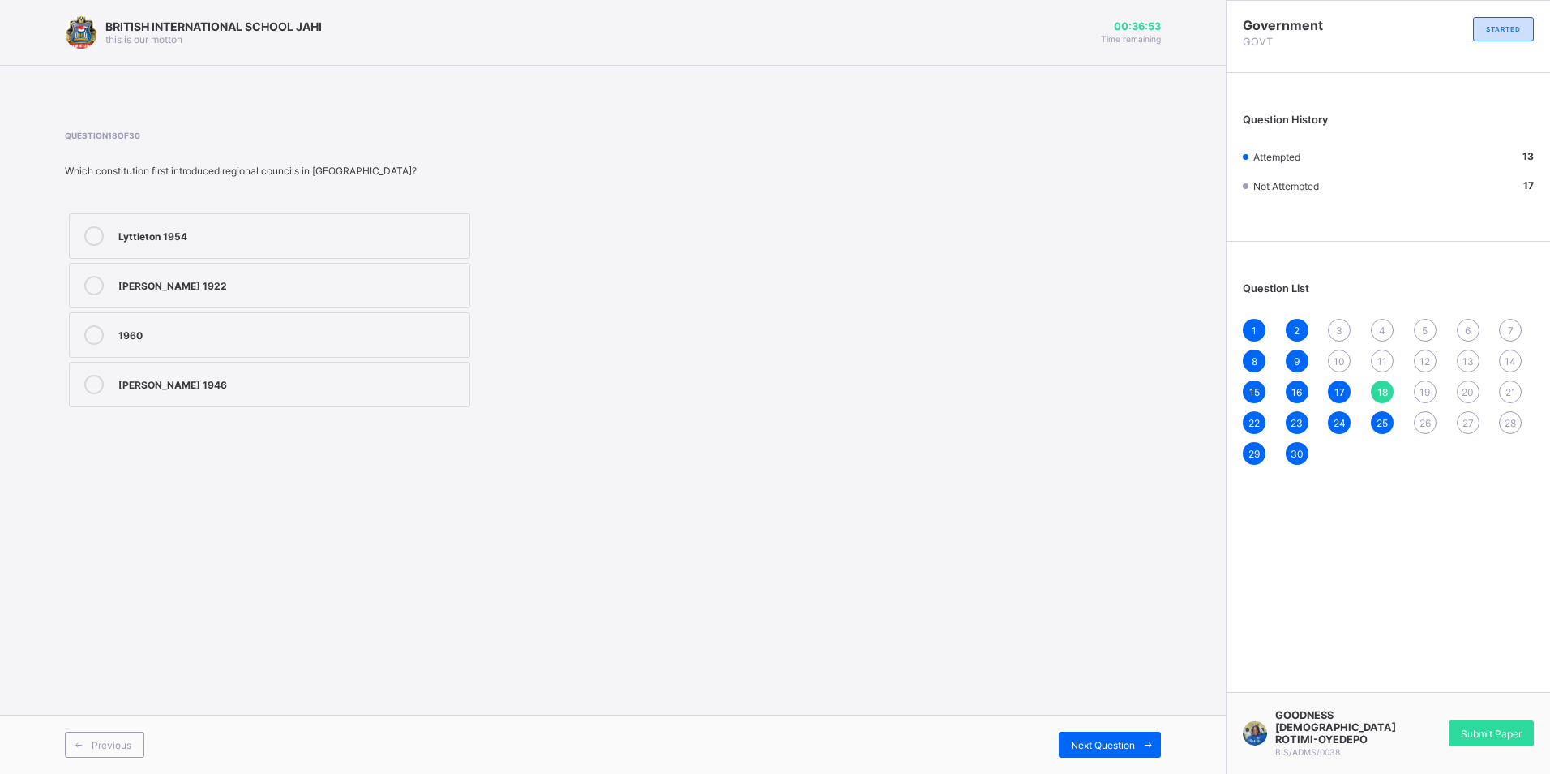
click at [326, 302] on label "Clifford 1922" at bounding box center [269, 285] width 401 height 45
click at [169, 235] on div "Lyttleton 1954" at bounding box center [289, 234] width 343 height 16
click at [225, 344] on div "1960" at bounding box center [289, 334] width 343 height 19
click at [1423, 388] on span "19" at bounding box center [1425, 392] width 11 height 12
click at [274, 373] on label "it was imposed without wide consultation" at bounding box center [269, 384] width 401 height 45
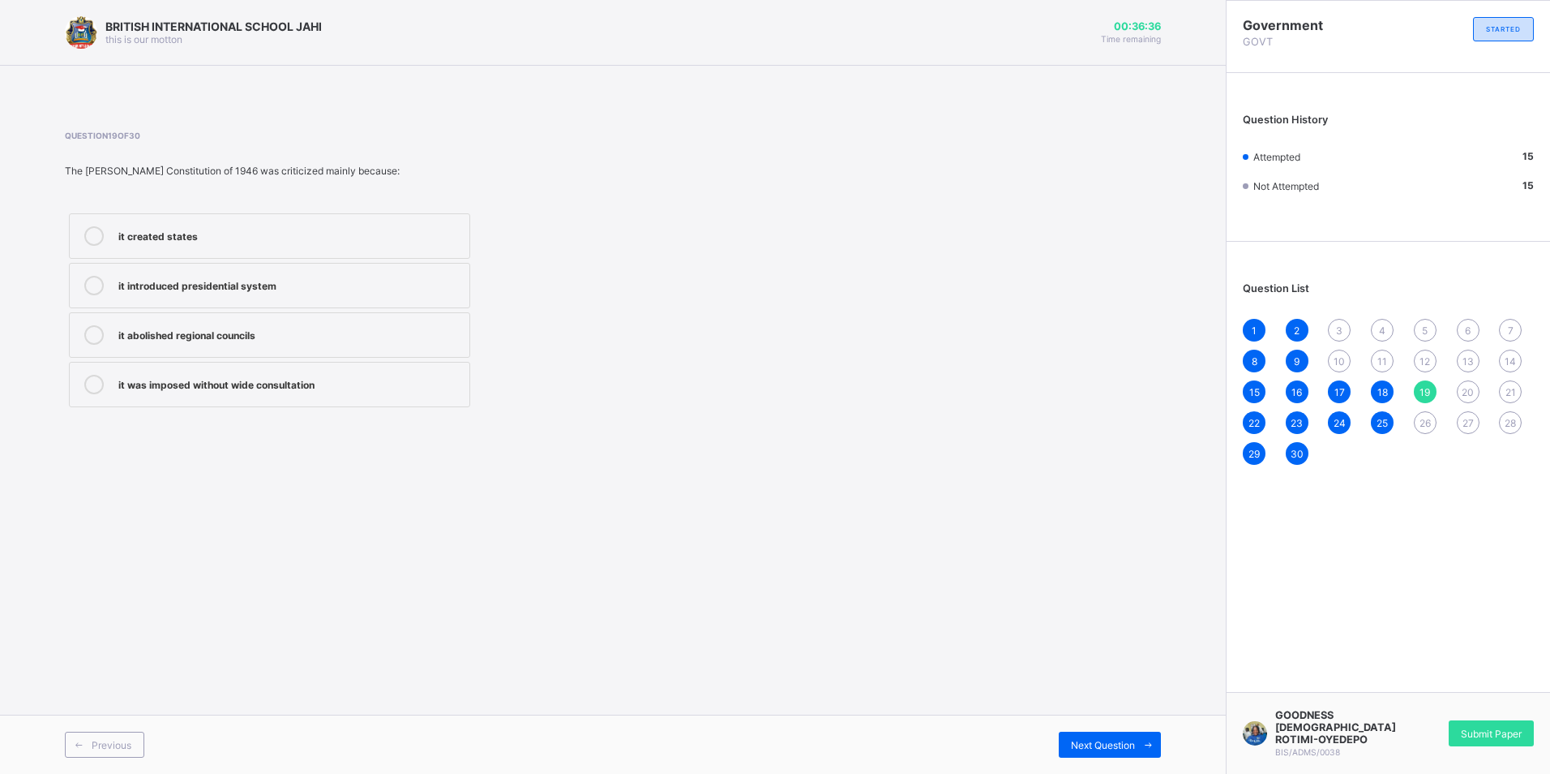
click at [1434, 425] on div "26" at bounding box center [1425, 422] width 23 height 23
click at [362, 228] on div "ethnic rivalry and political crises" at bounding box center [289, 234] width 343 height 16
click at [1459, 429] on div "27" at bounding box center [1468, 422] width 23 height 23
click at [333, 280] on div "NPC, NCNC, AG" at bounding box center [289, 284] width 343 height 16
click at [1472, 384] on div "20" at bounding box center [1468, 391] width 23 height 23
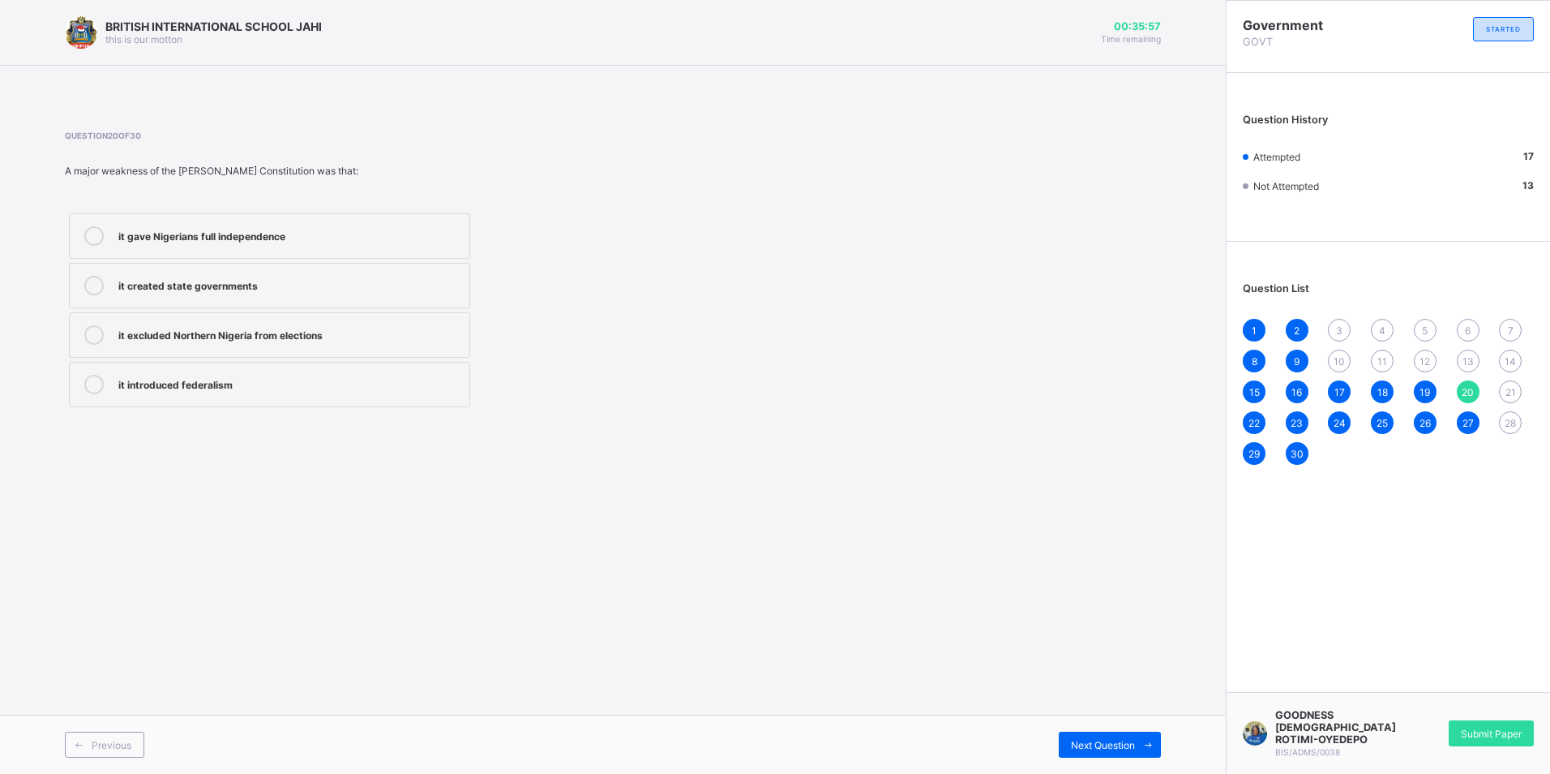
click at [322, 343] on div "it excluded Northern Nigeria from elections" at bounding box center [289, 334] width 343 height 19
click at [1511, 431] on div "28" at bounding box center [1510, 422] width 23 height 23
click at [194, 244] on div "it gave the central government too much power" at bounding box center [289, 235] width 343 height 19
click at [1511, 392] on span "21" at bounding box center [1511, 392] width 11 height 12
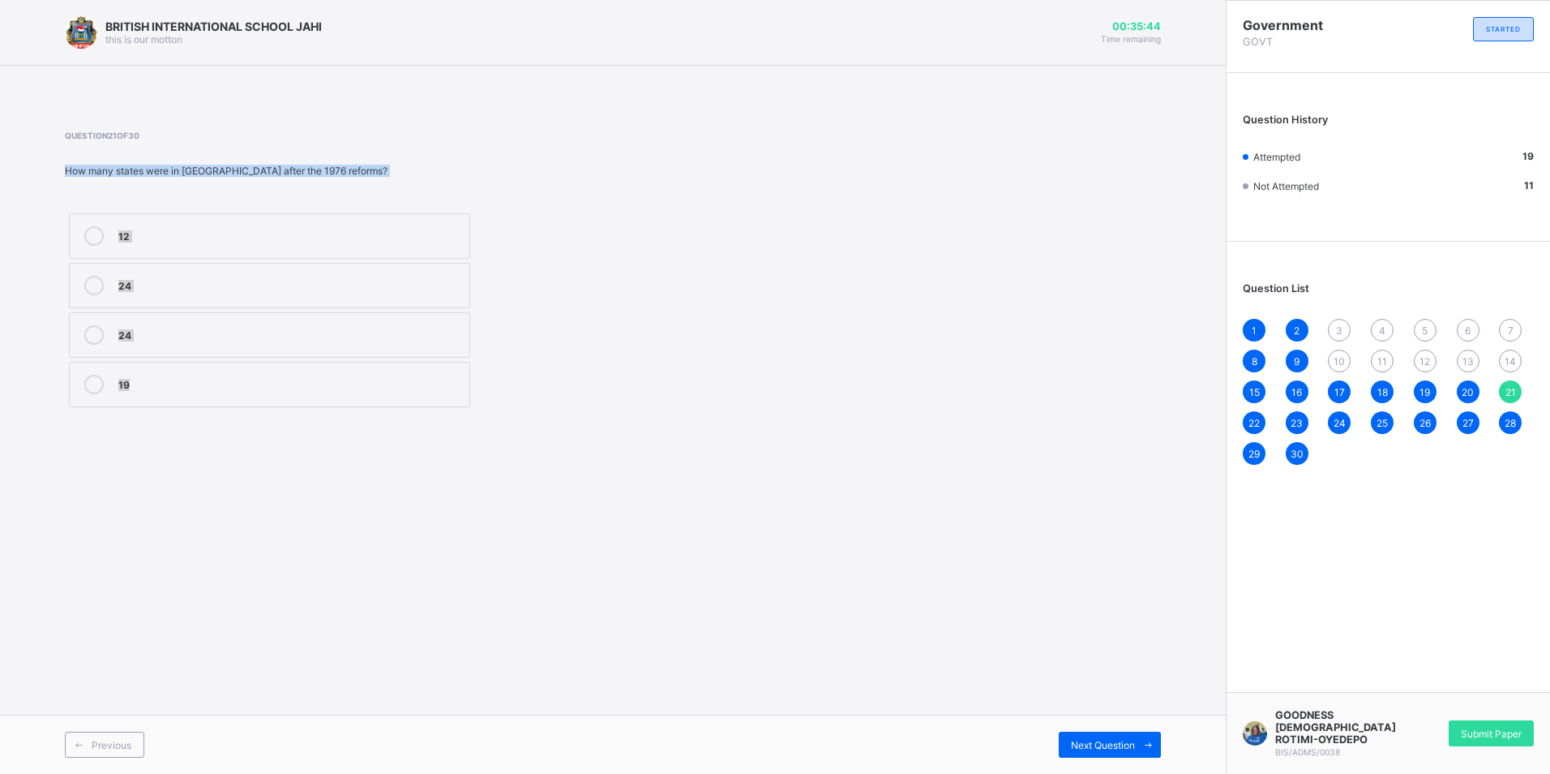
drag, startPoint x: 0, startPoint y: 156, endPoint x: 491, endPoint y: 420, distance: 557.2
click at [491, 420] on div "BRITISH INTERNATIONAL SCHOOL JAHI this is our motton 00:35:44 Time remaining Qu…" at bounding box center [613, 387] width 1226 height 774
click at [216, 255] on label "12" at bounding box center [269, 235] width 401 height 45
click at [370, 386] on div "19" at bounding box center [289, 383] width 343 height 16
click at [1506, 349] on div "14" at bounding box center [1510, 360] width 23 height 23
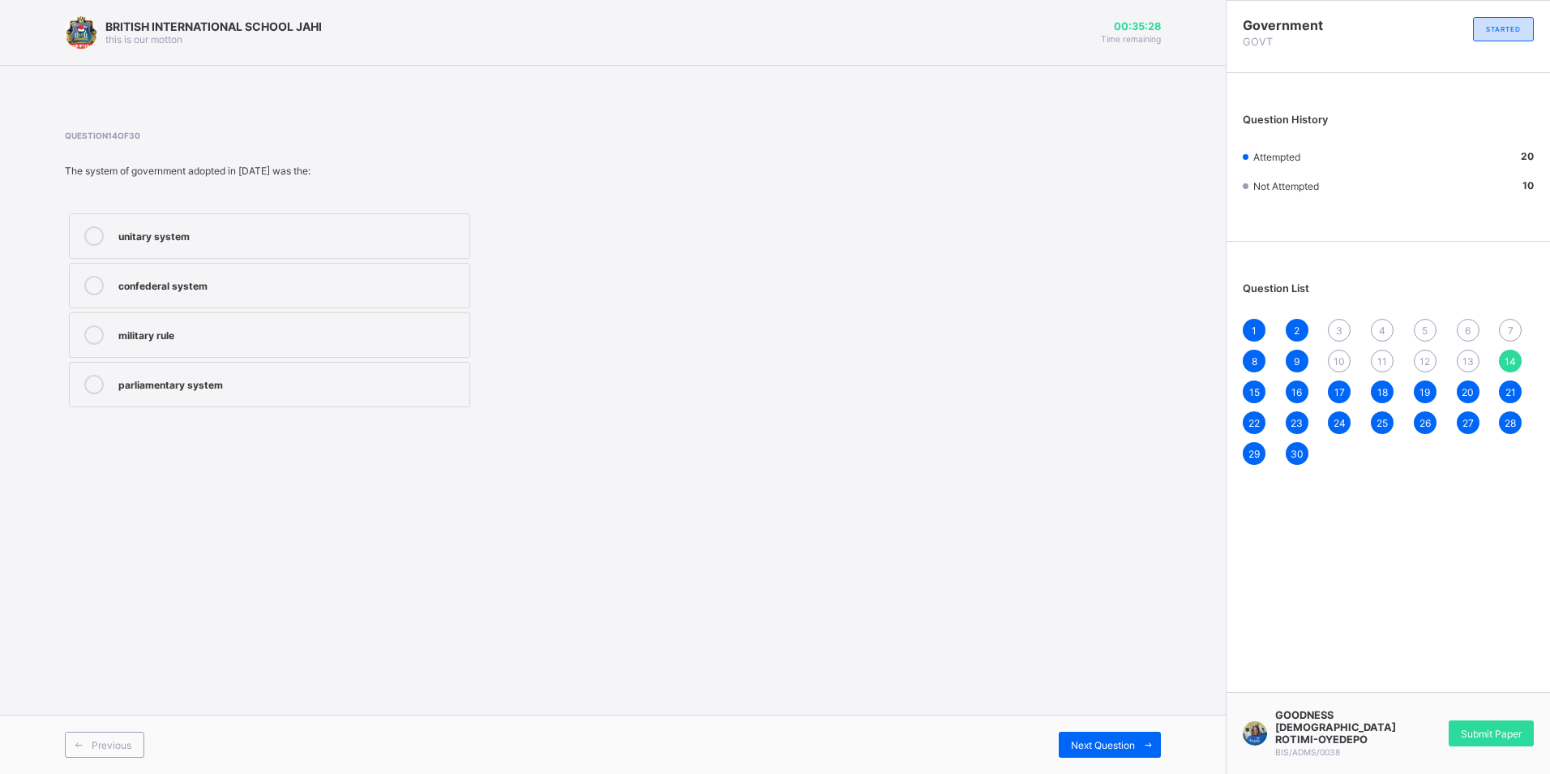
click at [317, 418] on div "Question 14 of 30 The system of government adopted in 1960 was the: unitary sys…" at bounding box center [613, 270] width 1096 height 329
click at [327, 401] on label "parliamentary system" at bounding box center [269, 384] width 401 height 45
click at [1506, 325] on div "7" at bounding box center [1510, 330] width 23 height 23
click at [237, 234] on div "North" at bounding box center [289, 234] width 343 height 16
click at [1509, 364] on span "14" at bounding box center [1510, 361] width 11 height 12
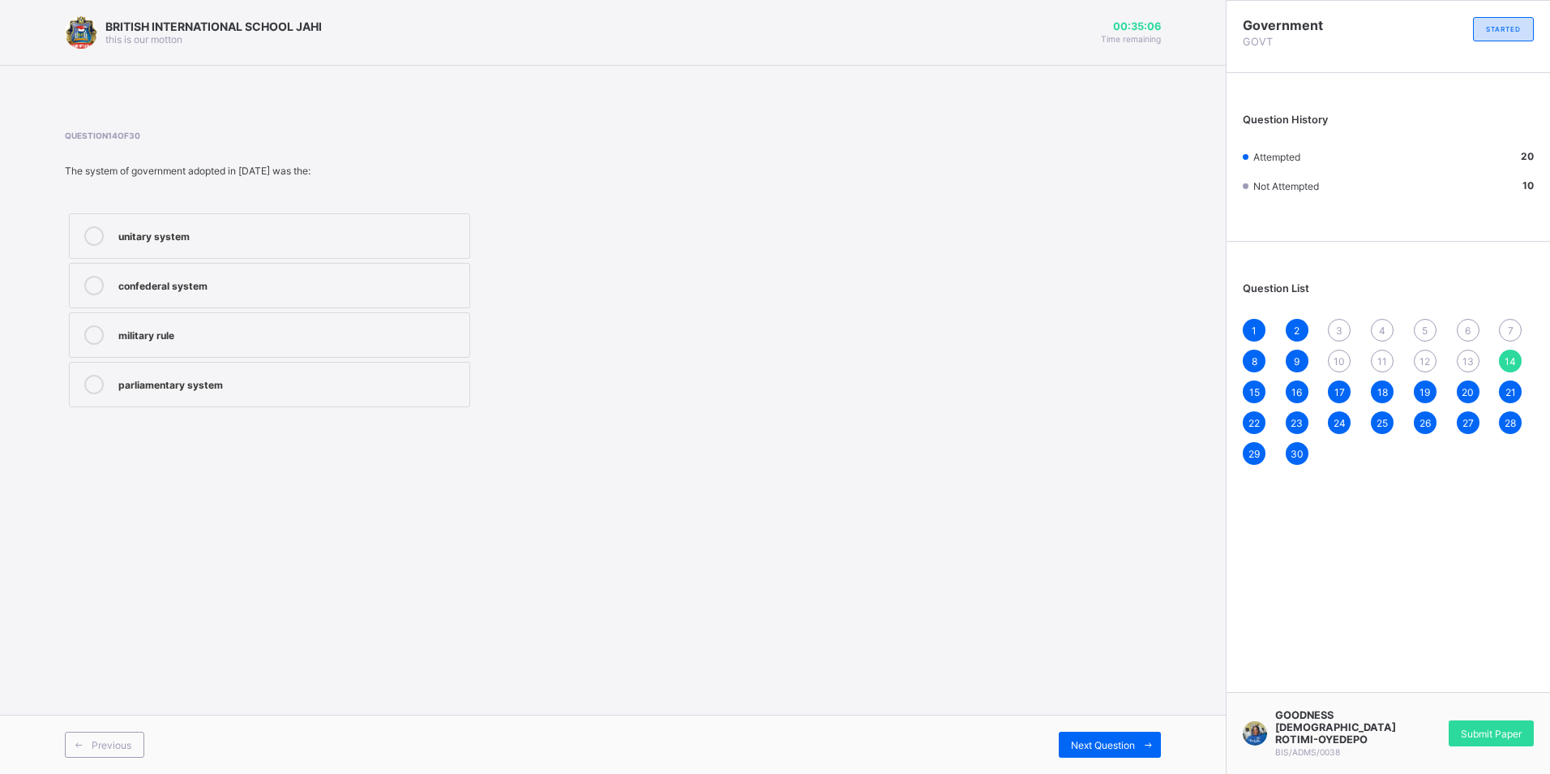
drag, startPoint x: 241, startPoint y: 385, endPoint x: 785, endPoint y: 374, distance: 544.2
click at [255, 385] on div "parliamentary system" at bounding box center [289, 383] width 343 height 16
click at [1464, 355] on span "13" at bounding box center [1468, 361] width 11 height 12
drag, startPoint x: 139, startPoint y: 185, endPoint x: 106, endPoint y: 189, distance: 32.7
drag, startPoint x: 106, startPoint y: 189, endPoint x: 474, endPoint y: 198, distance: 367.4
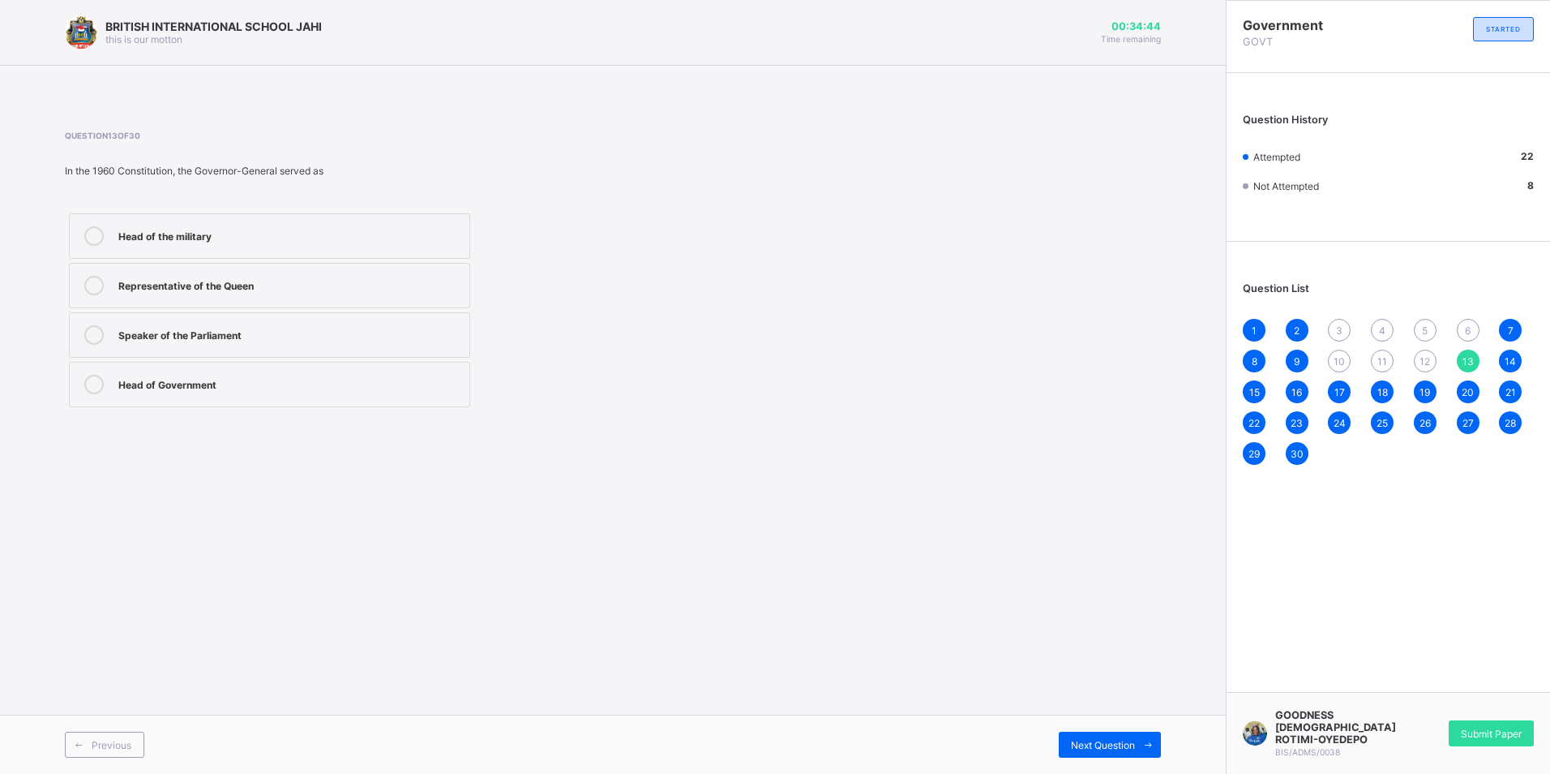
click at [474, 198] on div "Question 13 of 30 In the 1960 Constitution, the Governor-General served as Head…" at bounding box center [406, 271] width 683 height 281
click at [325, 395] on label "Head of Government" at bounding box center [269, 384] width 401 height 45
click at [1465, 328] on span "6" at bounding box center [1468, 330] width 6 height 12
click at [349, 235] on div "National Assembly" at bounding box center [289, 234] width 343 height 16
click at [1419, 357] on div "12" at bounding box center [1425, 360] width 23 height 23
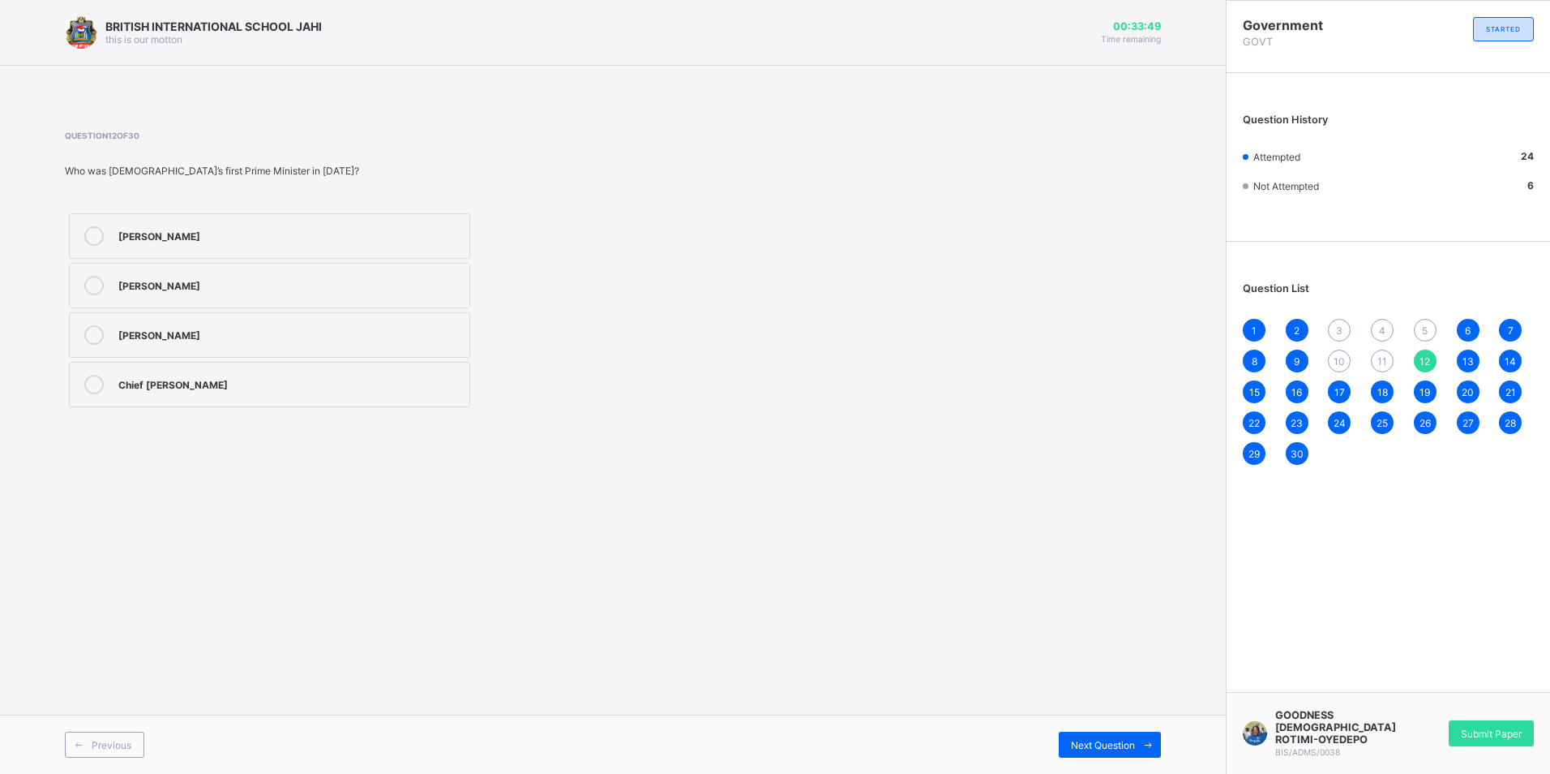
click at [371, 239] on div "Dr. Nnamdi Azikiwe" at bounding box center [289, 234] width 343 height 16
click at [1425, 324] on span "5" at bounding box center [1425, 330] width 6 height 12
click at [336, 391] on div "1-Oct-60" at bounding box center [289, 384] width 343 height 19
click at [1373, 369] on div "1 2 3 4 5 6 7 8 9 10 11 12 13 14 15 16 17 18 19 20 21 22 23 24 25 26 27 28 29 30" at bounding box center [1388, 392] width 291 height 146
click at [1385, 359] on span "11" at bounding box center [1383, 361] width 10 height 12
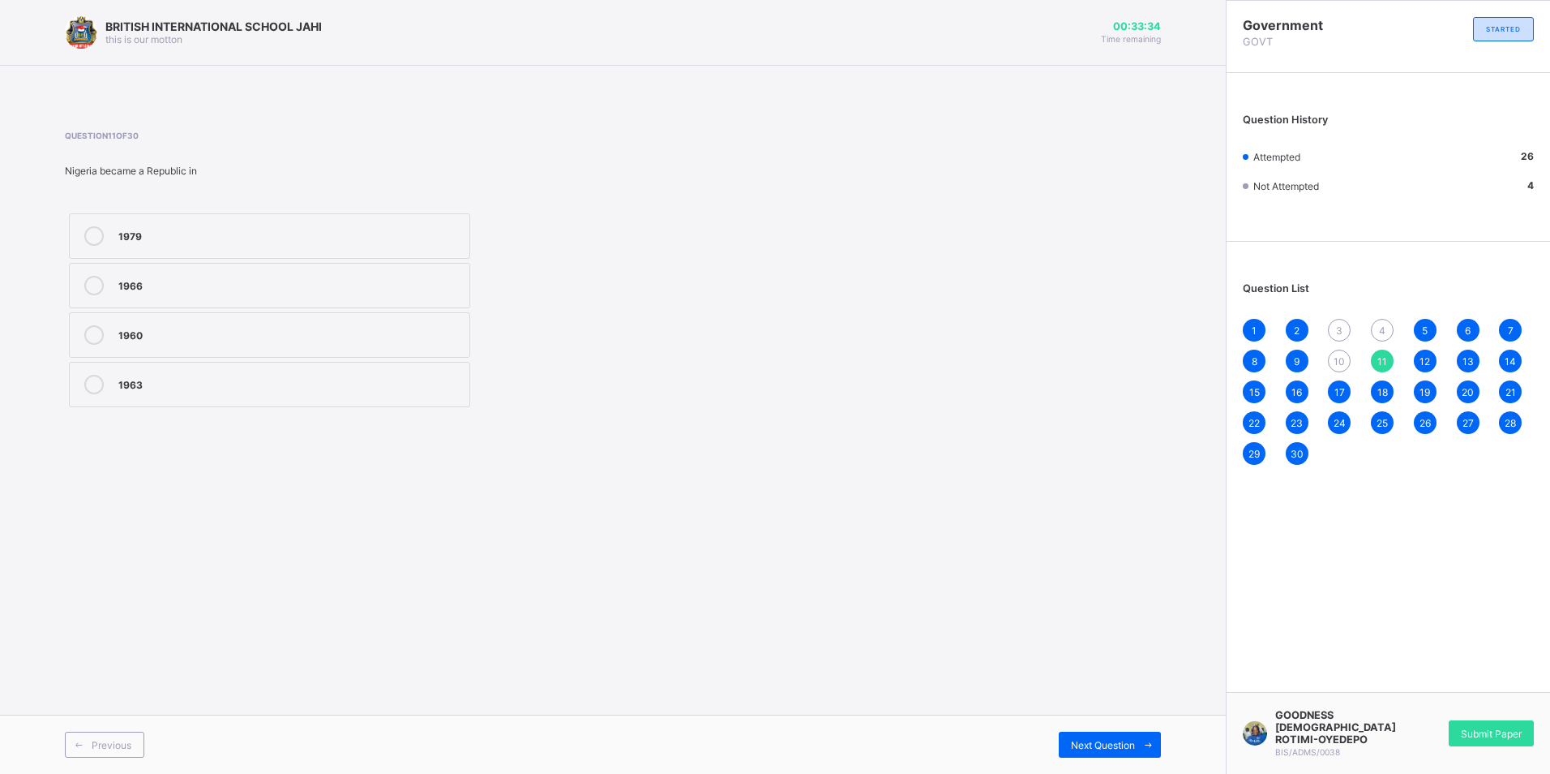
click at [203, 341] on div "1960" at bounding box center [289, 333] width 343 height 16
click at [1387, 326] on div "4" at bounding box center [1382, 330] width 23 height 23
drag, startPoint x: 232, startPoint y: 390, endPoint x: 268, endPoint y: 368, distance: 41.9
click at [244, 380] on div "1922" at bounding box center [289, 383] width 343 height 16
drag, startPoint x: 1357, startPoint y: 345, endPoint x: 1353, endPoint y: 366, distance: 20.7
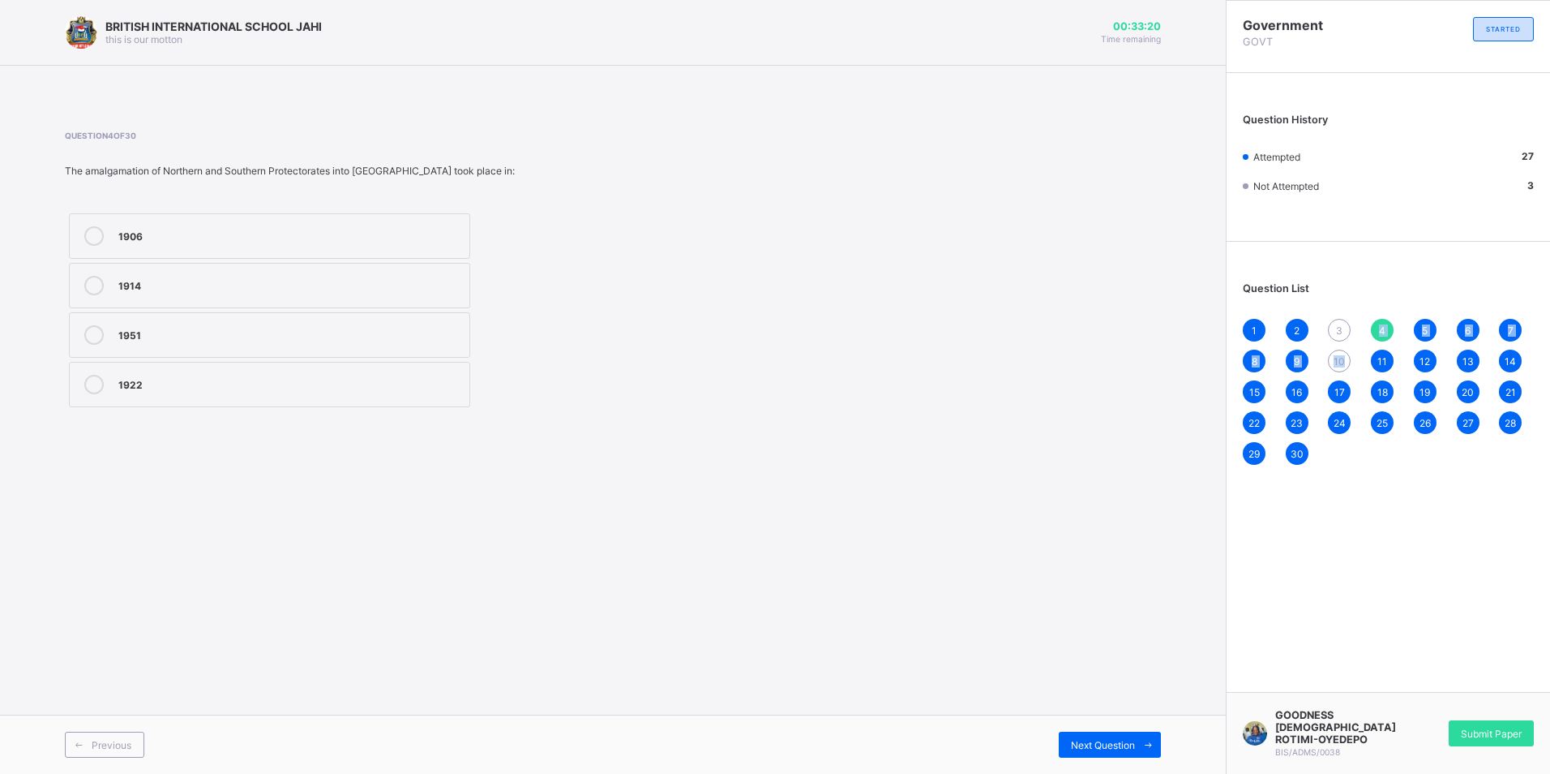
click at [1353, 366] on div "1 2 3 4 5 6 7 8 9 10 11 12 13 14 15 16 17 18 19 20 21 22 23 24 25 26 27 28 29 30" at bounding box center [1388, 392] width 291 height 146
click at [1347, 365] on div "10" at bounding box center [1339, 360] width 23 height 23
drag, startPoint x: 250, startPoint y: 392, endPoint x: 649, endPoint y: 271, distance: 416.8
click at [250, 391] on div "1946" at bounding box center [289, 384] width 343 height 19
click at [1344, 324] on div "3" at bounding box center [1339, 330] width 23 height 23
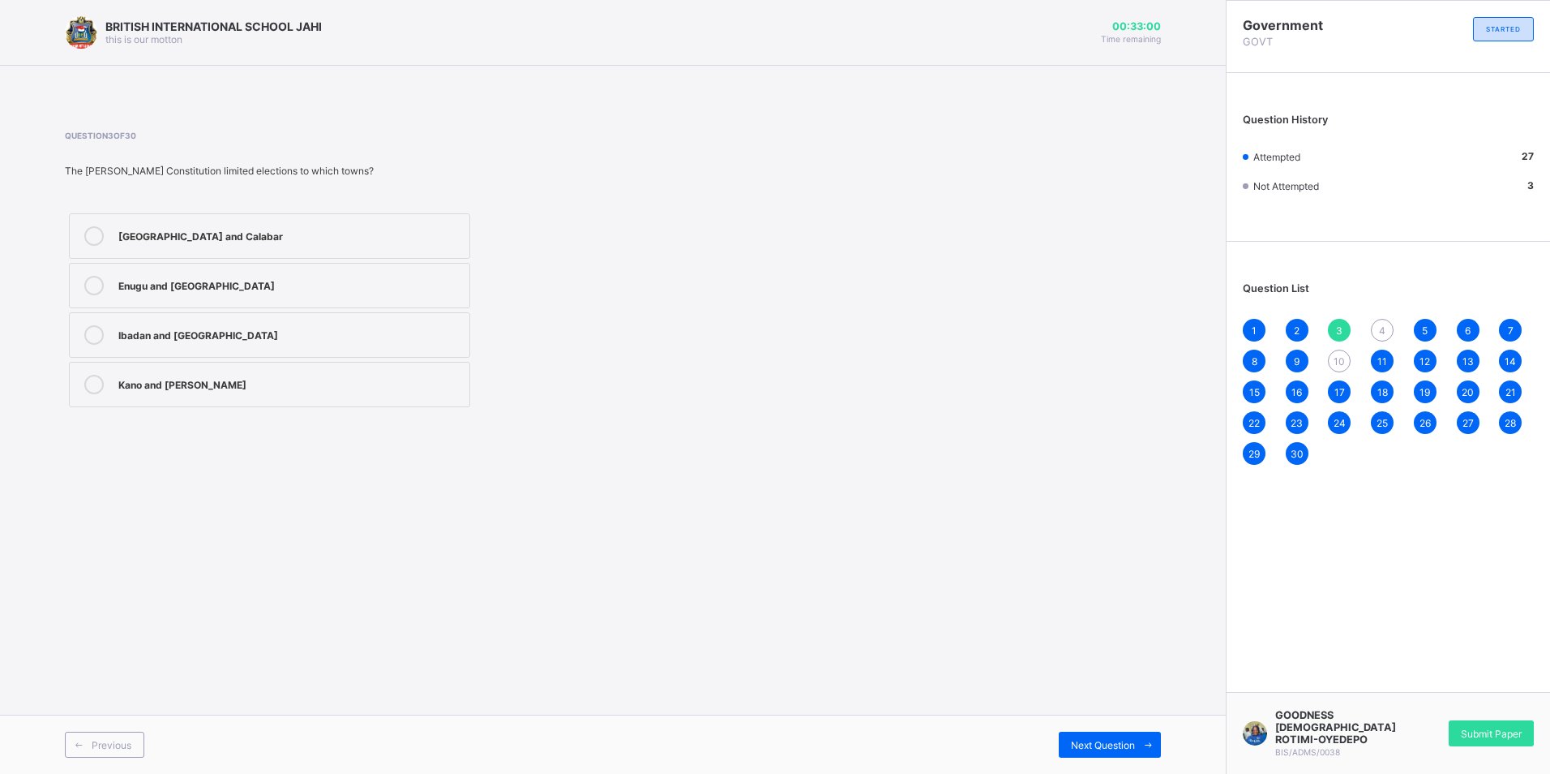
click at [252, 220] on label "Lagos and Calabar" at bounding box center [269, 235] width 401 height 45
click at [1298, 459] on div "30" at bounding box center [1297, 453] width 23 height 23
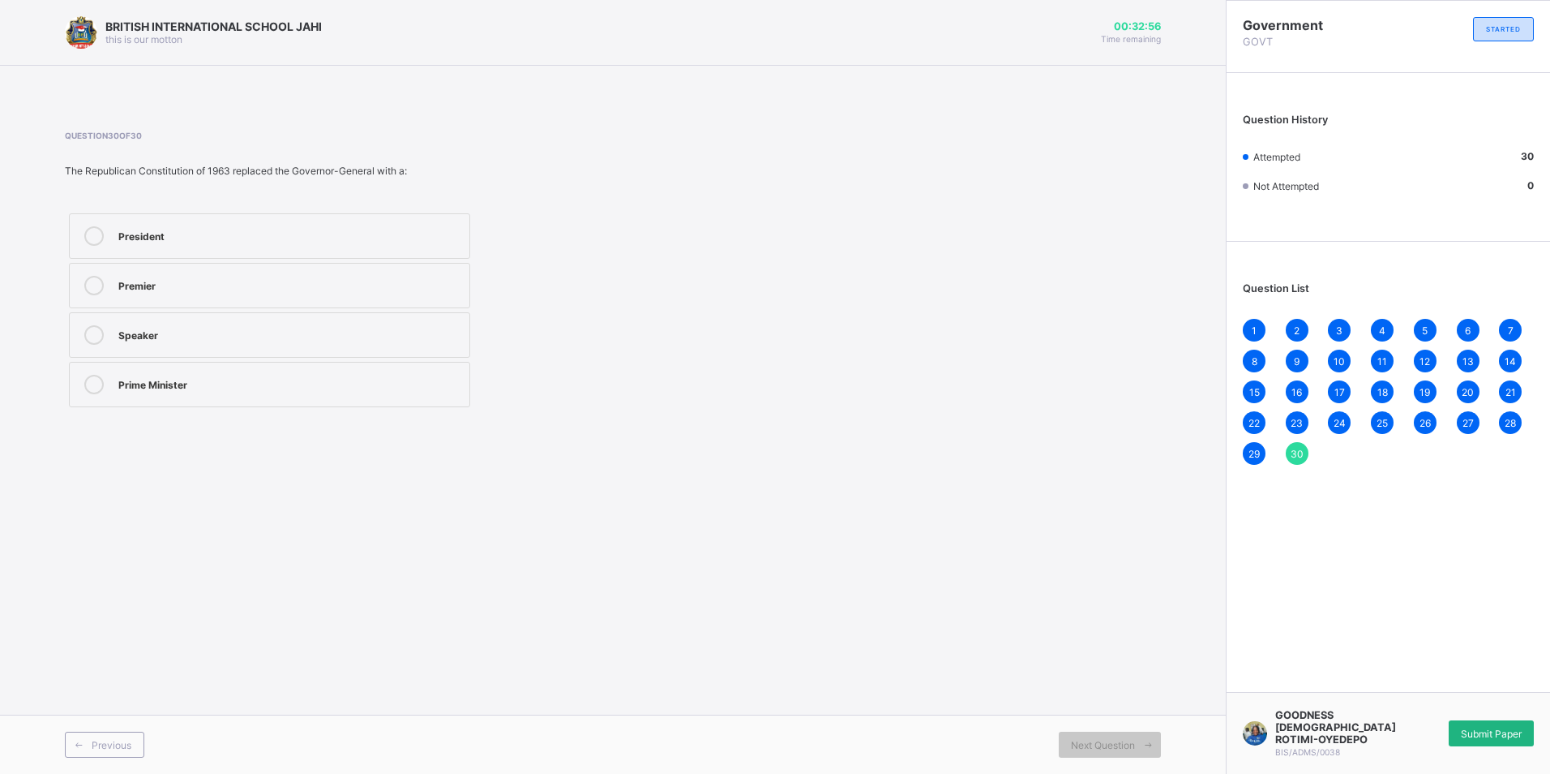
click at [1504, 726] on div "Submit Paper" at bounding box center [1491, 733] width 85 height 26
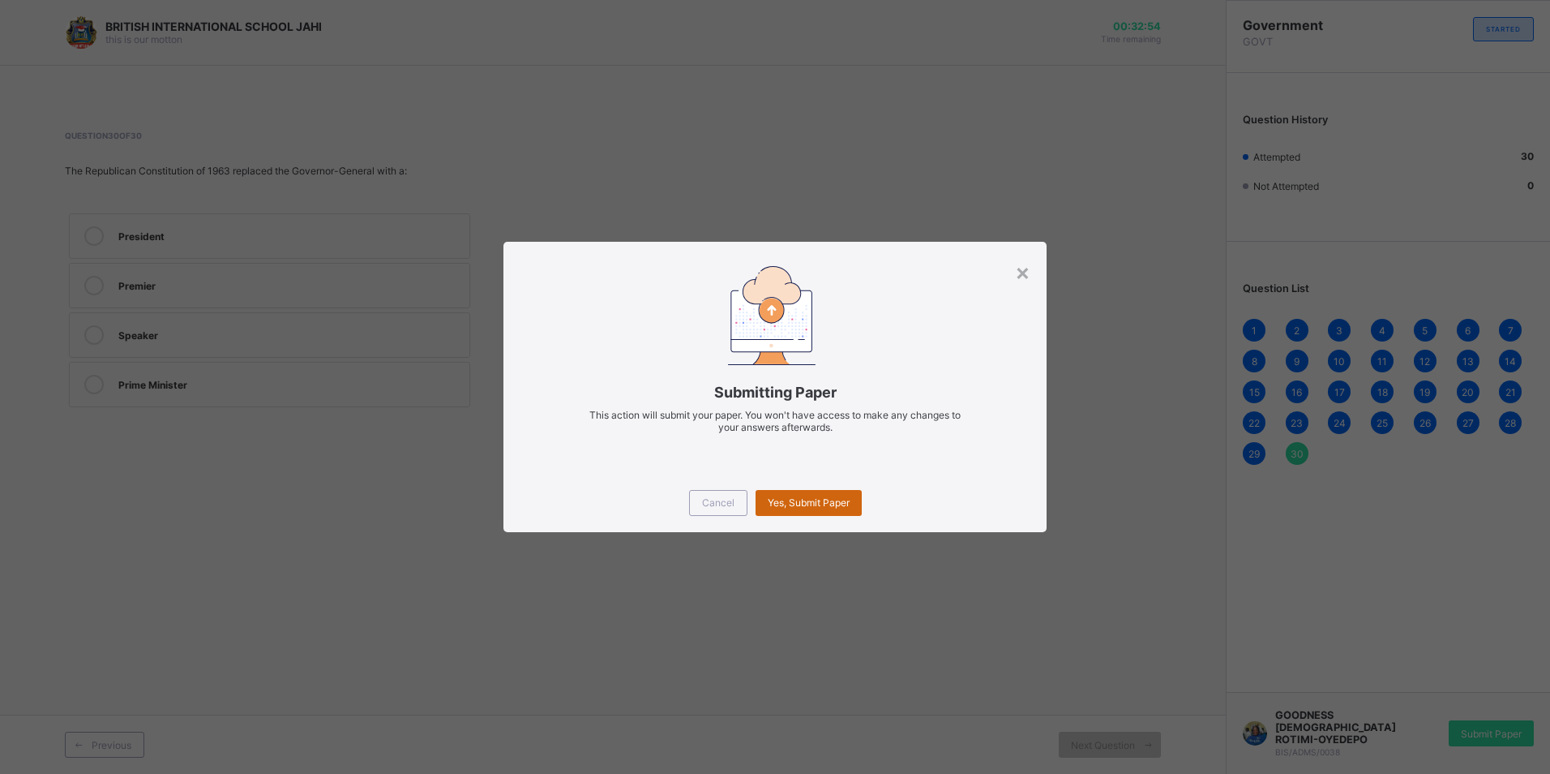
click at [822, 499] on span "Yes, Submit Paper" at bounding box center [809, 502] width 82 height 12
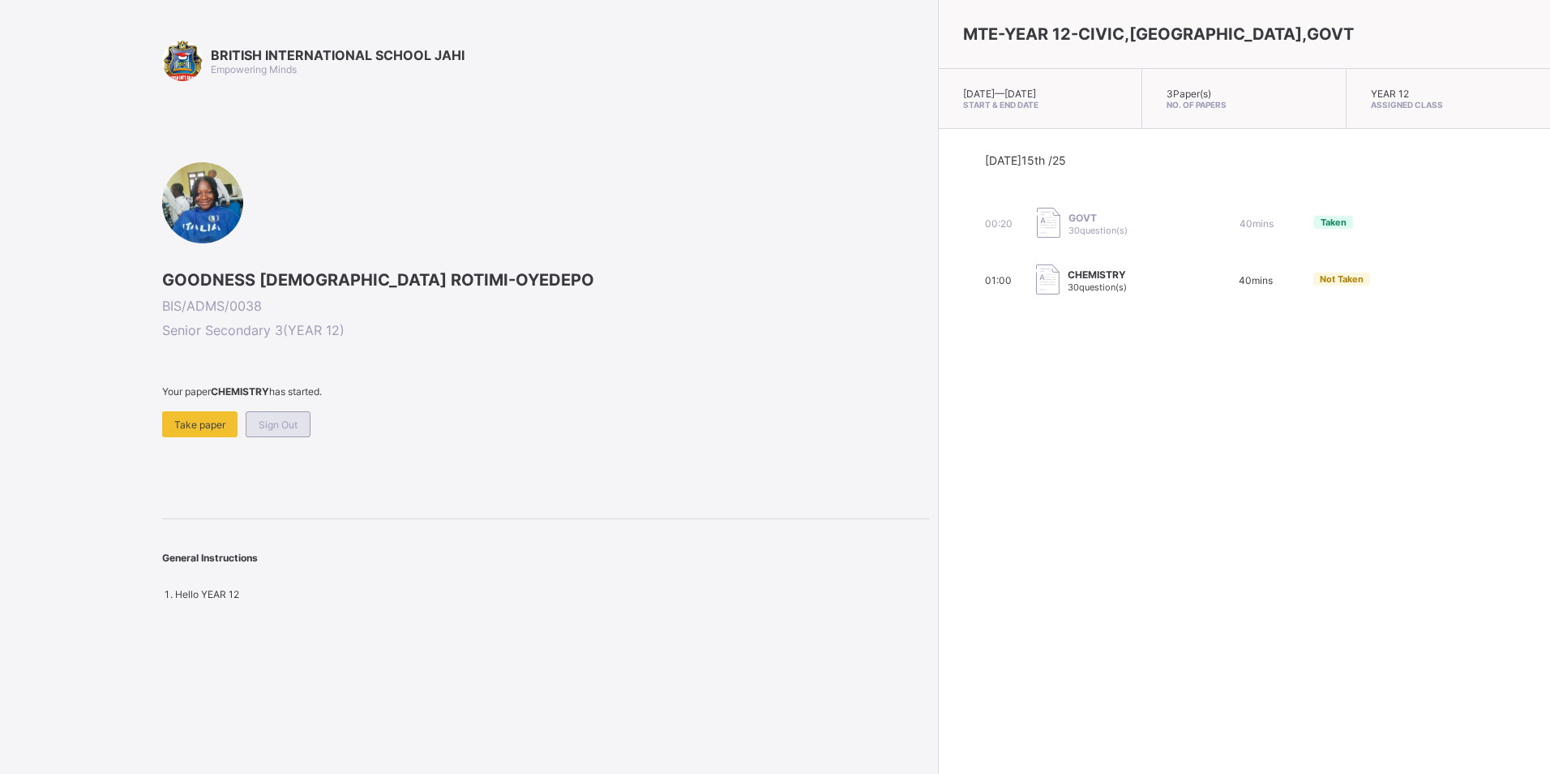
click at [294, 421] on span "Sign Out" at bounding box center [278, 424] width 39 height 12
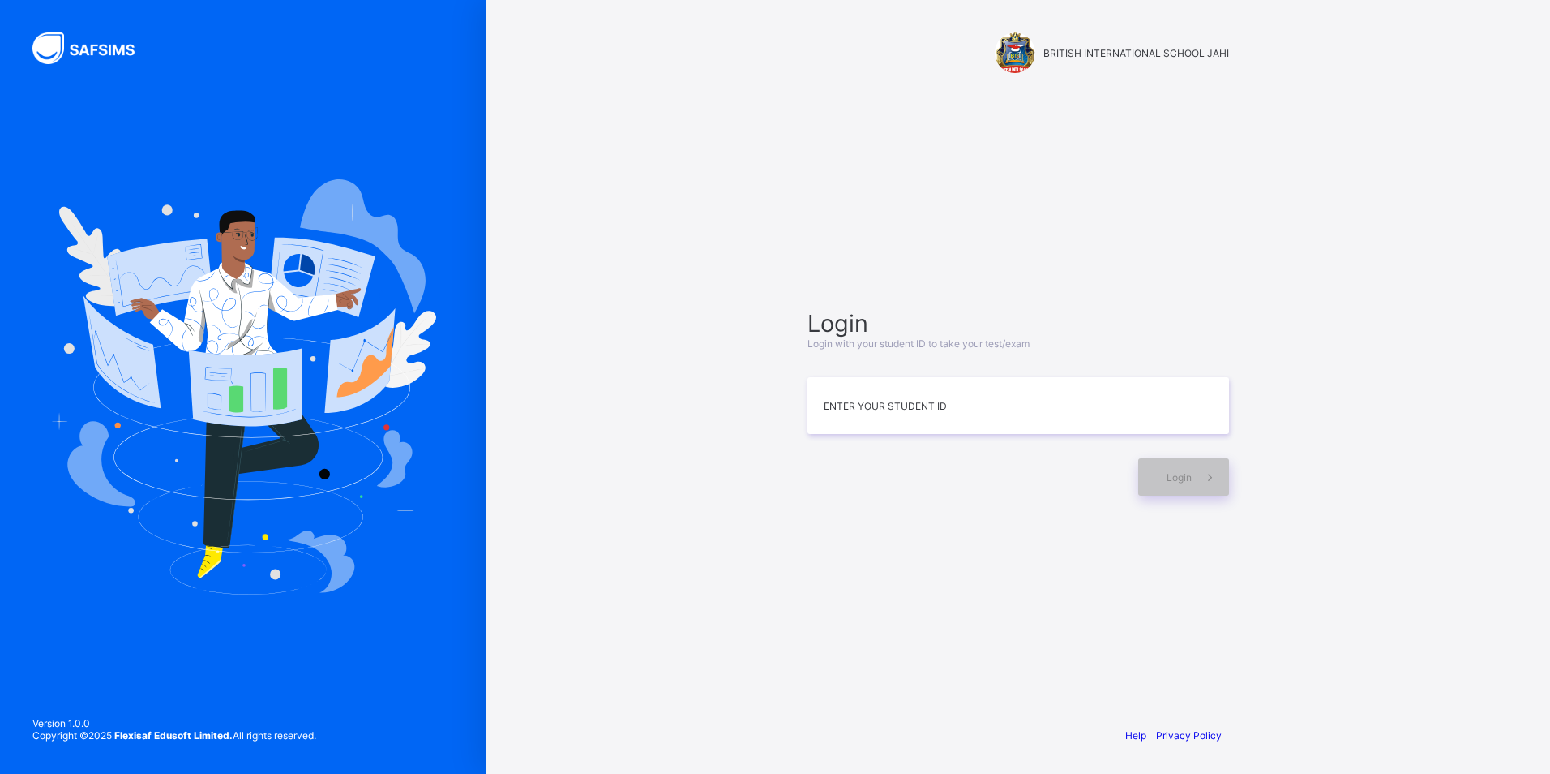
drag, startPoint x: 1262, startPoint y: 307, endPoint x: 1156, endPoint y: 367, distance: 121.3
click at [1156, 367] on div "BRITISH INTERNATIONAL SCHOOL JAHI Login Login with your student ID to take your…" at bounding box center [1018, 387] width 1064 height 774
click at [1428, 328] on div "BRITISH INTERNATIONAL SCHOOL JAHI Login Login with your student ID to take your…" at bounding box center [1018, 387] width 1064 height 774
click at [1441, 624] on div "BRITISH INTERNATIONAL SCHOOL JAHI Login Login with your student ID to take your…" at bounding box center [1018, 387] width 1064 height 774
click at [1440, 617] on div "BRITISH INTERNATIONAL SCHOOL JAHI Login Login with your student ID to take your…" at bounding box center [1018, 387] width 1064 height 774
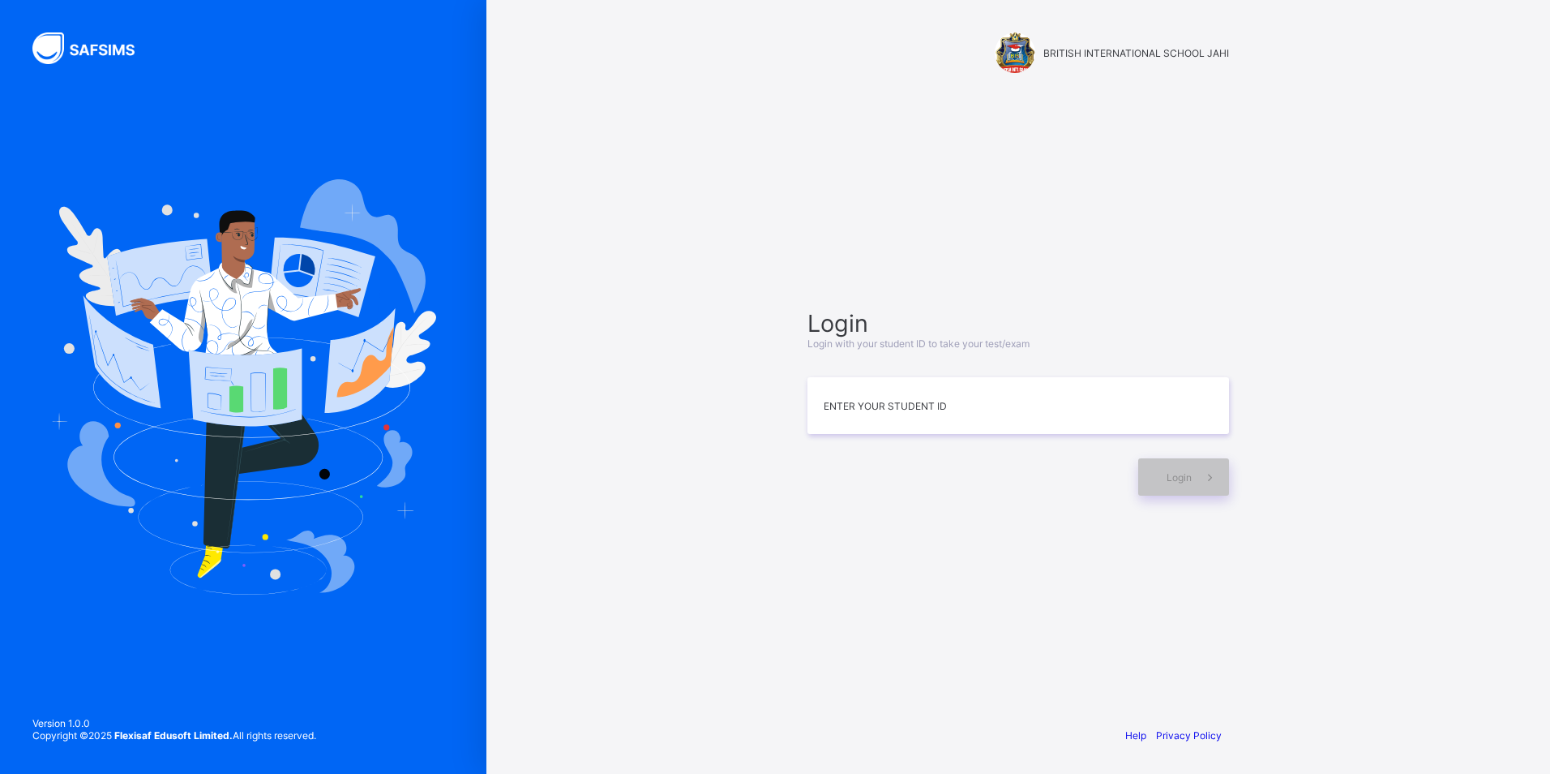
click at [1442, 615] on div "BRITISH INTERNATIONAL SCHOOL JAHI Login Login with your student ID to take your…" at bounding box center [1018, 387] width 1064 height 774
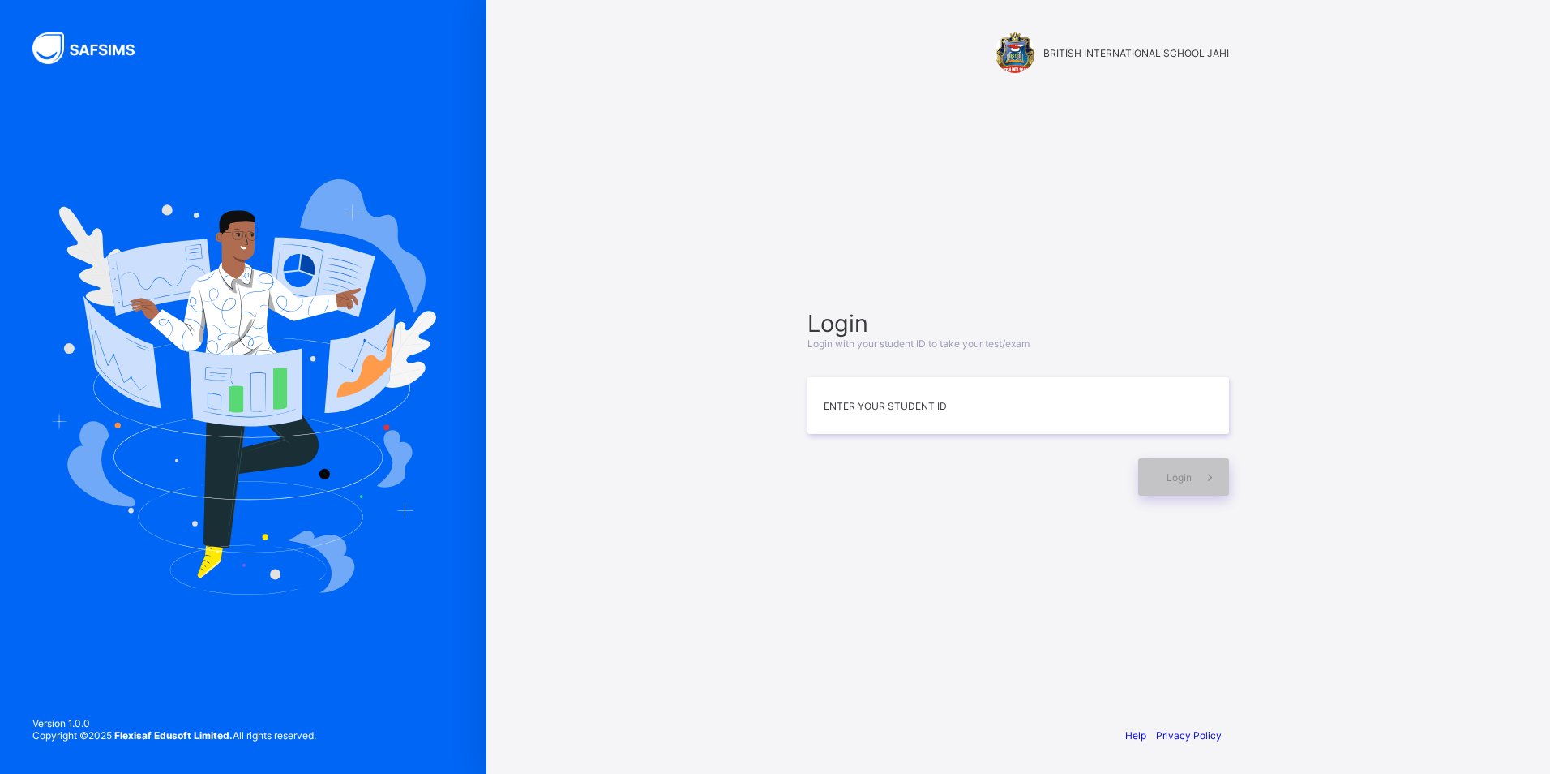
drag, startPoint x: 1442, startPoint y: 615, endPoint x: 1447, endPoint y: 624, distance: 9.8
click at [1447, 624] on div "BRITISH INTERNATIONAL SCHOOL JAHI Login Login with your student ID to take your…" at bounding box center [1018, 387] width 1064 height 774
click at [1448, 626] on div "BRITISH INTERNATIONAL SCHOOL JAHI Login Login with your student ID to take your…" at bounding box center [1018, 387] width 1064 height 774
click at [1450, 631] on div "BRITISH INTERNATIONAL SCHOOL JAHI Login Login with your student ID to take your…" at bounding box center [1018, 387] width 1064 height 774
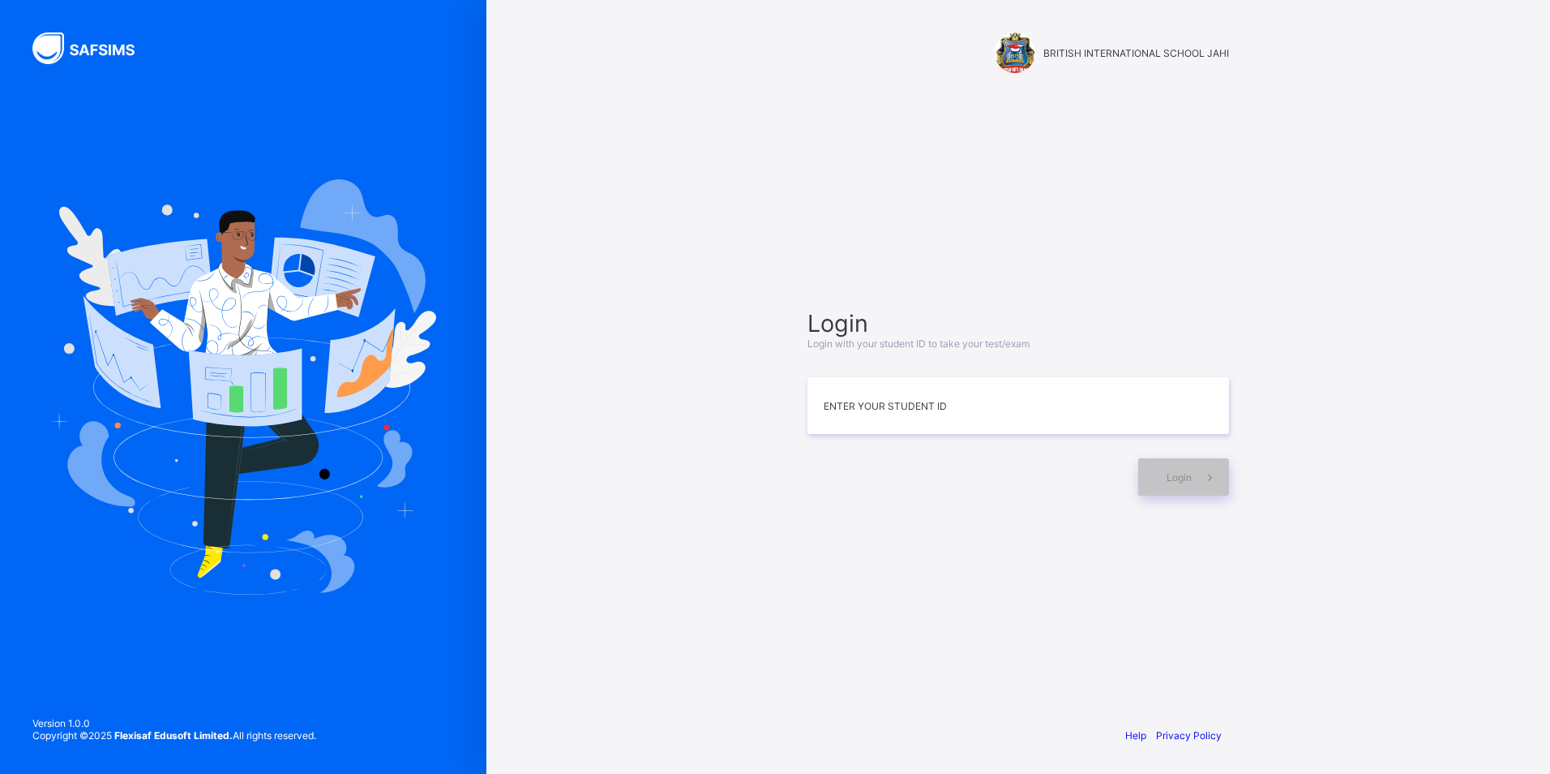
click at [1331, 402] on div "BRITISH INTERNATIONAL SCHOOL JAHI Login Login with your student ID to take your…" at bounding box center [1018, 387] width 1064 height 774
click at [1538, 294] on div "BRITISH INTERNATIONAL SCHOOL JAHI Login Login with your student ID to take your…" at bounding box center [1018, 387] width 1064 height 774
click at [1532, 294] on div "BRITISH INTERNATIONAL SCHOOL JAHI Login Login with your student ID to take your…" at bounding box center [1018, 387] width 1064 height 774
drag, startPoint x: 1527, startPoint y: 309, endPoint x: 1523, endPoint y: 319, distance: 10.5
click at [1524, 322] on div "BRITISH INTERNATIONAL SCHOOL JAHI Login Login with your student ID to take your…" at bounding box center [1018, 387] width 1064 height 774
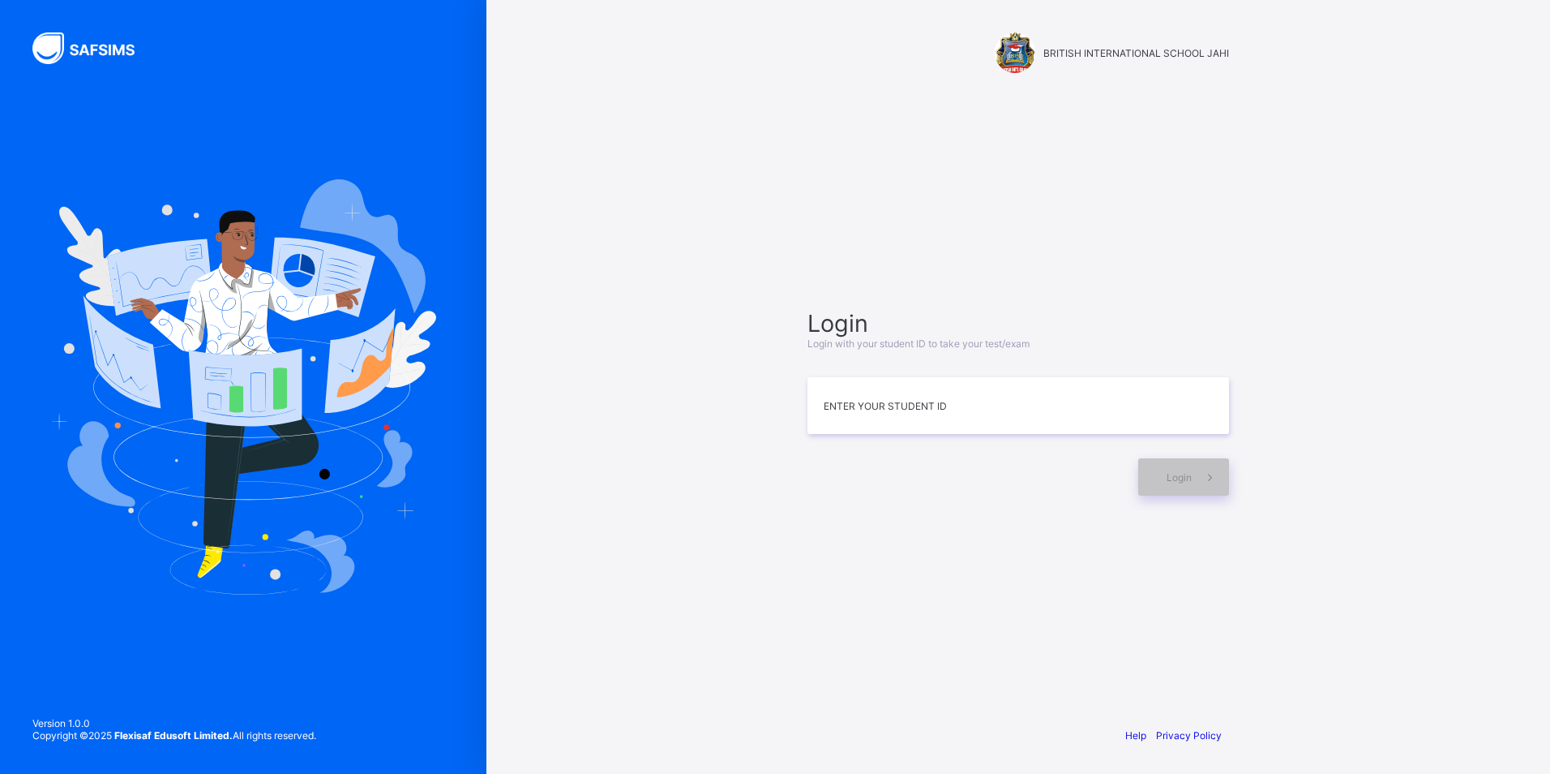
click at [1524, 318] on div "BRITISH INTERNATIONAL SCHOOL JAHI Login Login with your student ID to take your…" at bounding box center [1018, 387] width 1064 height 774
click at [1523, 342] on div "Login Login with your student ID to take your test/exam Enter your Student ID L…" at bounding box center [1018, 387] width 1064 height 774
drag, startPoint x: 1553, startPoint y: 405, endPoint x: 1549, endPoint y: 414, distance: 9.5
click at [1549, 415] on html "Login Login with your student ID to take your test/exam Enter your Student ID L…" at bounding box center [775, 387] width 1550 height 774
click at [1514, 529] on div "Login Login with your student ID to take your test/exam Enter your Student ID L…" at bounding box center [1018, 387] width 1064 height 774
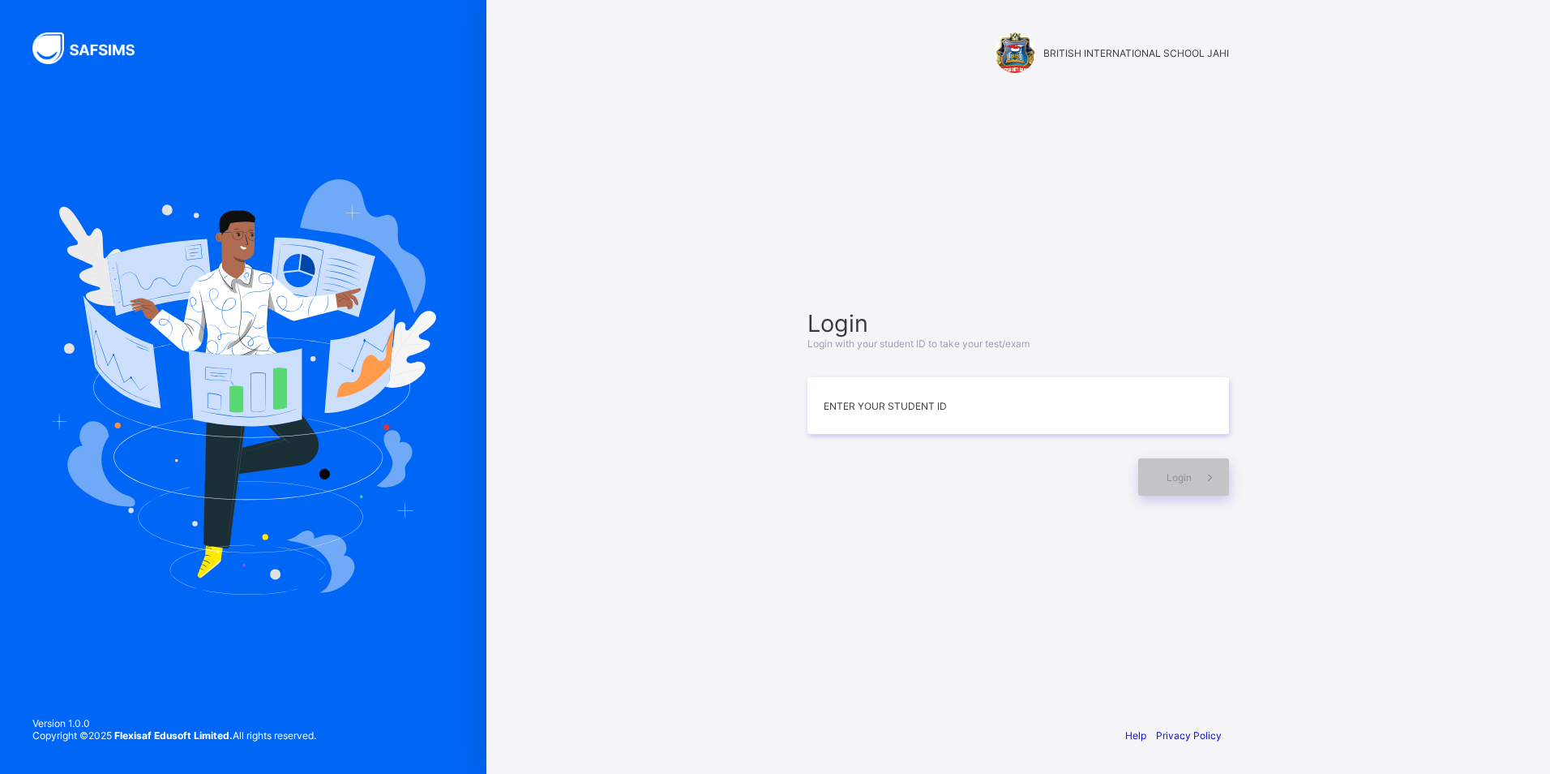
drag, startPoint x: 1511, startPoint y: 517, endPoint x: 1510, endPoint y: 567, distance: 49.5
click at [1510, 567] on div "BRITISH INTERNATIONAL SCHOOL JAHI Login Login with your student ID to take your…" at bounding box center [1018, 387] width 1064 height 774
drag, startPoint x: 1507, startPoint y: 555, endPoint x: 1500, endPoint y: 592, distance: 37.2
click at [1500, 592] on div "BRITISH INTERNATIONAL SCHOOL JAHI Login Login with your student ID to take your…" at bounding box center [1018, 387] width 1064 height 774
drag, startPoint x: 1498, startPoint y: 574, endPoint x: 1494, endPoint y: 594, distance: 19.9
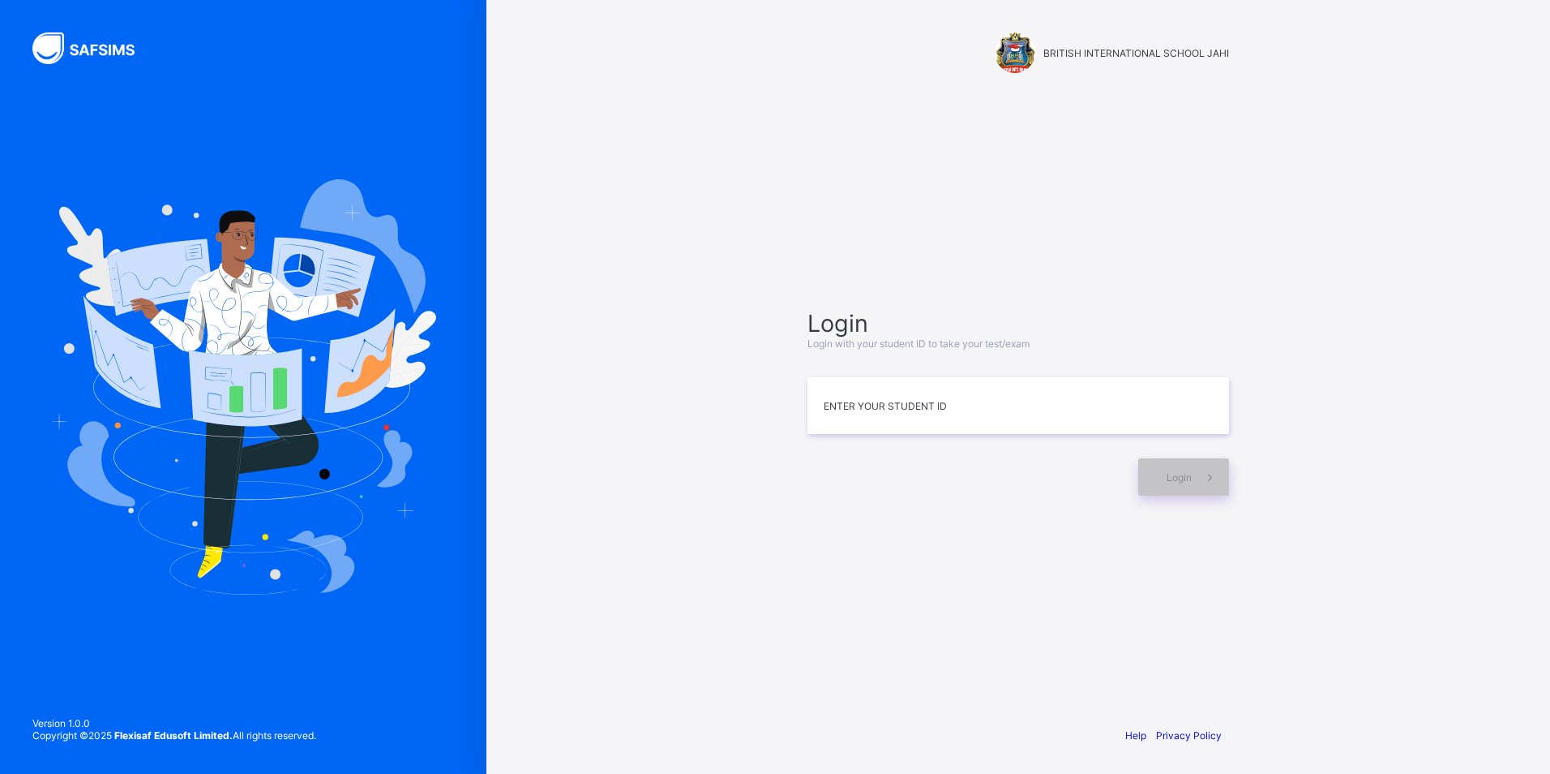
click at [1494, 594] on div "BRITISH INTERNATIONAL SCHOOL JAHI Login Login with your student ID to take your…" at bounding box center [1018, 387] width 1064 height 774
click at [1488, 615] on div "BRITISH INTERNATIONAL SCHOOL JAHI Login Login with your student ID to take your…" at bounding box center [1018, 387] width 1064 height 774
drag, startPoint x: 1488, startPoint y: 615, endPoint x: 1494, endPoint y: 688, distance: 72.5
click at [1485, 710] on div "BRITISH INTERNATIONAL SCHOOL JAHI Login Login with your student ID to take your…" at bounding box center [1018, 387] width 1064 height 774
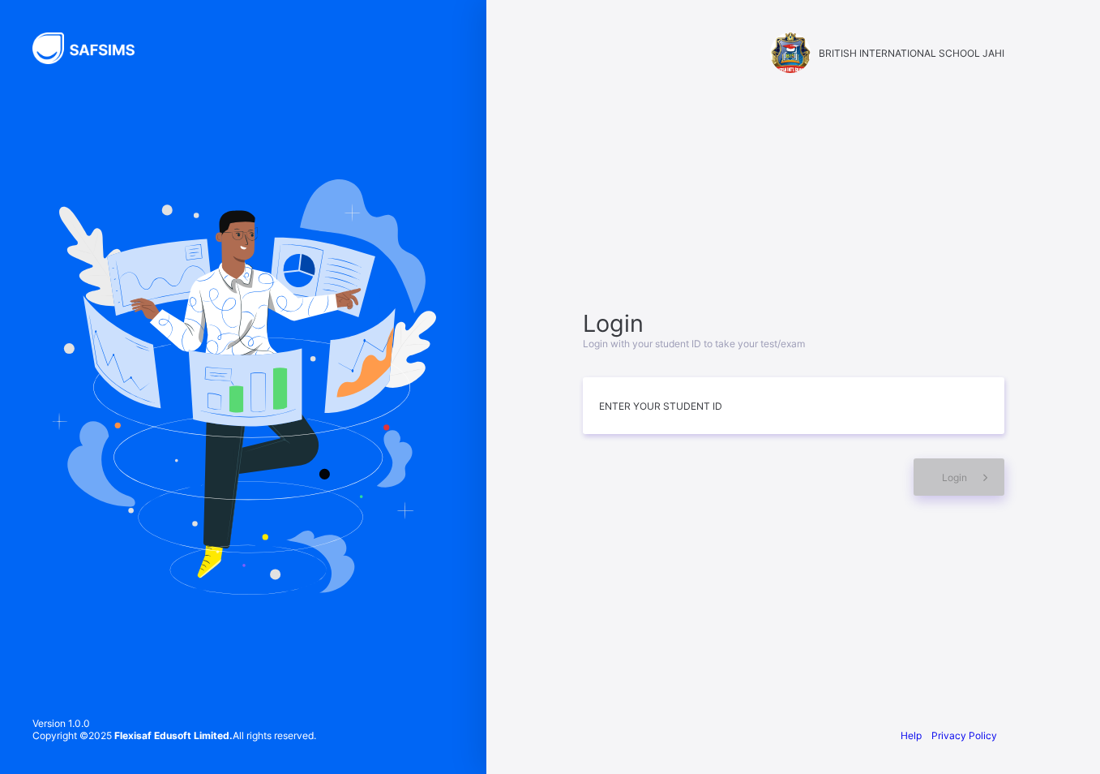
click at [1100, 686] on html "BRITISH INTERNATIONAL SCHOOL JAHI Login Login with your student ID to take your…" at bounding box center [550, 387] width 1100 height 774
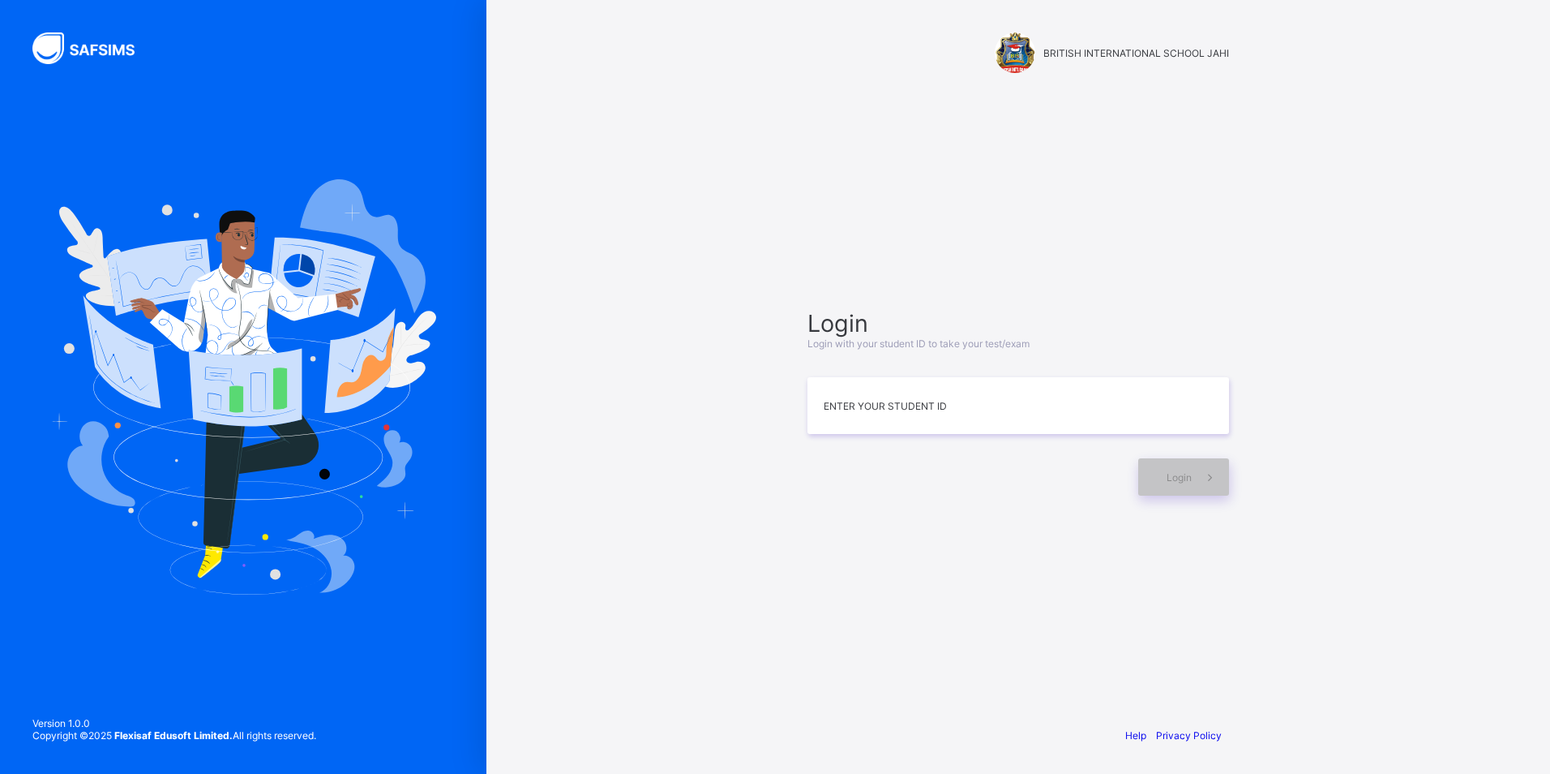
drag, startPoint x: 1326, startPoint y: 465, endPoint x: 1526, endPoint y: 690, distance: 301.5
click at [1526, 690] on div "BRITISH INTERNATIONAL SCHOOL JAHI Login Login with your student ID to take your…" at bounding box center [1018, 387] width 1064 height 774
drag, startPoint x: 1468, startPoint y: 390, endPoint x: 1472, endPoint y: 359, distance: 31.1
click at [1472, 359] on div "BRITISH INTERNATIONAL SCHOOL JAHI Login Login with your student ID to take your…" at bounding box center [1018, 387] width 1064 height 774
drag, startPoint x: 1431, startPoint y: 277, endPoint x: 1420, endPoint y: 489, distance: 211.9
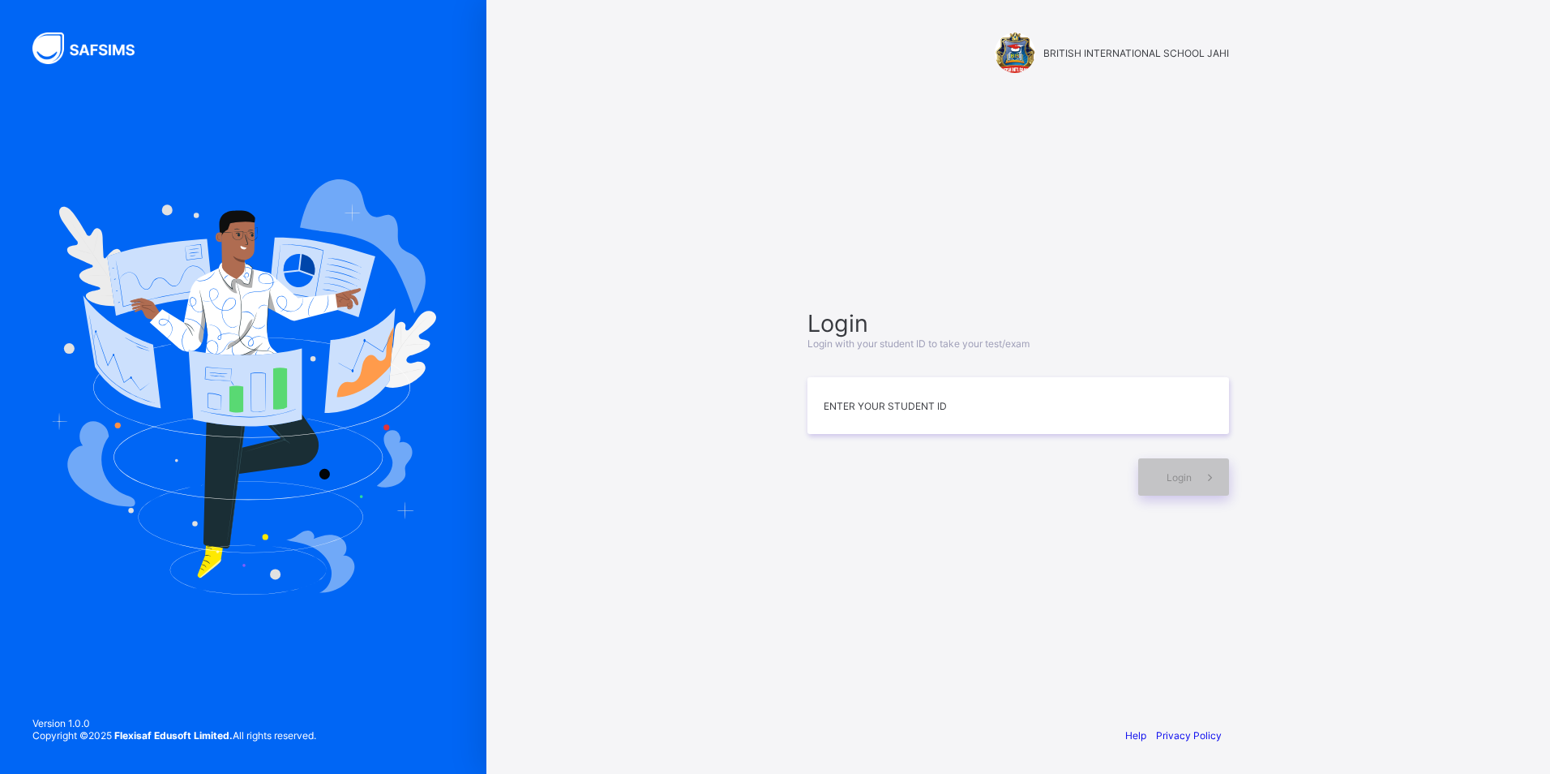
click at [1420, 489] on div "BRITISH INTERNATIONAL SCHOOL JAHI Login Login with your student ID to take your…" at bounding box center [1018, 387] width 1064 height 774
click at [1549, 773] on html "BRITISH INTERNATIONAL SCHOOL JAHI Login Login with your student ID to take your…" at bounding box center [775, 387] width 1550 height 774
click at [864, 432] on input at bounding box center [1019, 405] width 422 height 57
type input "*"
type input "**********"
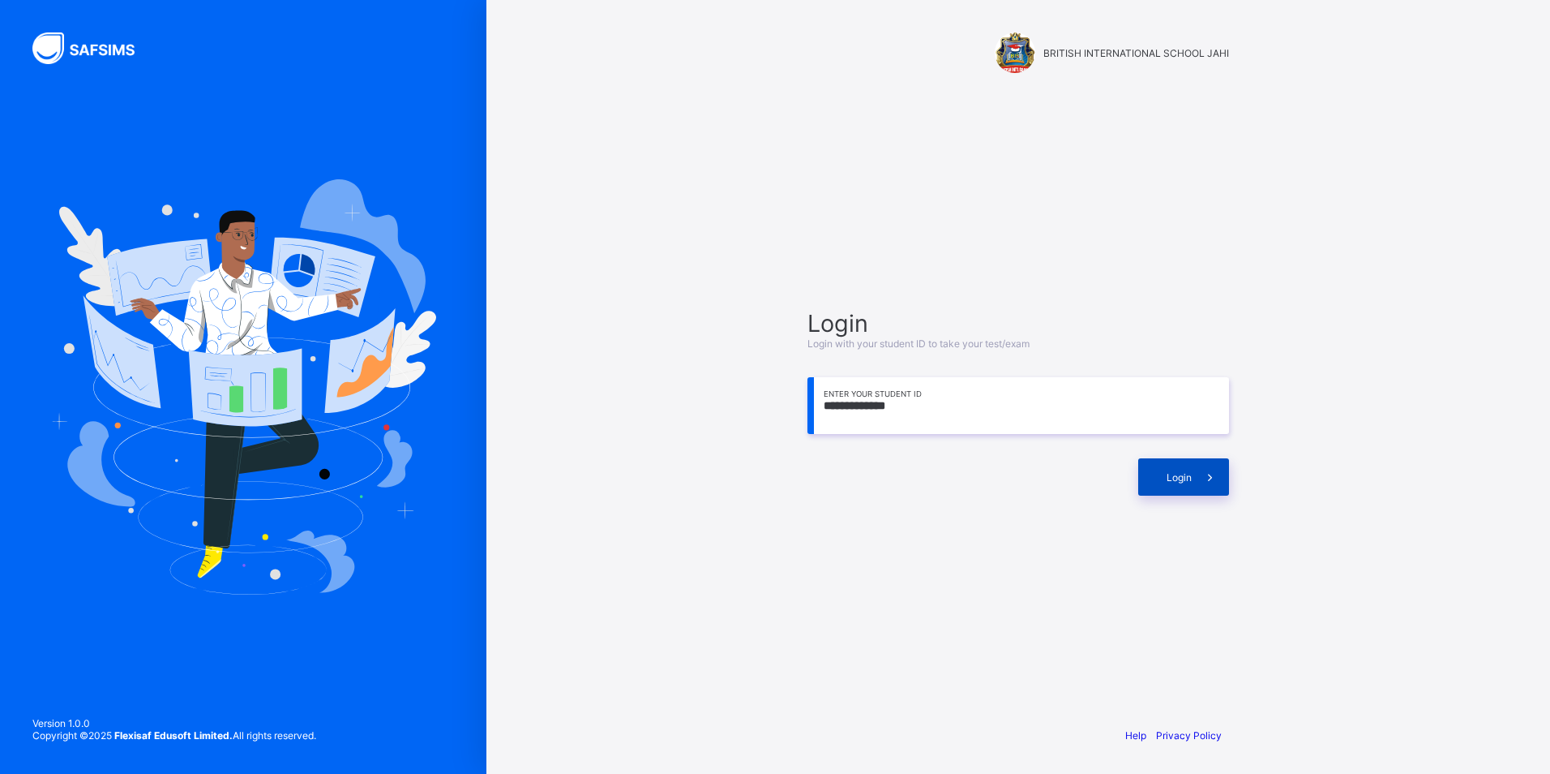
click at [1168, 479] on span "Login" at bounding box center [1179, 477] width 25 height 12
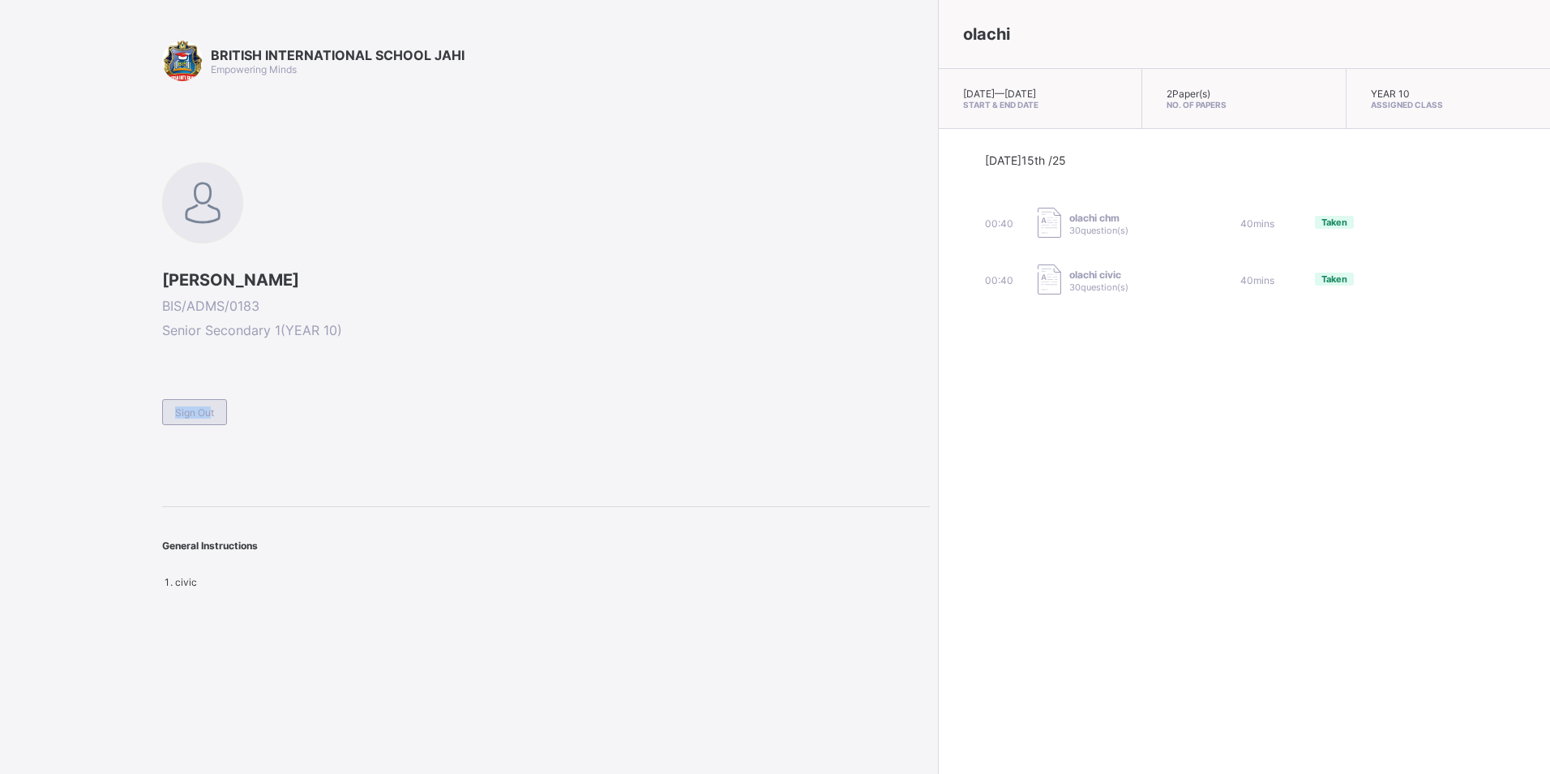
drag, startPoint x: 169, startPoint y: 396, endPoint x: 198, endPoint y: 414, distance: 34.2
click at [198, 414] on div "Sign Out" at bounding box center [546, 405] width 768 height 40
click at [193, 414] on span "Sign Out" at bounding box center [194, 412] width 39 height 12
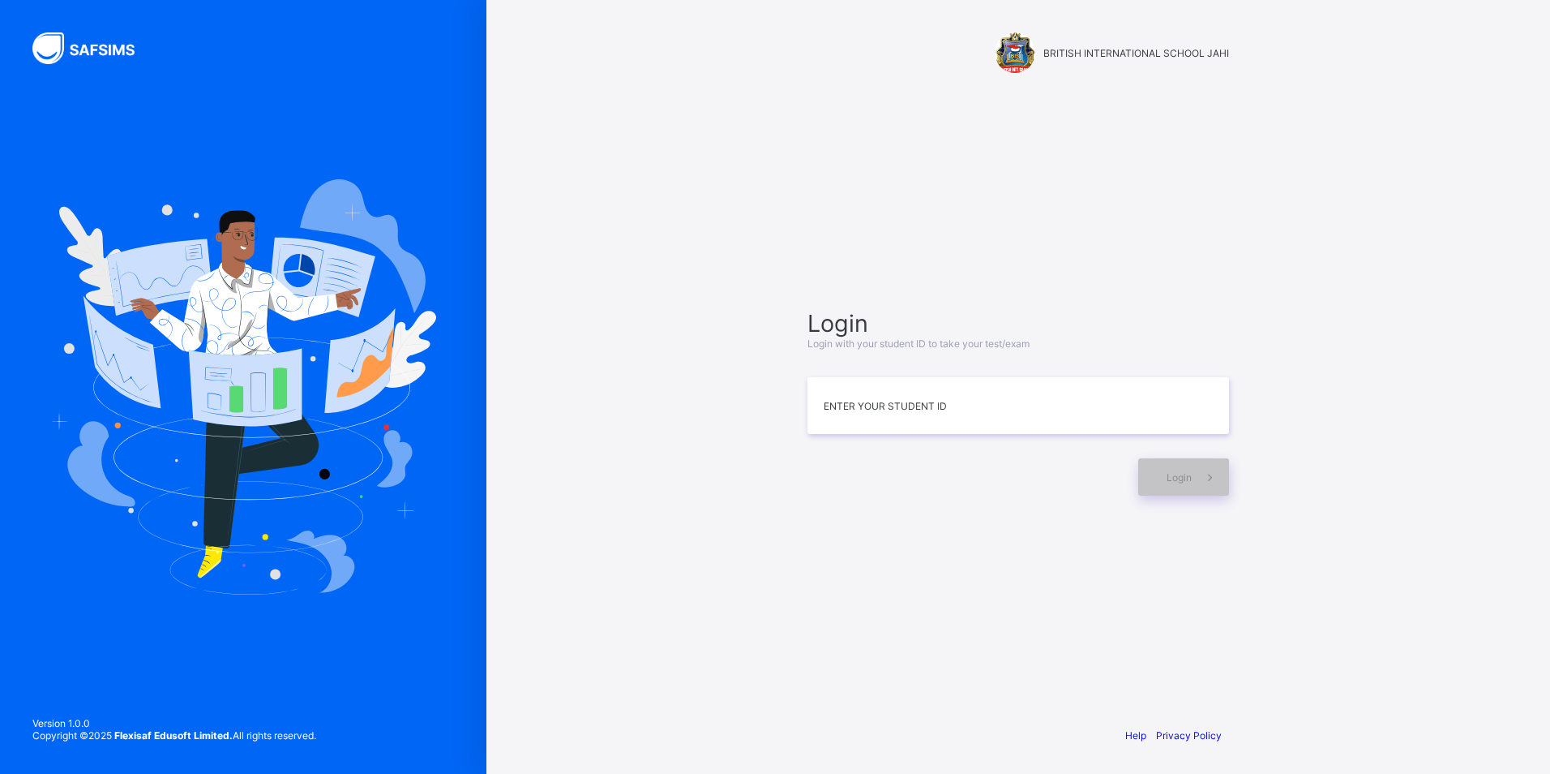
click at [1164, 538] on div "Login Login with your student ID to take your test/exam Enter your Student ID L…" at bounding box center [1018, 402] width 454 height 556
click at [902, 413] on input at bounding box center [1019, 405] width 422 height 57
click at [1138, 389] on input at bounding box center [1019, 405] width 422 height 57
type input "**********"
click at [1175, 466] on div "Login" at bounding box center [1183, 476] width 91 height 37
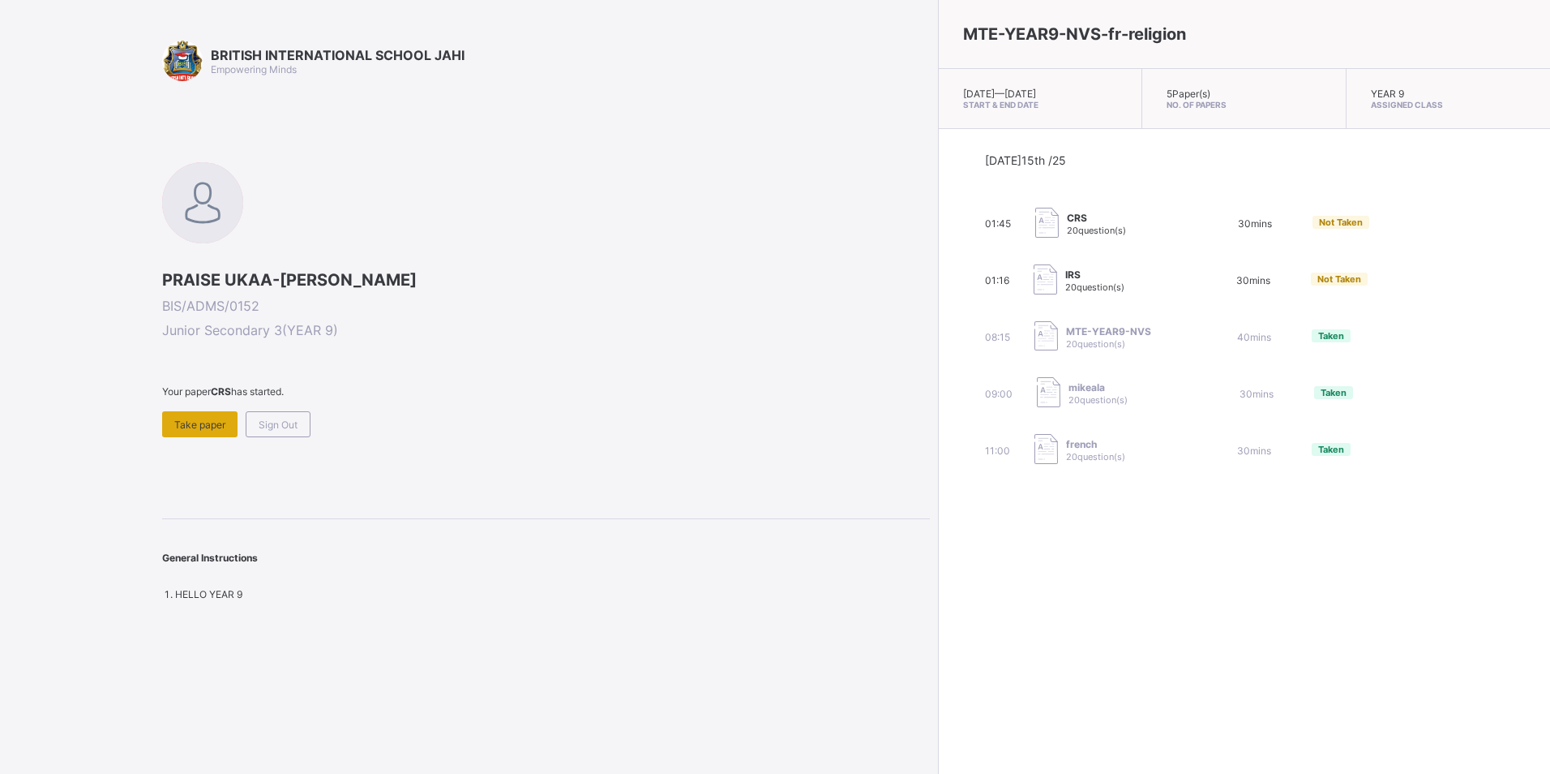
click at [191, 419] on span "Take paper" at bounding box center [199, 424] width 51 height 12
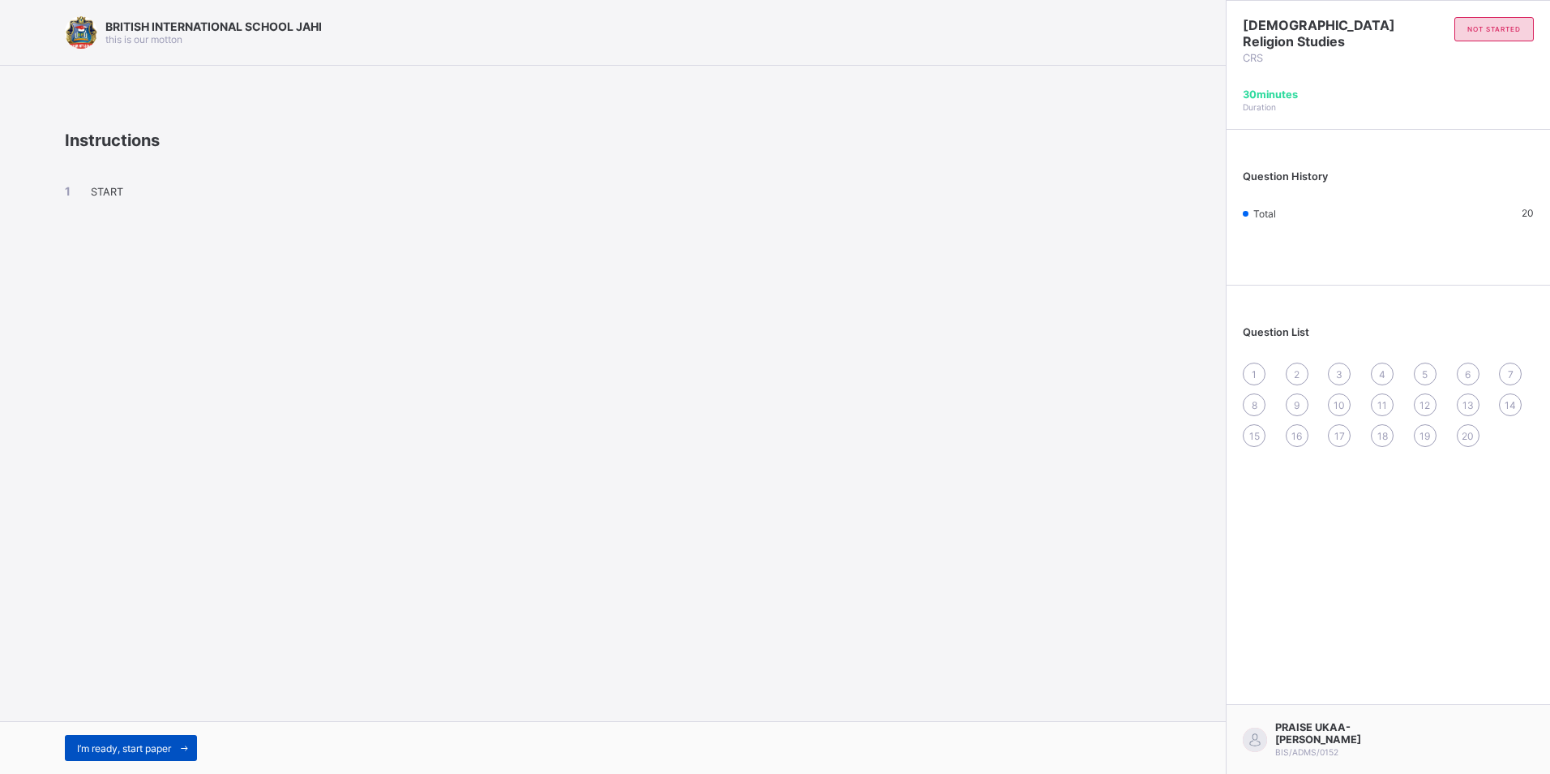
click at [186, 749] on icon at bounding box center [184, 748] width 12 height 11
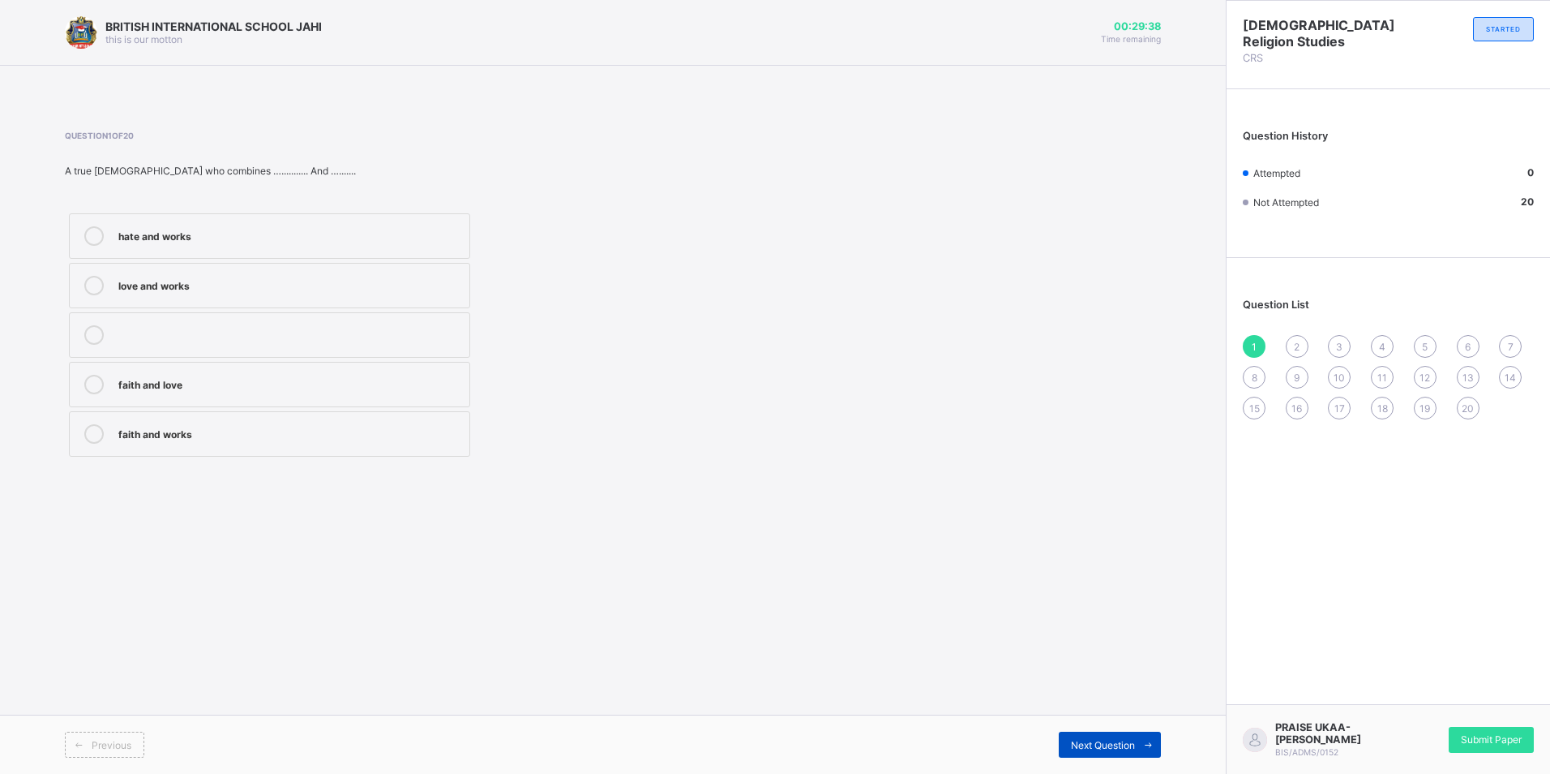
click at [1135, 740] on span at bounding box center [1148, 744] width 26 height 26
click at [340, 349] on label "paul" at bounding box center [269, 334] width 401 height 45
click at [1101, 742] on span "Next Question" at bounding box center [1103, 745] width 64 height 12
click at [227, 388] on div "forgive" at bounding box center [289, 383] width 343 height 16
click at [1099, 740] on span "Next Question" at bounding box center [1103, 745] width 64 height 12
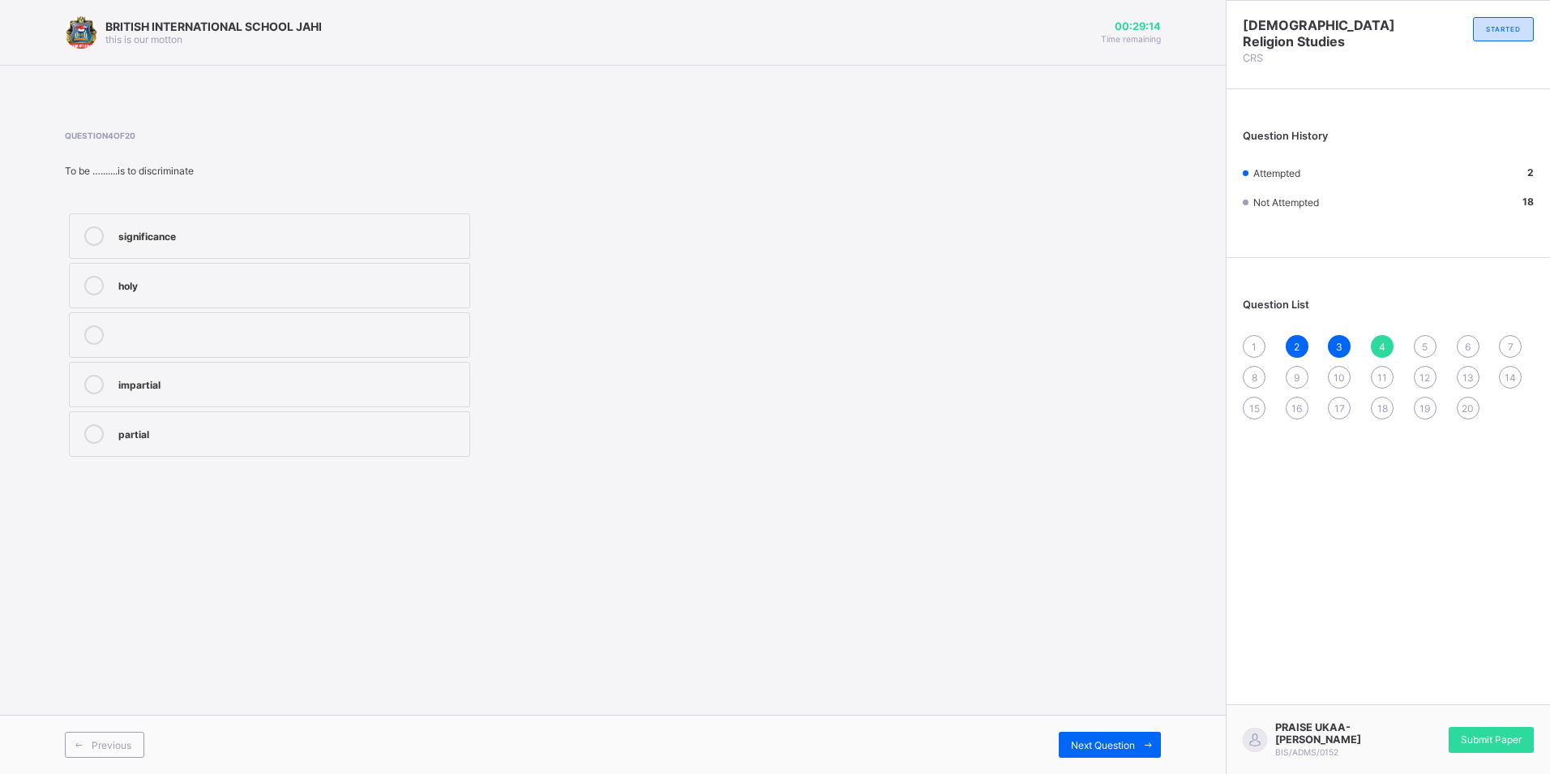
click at [225, 389] on div "impartial" at bounding box center [289, 383] width 343 height 16
drag, startPoint x: 342, startPoint y: 421, endPoint x: 327, endPoint y: 431, distance: 18.7
click at [328, 429] on label "partial" at bounding box center [269, 433] width 401 height 45
click at [319, 391] on div "impartial" at bounding box center [289, 384] width 343 height 19
click at [1091, 749] on span "Next Question" at bounding box center [1103, 745] width 64 height 12
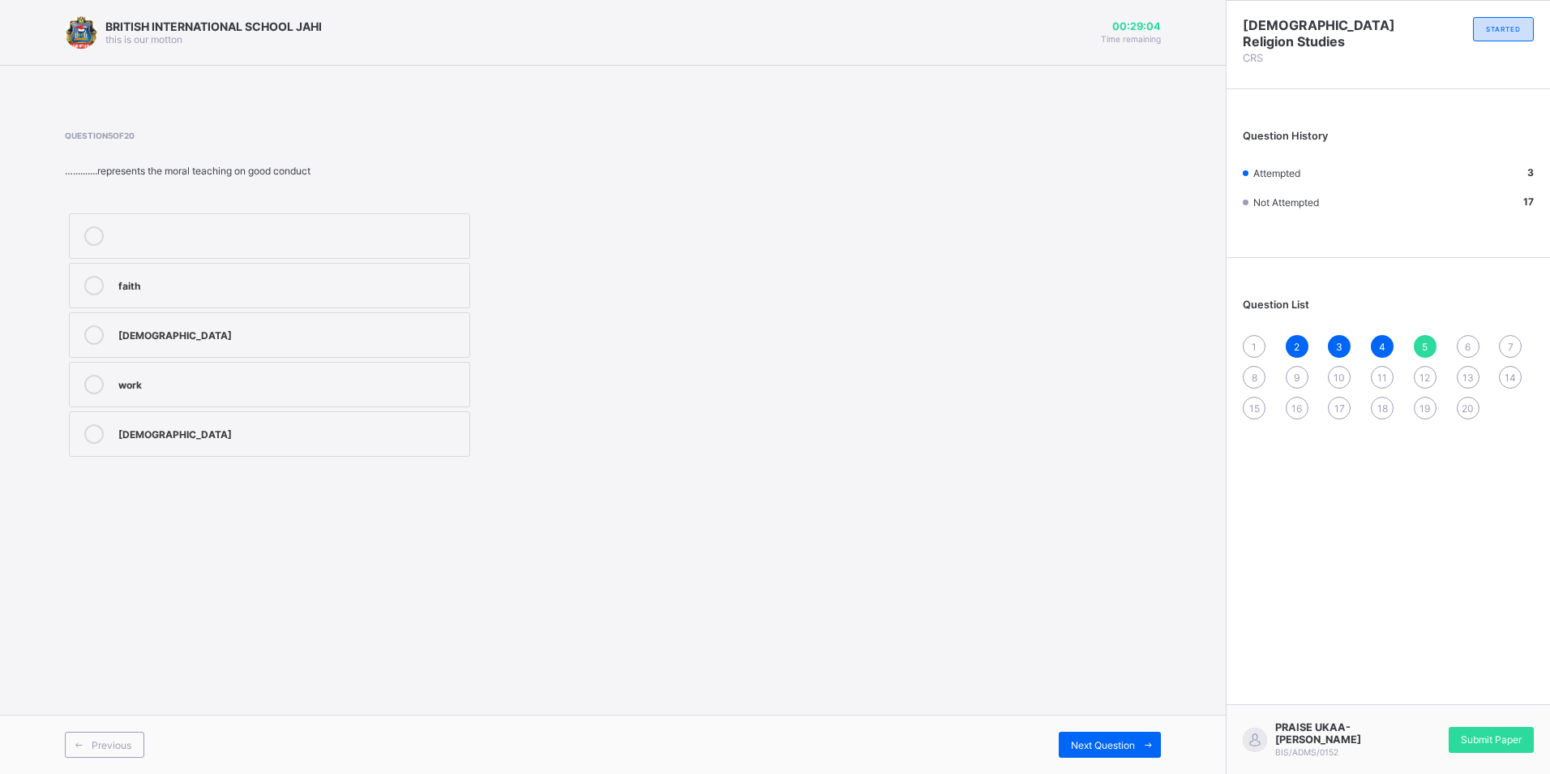
drag, startPoint x: 1159, startPoint y: 345, endPoint x: 1159, endPoint y: 384, distance: 38.1
click at [1152, 371] on div "BRITISH INTERNATIONAL SCHOOL JAHI this is our motton 00:29:04 Time remaining Qu…" at bounding box center [613, 387] width 1226 height 774
drag, startPoint x: 1159, startPoint y: 384, endPoint x: 1258, endPoint y: 378, distance: 98.3
click at [1258, 378] on div "8" at bounding box center [1254, 377] width 23 height 23
click at [1249, 342] on div "1" at bounding box center [1254, 346] width 23 height 23
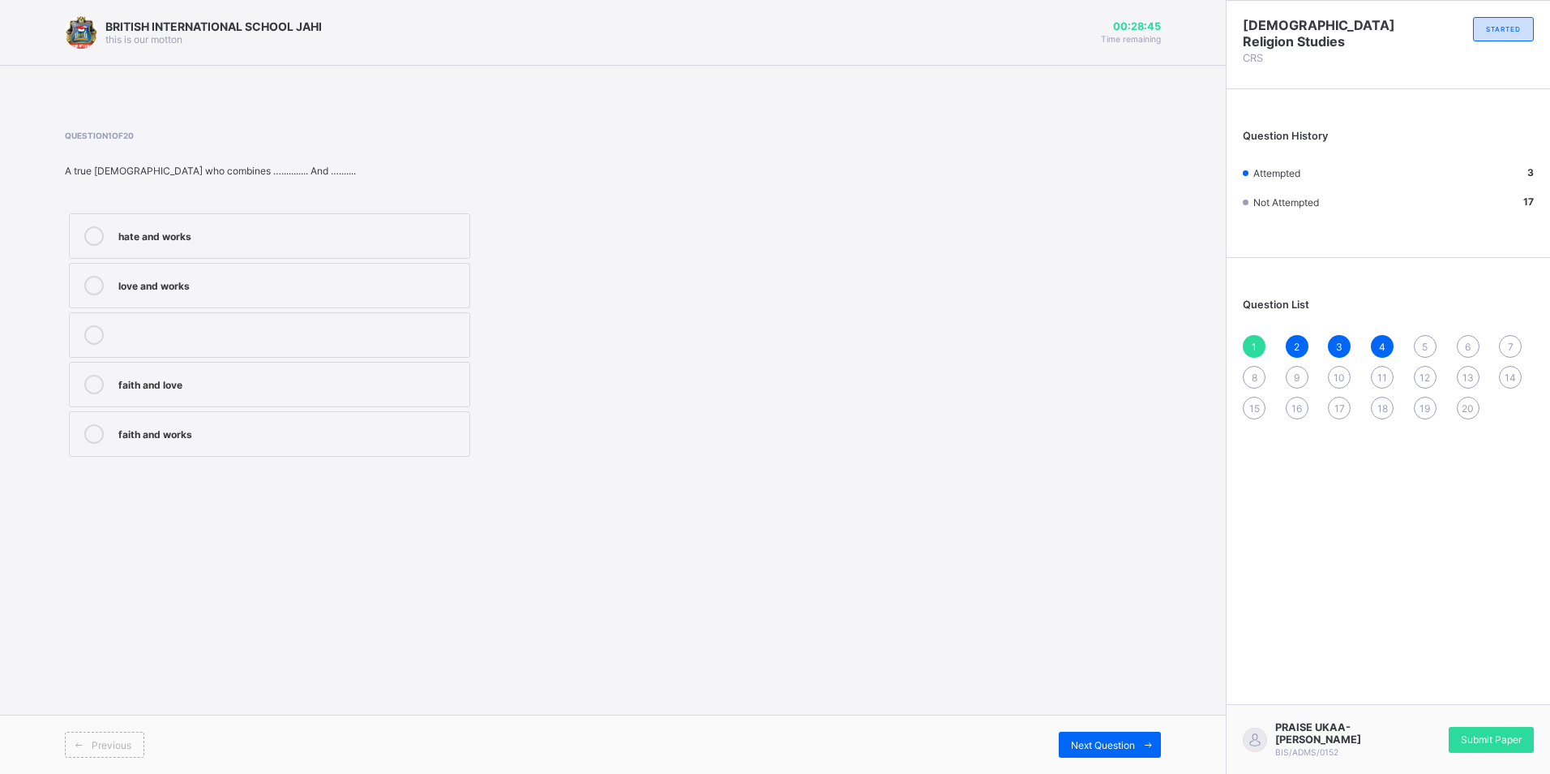
click at [151, 450] on label "faith and works" at bounding box center [269, 433] width 401 height 45
click at [1155, 738] on span at bounding box center [1148, 744] width 26 height 26
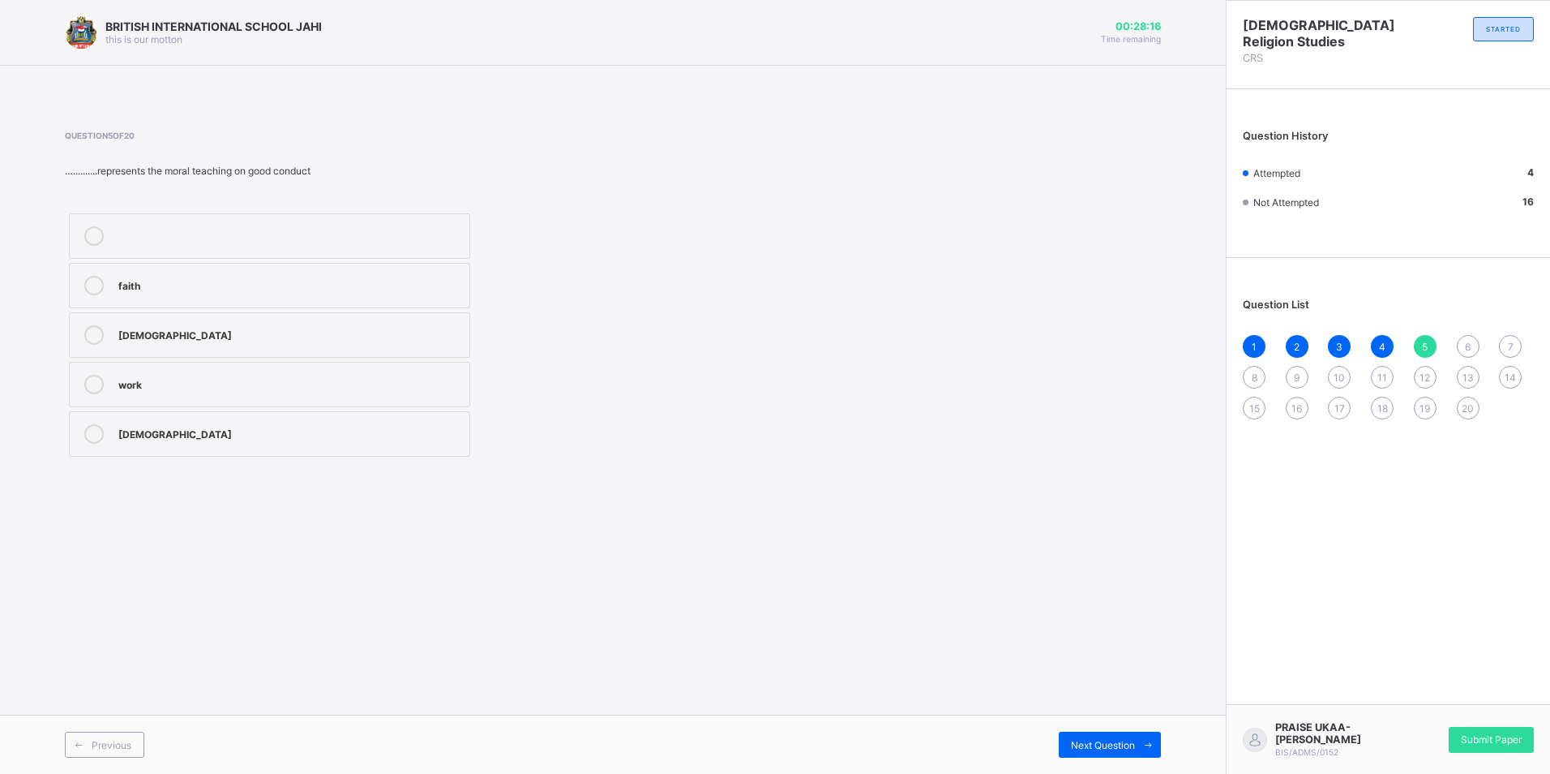
click at [1258, 349] on div "1" at bounding box center [1254, 346] width 23 height 23
click at [1423, 341] on span "5" at bounding box center [1425, 347] width 6 height 12
drag, startPoint x: 375, startPoint y: 348, endPoint x: 592, endPoint y: 483, distance: 255.3
click at [384, 355] on label "gospel" at bounding box center [269, 334] width 401 height 45
click at [1076, 749] on span "Next Question" at bounding box center [1103, 745] width 64 height 12
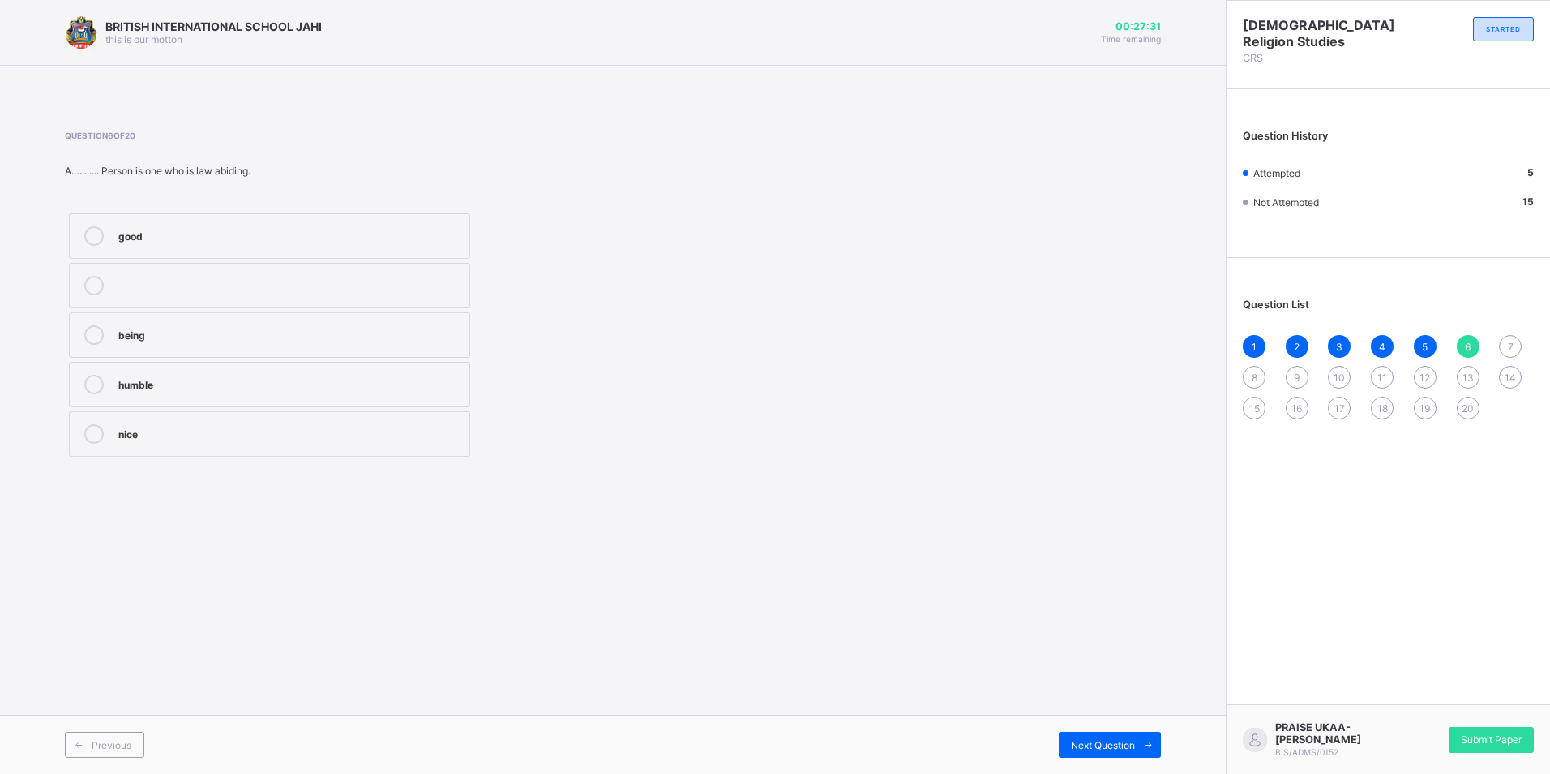
click at [281, 393] on div "humble" at bounding box center [289, 384] width 343 height 19
click at [1095, 742] on span "Next Question" at bounding box center [1103, 745] width 64 height 12
click at [251, 226] on div "phillipians" at bounding box center [289, 234] width 343 height 16
click at [1129, 737] on div "Next Question" at bounding box center [1110, 744] width 102 height 26
drag, startPoint x: 169, startPoint y: 330, endPoint x: 336, endPoint y: 500, distance: 239.1
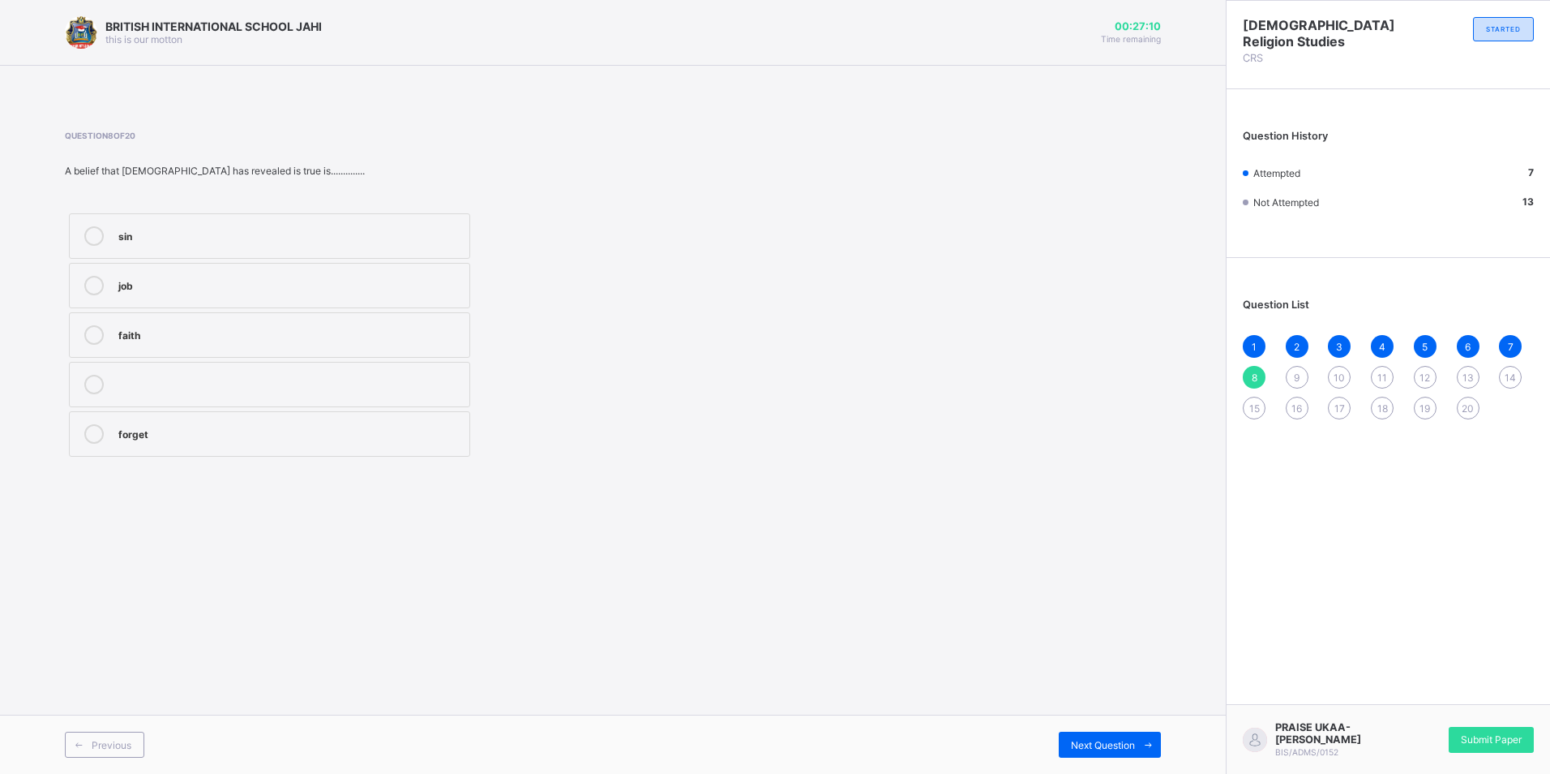
click at [169, 332] on div "faith" at bounding box center [289, 333] width 343 height 16
click at [1076, 746] on span "Next Question" at bounding box center [1103, 745] width 64 height 12
click at [342, 387] on div "giving" at bounding box center [289, 383] width 343 height 16
click at [1140, 735] on span at bounding box center [1148, 744] width 26 height 26
click at [416, 325] on div "inter denomination" at bounding box center [289, 333] width 343 height 16
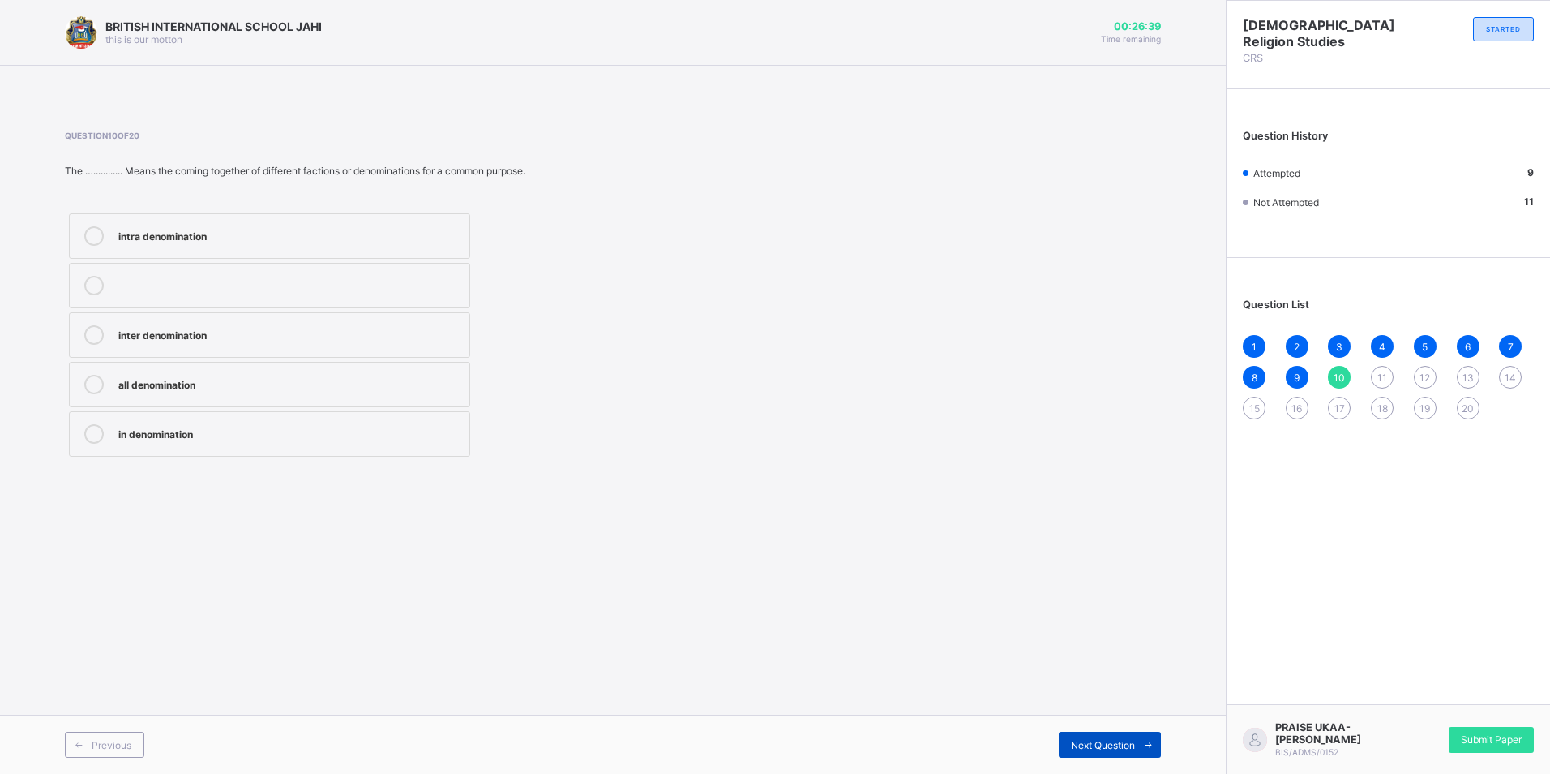
click at [1136, 748] on span at bounding box center [1148, 744] width 26 height 26
drag, startPoint x: 219, startPoint y: 229, endPoint x: 218, endPoint y: 240, distance: 10.6
click at [214, 240] on div "1907" at bounding box center [289, 234] width 343 height 16
click at [1108, 745] on span "Next Question" at bounding box center [1103, 745] width 64 height 12
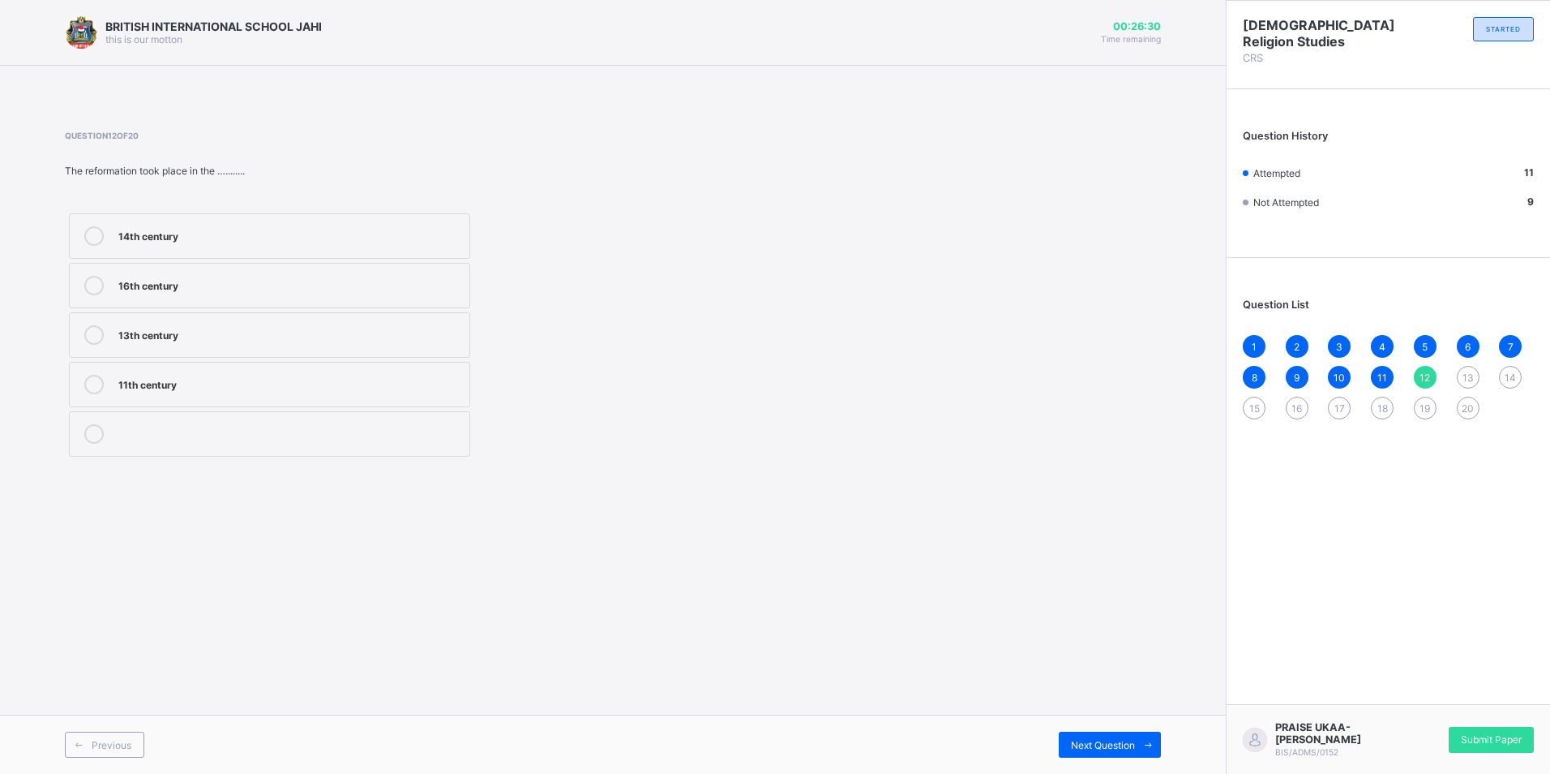
click at [450, 296] on label "16th century" at bounding box center [269, 285] width 401 height 45
click at [1095, 732] on div "Next Question" at bounding box center [1110, 744] width 102 height 26
click at [157, 279] on div "1" at bounding box center [289, 284] width 343 height 16
click at [1119, 739] on span "Next Question" at bounding box center [1103, 745] width 64 height 12
drag, startPoint x: 275, startPoint y: 234, endPoint x: 301, endPoint y: 246, distance: 29.0
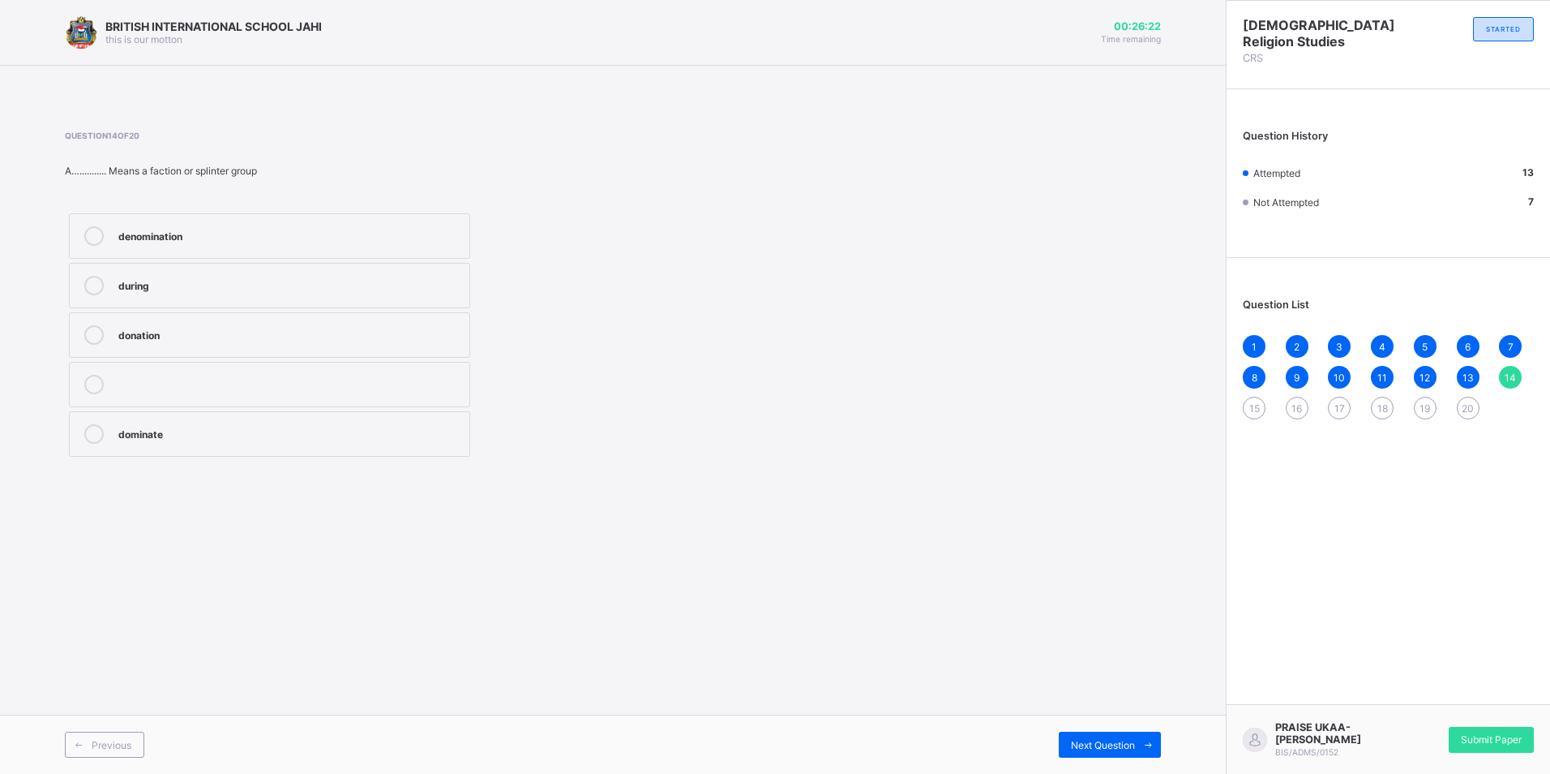
click at [278, 234] on div "denomination" at bounding box center [289, 234] width 343 height 16
click at [1140, 744] on span at bounding box center [1148, 744] width 26 height 26
click at [371, 321] on label "Between" at bounding box center [269, 334] width 401 height 45
click at [366, 297] on label "Inter" at bounding box center [269, 285] width 401 height 45
click at [1107, 735] on div "Next Question" at bounding box center [1110, 744] width 102 height 26
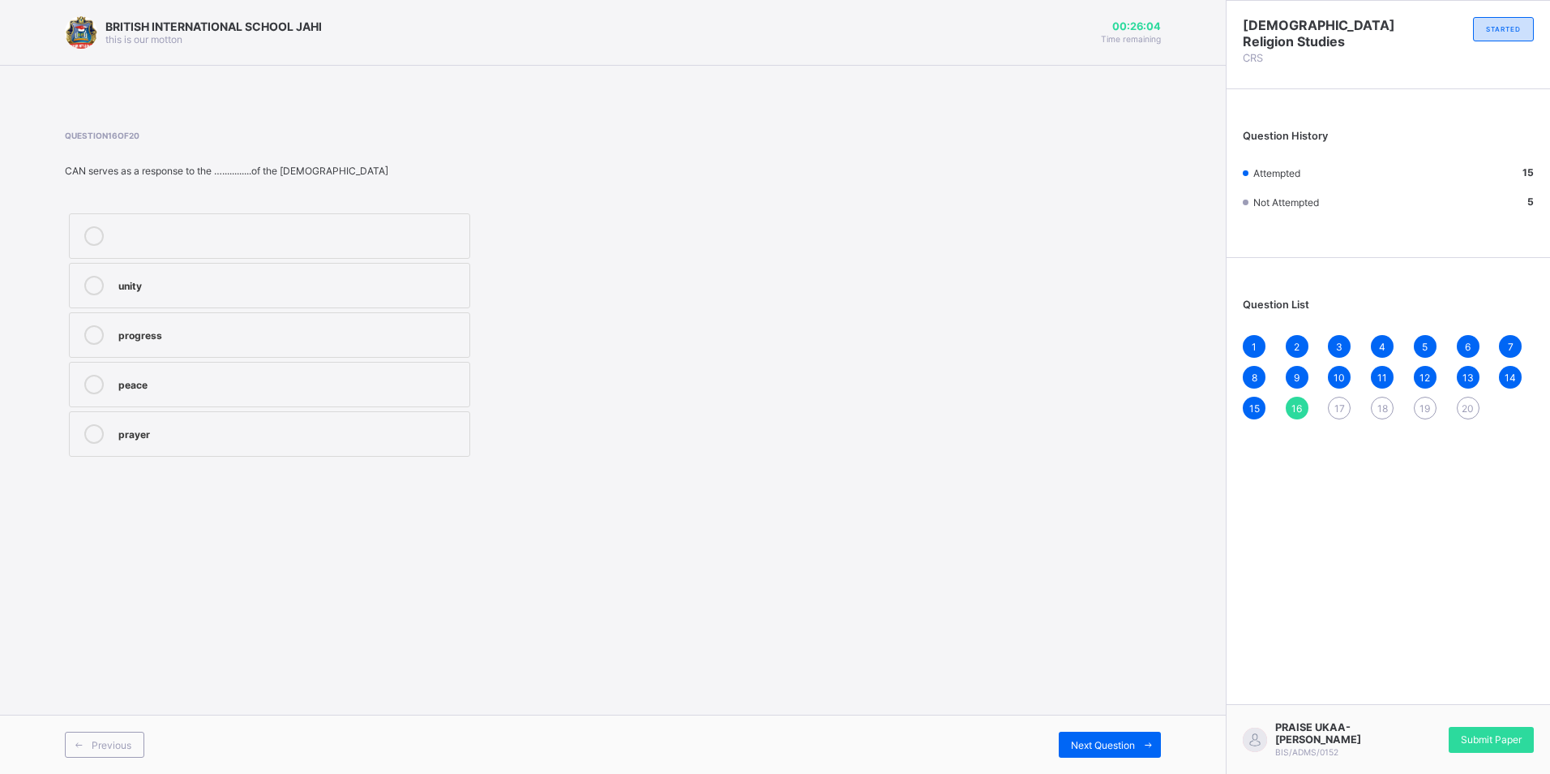
drag, startPoint x: 395, startPoint y: 296, endPoint x: 433, endPoint y: 307, distance: 39.8
click at [407, 302] on label "unity" at bounding box center [269, 285] width 401 height 45
click at [1136, 748] on span at bounding box center [1148, 744] width 26 height 26
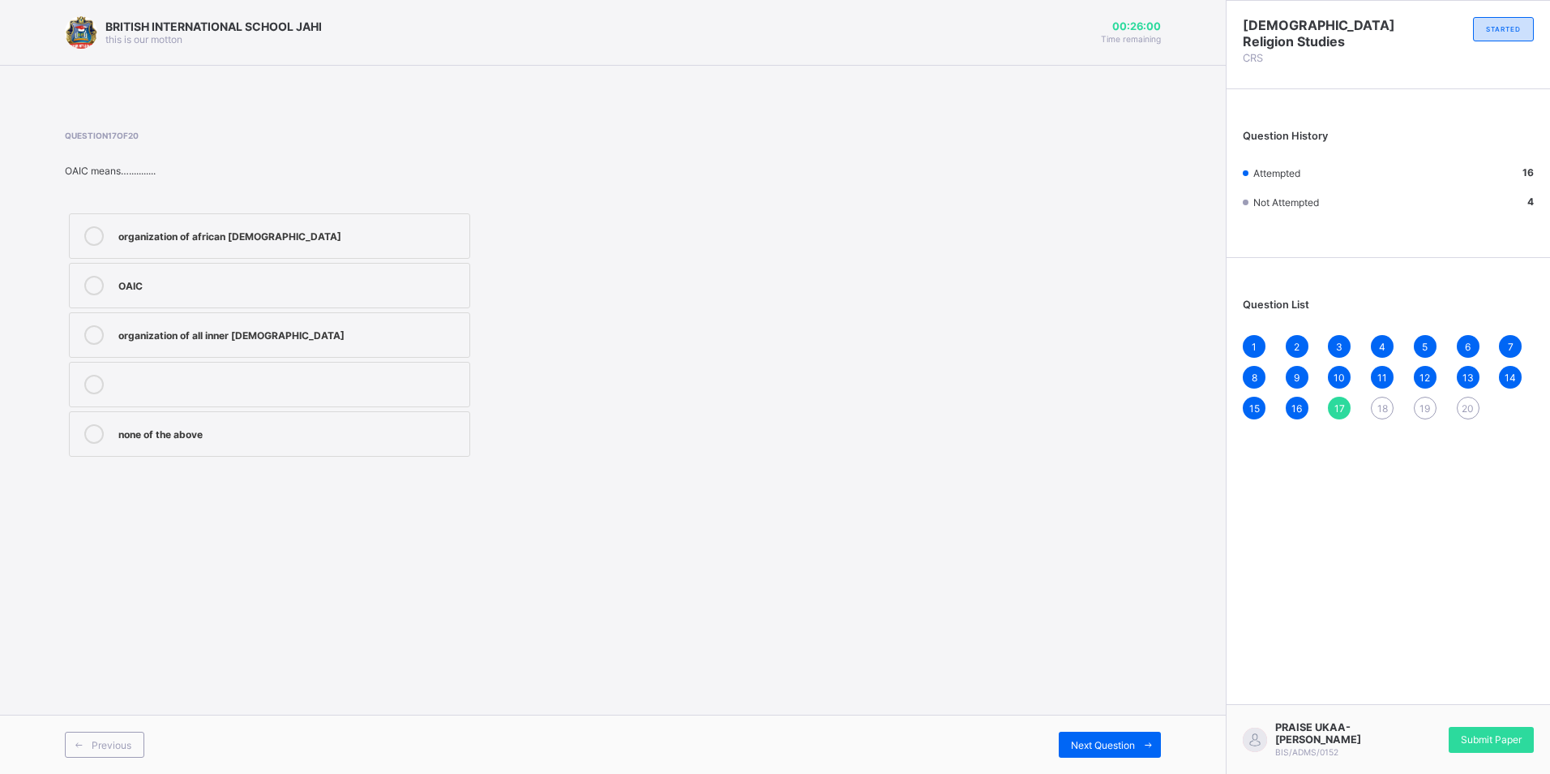
click at [321, 228] on div "organization of african instituted church" at bounding box center [289, 234] width 343 height 16
click at [1112, 737] on div "Next Question" at bounding box center [1110, 744] width 102 height 26
click at [426, 276] on div "Evangelical church winning all" at bounding box center [289, 284] width 343 height 16
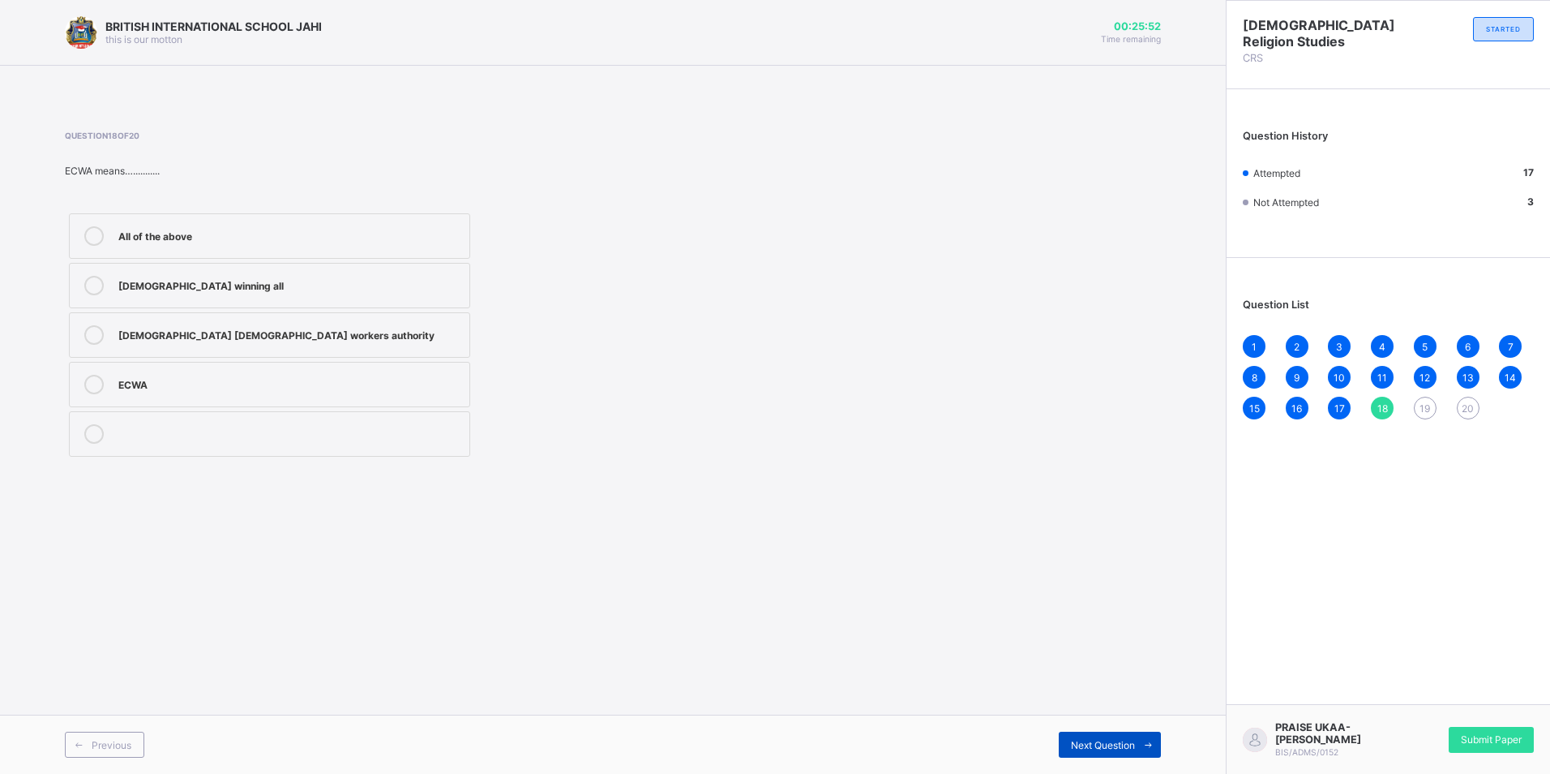
click at [1151, 752] on span at bounding box center [1148, 744] width 26 height 26
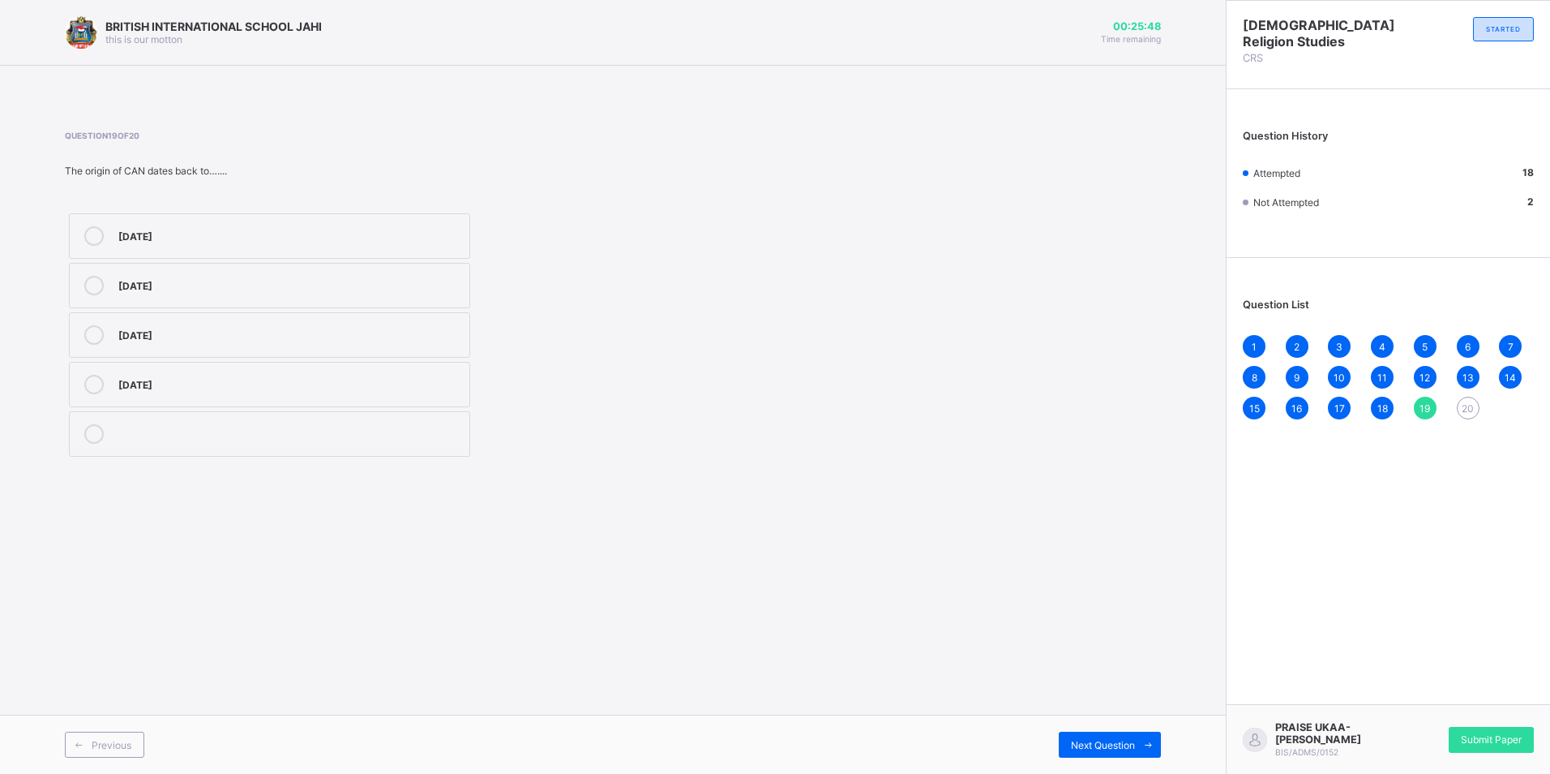
click at [332, 371] on label "27th august 1976" at bounding box center [269, 384] width 401 height 45
click at [1081, 735] on div "Next Question" at bounding box center [1110, 744] width 102 height 26
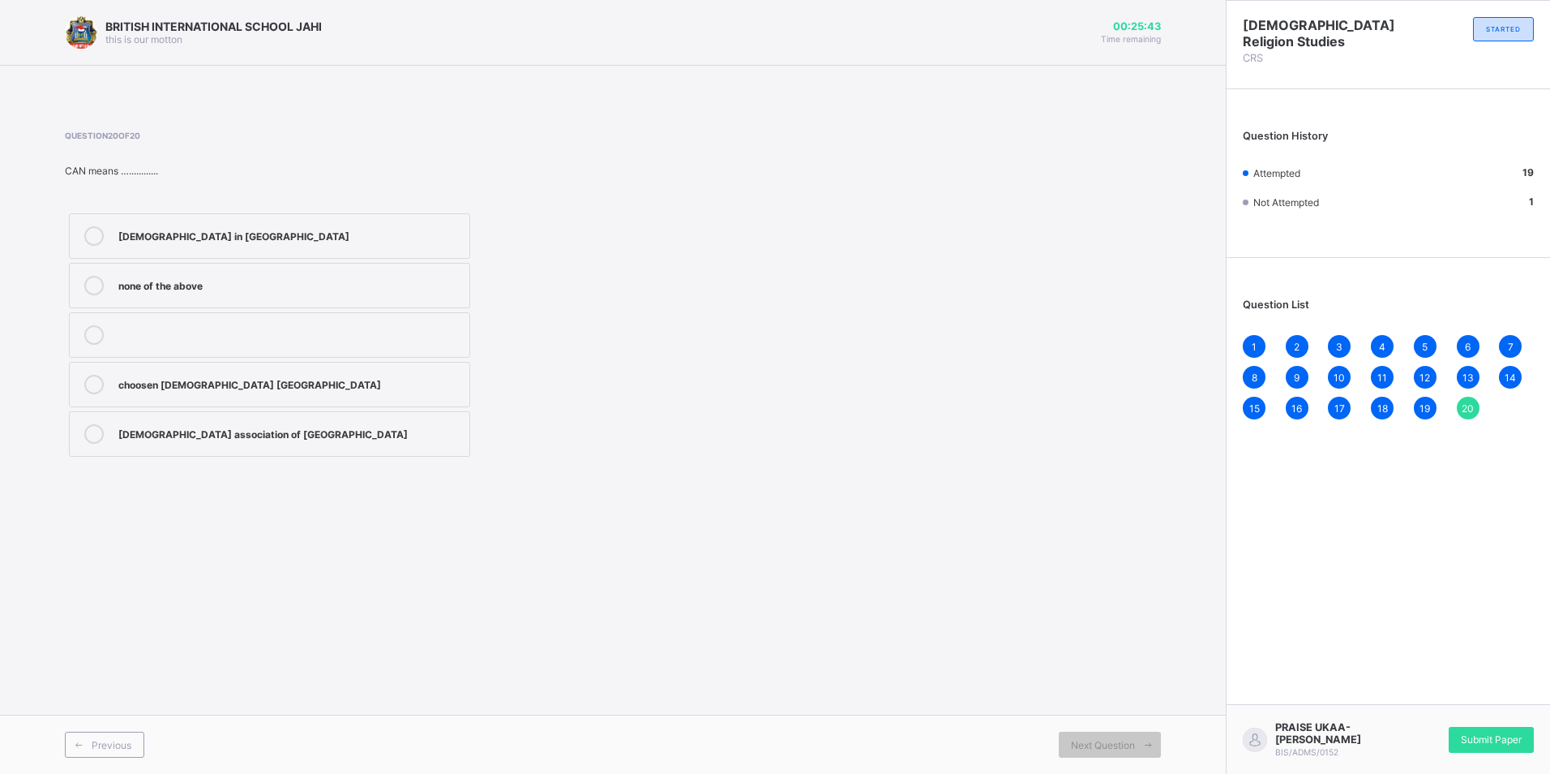
drag, startPoint x: 396, startPoint y: 426, endPoint x: 414, endPoint y: 430, distance: 18.3
click at [397, 425] on div "christian association of nigeria" at bounding box center [289, 432] width 343 height 16
click at [1259, 342] on div "1" at bounding box center [1254, 346] width 23 height 23
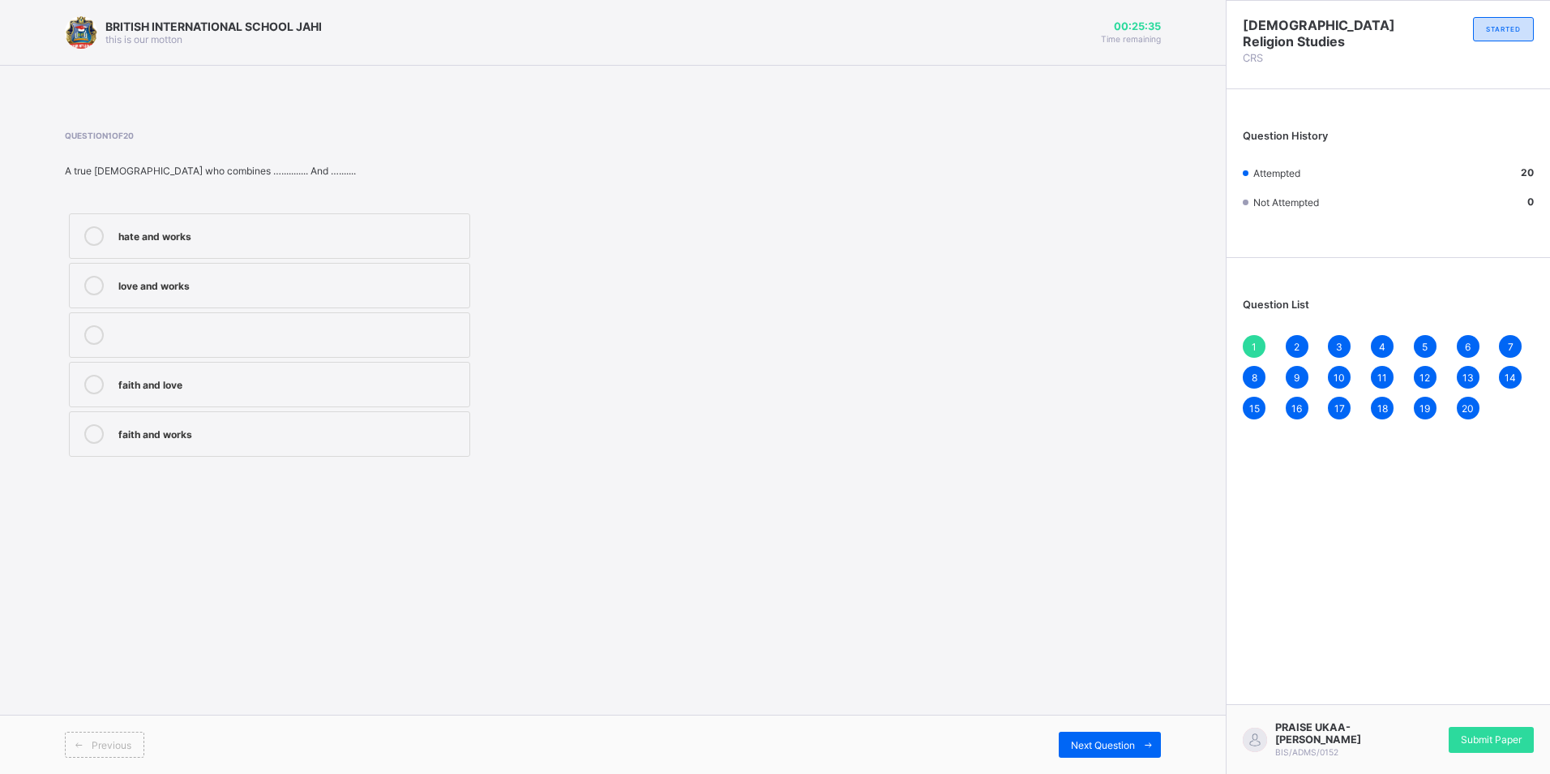
click at [450, 324] on label at bounding box center [269, 334] width 401 height 45
click at [341, 419] on label "faith and works" at bounding box center [269, 433] width 401 height 45
click at [1108, 747] on span "Next Question" at bounding box center [1103, 745] width 64 height 12
click at [1103, 750] on span "Next Question" at bounding box center [1103, 745] width 64 height 12
click at [1108, 744] on span "Next Question" at bounding box center [1103, 745] width 64 height 12
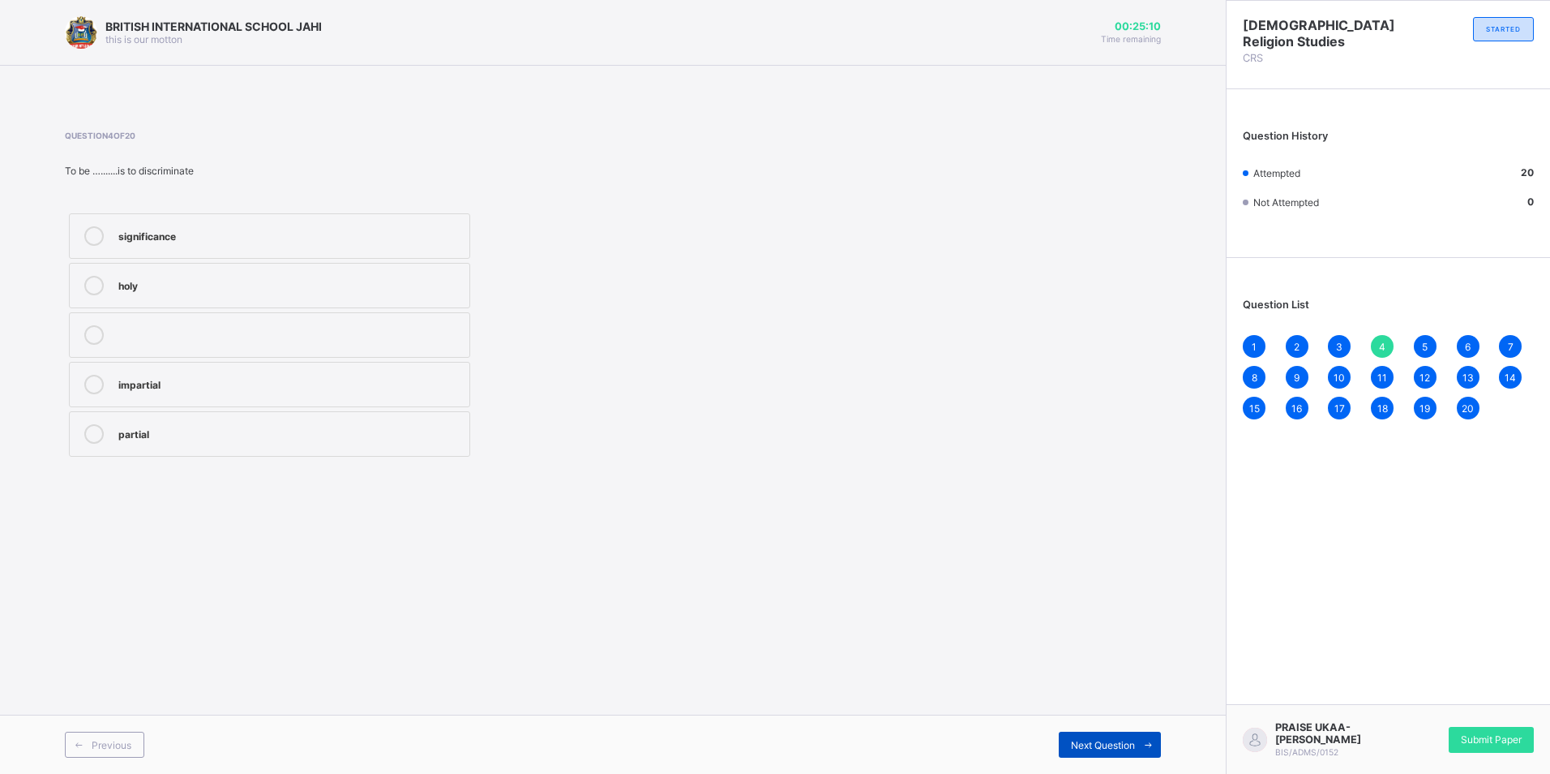
click at [1109, 744] on span "Next Question" at bounding box center [1103, 745] width 64 height 12
click at [1109, 751] on div "Next Question" at bounding box center [1110, 744] width 102 height 26
click at [1112, 737] on div "Next Question" at bounding box center [1110, 744] width 102 height 26
click at [1128, 742] on span "Next Question" at bounding box center [1103, 745] width 64 height 12
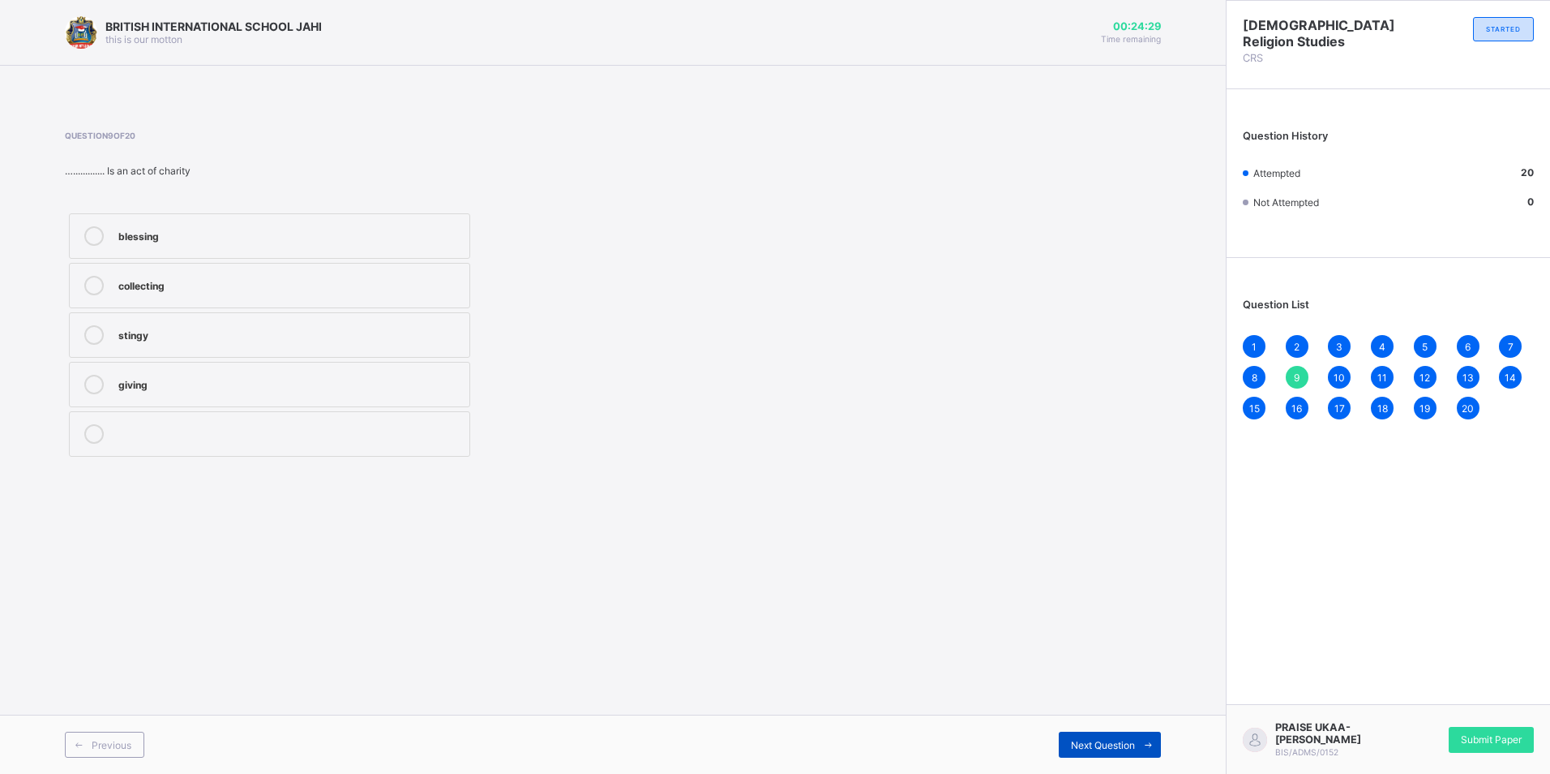
click at [1147, 748] on icon at bounding box center [1148, 744] width 12 height 11
click at [1146, 753] on span at bounding box center [1148, 744] width 26 height 26
click at [1149, 746] on icon at bounding box center [1148, 744] width 12 height 11
click at [1148, 746] on icon at bounding box center [1148, 744] width 12 height 11
click at [1147, 747] on icon at bounding box center [1148, 744] width 12 height 11
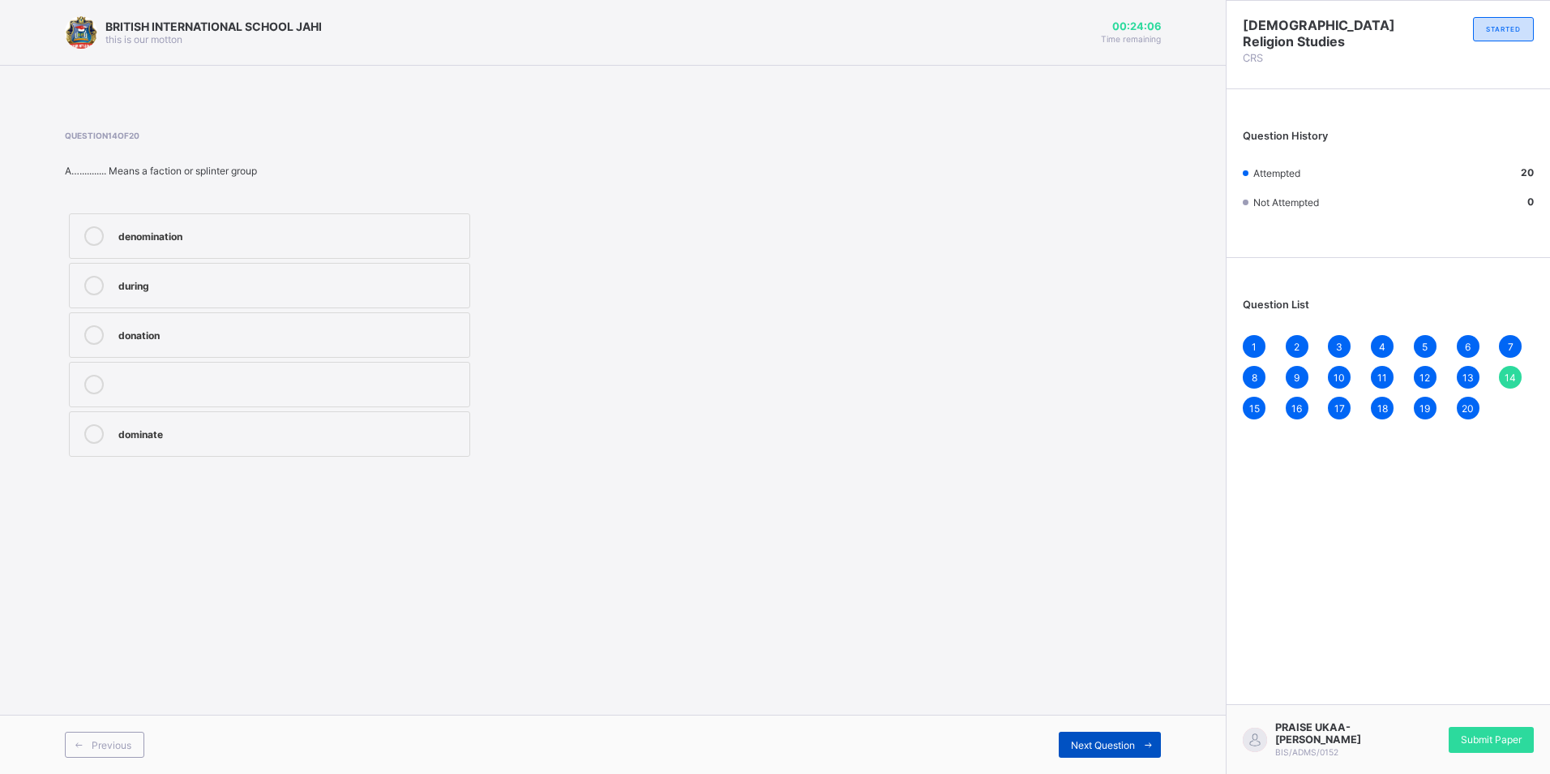
click at [1147, 747] on icon at bounding box center [1148, 744] width 12 height 11
click at [1151, 749] on icon at bounding box center [1148, 744] width 12 height 11
click at [1150, 752] on span at bounding box center [1148, 744] width 26 height 26
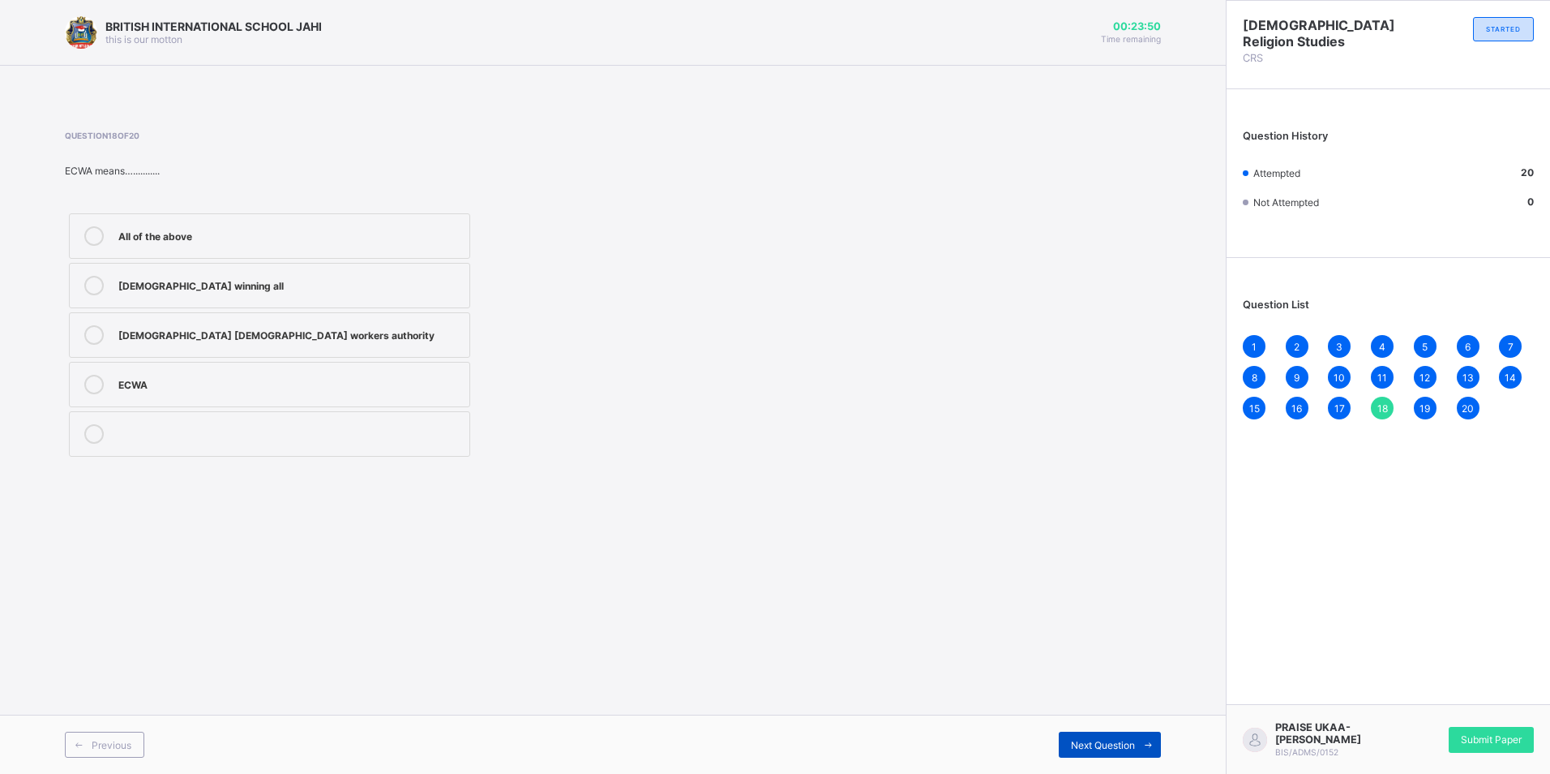
click at [1150, 752] on span at bounding box center [1148, 744] width 26 height 26
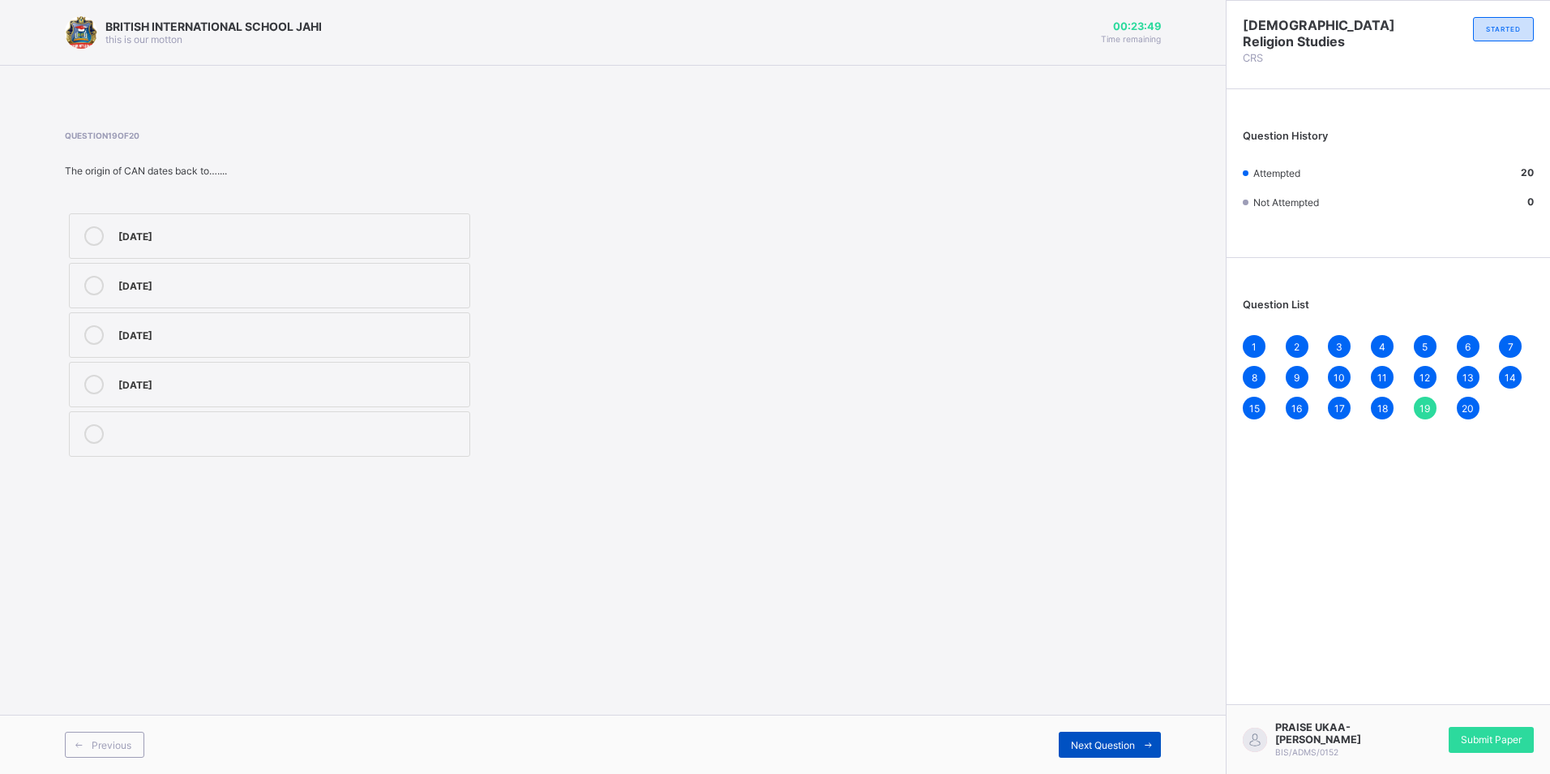
click at [1150, 752] on span at bounding box center [1148, 744] width 26 height 26
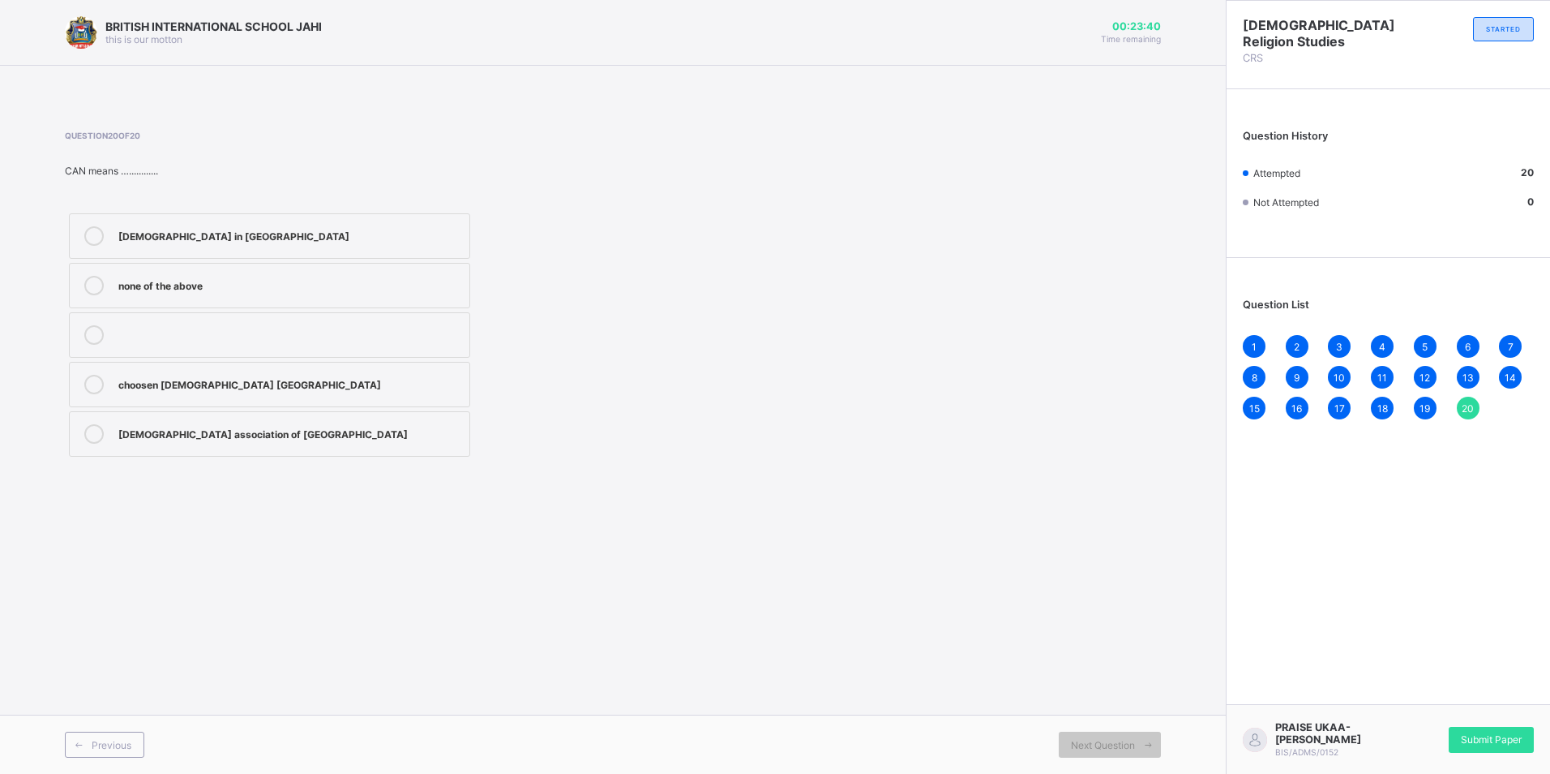
click at [1247, 345] on div "1" at bounding box center [1254, 346] width 23 height 23
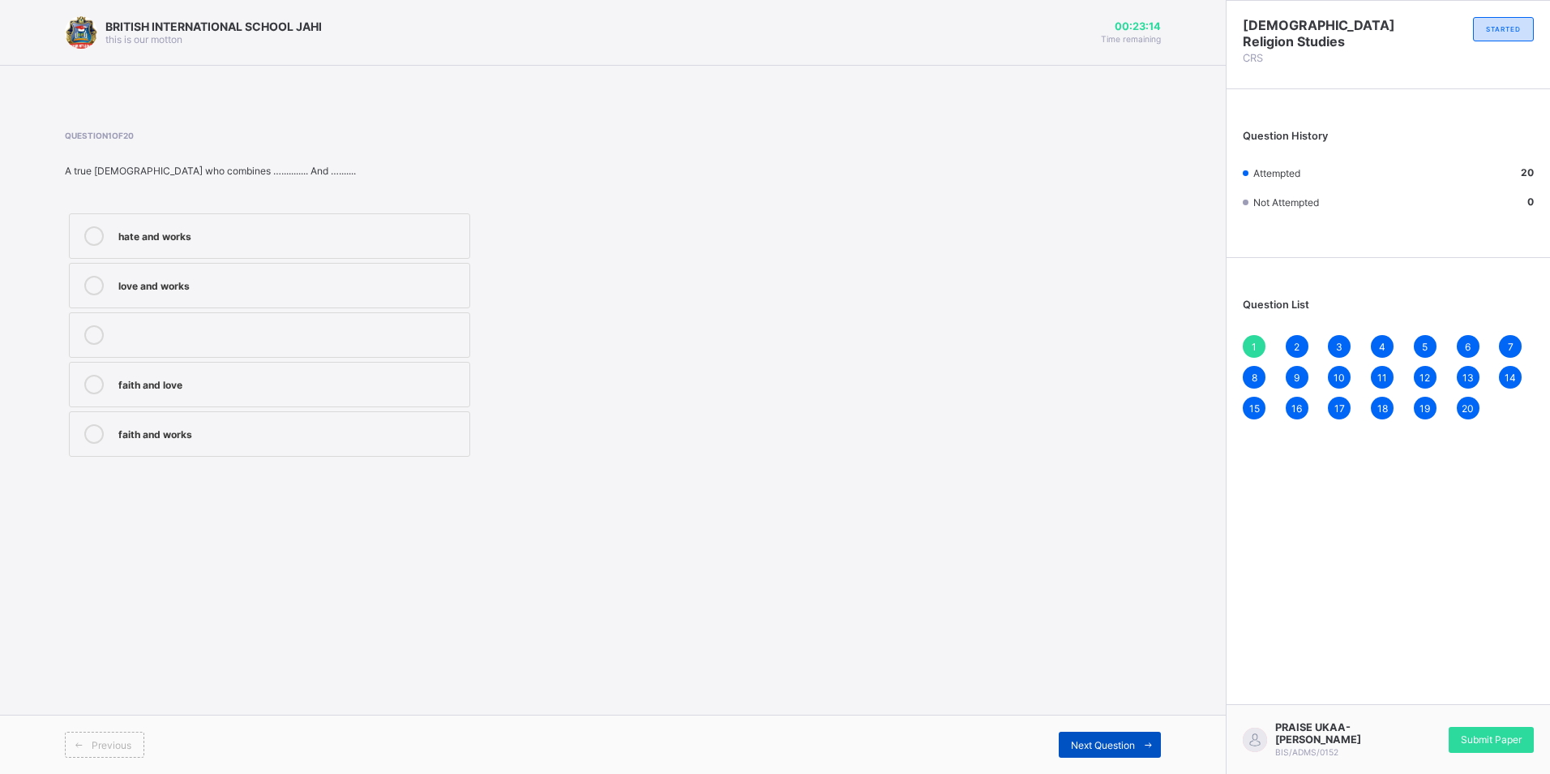
click at [1151, 744] on icon at bounding box center [1148, 744] width 12 height 11
drag, startPoint x: 1135, startPoint y: 749, endPoint x: 1103, endPoint y: 653, distance: 101.8
click at [1103, 653] on div "BRITISH INTERNATIONAL SCHOOL JAHI this is our motton 00:23:03 Time remaining Qu…" at bounding box center [613, 387] width 1226 height 774
drag, startPoint x: 1112, startPoint y: 739, endPoint x: 1087, endPoint y: 677, distance: 67.6
click at [1087, 677] on div "BRITISH INTERNATIONAL SCHOOL JAHI this is our motton 00:23:00 Time remaining Qu…" at bounding box center [613, 387] width 1226 height 774
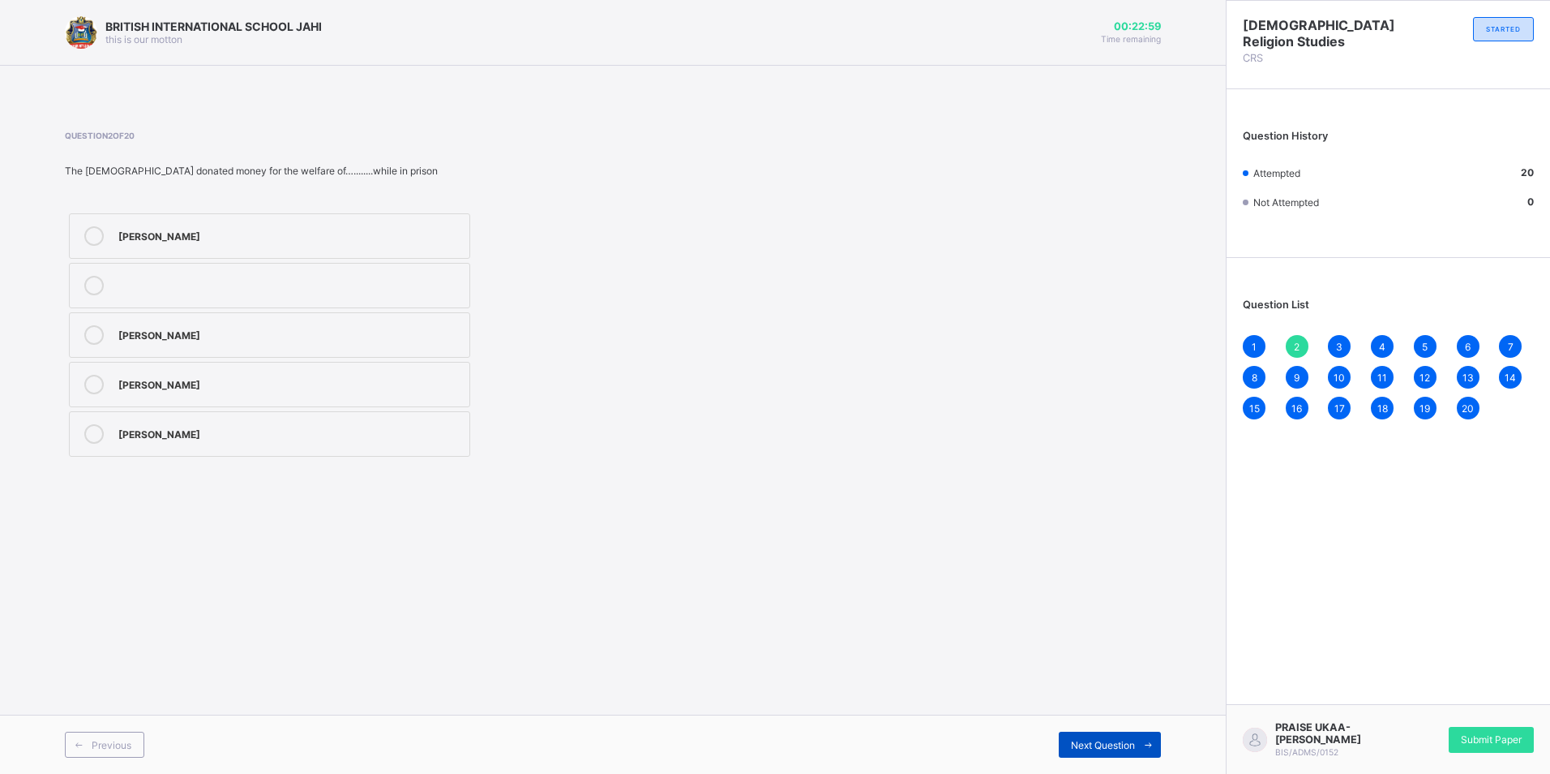
click at [1097, 739] on span "Next Question" at bounding box center [1103, 745] width 64 height 12
click at [1125, 748] on span "Next Question" at bounding box center [1103, 745] width 64 height 12
click at [1125, 752] on div "Next Question" at bounding box center [1110, 744] width 102 height 26
click at [1125, 747] on span "Next Question" at bounding box center [1103, 745] width 64 height 12
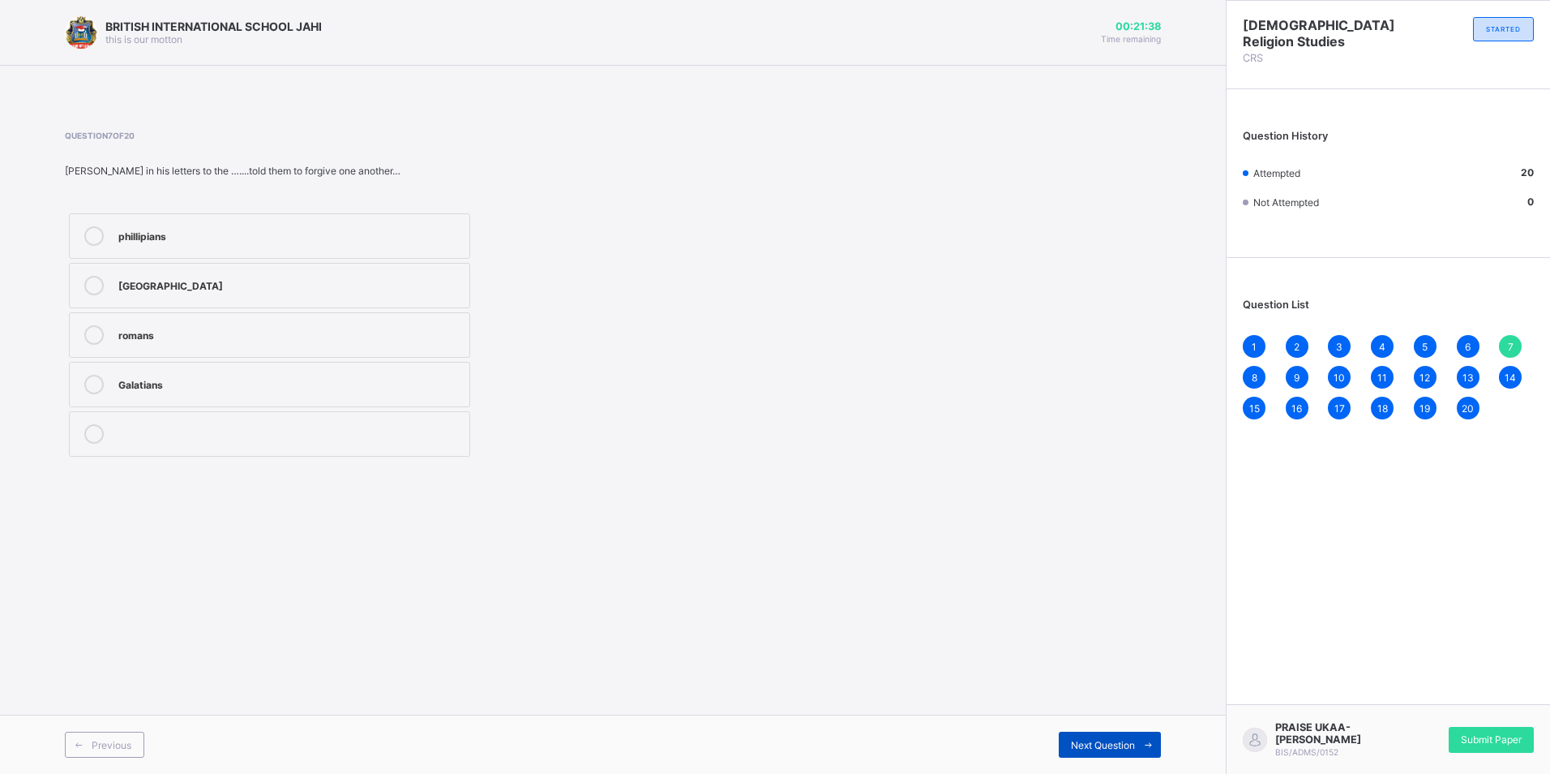
click at [1122, 745] on span "Next Question" at bounding box center [1103, 745] width 64 height 12
click at [911, 574] on div "BRITISH INTERNATIONAL SCHOOL JAHI this is our motton 00:21:36 Time remaining Qu…" at bounding box center [613, 387] width 1226 height 774
click at [1086, 734] on div "Next Question" at bounding box center [1110, 744] width 102 height 26
click at [1086, 740] on span "Next Question" at bounding box center [1103, 745] width 64 height 12
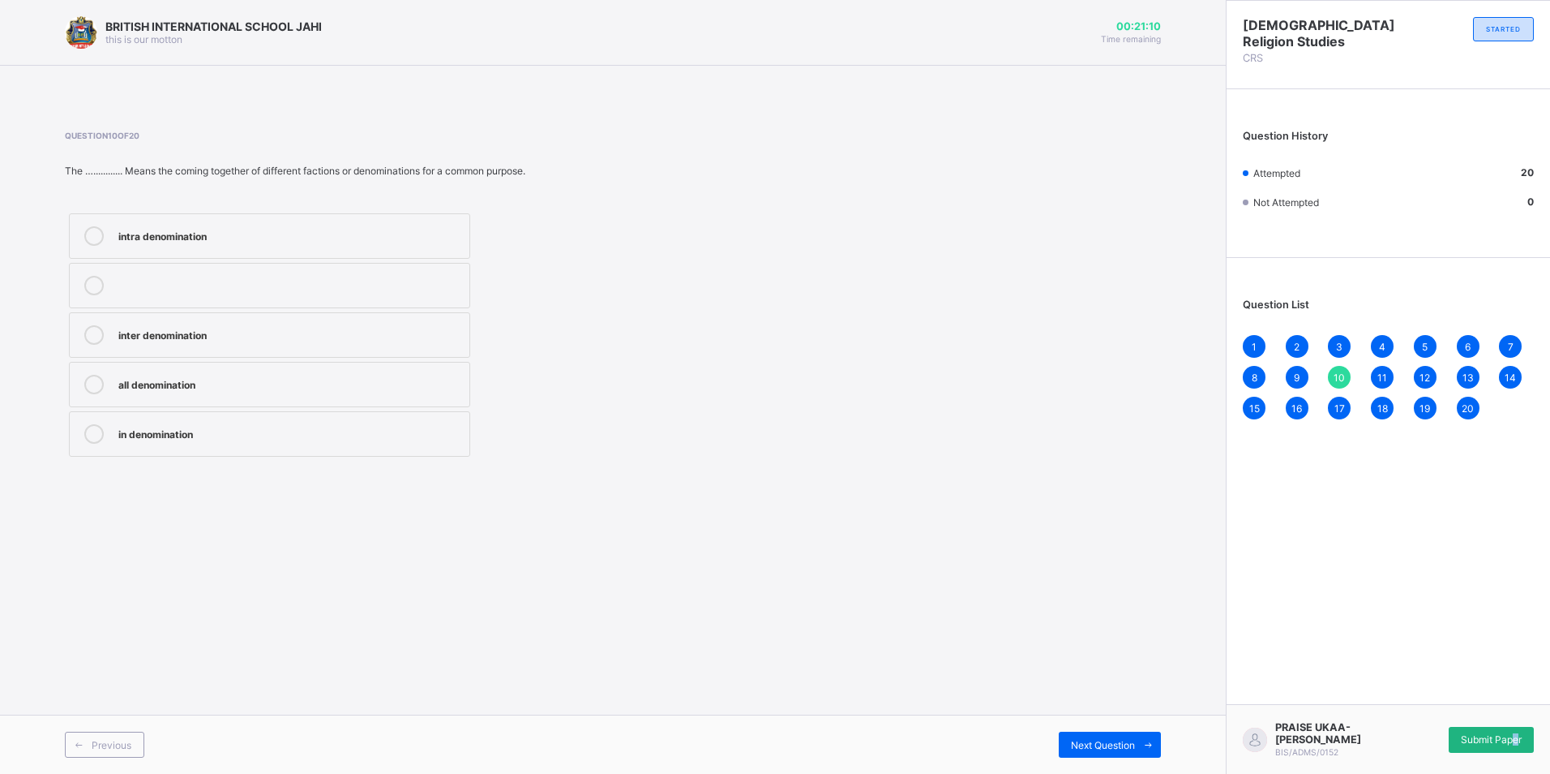
click at [1514, 737] on span "Submit Paper" at bounding box center [1491, 739] width 61 height 12
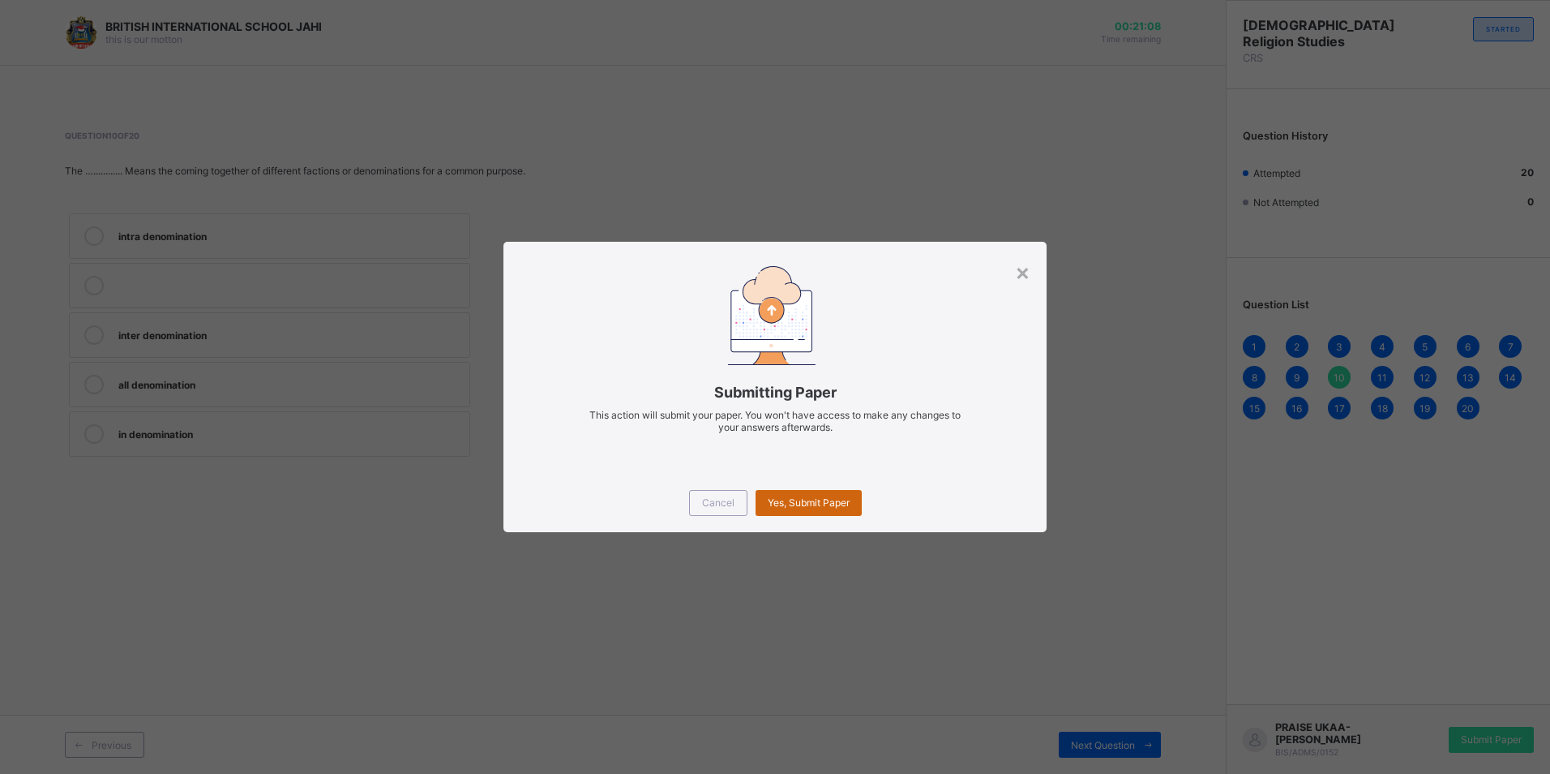
drag, startPoint x: 786, startPoint y: 495, endPoint x: 779, endPoint y: 505, distance: 12.4
click at [782, 499] on div "Yes, Submit Paper" at bounding box center [809, 503] width 106 height 26
drag, startPoint x: 779, startPoint y: 505, endPoint x: 823, endPoint y: 508, distance: 43.9
click at [823, 508] on div "Yes, Submit Paper" at bounding box center [809, 503] width 106 height 26
drag, startPoint x: 823, startPoint y: 508, endPoint x: 910, endPoint y: 503, distance: 86.9
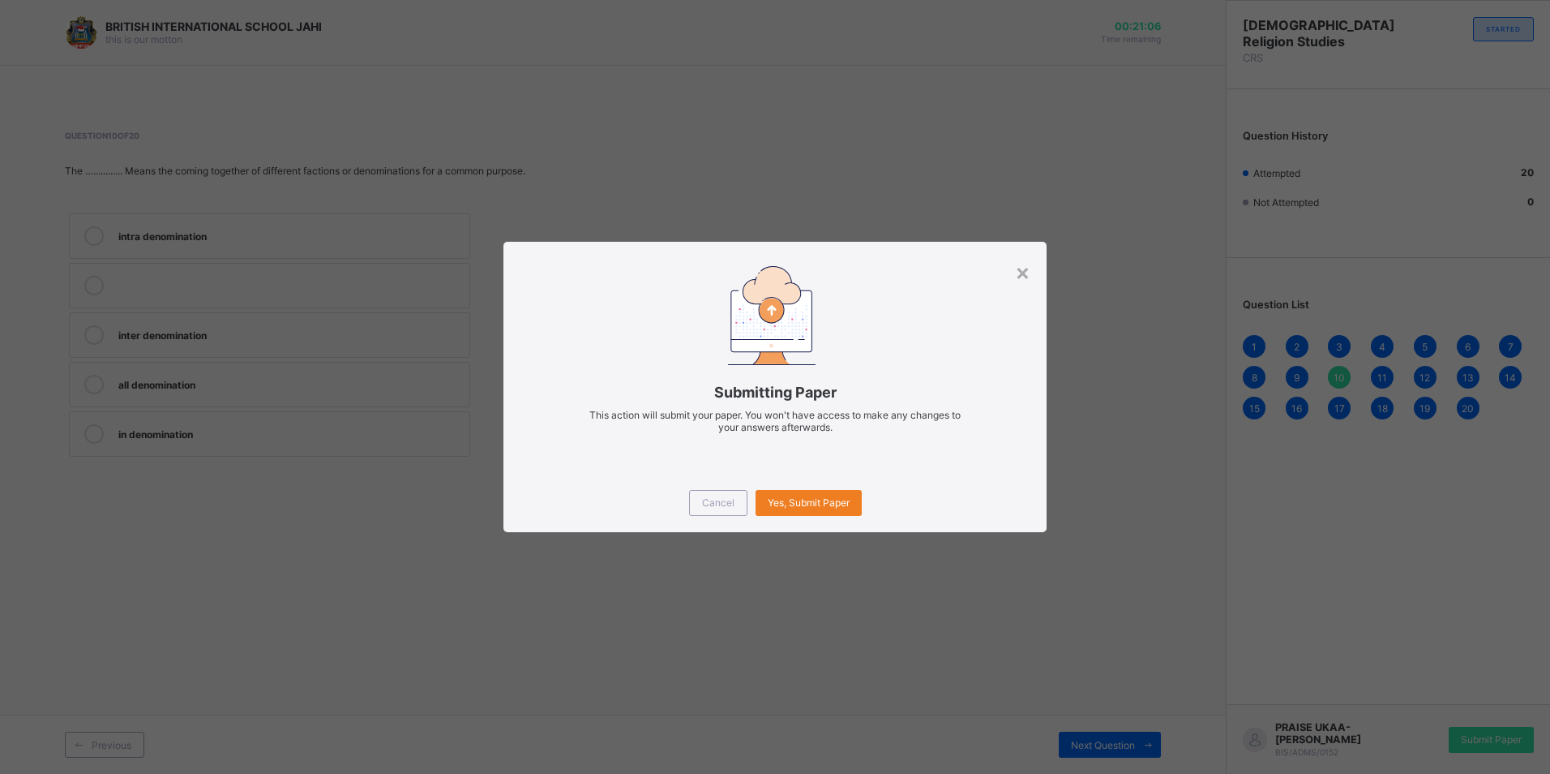
click at [910, 503] on div "Cancel Yes, Submit Paper" at bounding box center [775, 503] width 542 height 58
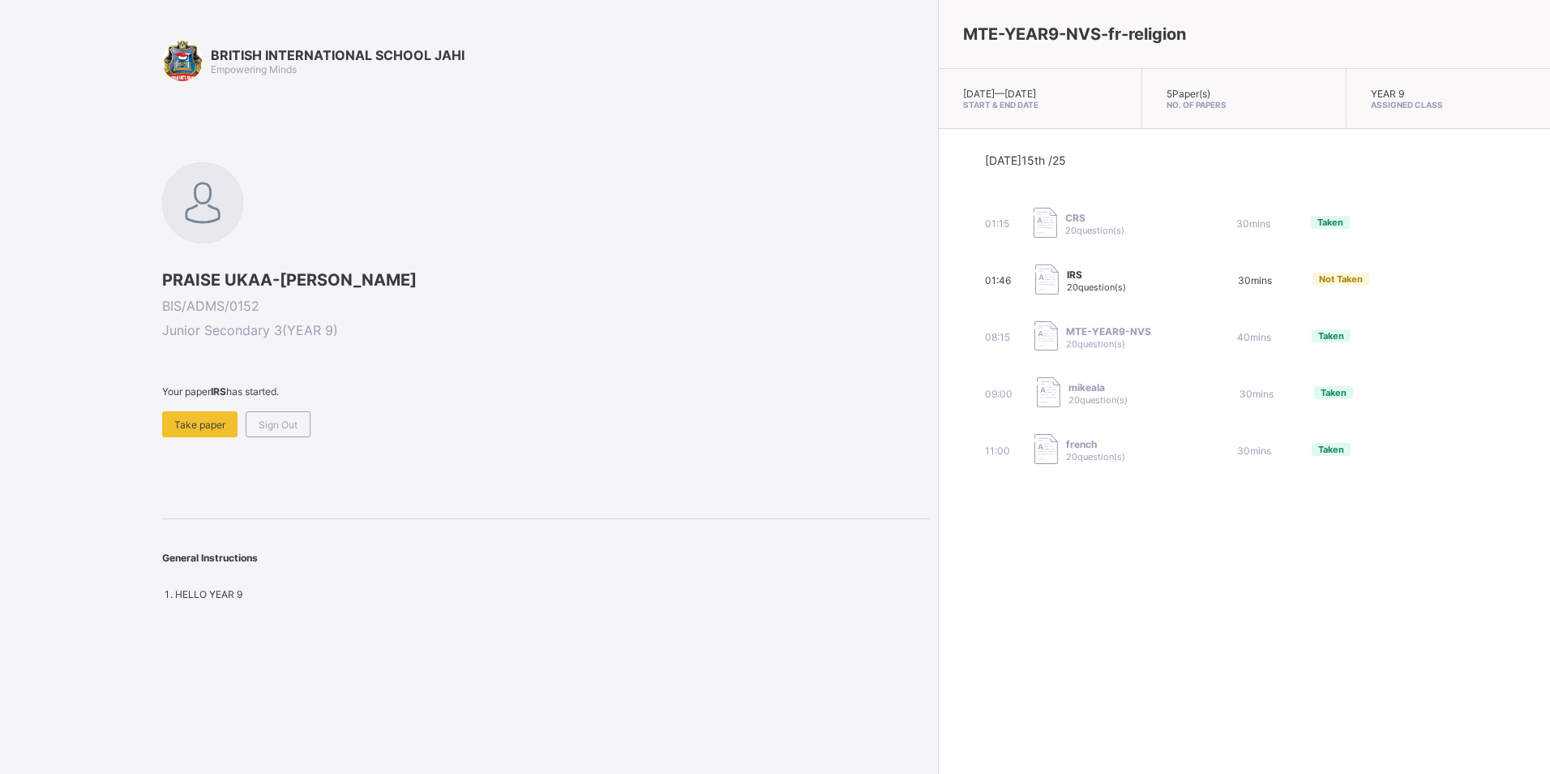
click at [302, 419] on div "Sign Out" at bounding box center [278, 424] width 65 height 26
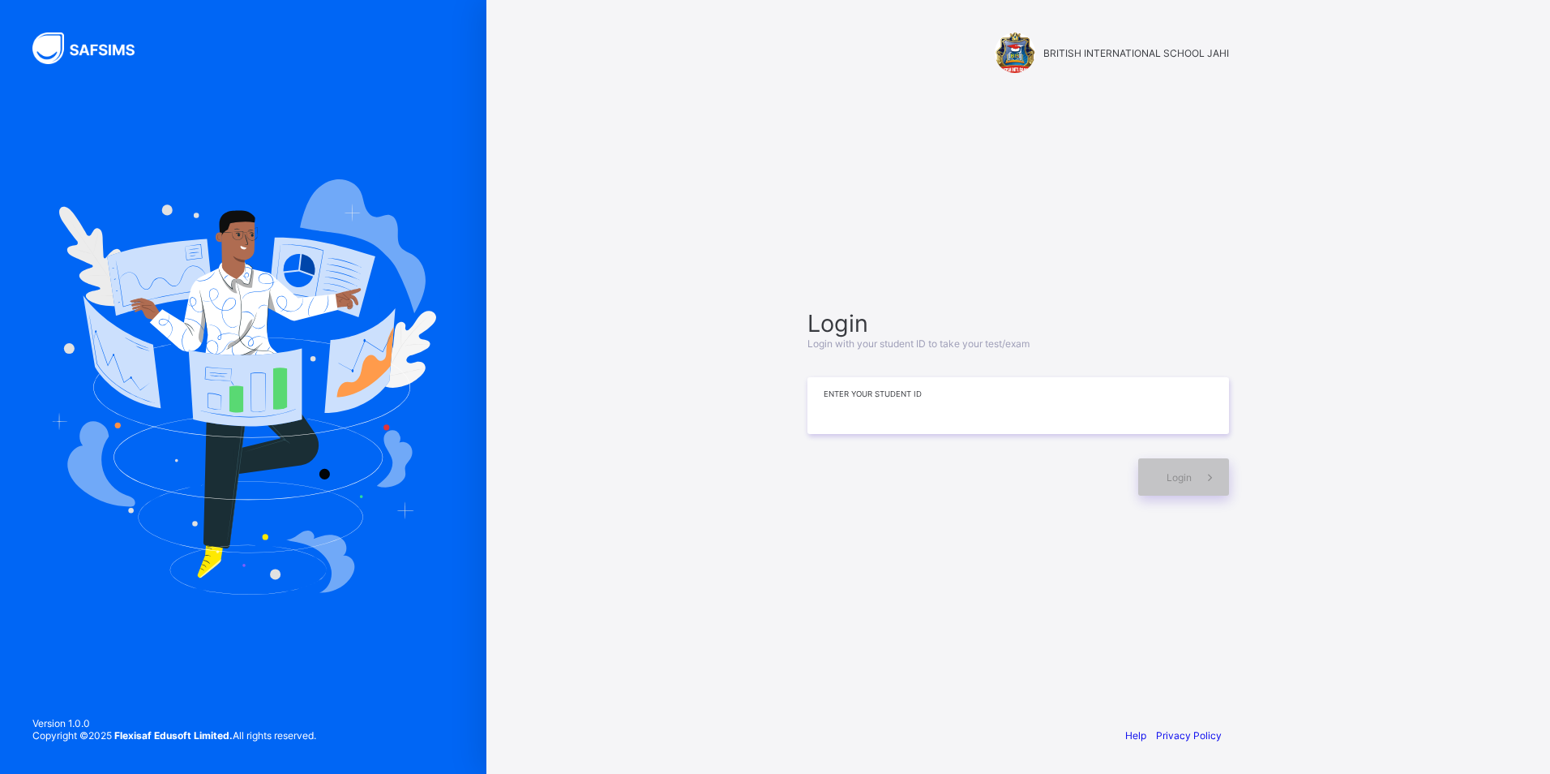
click at [928, 420] on input at bounding box center [1019, 405] width 422 height 57
type input "**********"
click at [1207, 472] on icon at bounding box center [1210, 476] width 17 height 15
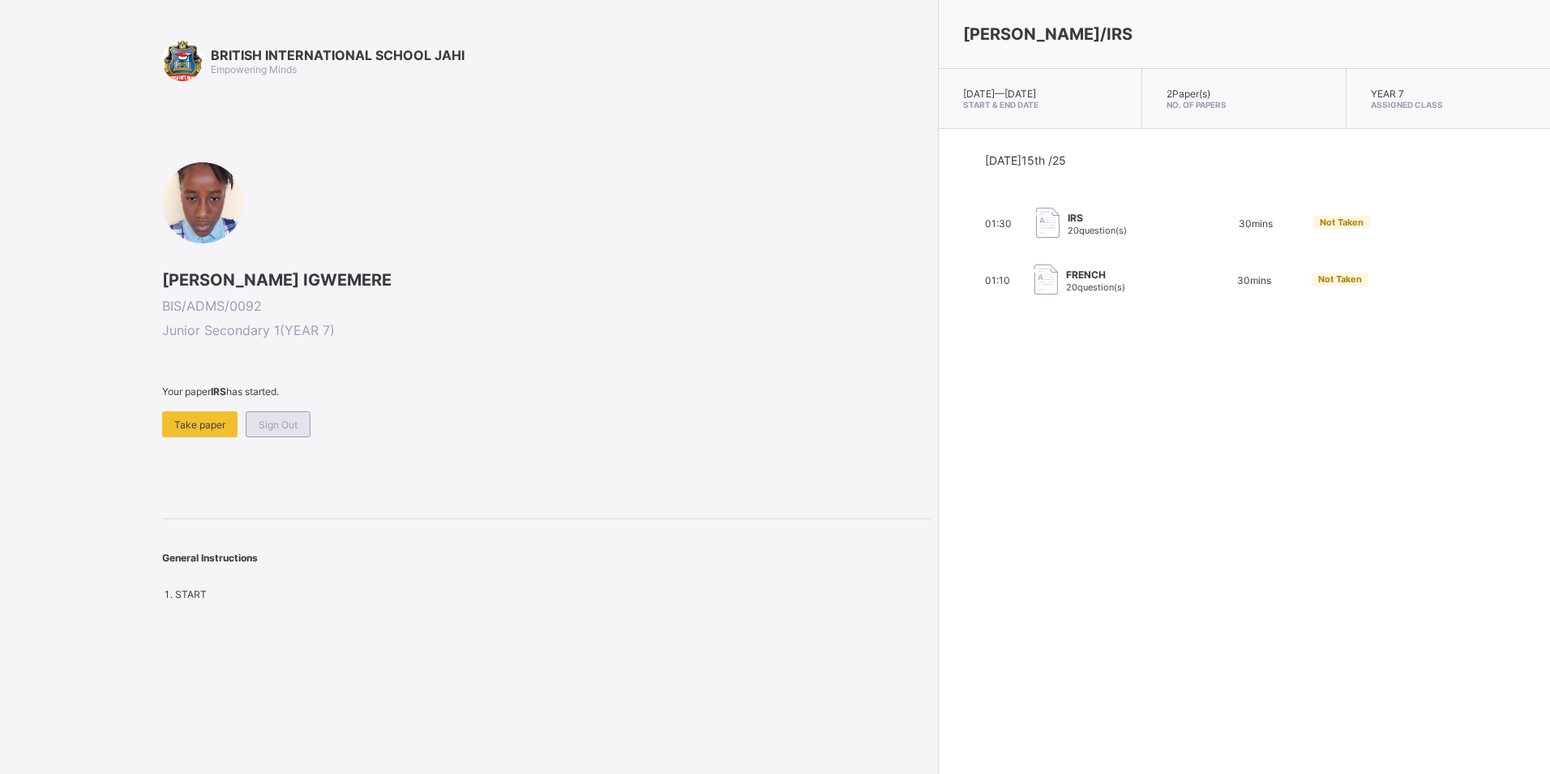
click at [289, 428] on span "Sign Out" at bounding box center [278, 424] width 39 height 12
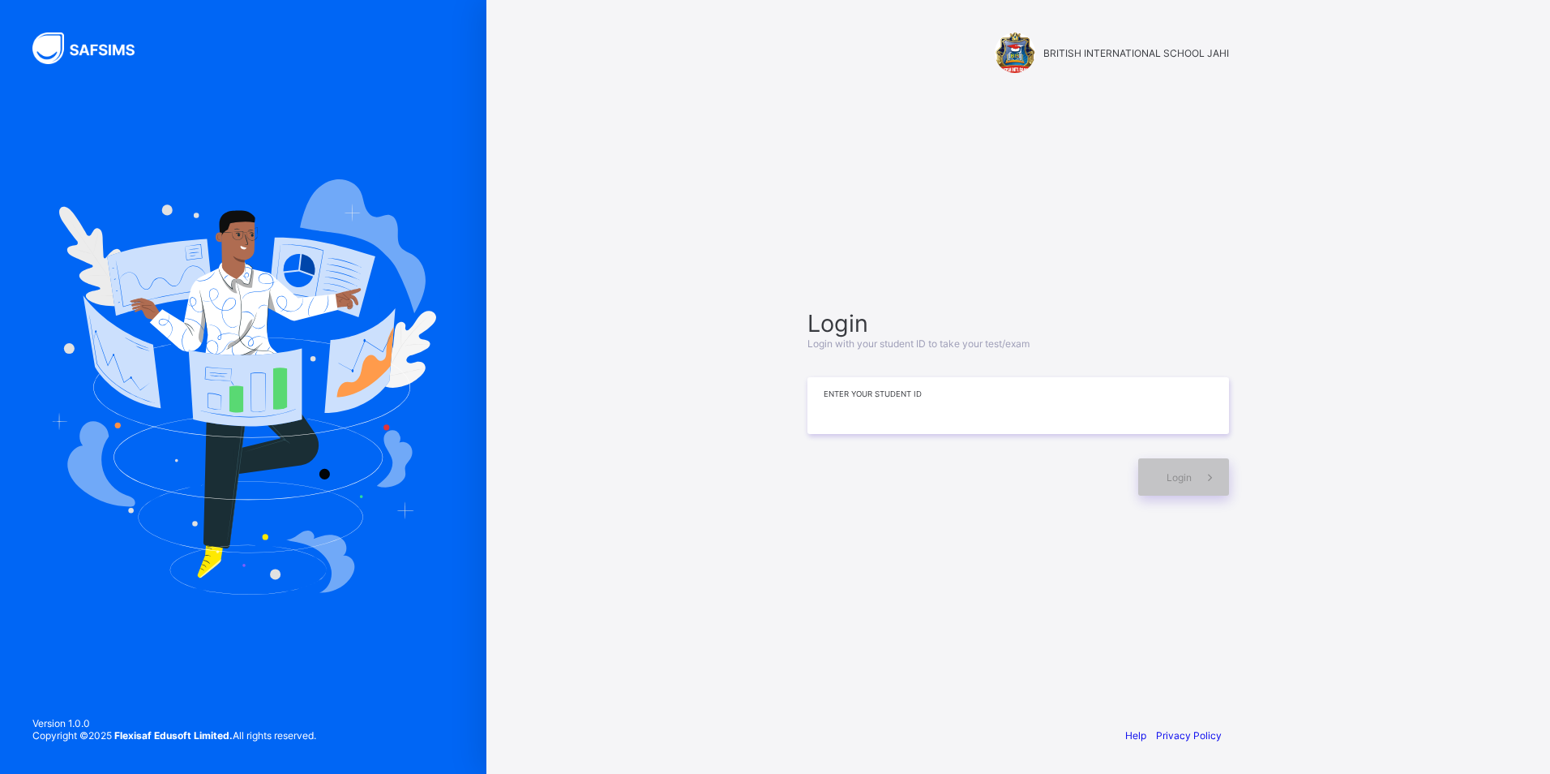
click at [884, 401] on input at bounding box center [1019, 405] width 422 height 57
click at [879, 405] on input "**********" at bounding box center [1019, 405] width 422 height 57
type input "**********"
click at [1172, 490] on div "Login" at bounding box center [1183, 476] width 91 height 37
click at [942, 199] on div "**********" at bounding box center [1018, 402] width 454 height 556
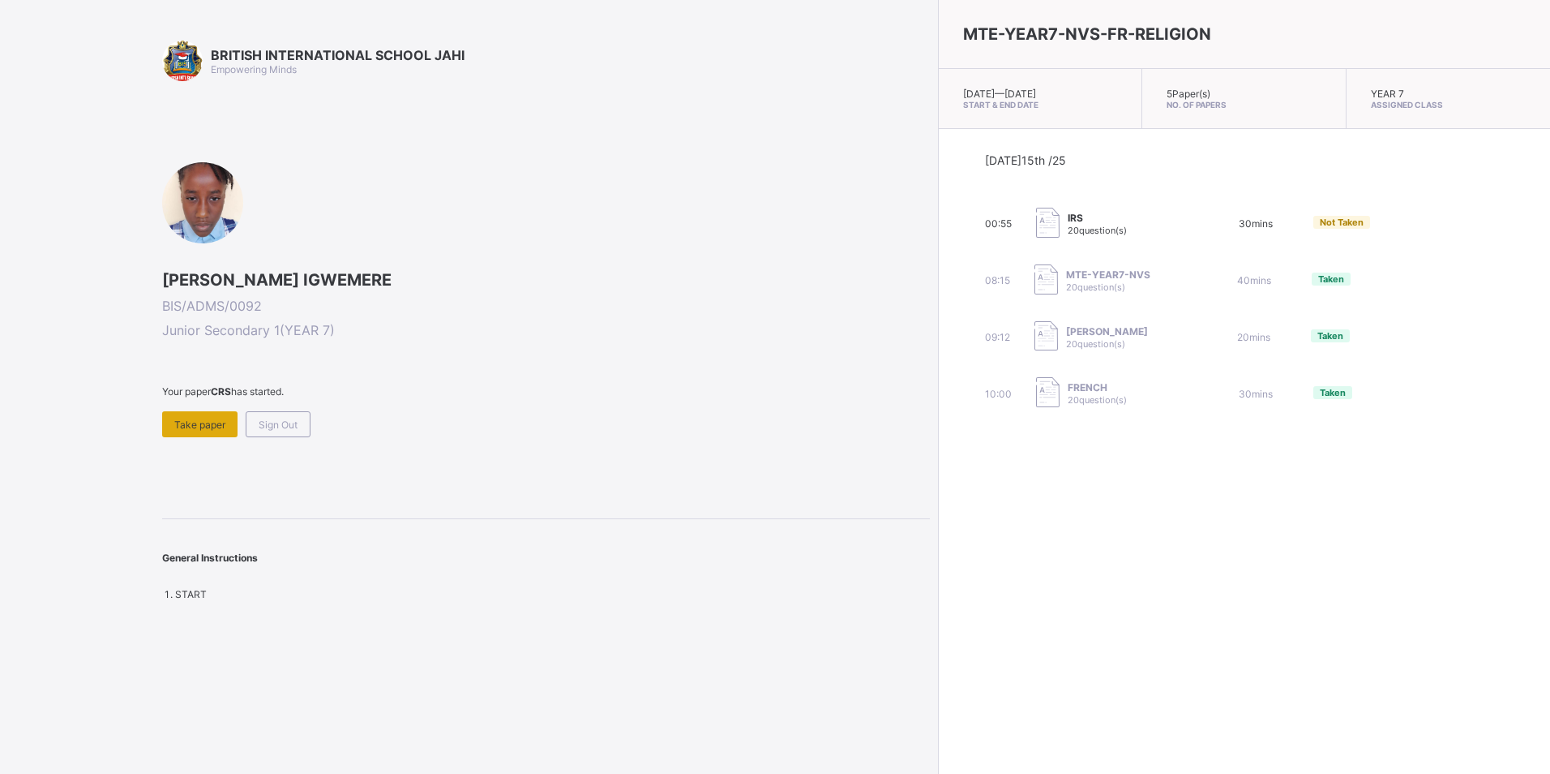
click at [206, 418] on span "Take paper" at bounding box center [199, 424] width 51 height 12
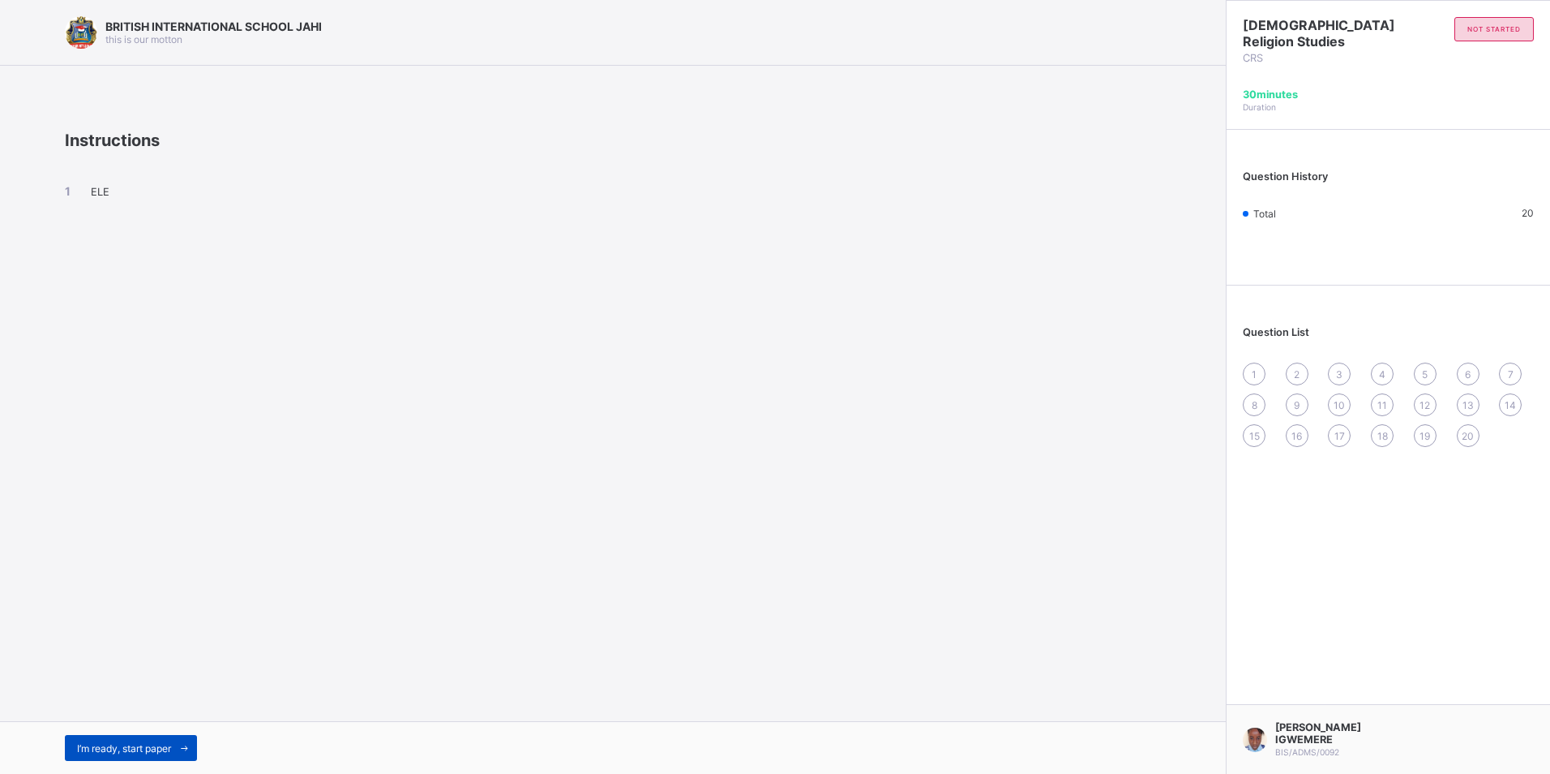
click at [169, 745] on span "I’m ready, start paper" at bounding box center [124, 748] width 94 height 12
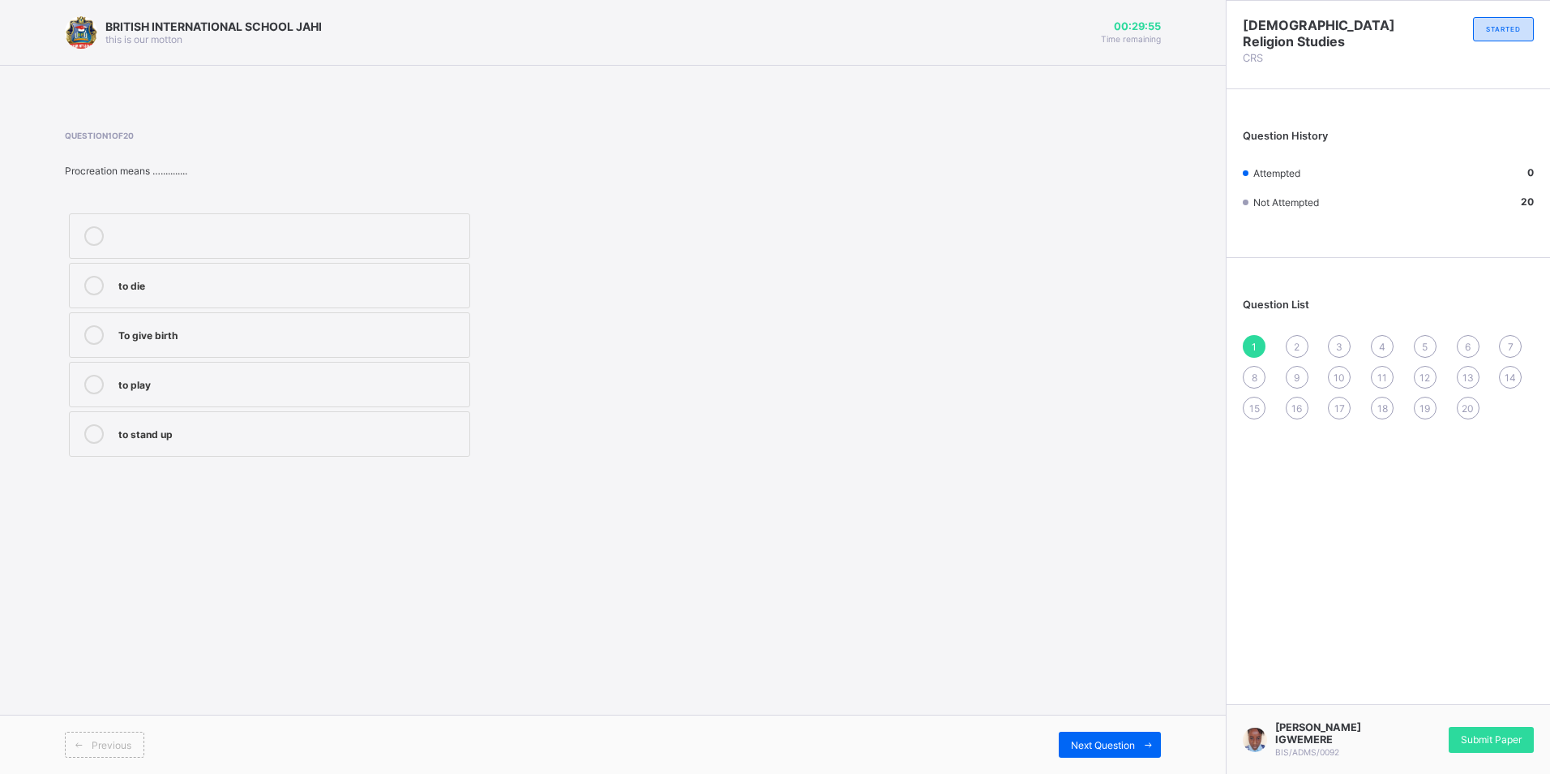
click at [179, 332] on div "To give birth" at bounding box center [289, 333] width 343 height 16
click at [1092, 734] on div "Next Question" at bounding box center [1110, 744] width 102 height 26
click at [152, 242] on div "Contrition" at bounding box center [289, 235] width 343 height 19
click at [1122, 748] on span "Next Question" at bounding box center [1103, 745] width 64 height 12
click at [148, 291] on div "oshekwo" at bounding box center [289, 284] width 343 height 16
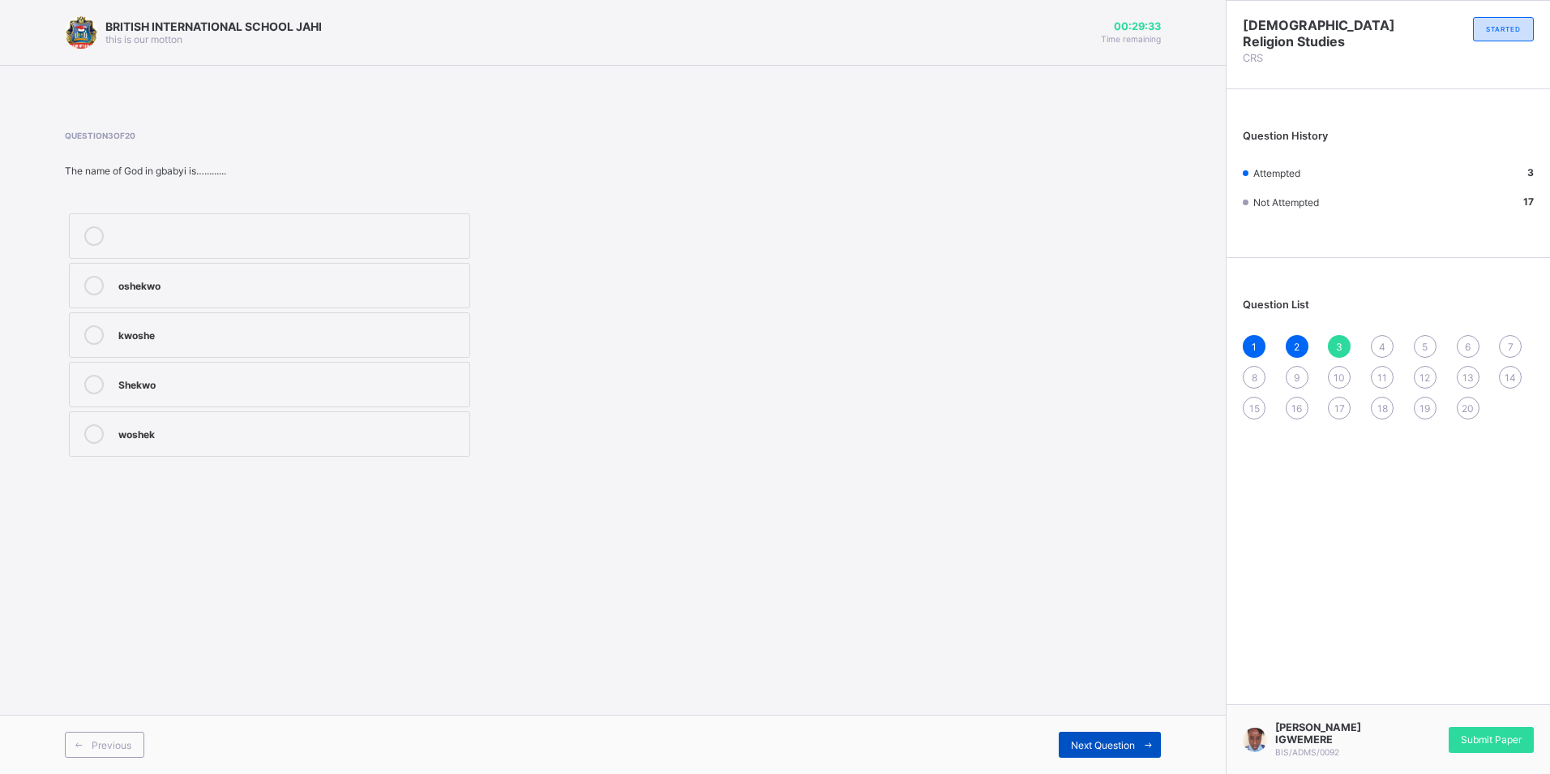
click at [1082, 743] on span "Next Question" at bounding box center [1103, 745] width 64 height 12
click at [124, 326] on div "Garden of Eden" at bounding box center [289, 333] width 343 height 16
drag, startPoint x: 1117, startPoint y: 721, endPoint x: 1104, endPoint y: 739, distance: 23.2
click at [1104, 739] on div "Previous Next Question" at bounding box center [613, 743] width 1226 height 59
click at [1104, 739] on span "Next Question" at bounding box center [1103, 745] width 64 height 12
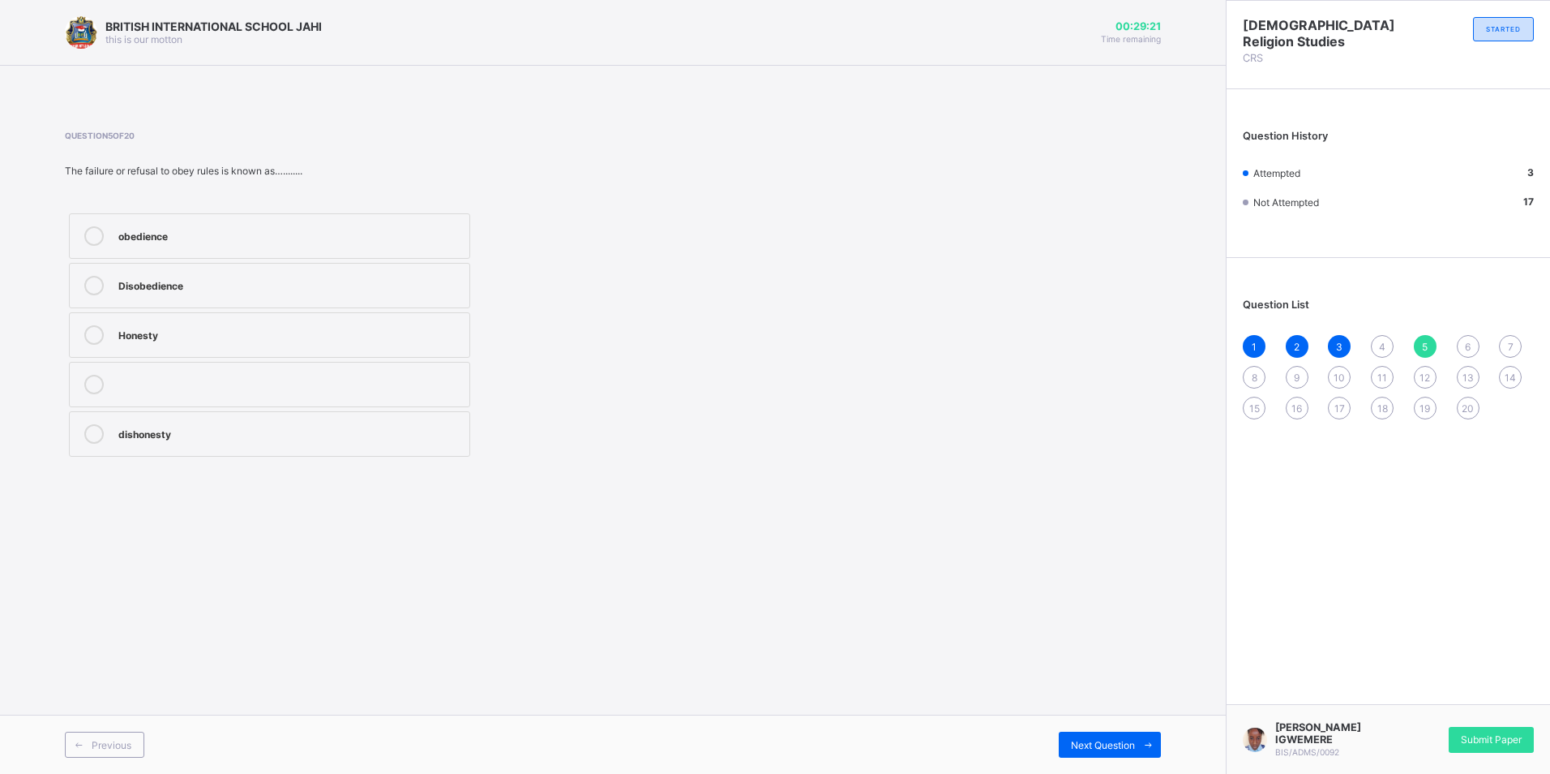
click at [1380, 336] on div "4" at bounding box center [1382, 346] width 23 height 23
click at [134, 277] on div "My garden" at bounding box center [289, 284] width 343 height 16
click at [151, 324] on label "Garden of Eden" at bounding box center [269, 334] width 401 height 45
click at [1087, 736] on div "Next Question" at bounding box center [1110, 744] width 102 height 26
drag, startPoint x: 156, startPoint y: 293, endPoint x: 204, endPoint y: 263, distance: 56.5
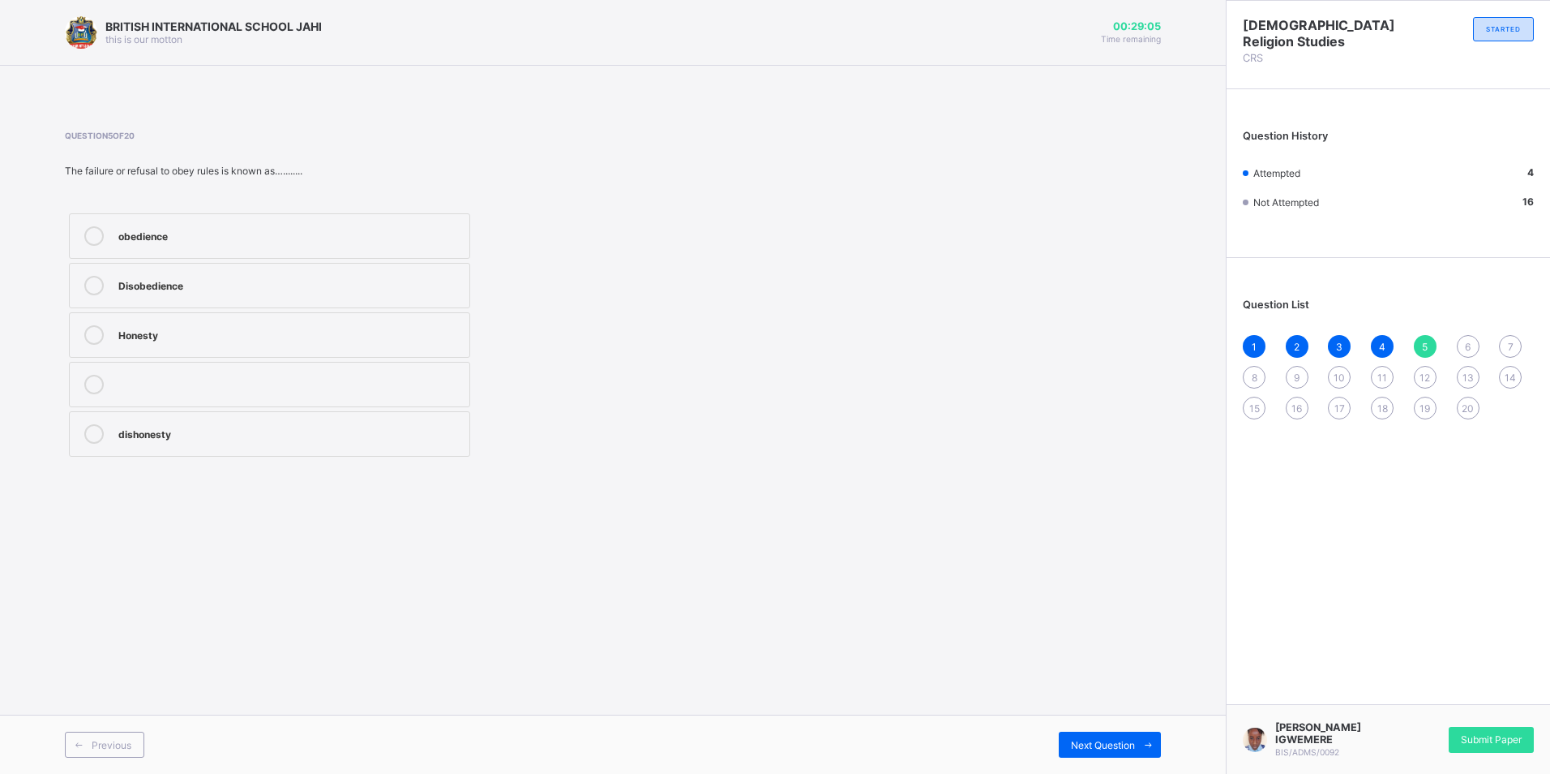
click at [156, 293] on div "Disobedience" at bounding box center [289, 285] width 343 height 19
click at [1111, 732] on div "Next Question" at bounding box center [1110, 744] width 102 height 26
drag, startPoint x: 138, startPoint y: 418, endPoint x: 154, endPoint y: 398, distance: 25.3
click at [139, 417] on label "Omniscient" at bounding box center [269, 433] width 401 height 45
click at [1086, 739] on span "Next Question" at bounding box center [1103, 745] width 64 height 12
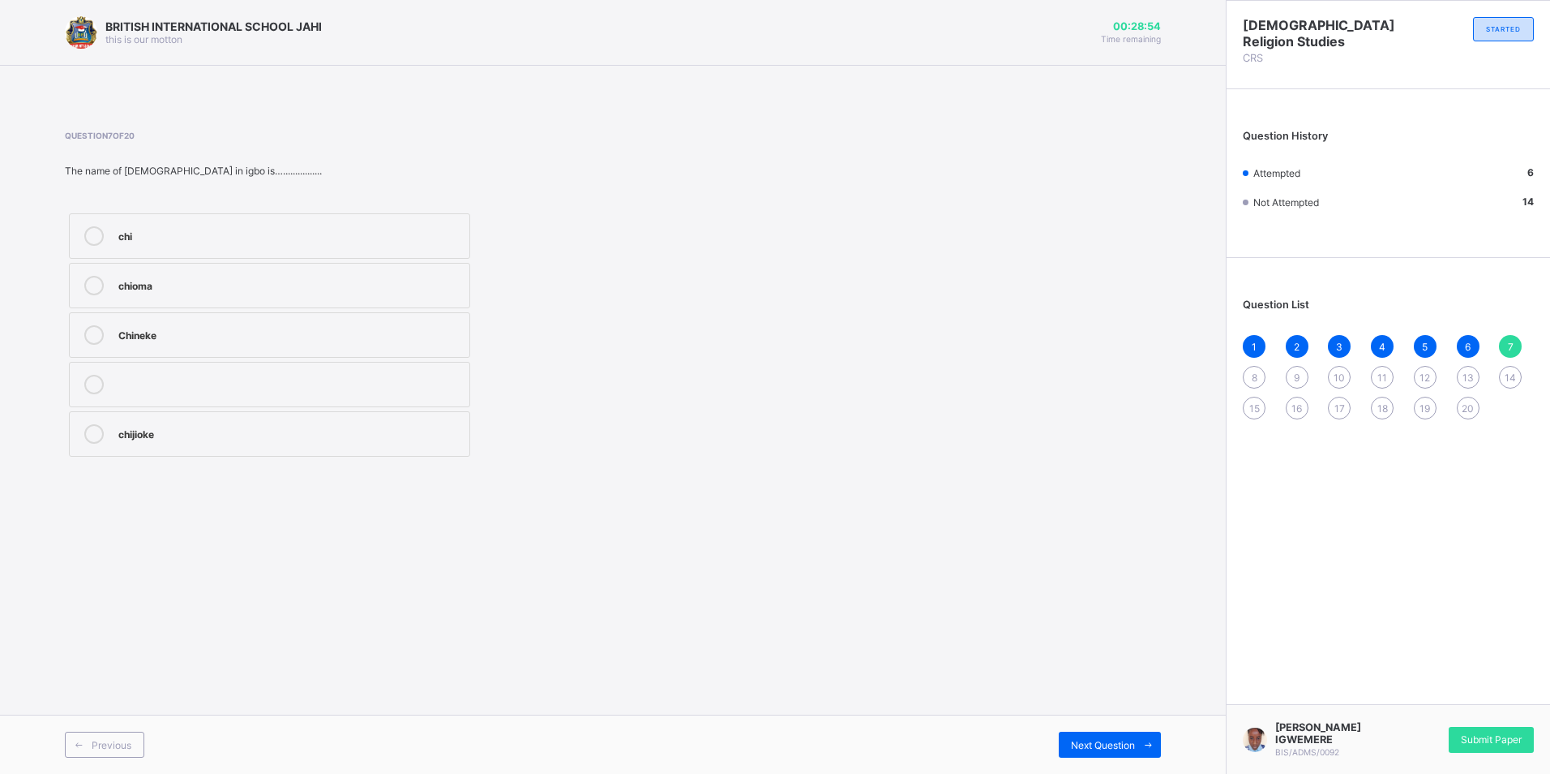
click at [196, 333] on div "Chineke" at bounding box center [289, 333] width 343 height 16
click at [1120, 739] on span "Next Question" at bounding box center [1103, 745] width 64 height 12
click at [141, 235] on div "Omnipresent" at bounding box center [289, 234] width 343 height 16
click at [1134, 736] on div "Next Question" at bounding box center [1110, 744] width 102 height 26
click at [147, 223] on label "reconnect" at bounding box center [269, 235] width 401 height 45
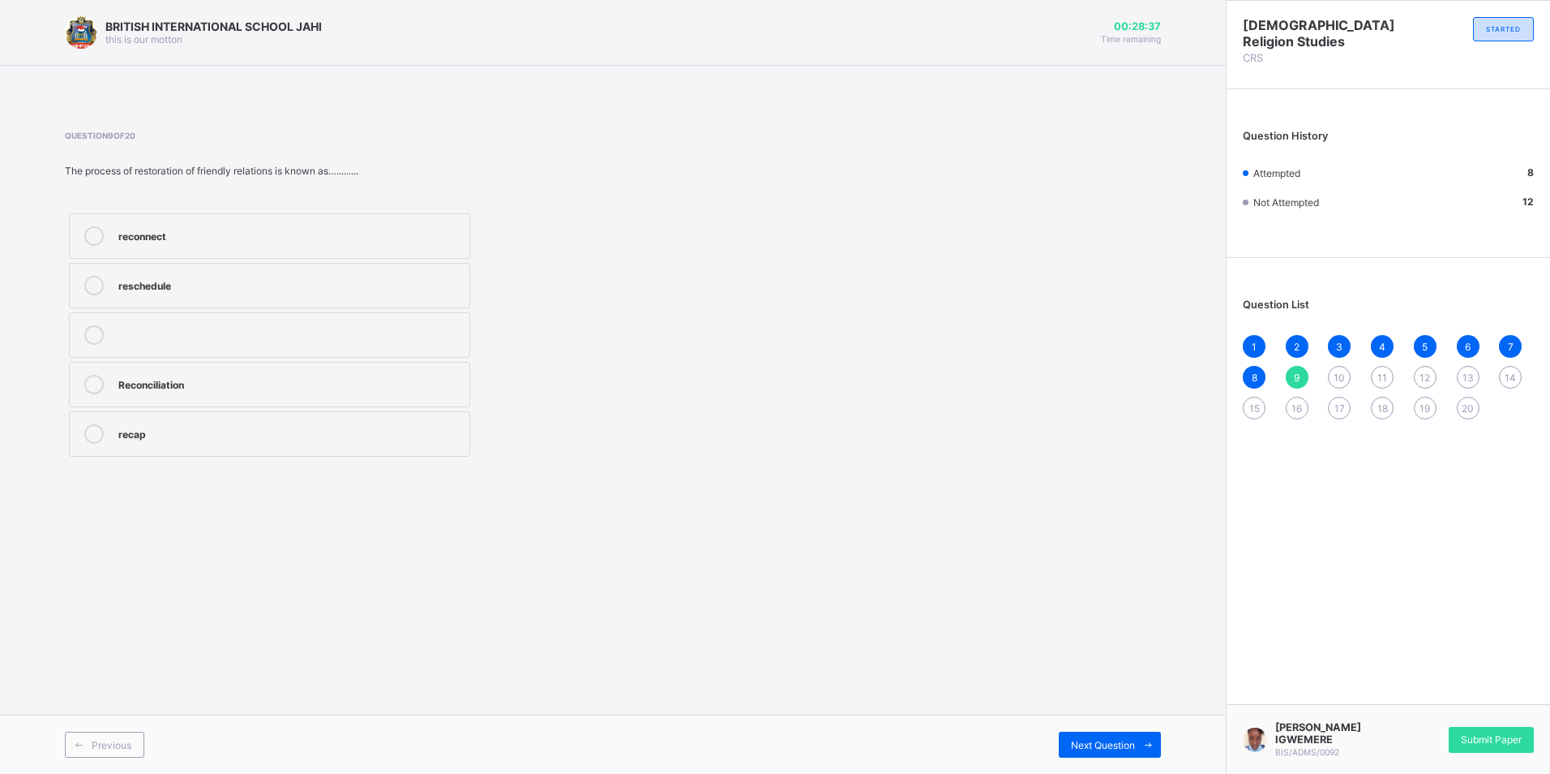
click at [146, 241] on div "reconnect" at bounding box center [289, 234] width 343 height 16
click at [1108, 758] on div "Previous Next Question" at bounding box center [613, 743] width 1226 height 59
click at [1099, 750] on span "Next Question" at bounding box center [1103, 745] width 64 height 12
click at [206, 247] on label "Heavenly bodies" at bounding box center [269, 235] width 401 height 45
click at [1082, 741] on span "Next Question" at bounding box center [1103, 745] width 64 height 12
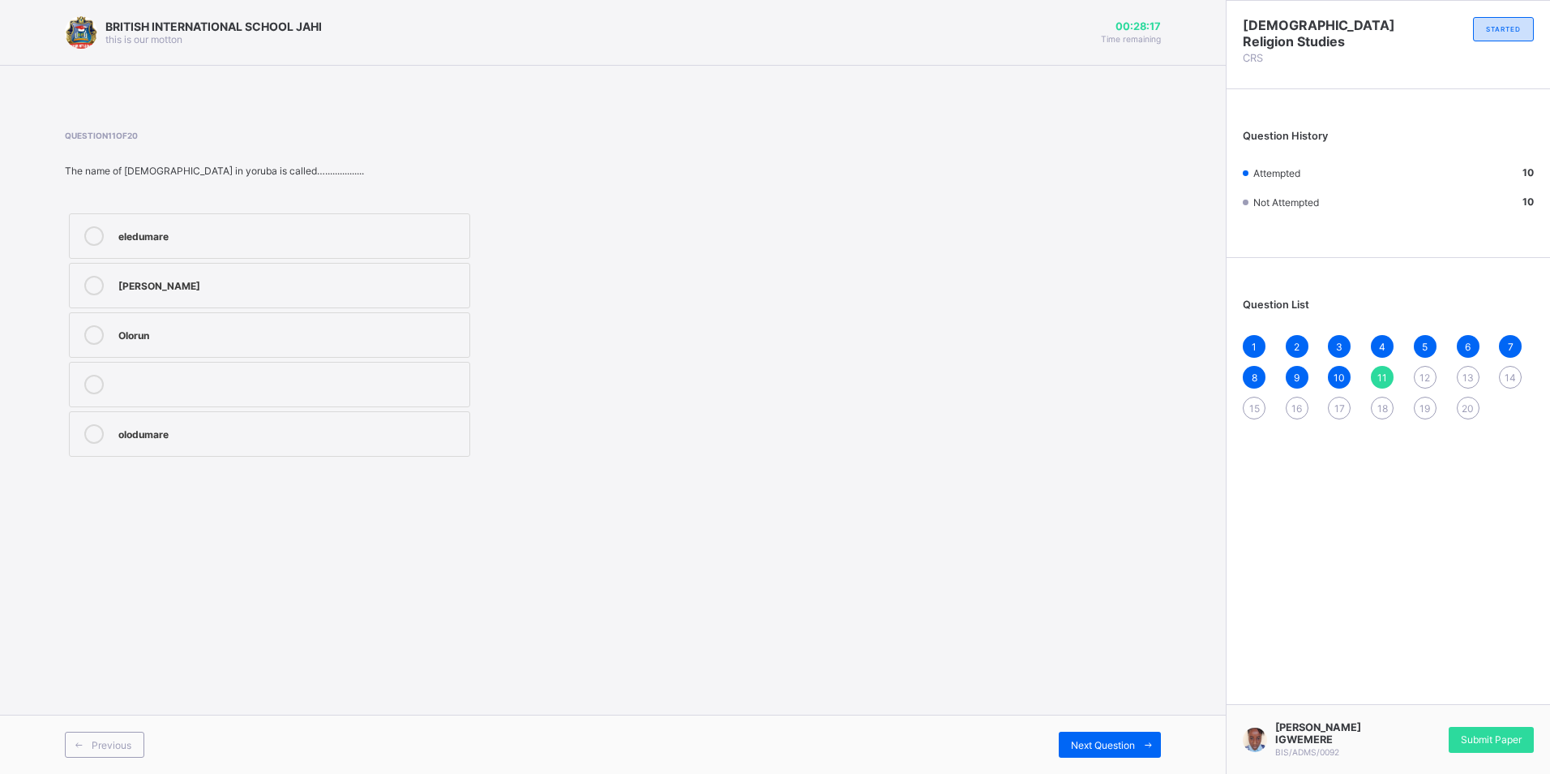
click at [196, 433] on div "olodumare" at bounding box center [289, 432] width 343 height 16
click at [1139, 737] on span at bounding box center [1148, 744] width 26 height 26
click at [194, 433] on div "Firmament" at bounding box center [289, 432] width 343 height 16
click at [1091, 740] on span "Next Question" at bounding box center [1103, 745] width 64 height 12
click at [161, 389] on div "[DEMOGRAPHIC_DATA]" at bounding box center [289, 383] width 343 height 16
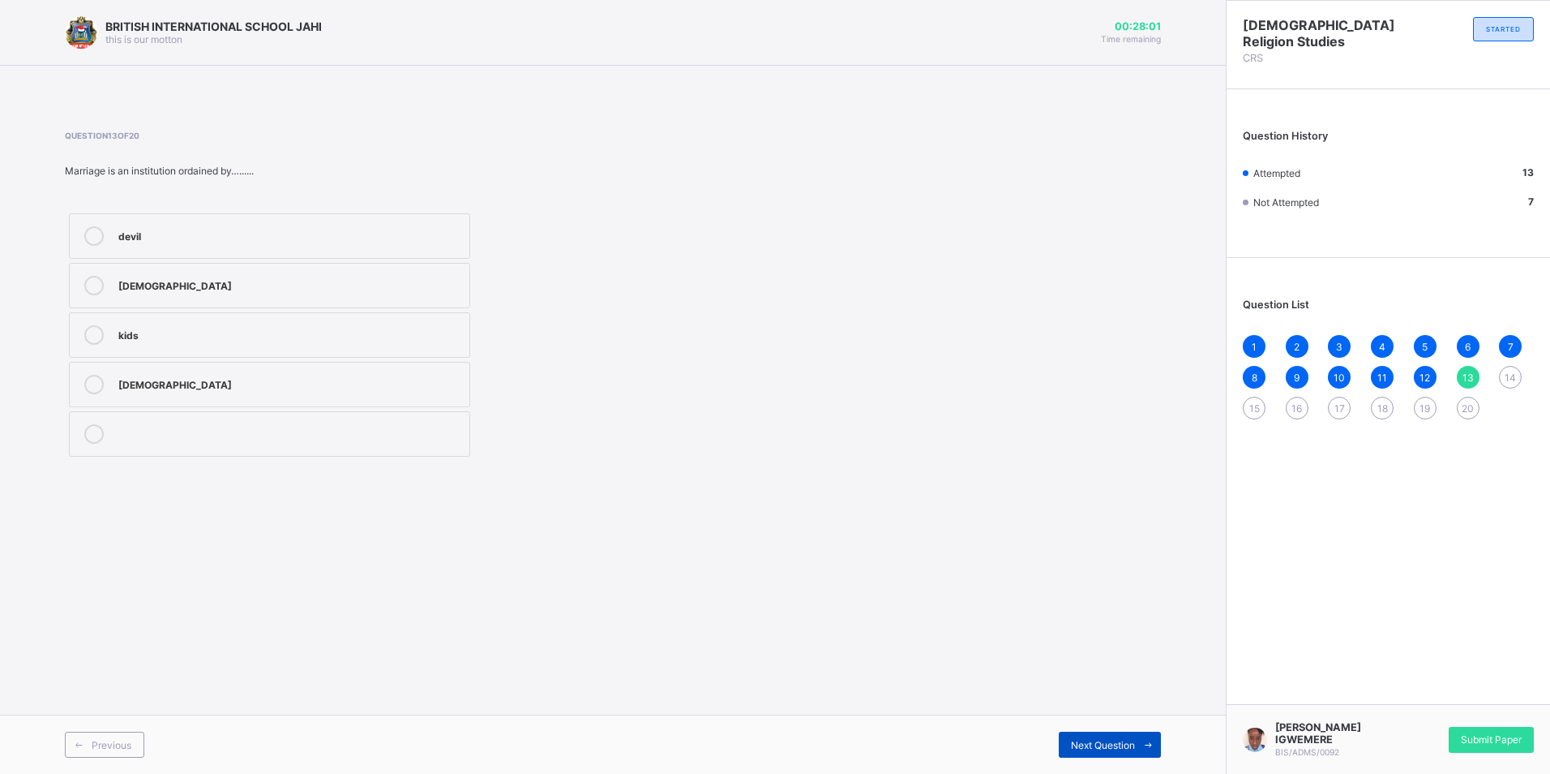
click at [1145, 748] on icon at bounding box center [1148, 744] width 12 height 11
click at [170, 336] on div "Ubangiji" at bounding box center [289, 333] width 343 height 16
click at [1108, 748] on span "Next Question" at bounding box center [1103, 745] width 64 height 12
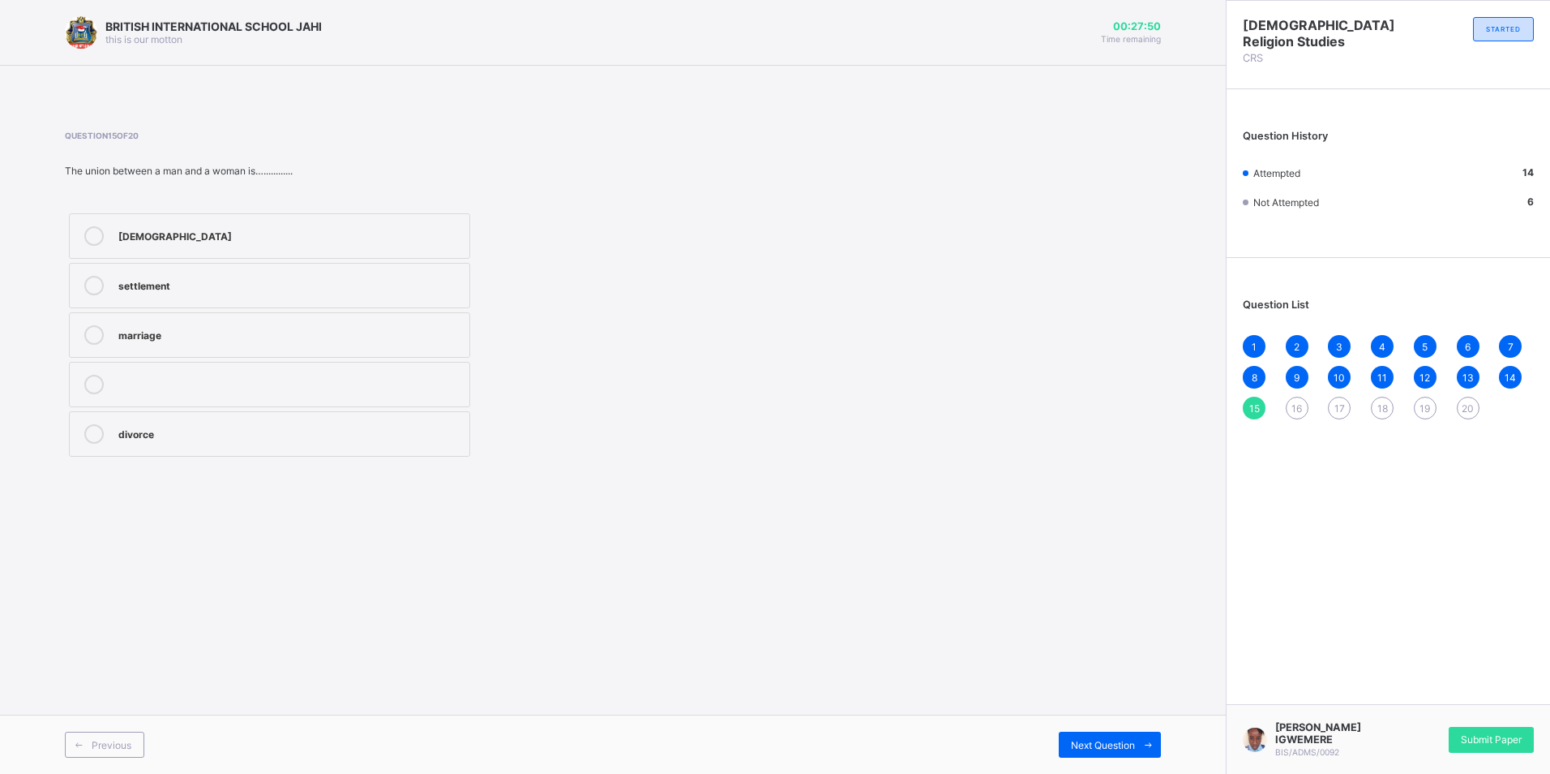
click at [168, 362] on label at bounding box center [269, 384] width 401 height 45
click at [184, 332] on div "marriage" at bounding box center [289, 333] width 343 height 16
click at [1128, 740] on span "Next Question" at bounding box center [1103, 745] width 64 height 12
click at [200, 324] on label "all knowing" at bounding box center [269, 334] width 401 height 45
click at [1120, 737] on div "Next Question" at bounding box center [1110, 744] width 102 height 26
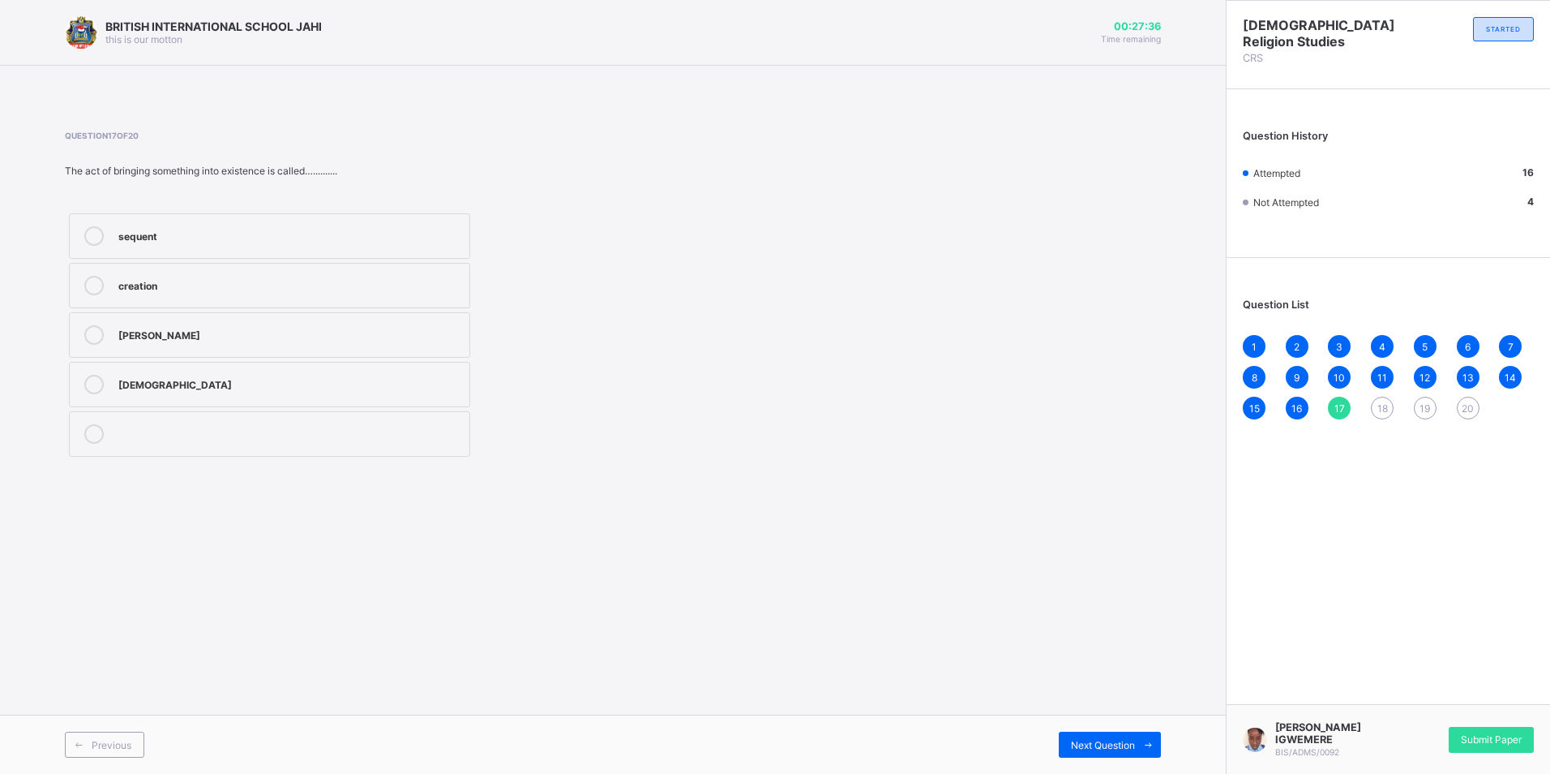
click at [175, 257] on label "sequent" at bounding box center [269, 235] width 401 height 45
click at [156, 276] on label "creation" at bounding box center [269, 285] width 401 height 45
click at [1132, 744] on span "Next Question" at bounding box center [1103, 745] width 64 height 12
click at [165, 291] on div "[DEMOGRAPHIC_DATA]" at bounding box center [289, 284] width 343 height 16
click at [1100, 735] on div "Next Question" at bounding box center [1110, 744] width 102 height 26
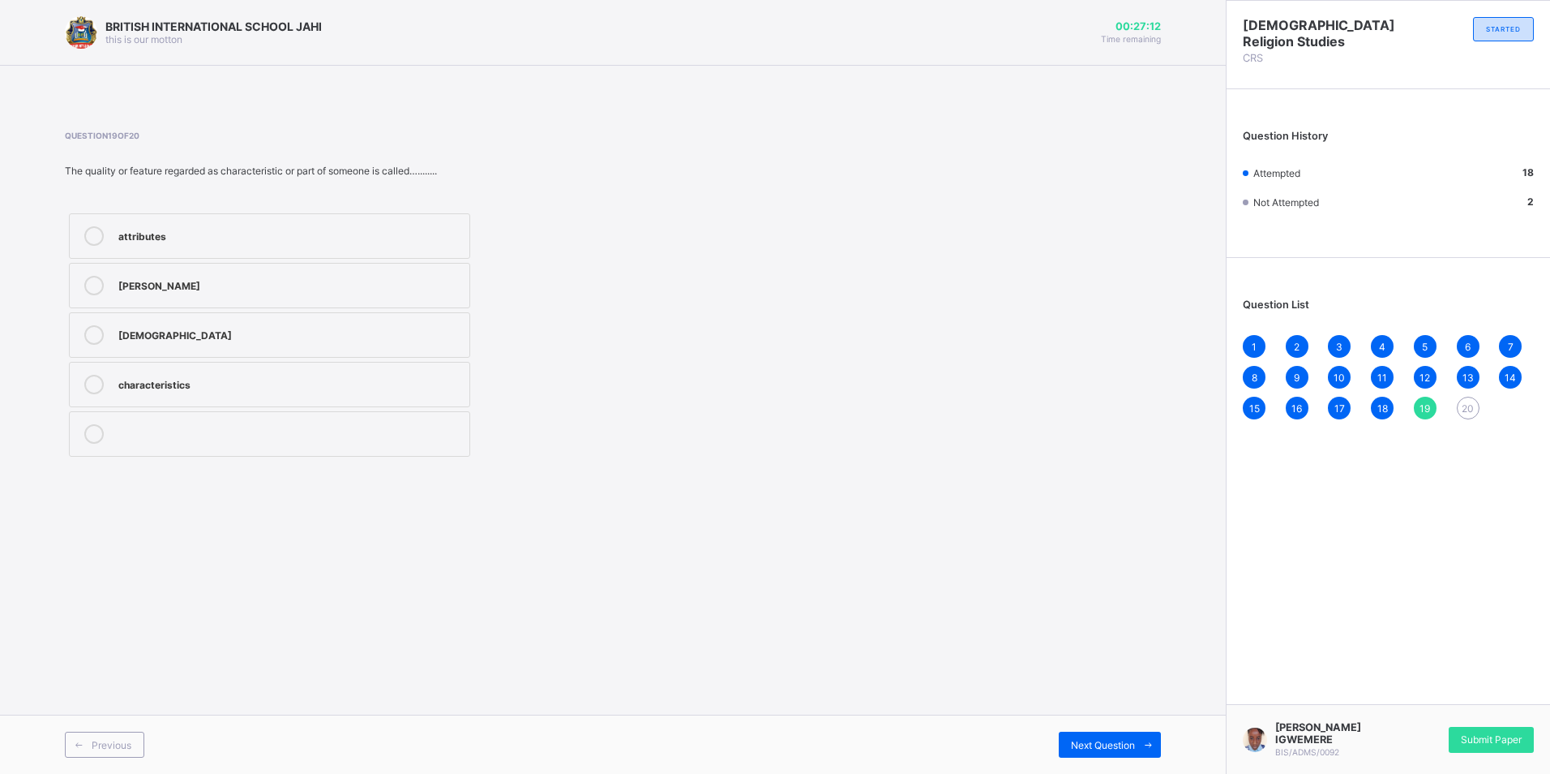
click at [159, 379] on div "characteristics" at bounding box center [289, 383] width 343 height 16
click at [1096, 740] on span "Next Question" at bounding box center [1103, 745] width 64 height 12
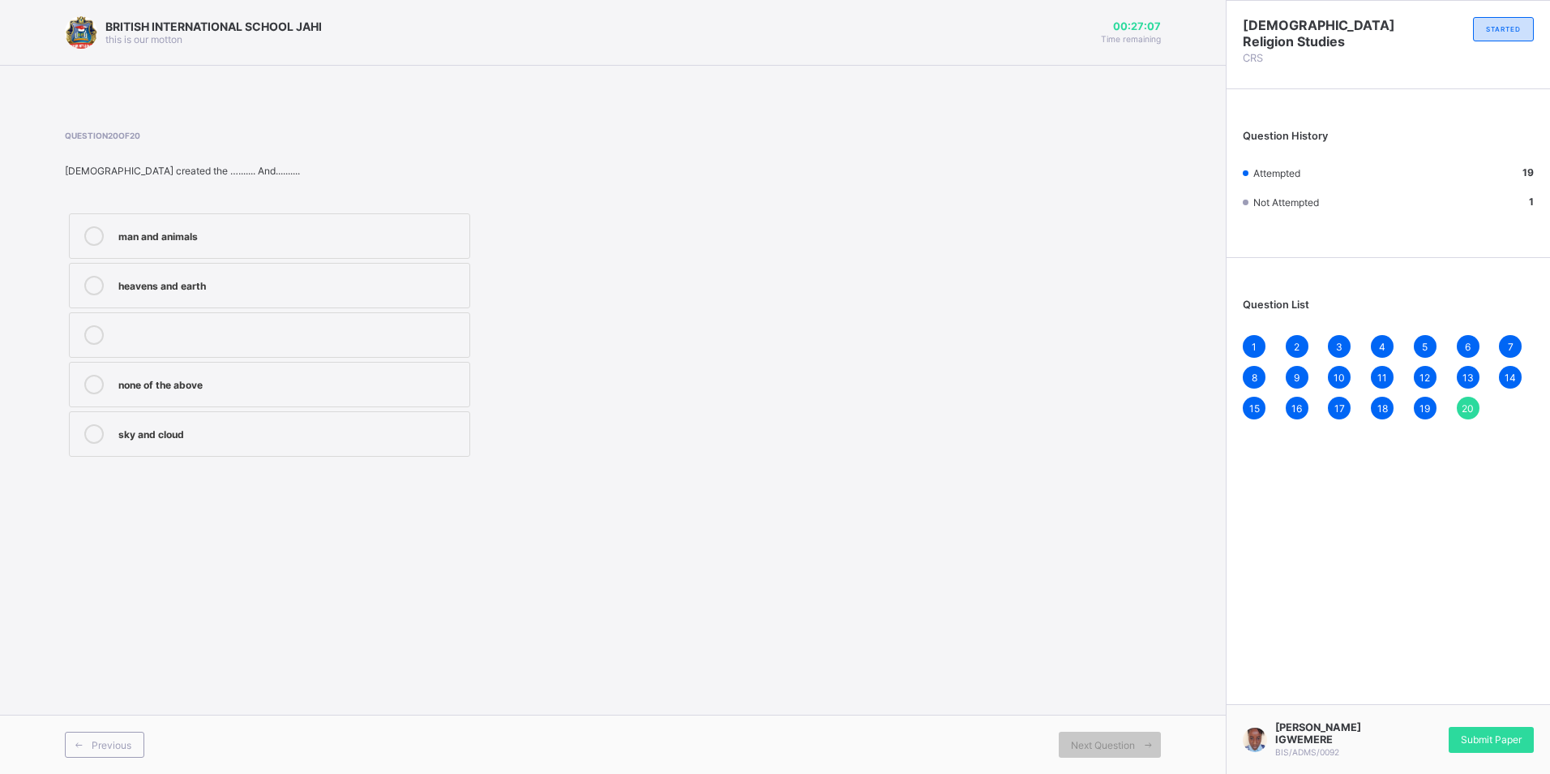
drag, startPoint x: 144, startPoint y: 288, endPoint x: 167, endPoint y: 297, distance: 25.1
click at [140, 291] on div "heavens and earth" at bounding box center [289, 284] width 343 height 16
click at [1495, 743] on div "Submit Paper" at bounding box center [1491, 740] width 85 height 26
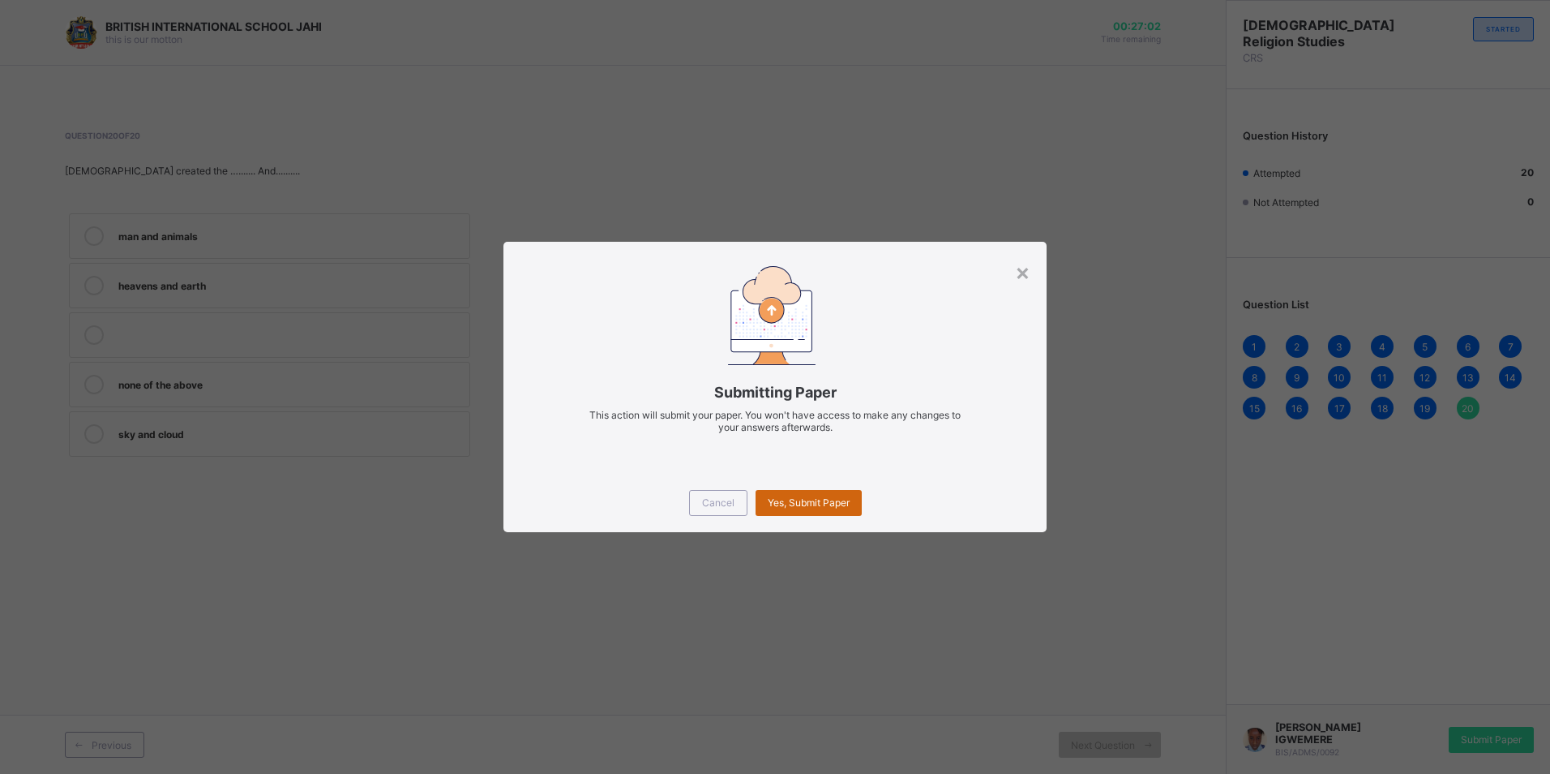
click at [811, 495] on div "Yes, Submit Paper" at bounding box center [809, 503] width 106 height 26
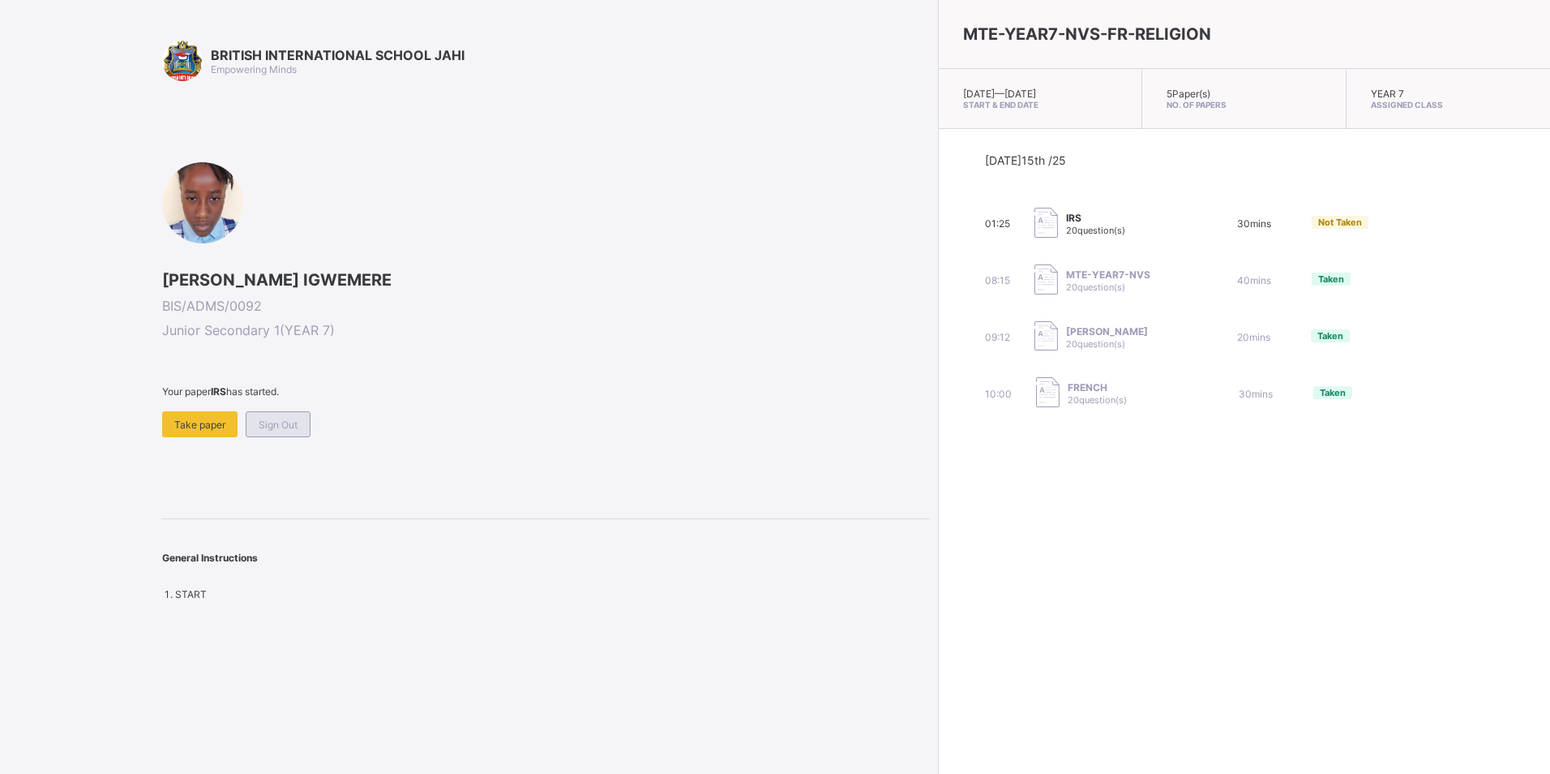
click at [277, 421] on span "Sign Out" at bounding box center [278, 424] width 39 height 12
